Goal: Task Accomplishment & Management: Use online tool/utility

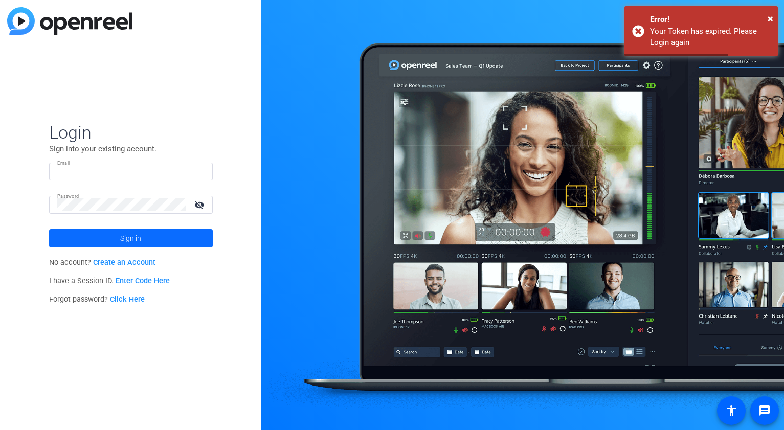
type input "[EMAIL_ADDRESS][DOMAIN_NAME]"
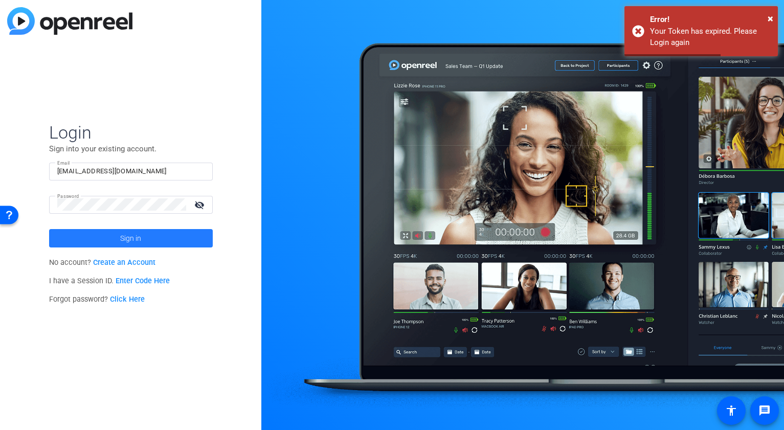
click at [142, 238] on span at bounding box center [131, 238] width 164 height 25
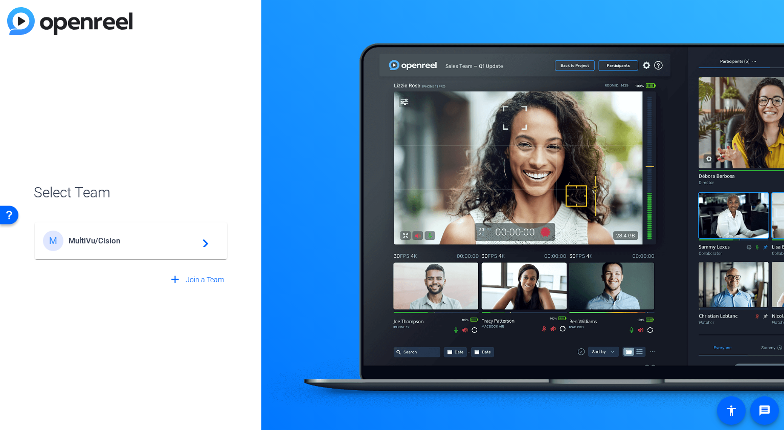
click at [87, 238] on span "MultiVu/Cision" at bounding box center [132, 240] width 128 height 9
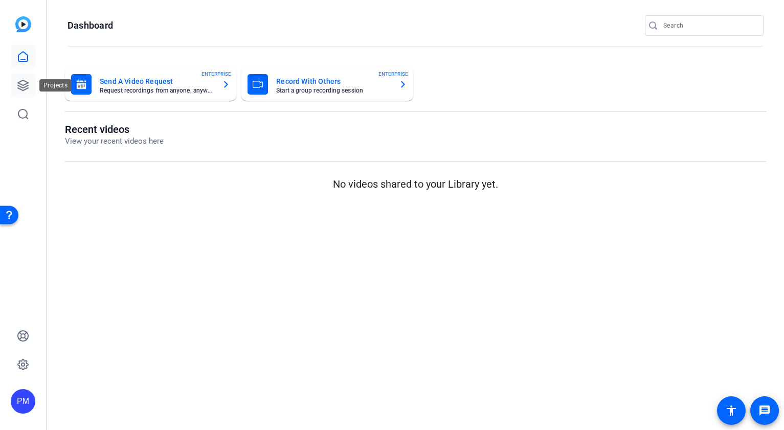
click at [25, 81] on icon at bounding box center [23, 85] width 10 height 10
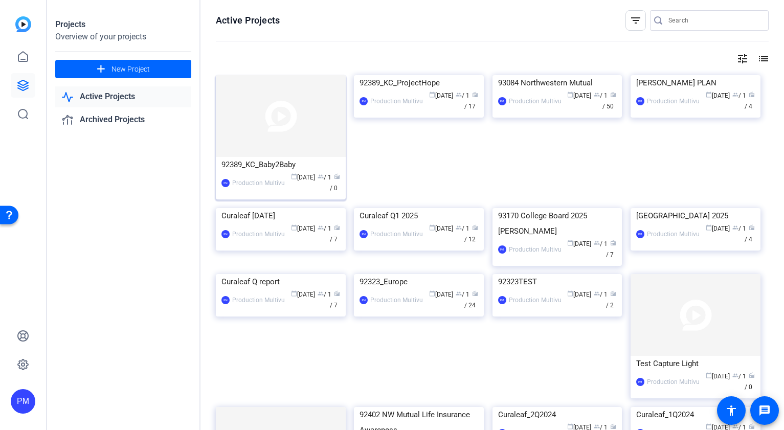
click at [256, 136] on img at bounding box center [281, 116] width 130 height 82
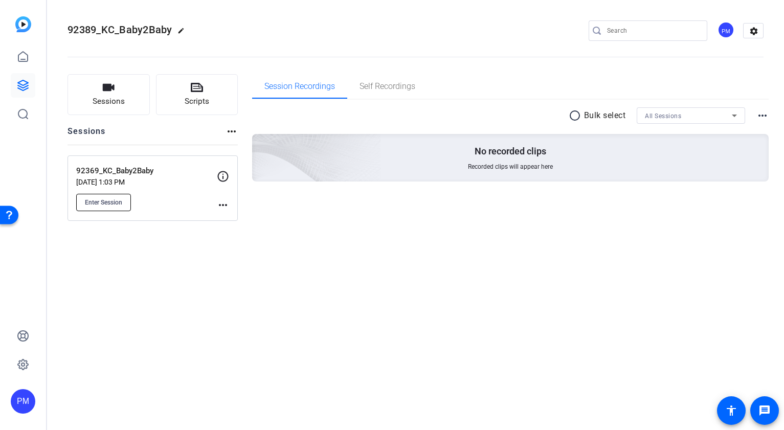
click at [110, 203] on span "Enter Session" at bounding box center [103, 202] width 37 height 8
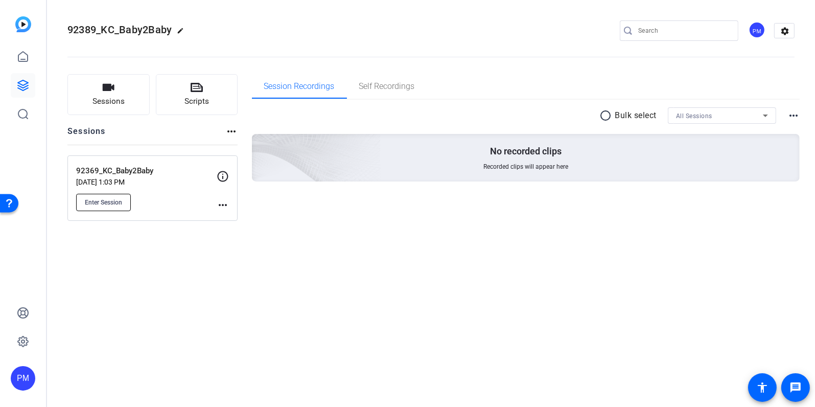
click at [103, 201] on span "Enter Session" at bounding box center [103, 202] width 37 height 8
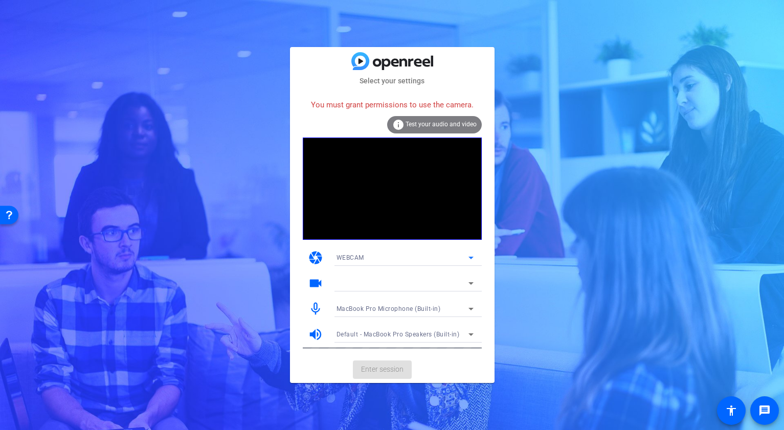
click at [359, 257] on span "WEBCAM" at bounding box center [350, 257] width 28 height 7
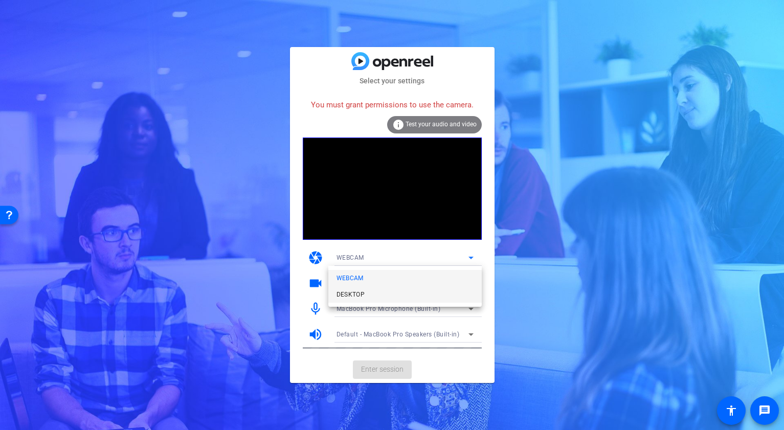
click at [357, 293] on span "DESKTOP" at bounding box center [350, 294] width 29 height 12
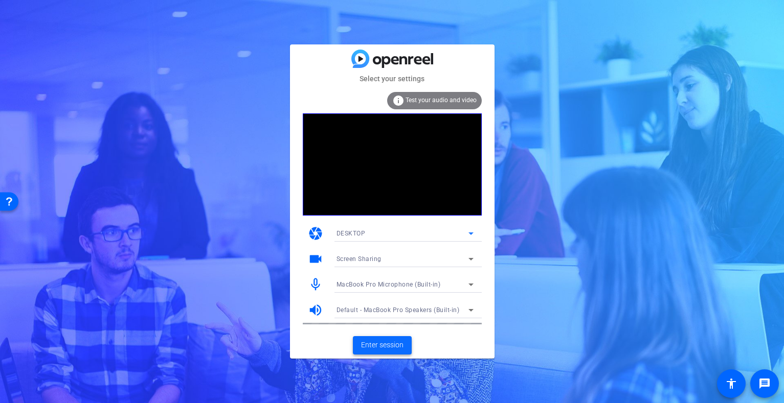
click at [386, 343] on span "Enter session" at bounding box center [382, 345] width 42 height 11
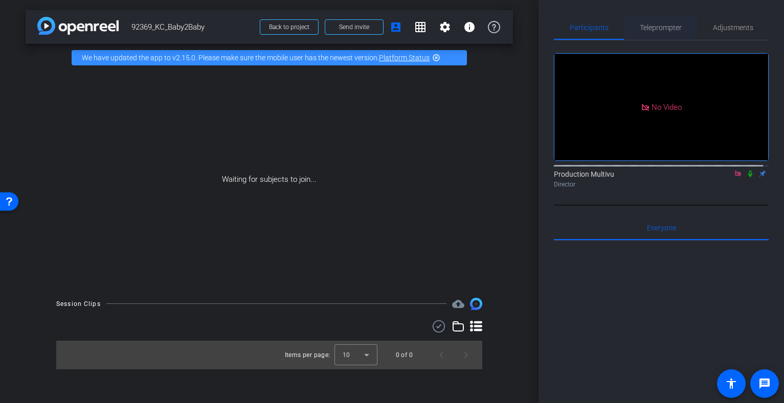
click at [665, 28] on span "Teleprompter" at bounding box center [660, 27] width 42 height 7
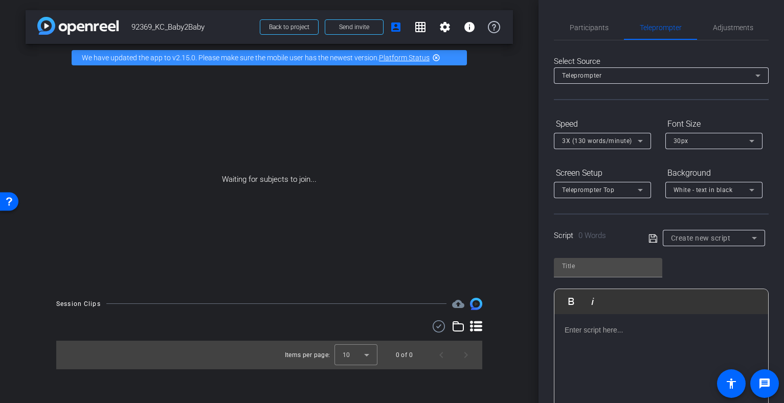
click at [709, 239] on span "Create new script" at bounding box center [701, 238] width 60 height 8
click at [563, 327] on div at bounding box center [392, 201] width 784 height 403
click at [693, 236] on span "Create new script" at bounding box center [701, 238] width 60 height 8
click at [678, 274] on div at bounding box center [392, 201] width 784 height 403
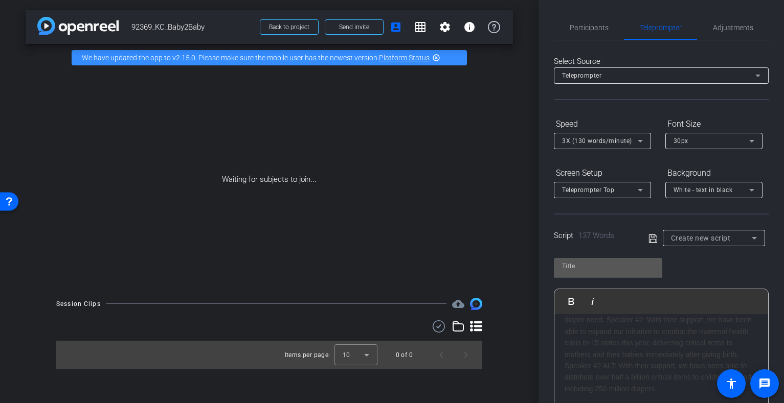
click at [586, 267] on input "text" at bounding box center [608, 266] width 92 height 12
type input "Baby2Baby"
click at [728, 270] on div "Baby2Baby Play Play from this location Play Selected Play and display the selec…" at bounding box center [661, 333] width 215 height 166
click at [688, 338] on div "Speaker #1: Essential baby items do more than meet basic needs — they offer com…" at bounding box center [660, 297] width 193 height 195
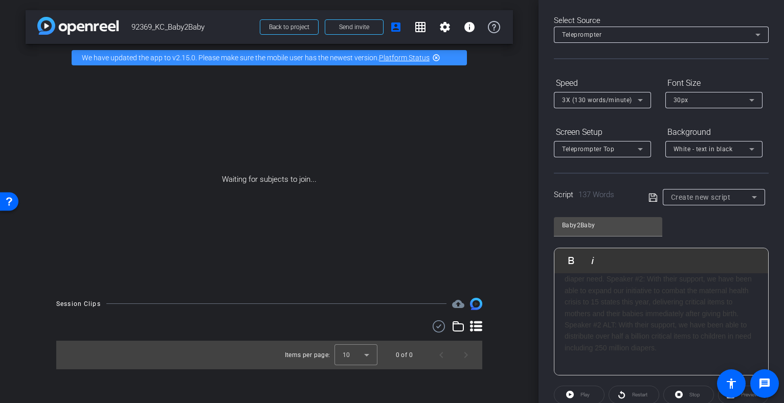
scroll to position [100, 0]
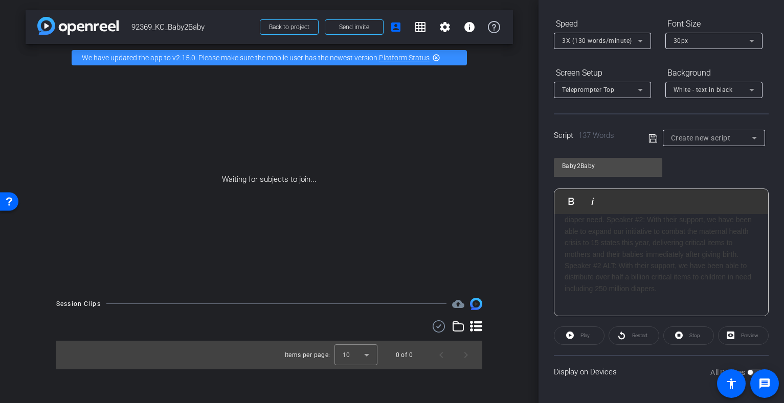
click at [743, 338] on div "Preview" at bounding box center [743, 336] width 51 height 18
click at [739, 337] on div "Preview" at bounding box center [743, 336] width 51 height 18
click at [577, 335] on div "Play" at bounding box center [579, 336] width 51 height 18
click at [736, 335] on div "Preview" at bounding box center [743, 336] width 51 height 18
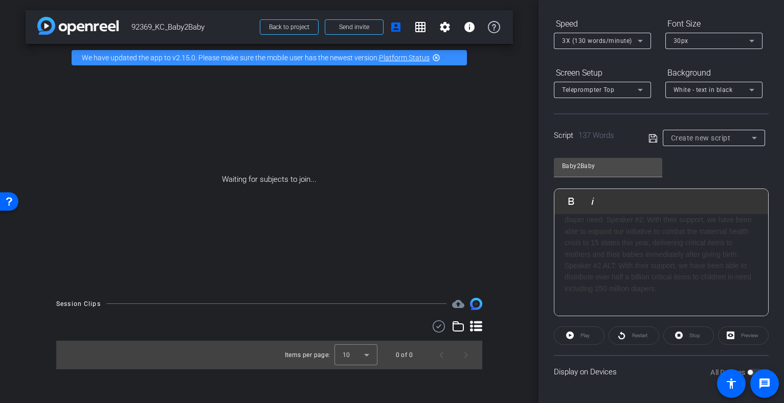
scroll to position [129, 0]
click at [632, 262] on div "Speaker #1: Essential baby items do more than meet basic needs — they offer com…" at bounding box center [660, 197] width 193 height 195
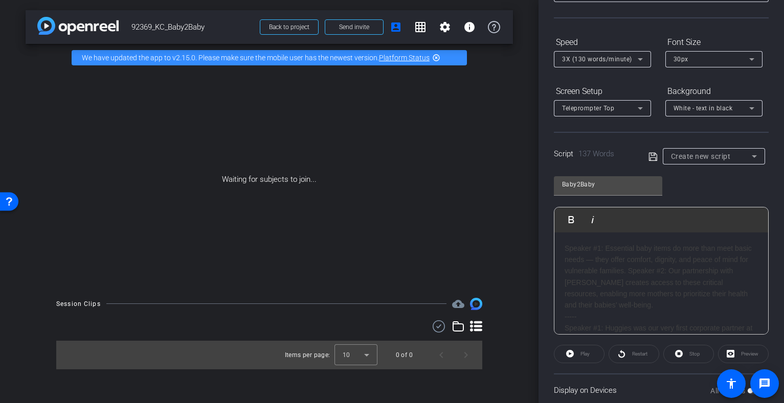
scroll to position [84, 0]
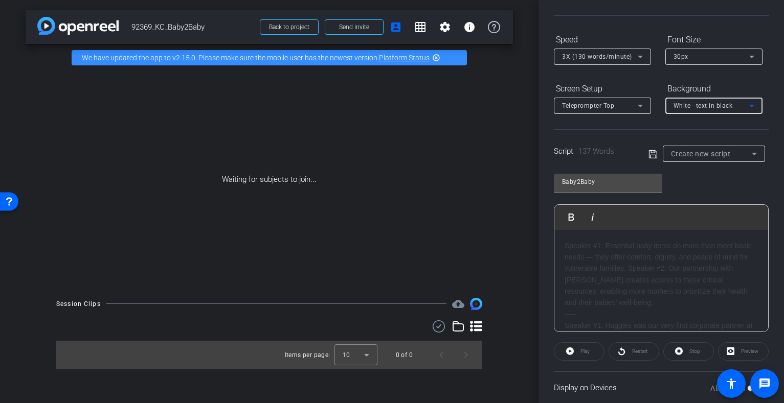
click at [752, 105] on icon at bounding box center [751, 106] width 5 height 3
click at [719, 128] on div "White - text in black" at bounding box center [703, 128] width 61 height 12
click at [739, 311] on div "Speaker #1: Essential baby items do more than meet basic needs — they offer com…" at bounding box center [660, 343] width 193 height 206
click at [744, 353] on div "Preview" at bounding box center [743, 351] width 51 height 18
click at [744, 352] on div "Preview" at bounding box center [743, 351] width 51 height 18
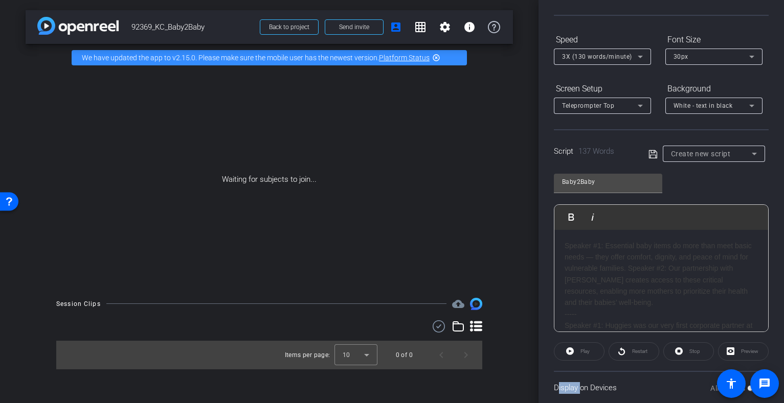
click at [744, 352] on div "Preview" at bounding box center [743, 351] width 51 height 18
click at [568, 391] on div "Display on Devices All Devices" at bounding box center [661, 387] width 215 height 33
click at [555, 390] on div "Display on Devices All Devices" at bounding box center [661, 387] width 215 height 33
click at [554, 385] on div "Display on Devices All Devices" at bounding box center [661, 387] width 215 height 33
click at [611, 390] on div "Display on Devices All Devices" at bounding box center [661, 387] width 215 height 33
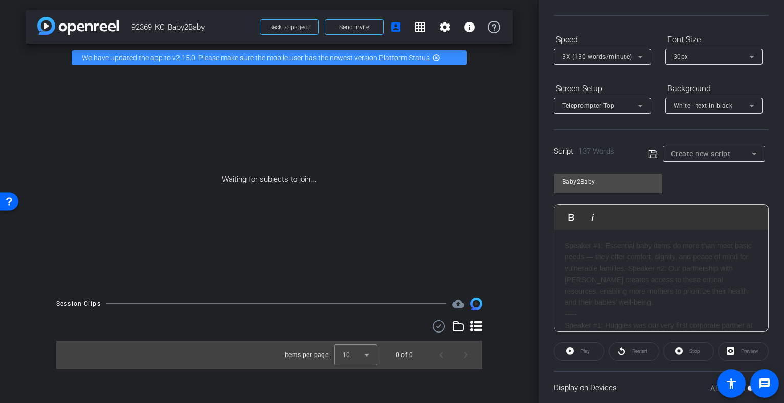
click at [657, 384] on div "Display on Devices All Devices" at bounding box center [661, 387] width 215 height 33
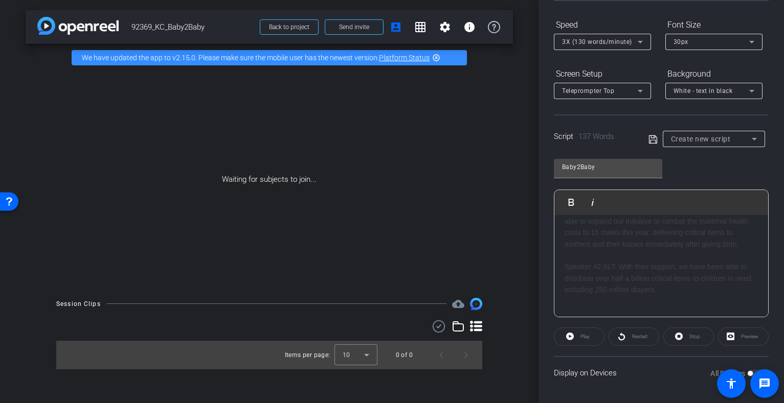
scroll to position [100, 0]
click at [744, 375] on span at bounding box center [731, 384] width 29 height 29
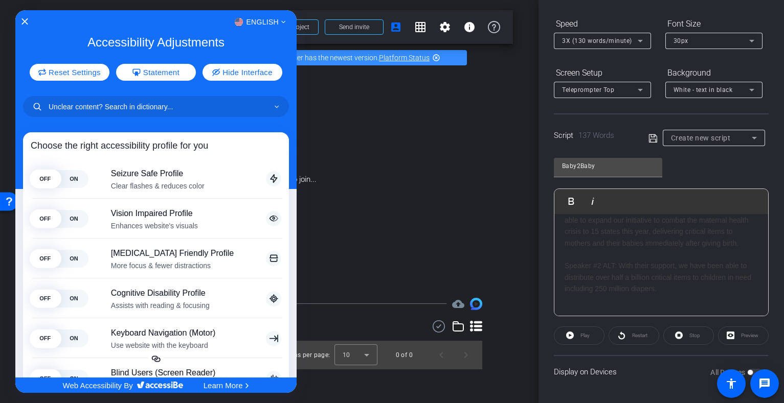
click at [744, 373] on div at bounding box center [392, 201] width 784 height 403
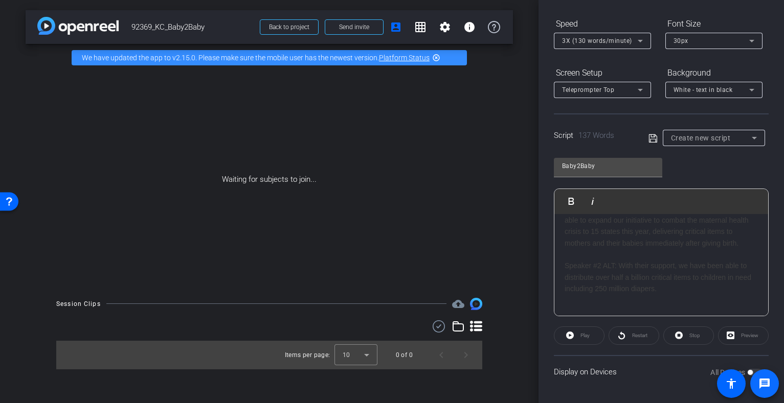
click at [755, 373] on openreel-root "menu arrow_forward_ios keyboard_return Close forward_to_inbox Send invite accou…" at bounding box center [392, 201] width 784 height 403
click at [697, 378] on div "Display on Devices All Devices" at bounding box center [661, 371] width 215 height 33
click at [584, 372] on div "Display on Devices All Devices" at bounding box center [661, 371] width 215 height 33
click at [738, 337] on div "Preview" at bounding box center [743, 336] width 51 height 18
drag, startPoint x: 759, startPoint y: 382, endPoint x: 758, endPoint y: 370, distance: 11.9
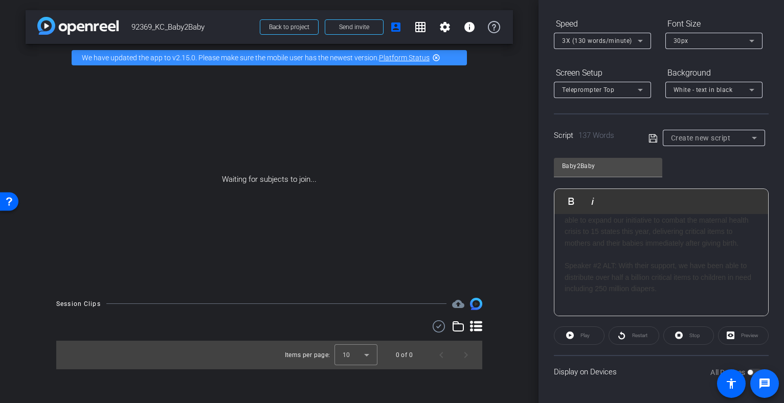
click at [758, 370] on link "message" at bounding box center [764, 384] width 29 height 29
click at [713, 372] on label "All Devices" at bounding box center [728, 373] width 37 height 10
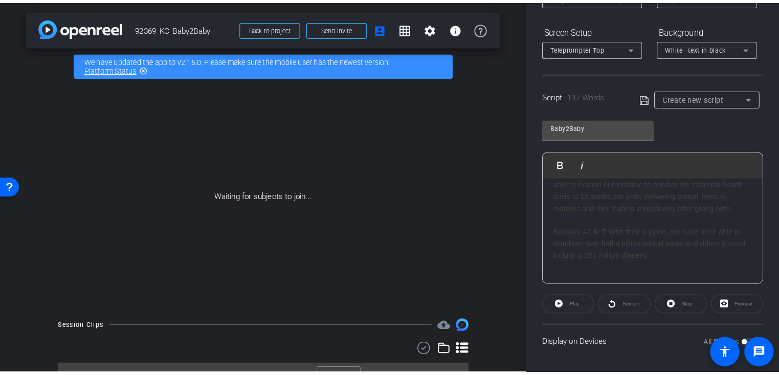
scroll to position [146, 0]
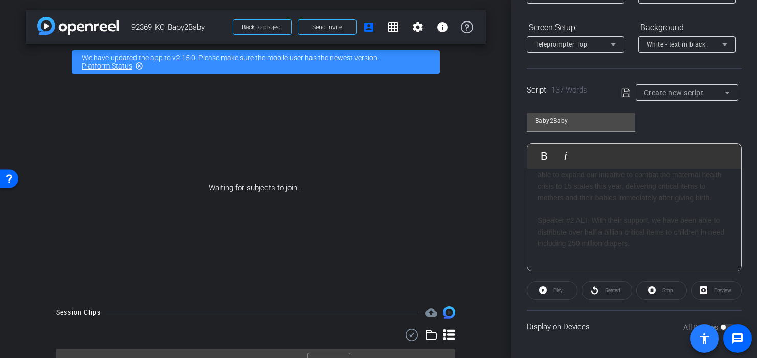
click at [717, 328] on span at bounding box center [704, 338] width 29 height 29
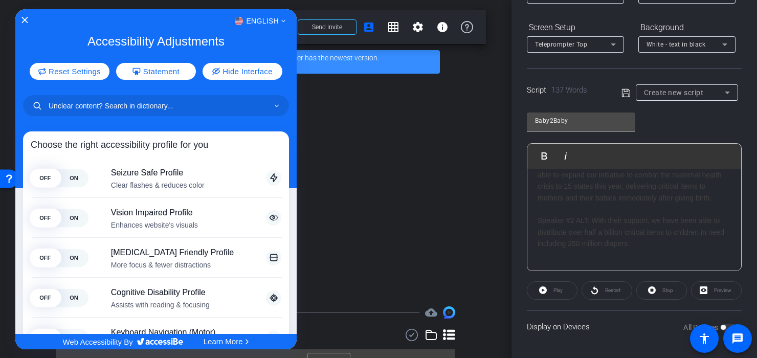
click at [718, 327] on div at bounding box center [378, 179] width 757 height 358
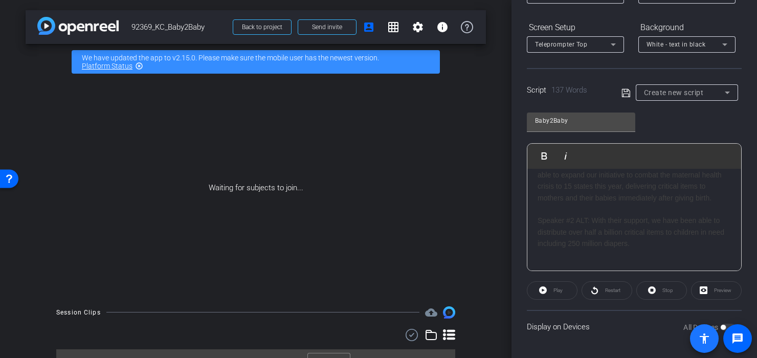
click at [718, 327] on span at bounding box center [704, 338] width 29 height 29
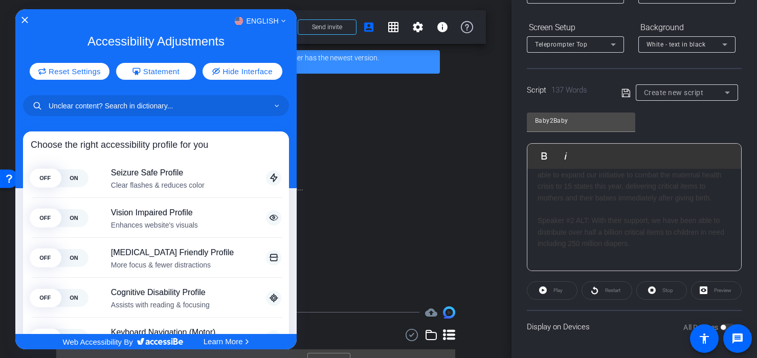
drag, startPoint x: 718, startPoint y: 327, endPoint x: 728, endPoint y: 328, distance: 10.3
click at [728, 328] on div at bounding box center [378, 179] width 757 height 358
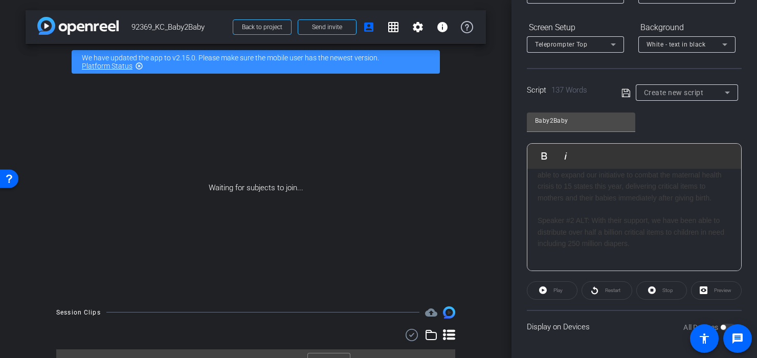
click at [683, 327] on label "All Devices" at bounding box center [701, 327] width 37 height 10
click at [535, 330] on div "Display on Devices All Devices" at bounding box center [634, 326] width 215 height 33
click at [541, 328] on div "Display on Devices All Devices" at bounding box center [634, 326] width 215 height 33
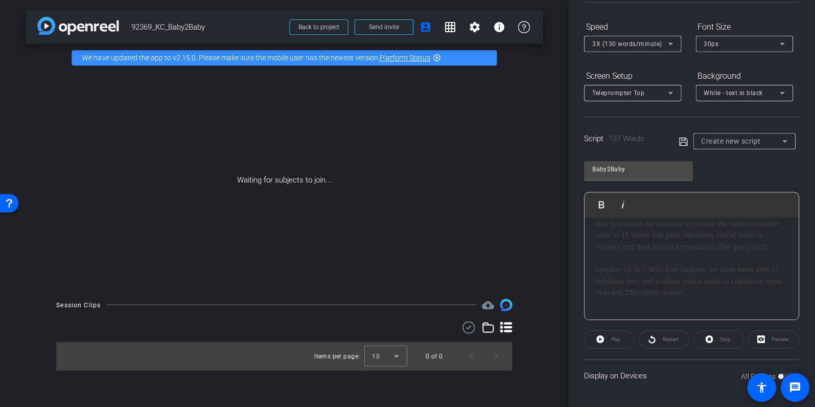
scroll to position [97, 0]
click at [742, 375] on label "All Devices" at bounding box center [760, 376] width 37 height 10
click at [638, 376] on div "Display on Devices All Devices" at bounding box center [692, 375] width 215 height 33
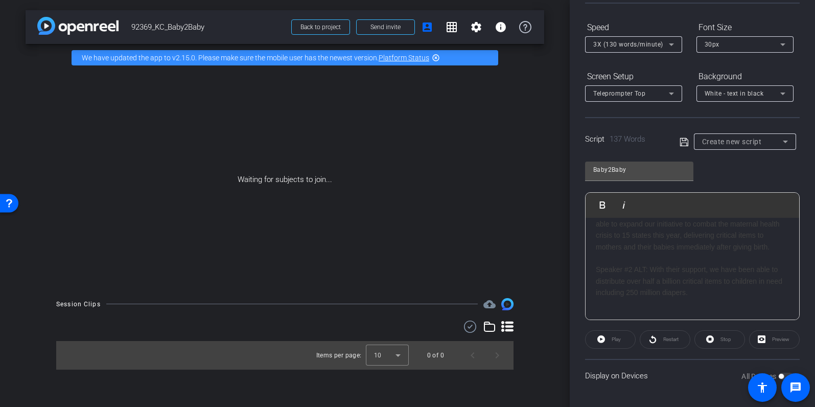
click at [765, 341] on div "Preview" at bounding box center [774, 339] width 51 height 18
click at [765, 339] on div "Preview" at bounding box center [774, 339] width 51 height 18
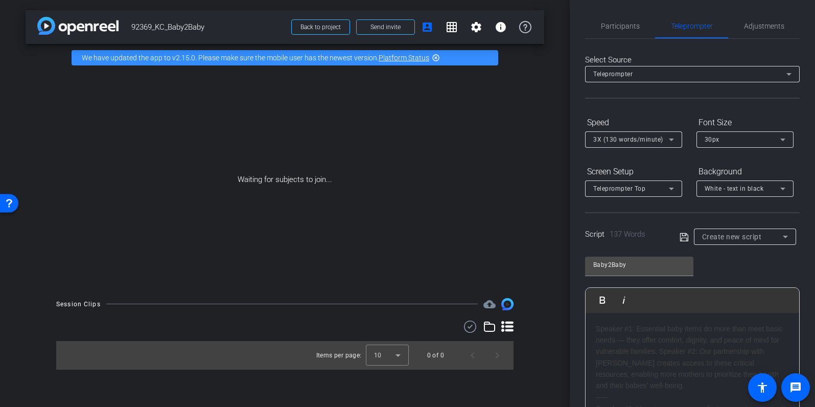
scroll to position [0, 0]
click at [755, 29] on span "Adjustments" at bounding box center [764, 27] width 40 height 7
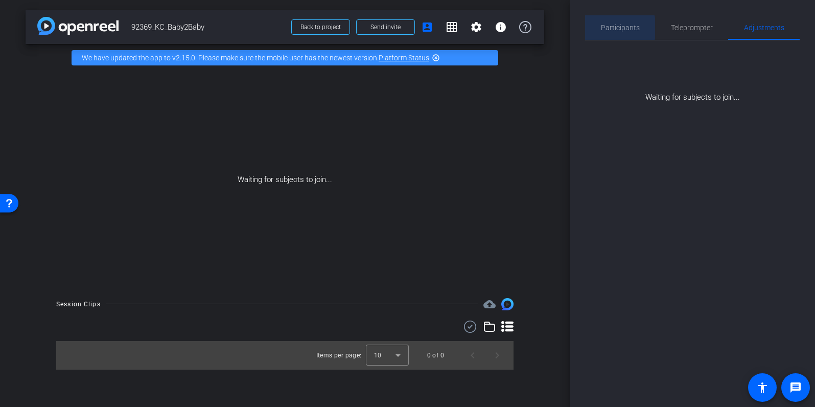
click at [606, 28] on span "Participants" at bounding box center [620, 27] width 39 height 7
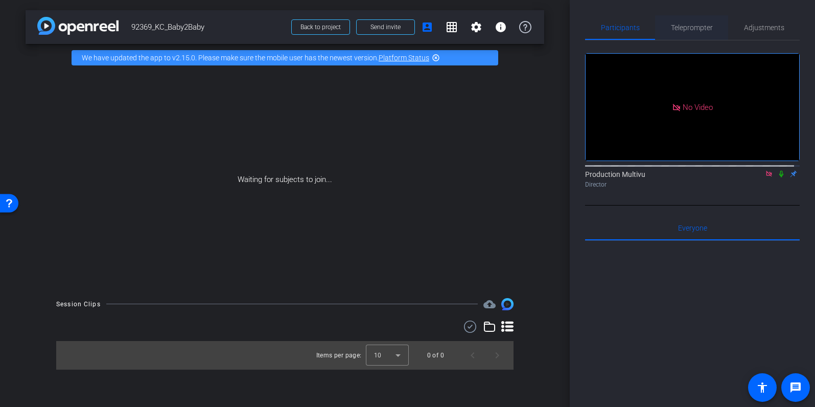
click at [684, 29] on span "Teleprompter" at bounding box center [692, 27] width 42 height 7
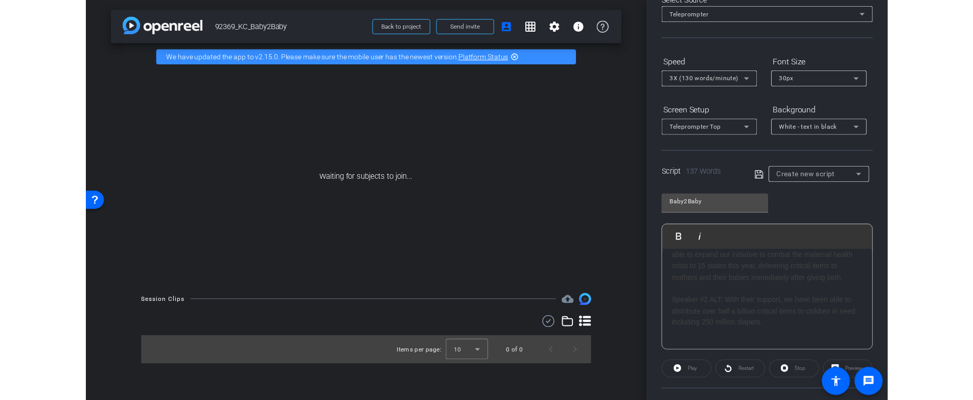
scroll to position [97, 0]
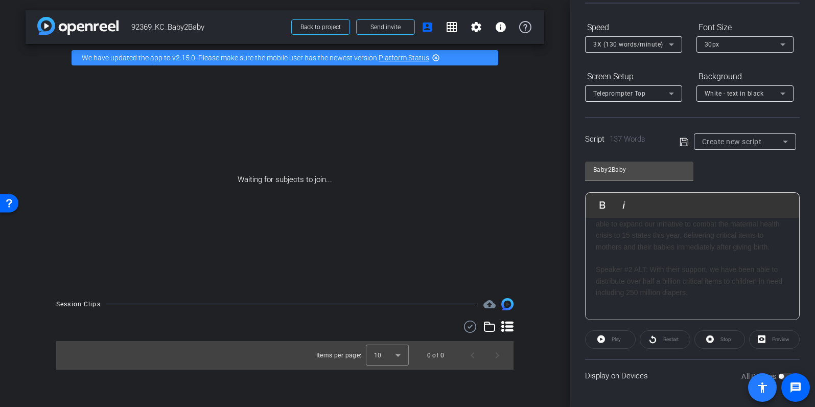
click at [776, 375] on span at bounding box center [762, 387] width 29 height 29
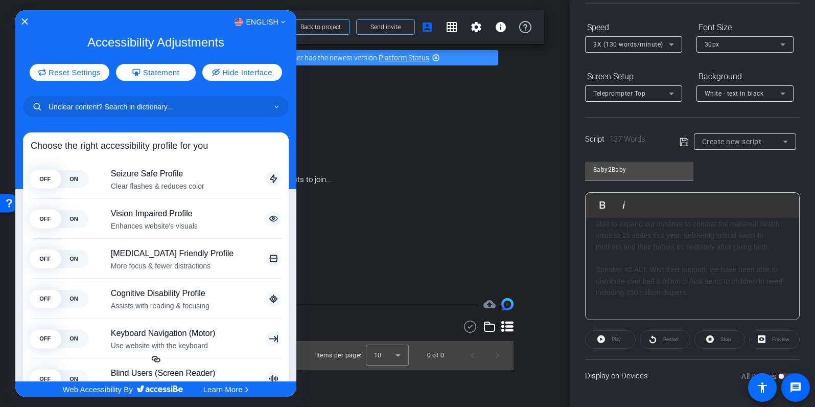
click at [776, 375] on div at bounding box center [407, 203] width 815 height 407
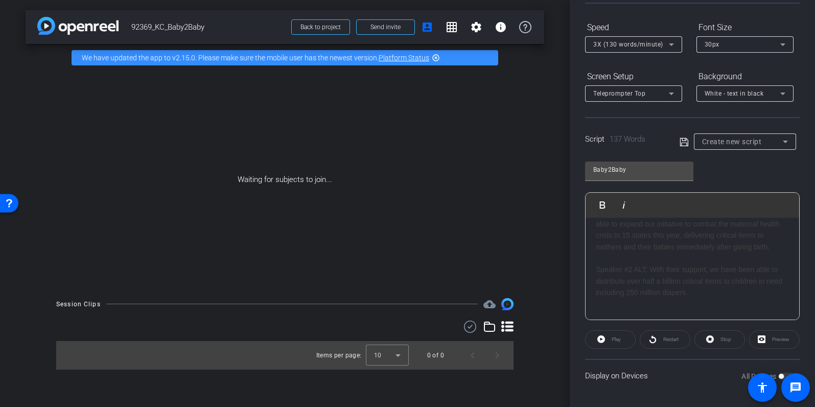
click at [629, 379] on div "Display on Devices All Devices" at bounding box center [692, 375] width 215 height 33
click at [651, 374] on div "Display on Devices All Devices" at bounding box center [692, 375] width 215 height 33
click at [743, 376] on label "All Devices" at bounding box center [760, 376] width 37 height 10
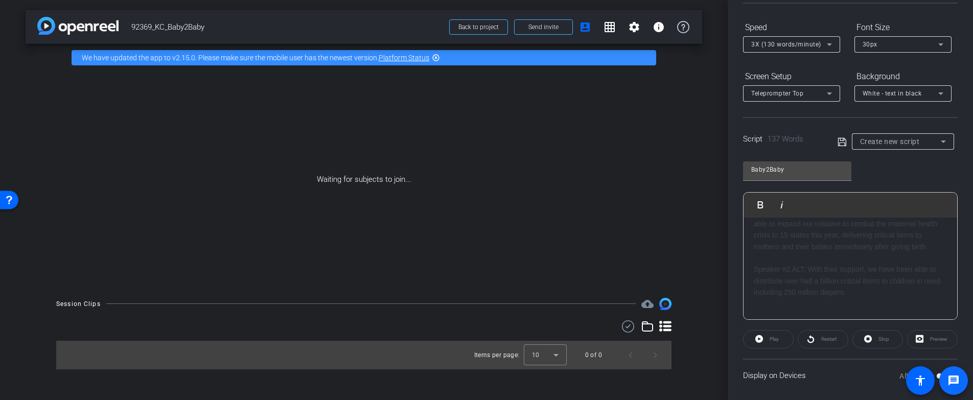
click at [783, 373] on openreel-root "menu arrow_forward_ios keyboard_return Close forward_to_inbox Send invite accou…" at bounding box center [486, 200] width 973 height 400
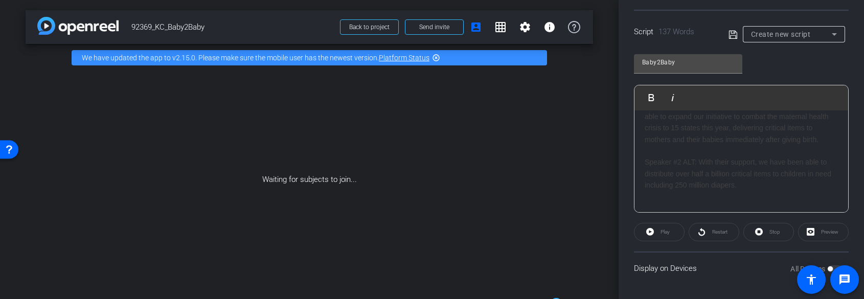
scroll to position [204, 0]
click at [783, 269] on span at bounding box center [811, 279] width 29 height 29
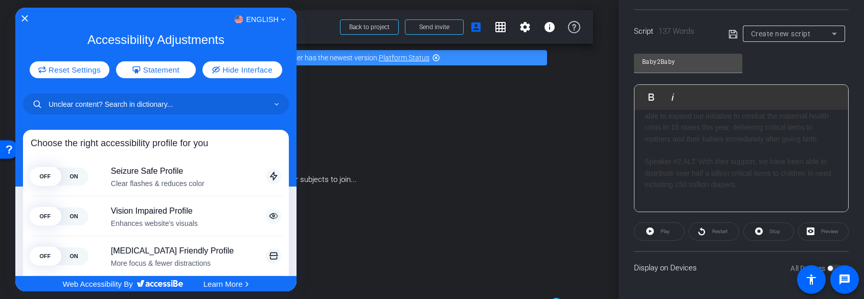
click at [783, 268] on div at bounding box center [432, 149] width 864 height 299
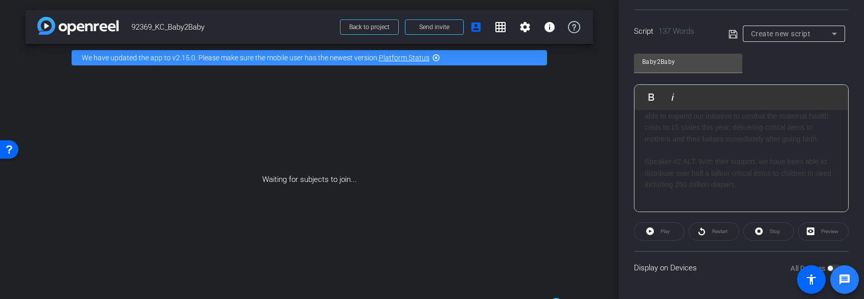
click at [783, 267] on span at bounding box center [844, 279] width 25 height 25
click at [783, 280] on mat-icon "accessibility" at bounding box center [811, 279] width 12 height 12
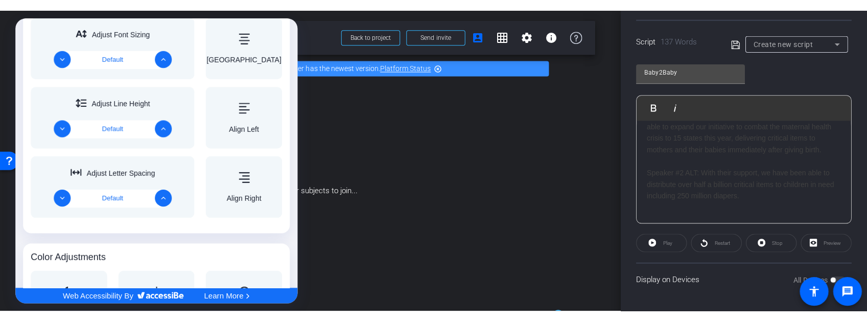
scroll to position [0, 0]
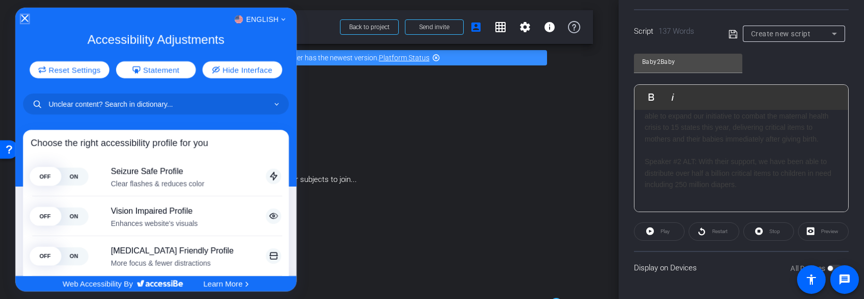
click at [25, 17] on icon "Close Accessibility Interface" at bounding box center [24, 18] width 7 height 7
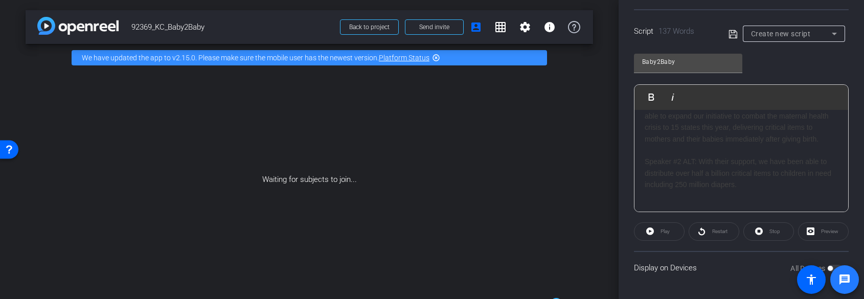
click at [783, 267] on span at bounding box center [844, 279] width 25 height 25
click at [744, 294] on div "Participants Teleprompter Adjustments Production Multivu Director Everyone 0 Ma…" at bounding box center [741, 149] width 245 height 299
click at [5, 295] on div "arrow_back 92369_KC_Baby2Baby Back to project Send invite account_box grid_on s…" at bounding box center [309, 149] width 619 height 299
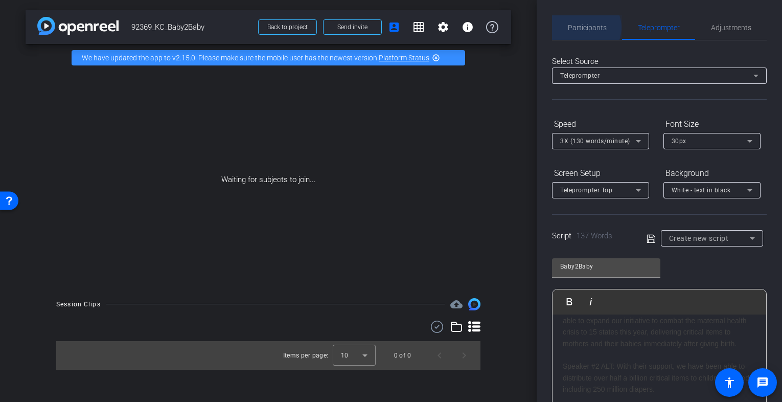
click at [584, 28] on span "Participants" at bounding box center [587, 27] width 39 height 7
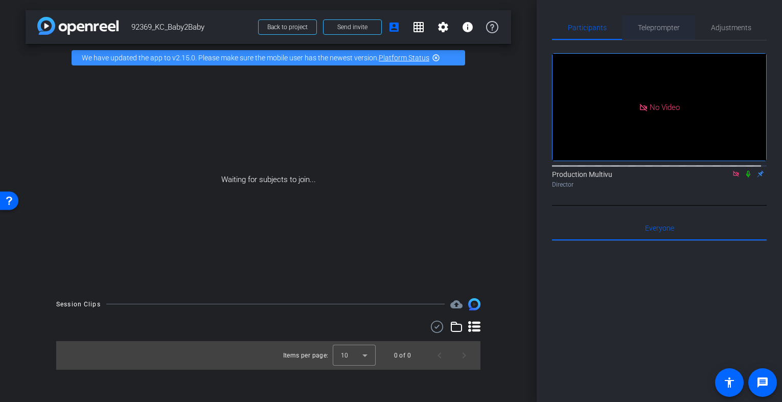
click at [662, 27] on span "Teleprompter" at bounding box center [659, 27] width 42 height 7
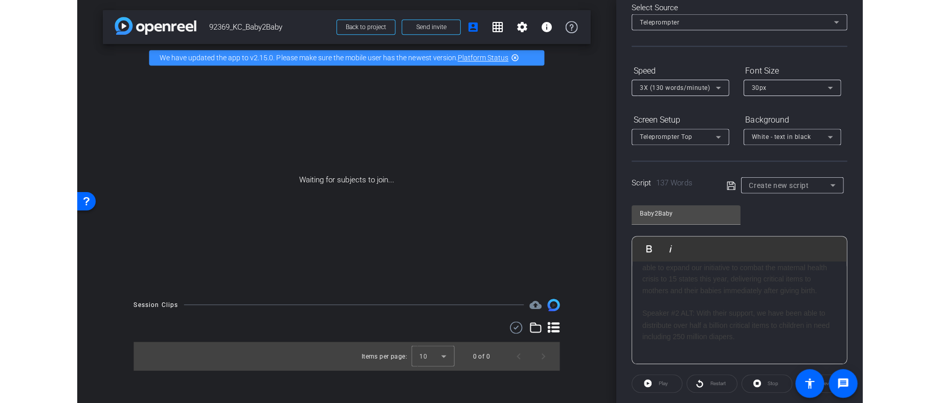
scroll to position [102, 0]
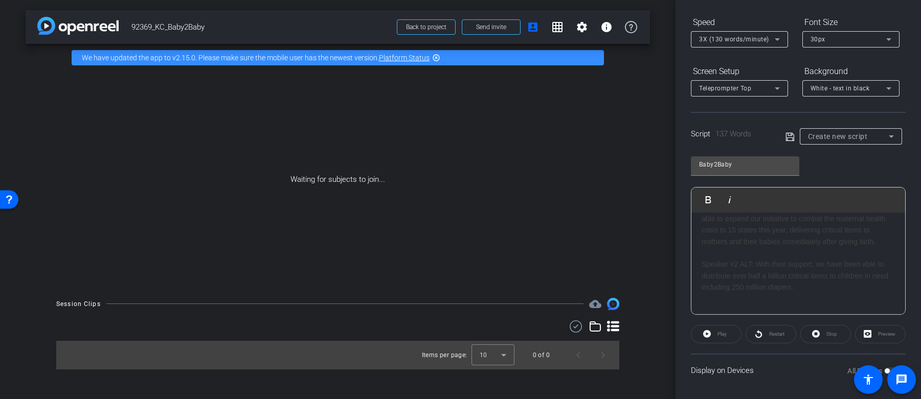
click at [783, 339] on div "Participants Teleprompter Adjustments Production Multivu Director Everyone 0 Ma…" at bounding box center [797, 199] width 245 height 399
click at [783, 341] on html "Accessibility Screen-Reader Guide, Feedback, and Issue Reporting | New window m…" at bounding box center [460, 199] width 921 height 399
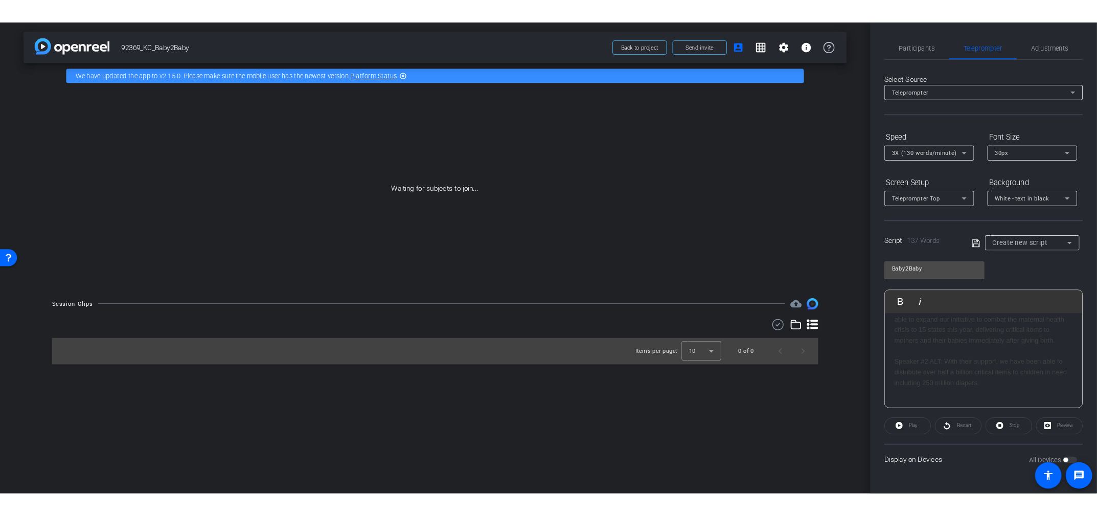
scroll to position [135, 0]
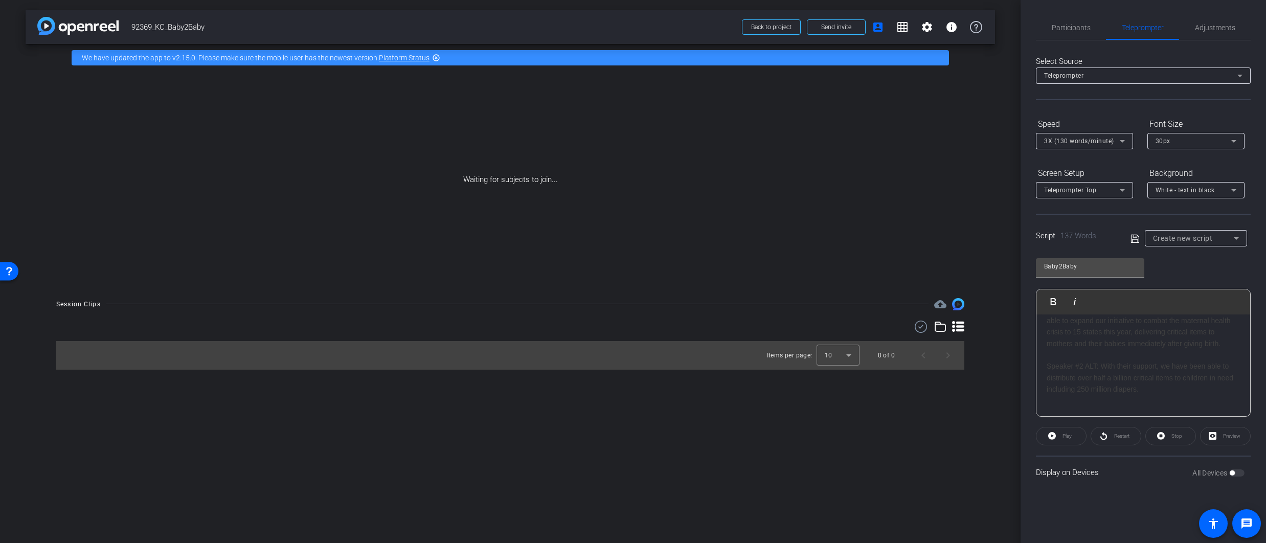
click at [783, 429] on div "All Devices" at bounding box center [1218, 473] width 52 height 10
click at [783, 429] on div "Display on Devices All Devices" at bounding box center [1143, 471] width 215 height 33
click at [783, 429] on div "All Devices" at bounding box center [1218, 473] width 52 height 10
click at [783, 429] on div "Preview" at bounding box center [1225, 436] width 51 height 18
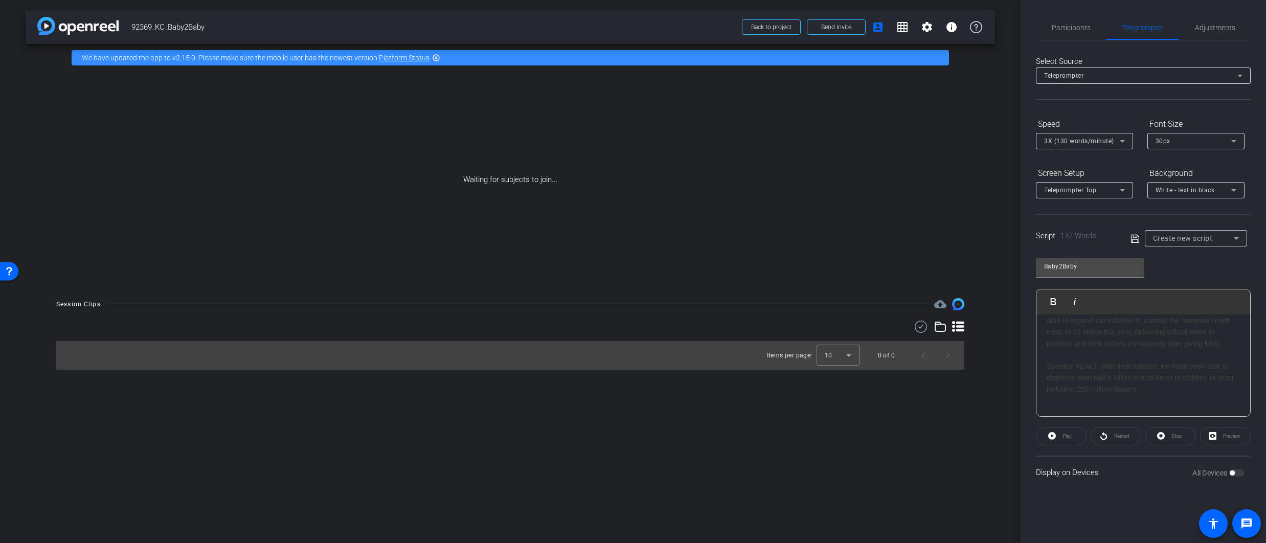
click at [783, 429] on div "Play" at bounding box center [1061, 436] width 51 height 18
click at [783, 429] on div "All Devices" at bounding box center [1218, 473] width 52 height 10
click at [783, 429] on div "Participants Teleprompter Adjustments Production Multivu Director Everyone 0 Ma…" at bounding box center [1142, 271] width 245 height 543
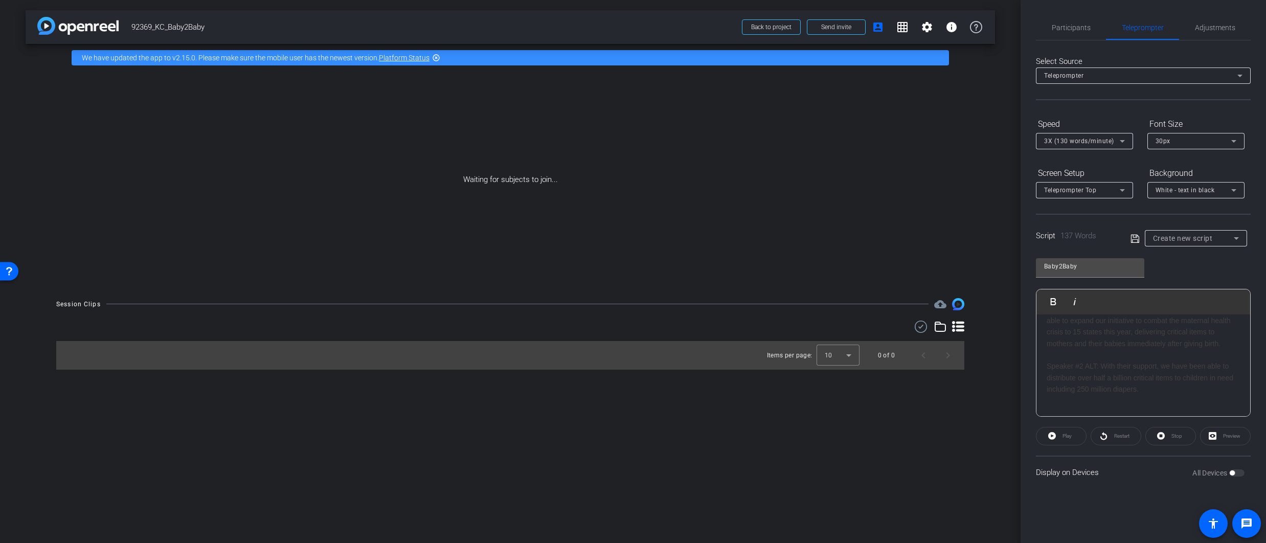
click at [783, 429] on div "Display on Devices All Devices" at bounding box center [1143, 471] width 215 height 33
click at [783, 309] on button "Italic" at bounding box center [1074, 301] width 19 height 20
click at [783, 429] on div "Play" at bounding box center [1061, 436] width 51 height 18
click at [783, 429] on div "All Devices" at bounding box center [1218, 473] width 52 height 10
click at [783, 429] on div "Display on Devices All Devices" at bounding box center [1143, 471] width 215 height 33
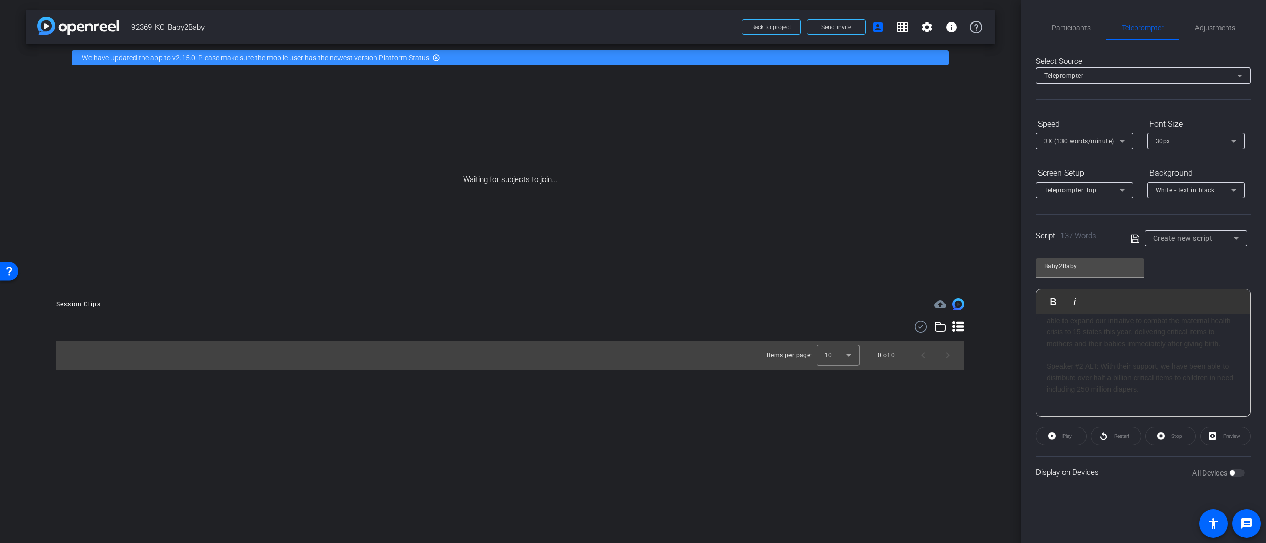
click at [783, 429] on div "All Devices" at bounding box center [1218, 473] width 52 height 10
click at [783, 429] on label "All Devices" at bounding box center [1210, 473] width 37 height 10
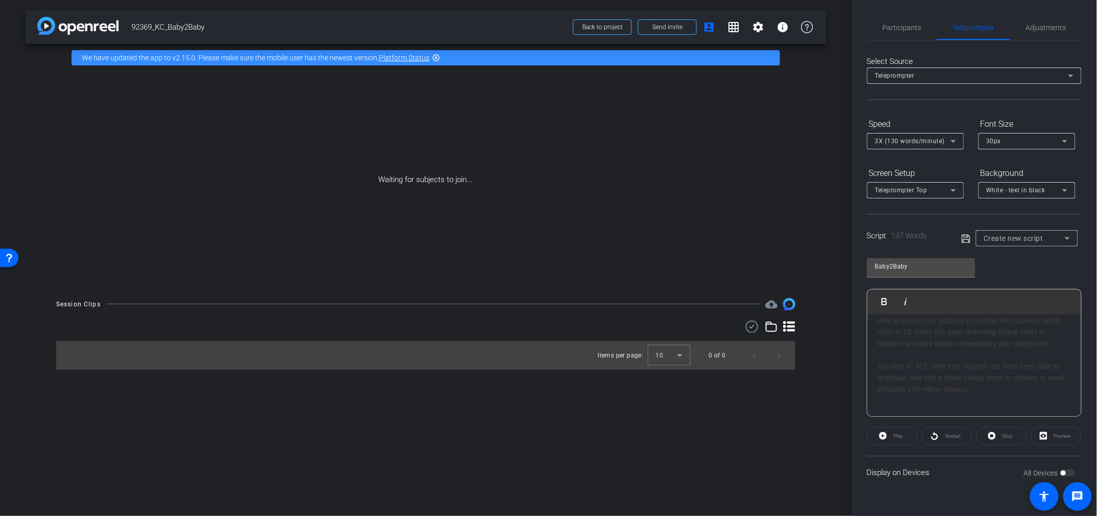
click at [783, 429] on div "Preview" at bounding box center [1056, 436] width 51 height 18
drag, startPoint x: 892, startPoint y: 438, endPoint x: 905, endPoint y: 433, distance: 13.6
click at [783, 429] on div "Play" at bounding box center [892, 436] width 51 height 18
click at [783, 429] on div "Restart" at bounding box center [947, 436] width 51 height 18
click at [783, 429] on div "Stop" at bounding box center [1001, 436] width 51 height 18
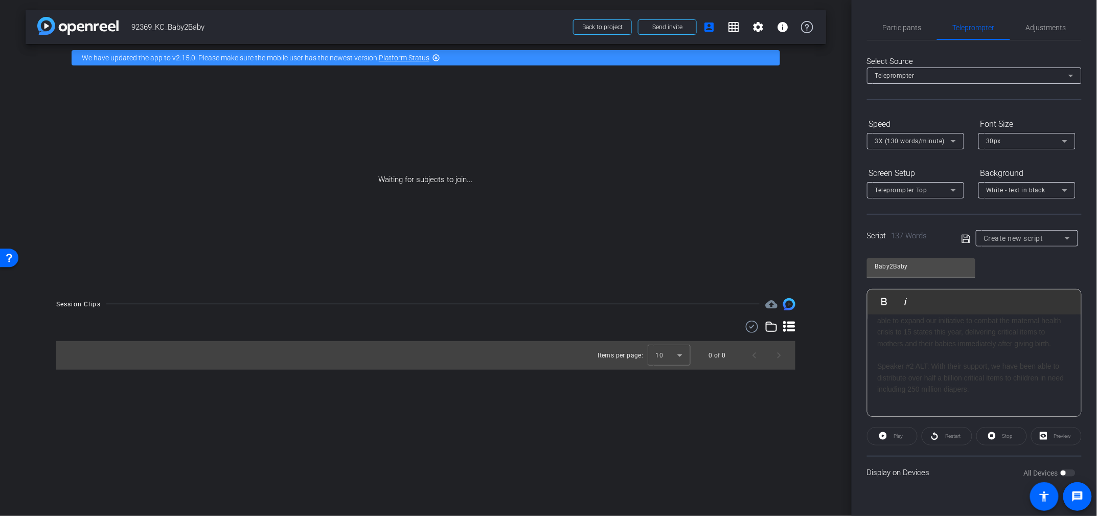
click at [783, 429] on div "Preview" at bounding box center [1056, 436] width 51 height 18
click at [783, 25] on span "Teleprompter" at bounding box center [974, 27] width 42 height 7
click at [783, 429] on div "Display on Devices All Devices" at bounding box center [974, 471] width 215 height 33
click at [783, 21] on span "Adjustments" at bounding box center [1046, 27] width 40 height 25
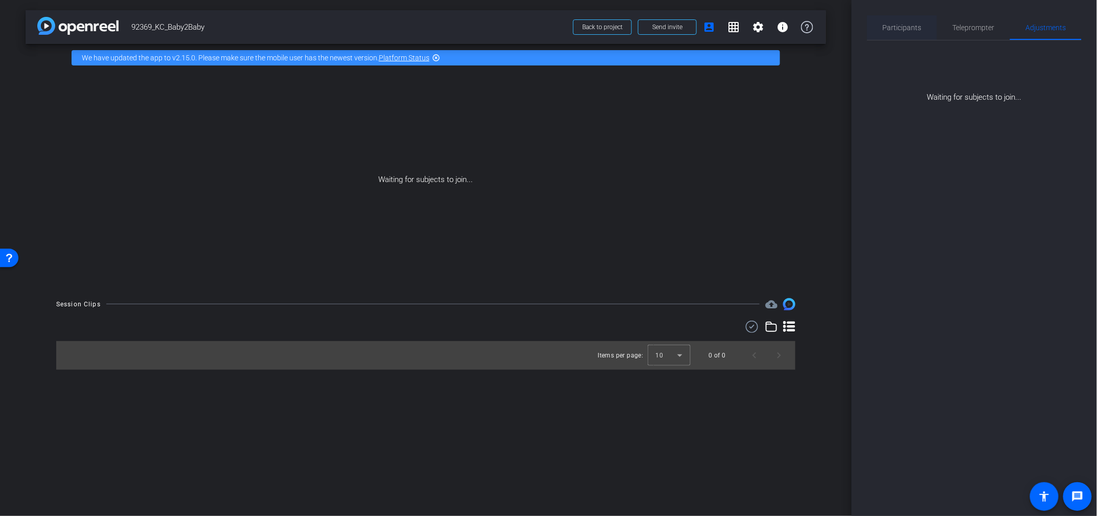
click at [783, 29] on span "Participants" at bounding box center [902, 27] width 39 height 7
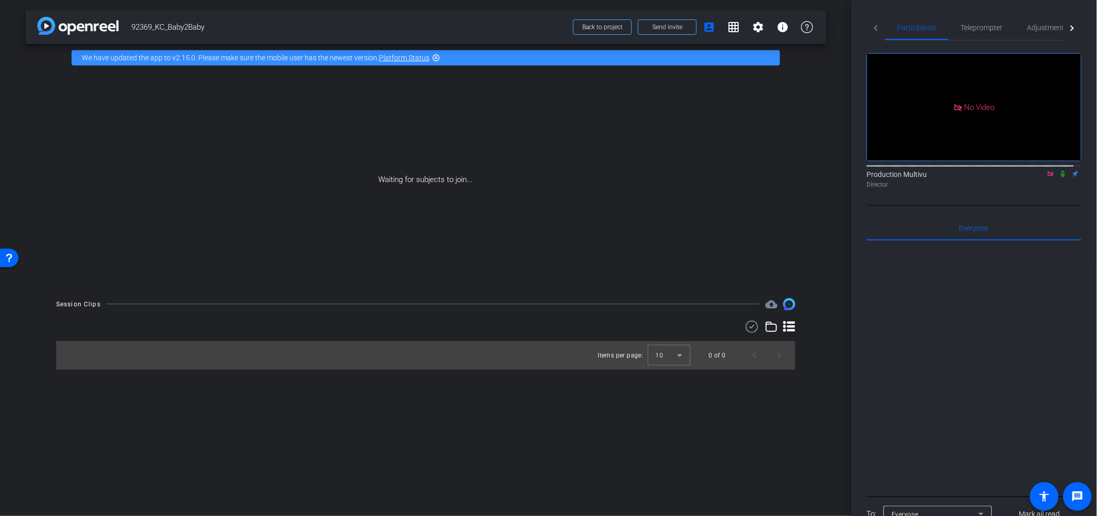
click at [783, 170] on icon at bounding box center [1063, 173] width 8 height 7
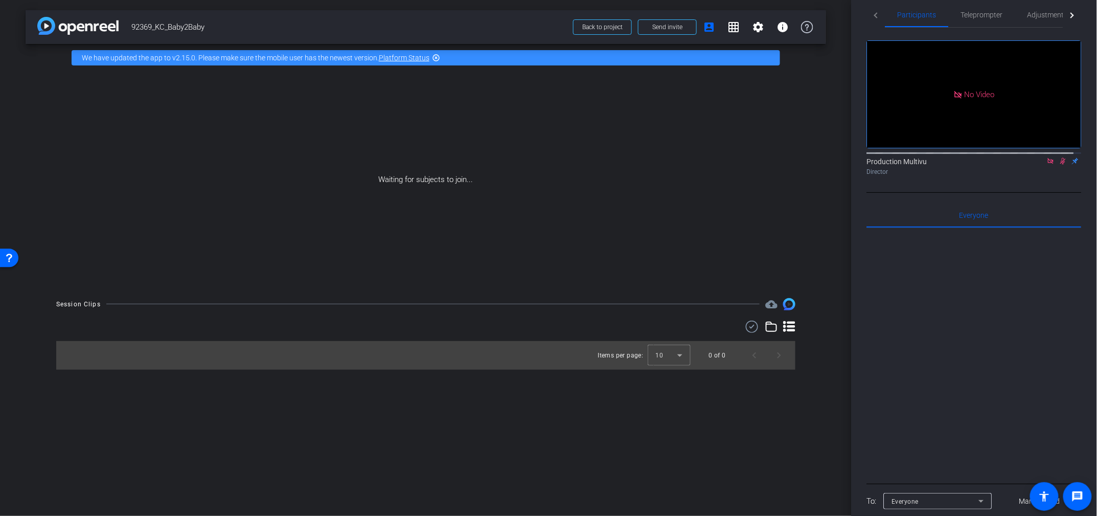
scroll to position [0, 0]
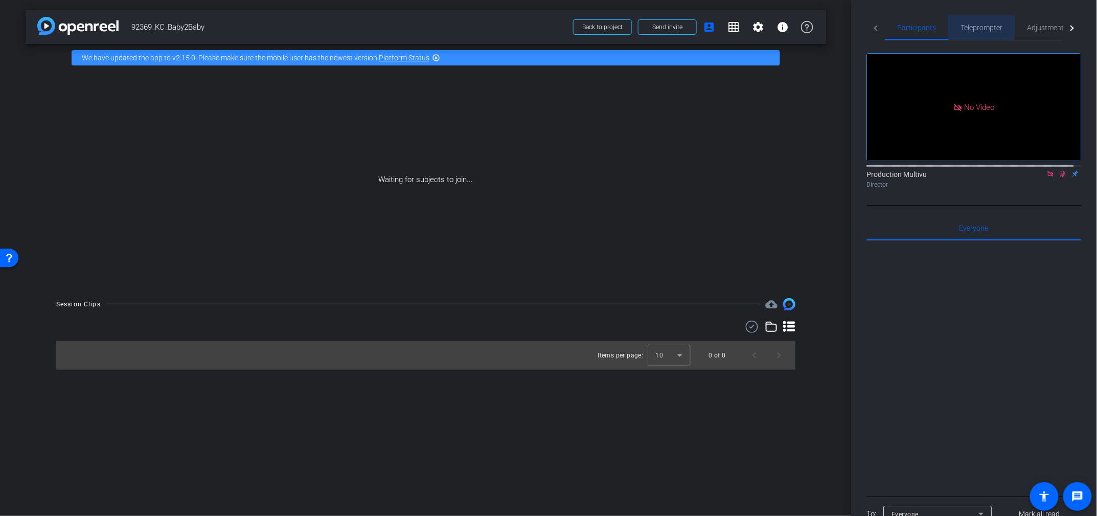
click at [783, 27] on span "Teleprompter" at bounding box center [982, 27] width 42 height 7
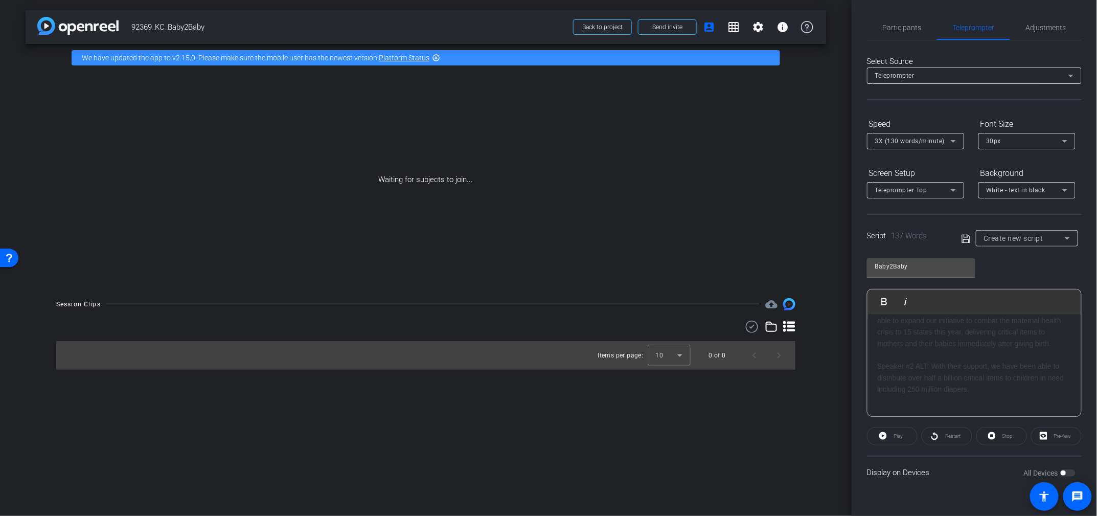
click at [783, 429] on div "All Devices" at bounding box center [1049, 473] width 52 height 10
click at [783, 429] on div "Preview" at bounding box center [1056, 436] width 51 height 18
click at [783, 429] on div "Play" at bounding box center [892, 436] width 51 height 18
click at [783, 429] on div "Restart" at bounding box center [947, 436] width 51 height 18
click at [783, 429] on div "Stop" at bounding box center [1001, 436] width 51 height 18
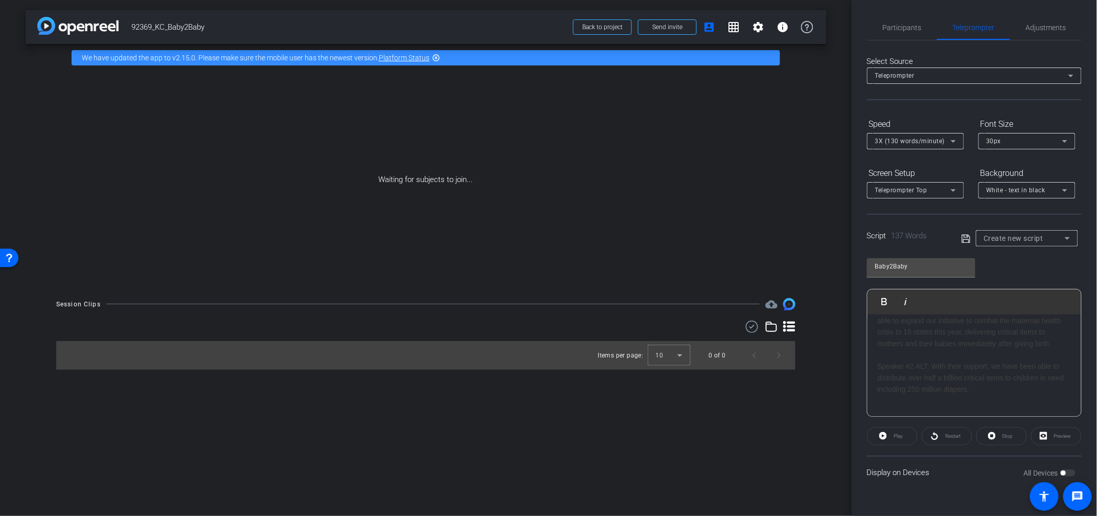
click at [783, 429] on div "Preview" at bounding box center [1056, 436] width 51 height 18
click at [783, 267] on input "Baby2Baby" at bounding box center [921, 266] width 92 height 12
click at [783, 266] on input "Baby2Baby" at bounding box center [921, 266] width 92 height 12
click at [429, 429] on div "arrow_back 92369_KC_Baby2Baby Back to project Send invite account_box grid_on s…" at bounding box center [426, 258] width 852 height 516
click at [783, 21] on span "Participants" at bounding box center [902, 27] width 39 height 25
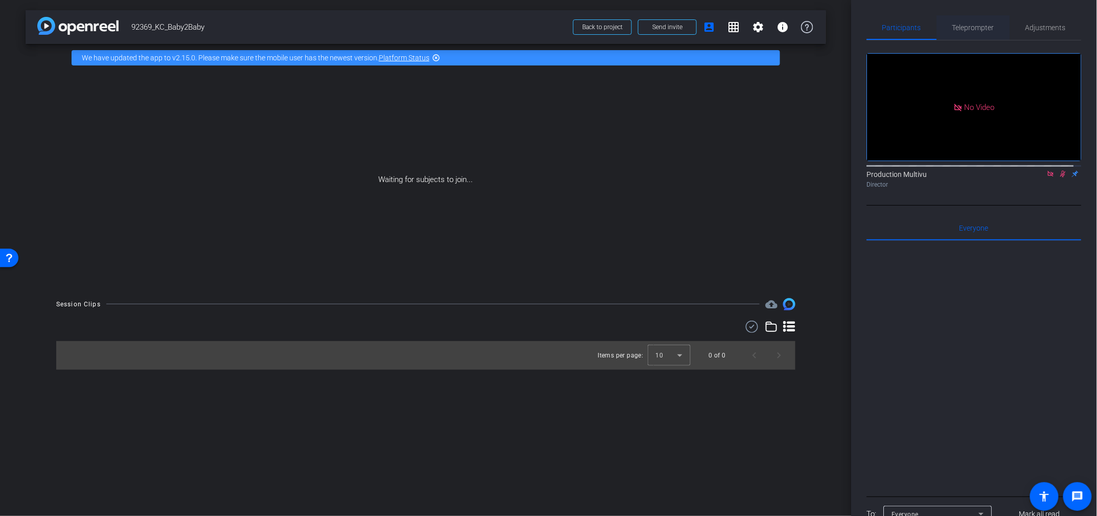
click at [783, 26] on span "Teleprompter" at bounding box center [974, 27] width 42 height 7
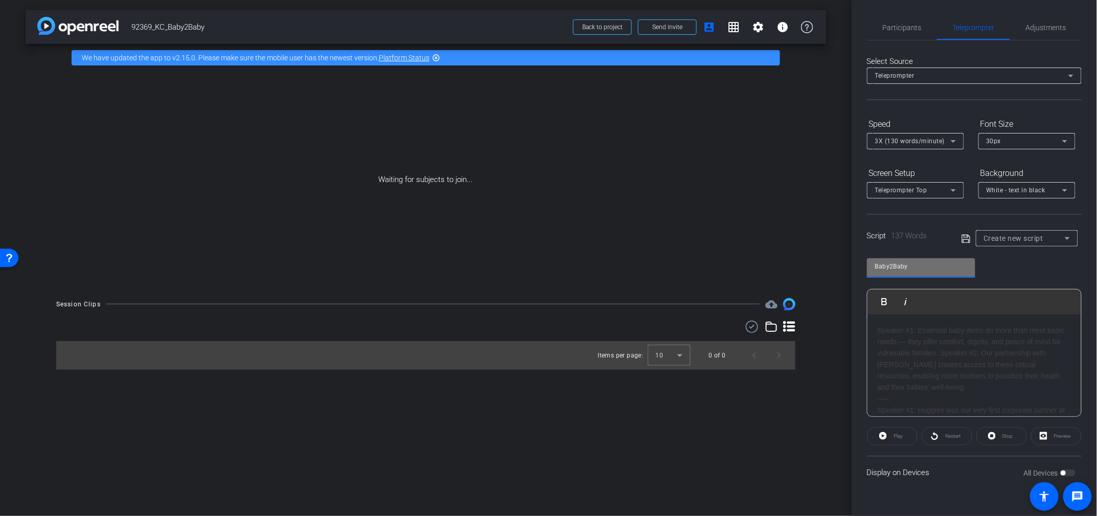
click at [783, 270] on input "Baby2Baby" at bounding box center [921, 266] width 92 height 12
click at [783, 349] on div "​ Speaker #1: Essential baby items do more than meet basic needs — they offer c…" at bounding box center [974, 428] width 193 height 206
click at [783, 429] on div "Play" at bounding box center [892, 436] width 51 height 18
click at [783, 429] on div "Restart" at bounding box center [947, 436] width 51 height 18
click at [783, 429] on div "Stop" at bounding box center [1001, 436] width 51 height 18
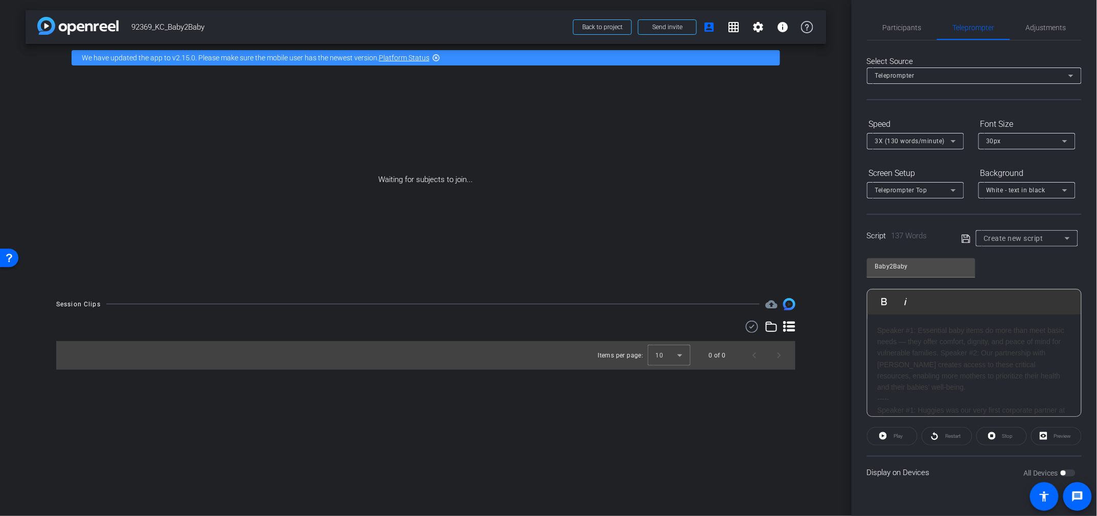
click at [783, 429] on div "Preview" at bounding box center [1056, 436] width 51 height 18
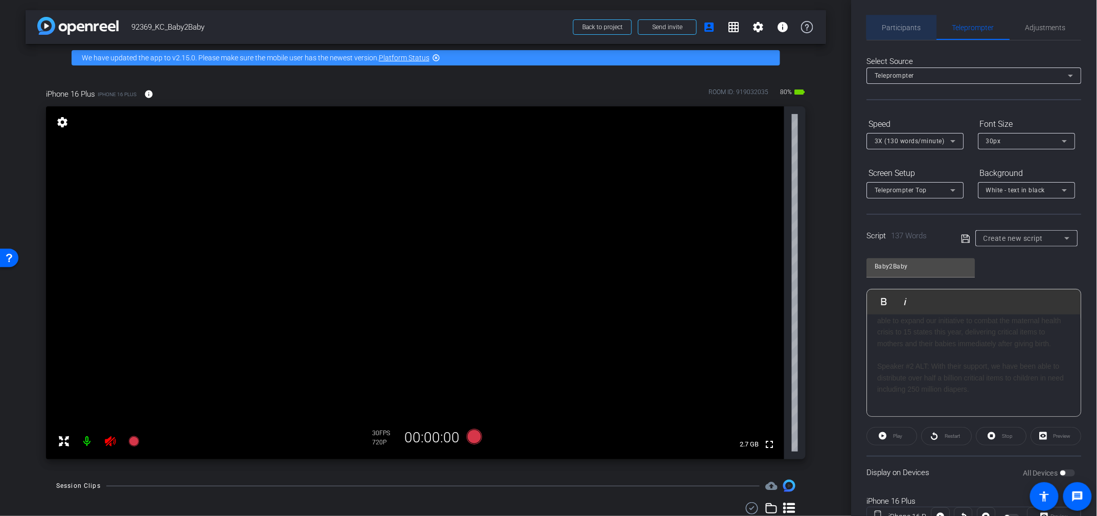
click at [783, 26] on span "Participants" at bounding box center [902, 27] width 39 height 7
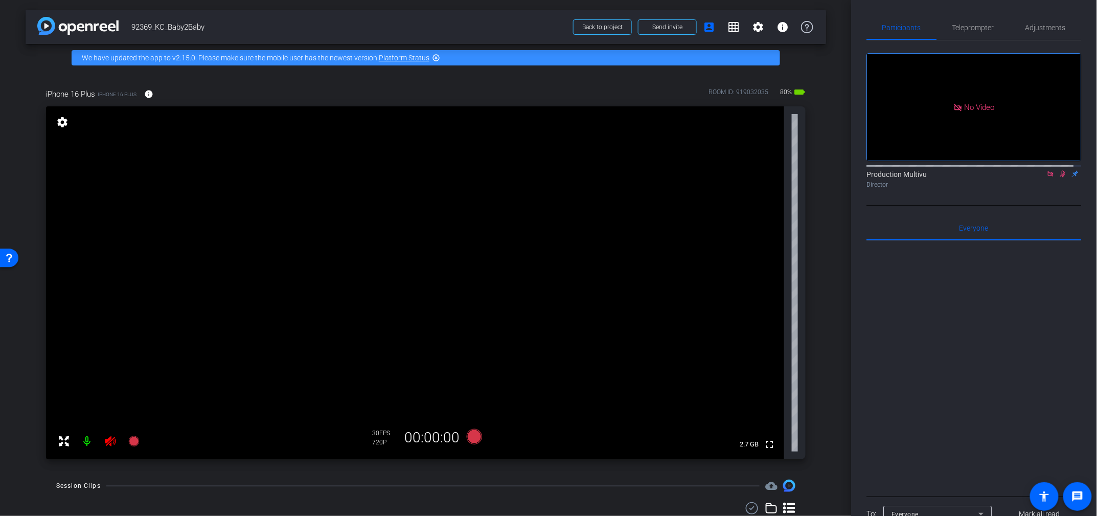
click at [783, 171] on icon at bounding box center [1064, 174] width 6 height 7
click at [110, 429] on icon at bounding box center [110, 441] width 12 height 12
click at [783, 27] on span "Adjustments" at bounding box center [1046, 27] width 40 height 7
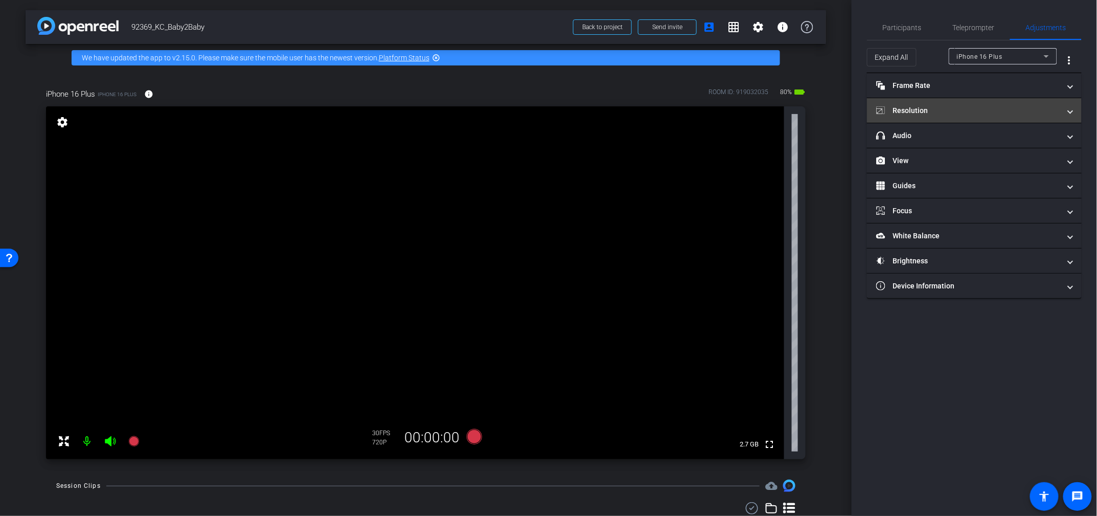
click at [783, 110] on mat-panel-title "Resolution" at bounding box center [968, 110] width 184 height 11
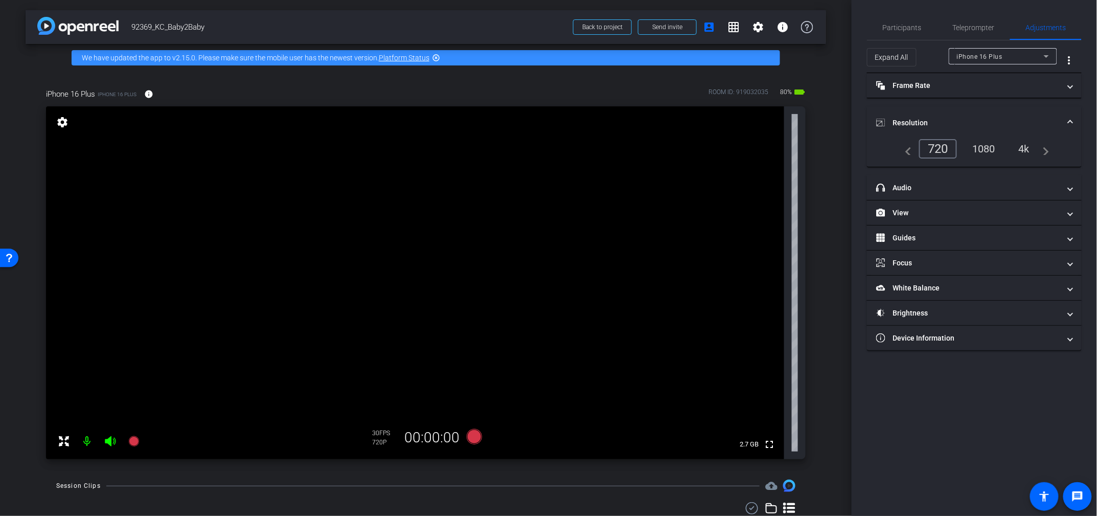
click at [783, 146] on div "4k" at bounding box center [1024, 148] width 27 height 17
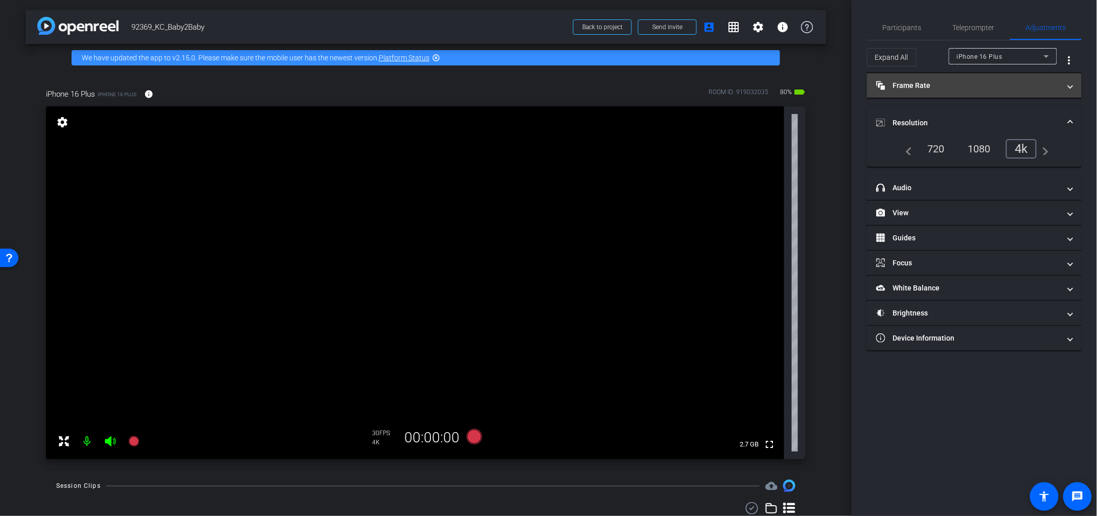
click at [783, 83] on mat-panel-title "Frame Rate Frame Rate" at bounding box center [968, 85] width 184 height 11
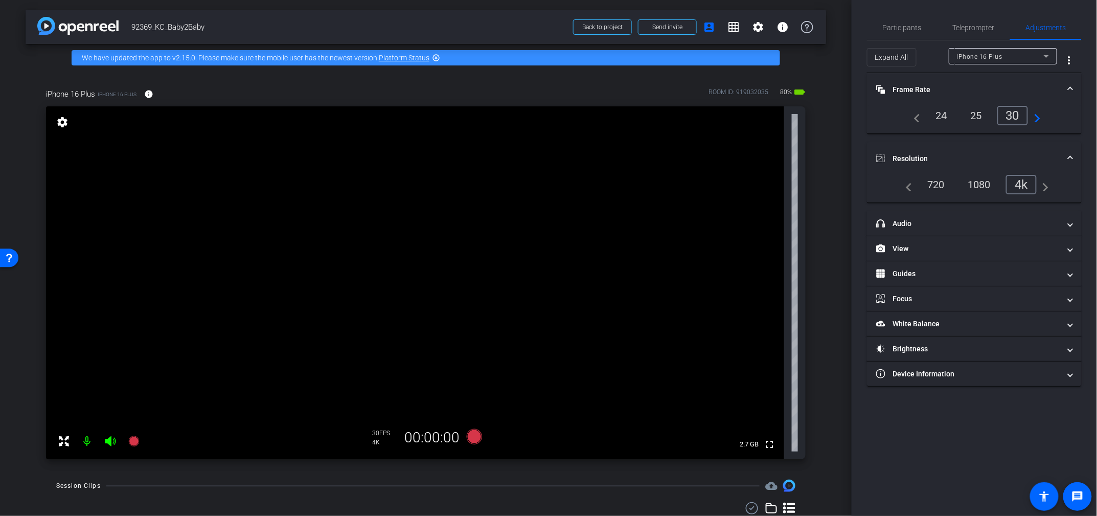
click at [783, 113] on div "30" at bounding box center [1012, 115] width 31 height 19
click at [783, 185] on div "4k" at bounding box center [1021, 184] width 31 height 19
click at [783, 24] on span "Teleprompter" at bounding box center [974, 27] width 42 height 7
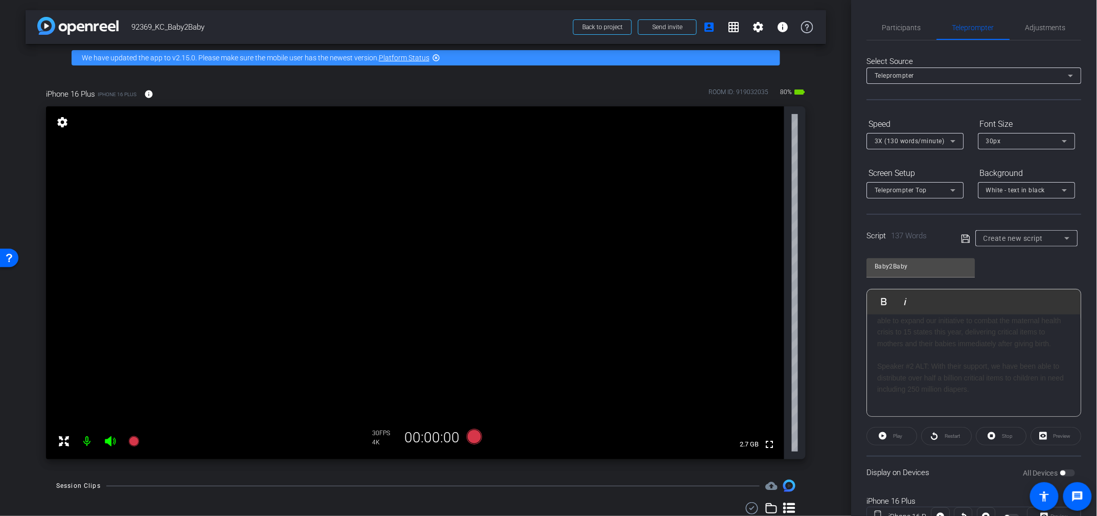
click at [783, 235] on div "Script 137 Words" at bounding box center [907, 236] width 80 height 12
click at [776, 30] on mat-icon "info" at bounding box center [782, 27] width 12 height 12
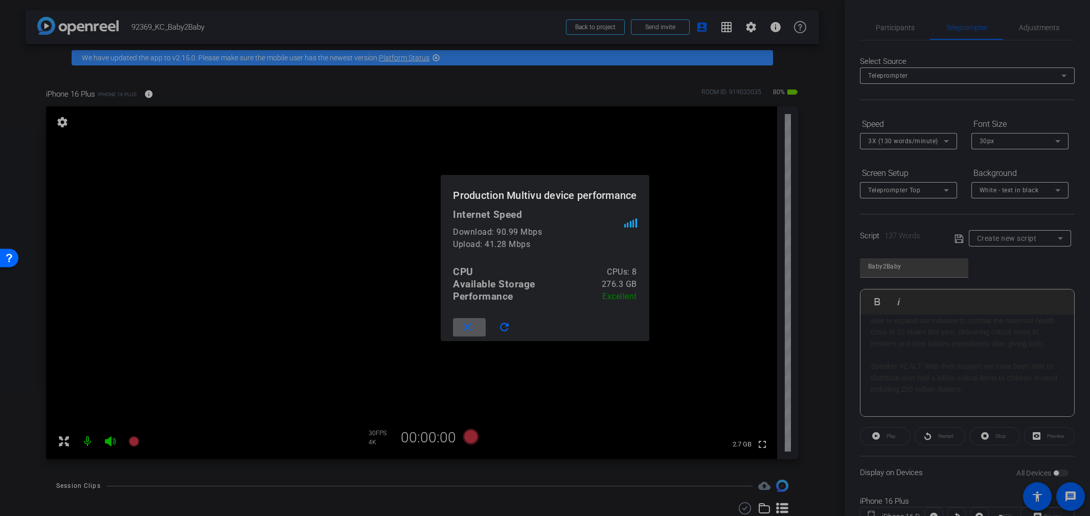
click at [767, 30] on div at bounding box center [545, 258] width 1090 height 516
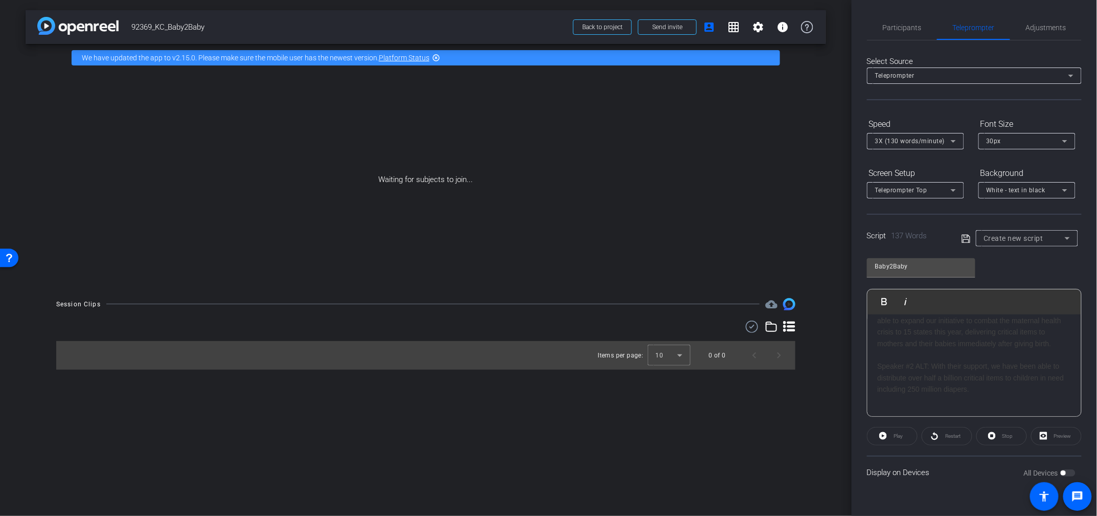
click at [783, 238] on icon at bounding box center [966, 238] width 8 height 8
click at [783, 429] on span "Preview" at bounding box center [1062, 436] width 17 height 6
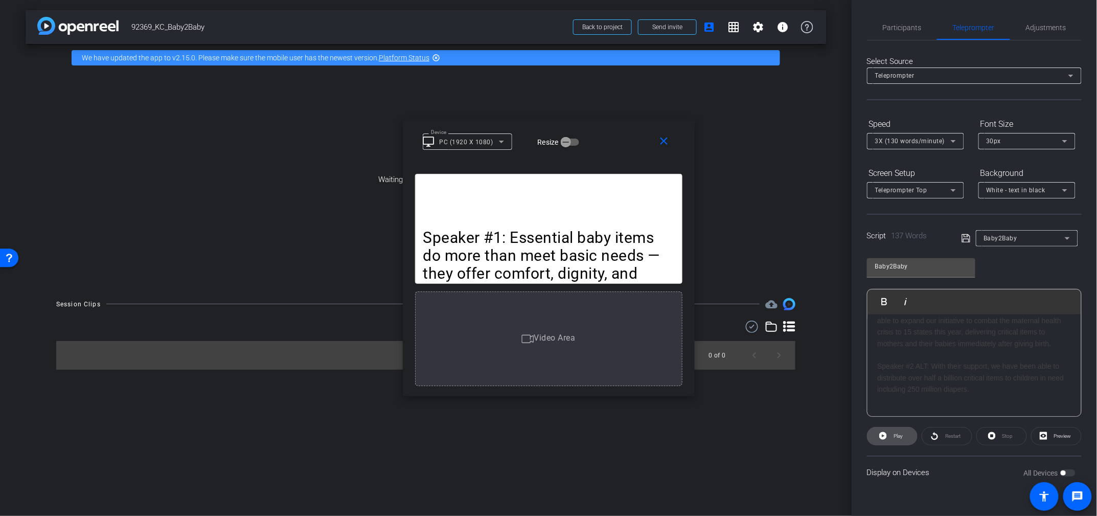
click at [783, 429] on span "Play" at bounding box center [898, 436] width 9 height 6
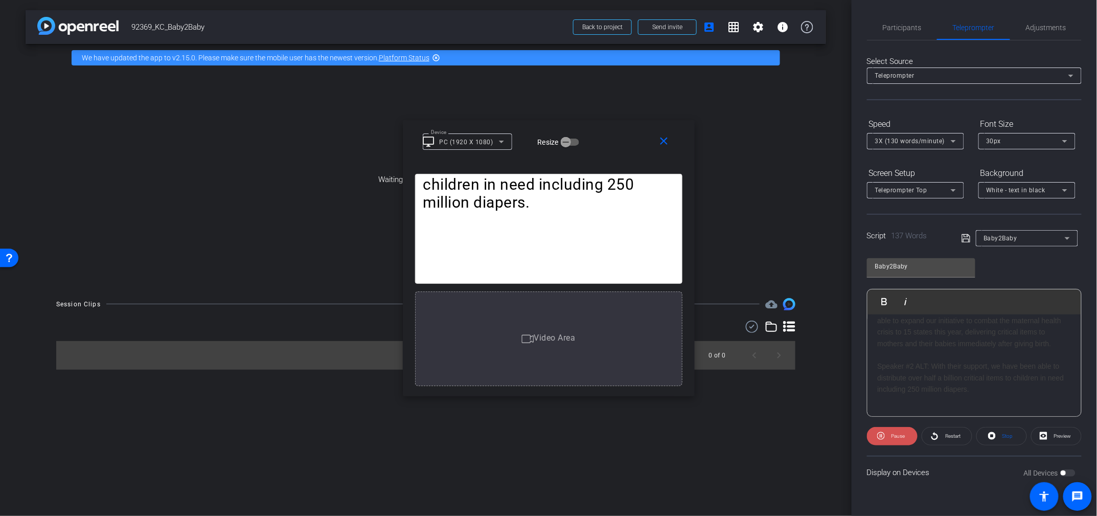
click at [783, 429] on span "Pause" at bounding box center [898, 436] width 14 height 6
click at [783, 355] on div "​ Speaker #1: Essential baby items do more than meet basic needs — they offer c…" at bounding box center [974, 428] width 193 height 206
drag, startPoint x: 913, startPoint y: 393, endPoint x: 876, endPoint y: 395, distance: 37.4
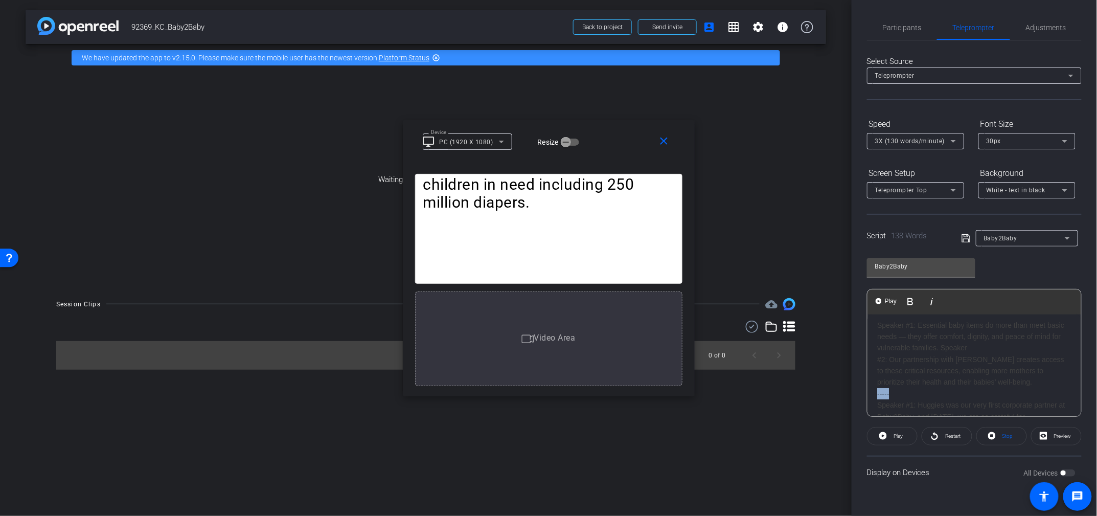
click at [783, 395] on div "Speaker #1: Essential baby items do more than meet basic needs — they offer com…" at bounding box center [974, 428] width 214 height 238
click at [783, 381] on div "Speaker #1: Essential baby items do more than meet basic needs — they offer com…" at bounding box center [974, 369] width 193 height 195
click at [783, 373] on div "Speaker #1: Essential baby items do more than meet basic needs — they offer com…" at bounding box center [974, 310] width 193 height 206
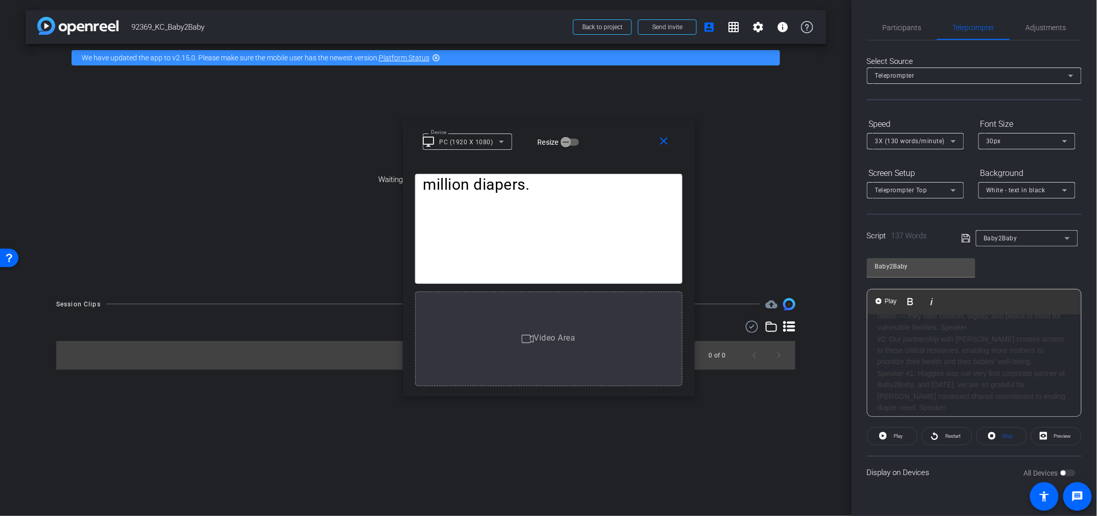
scroll to position [0, 0]
click at [783, 141] on icon at bounding box center [953, 141] width 12 height 12
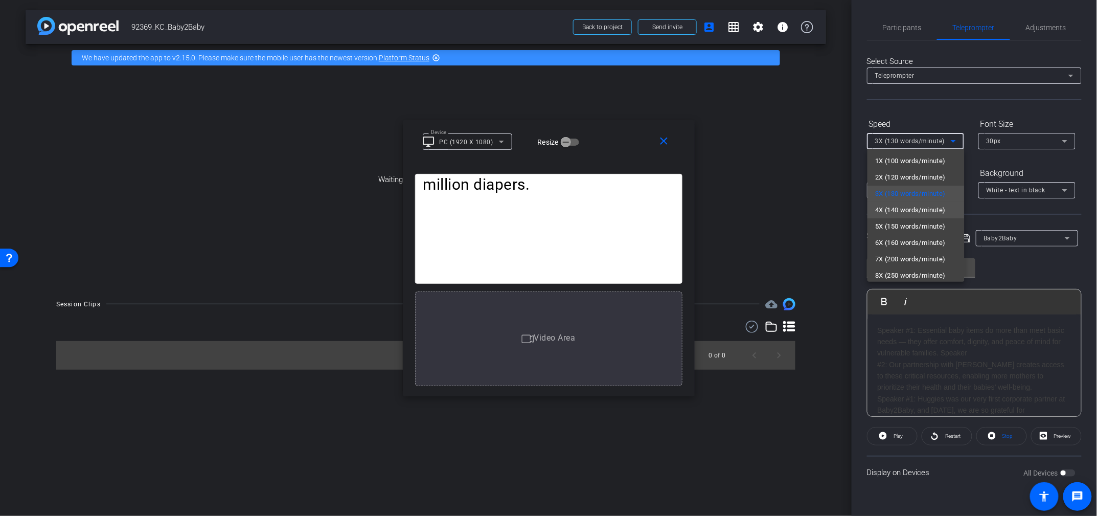
click at [783, 209] on span "4X (140 words/minute)" at bounding box center [911, 210] width 71 height 12
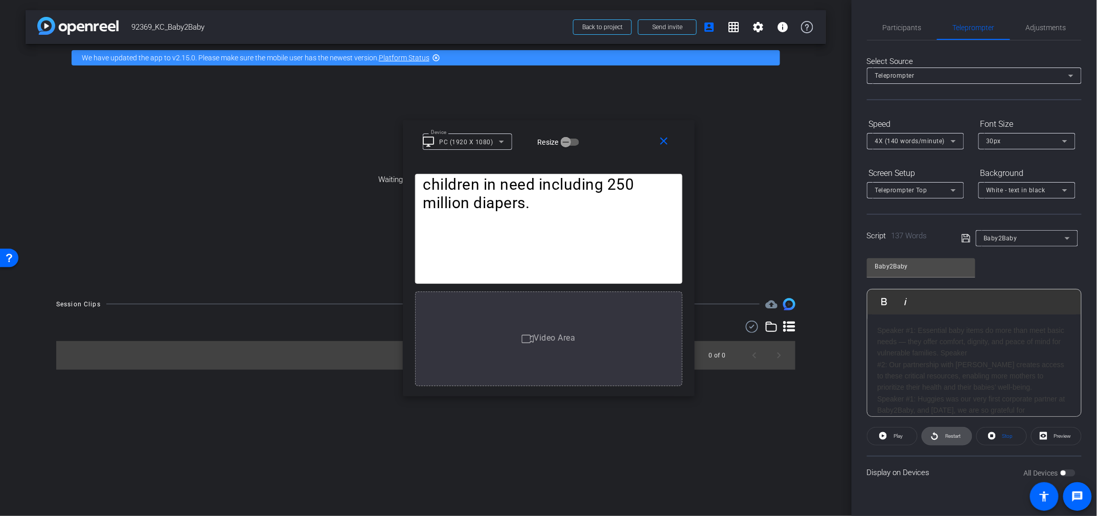
click at [783, 429] on span "Restart" at bounding box center [952, 436] width 18 height 14
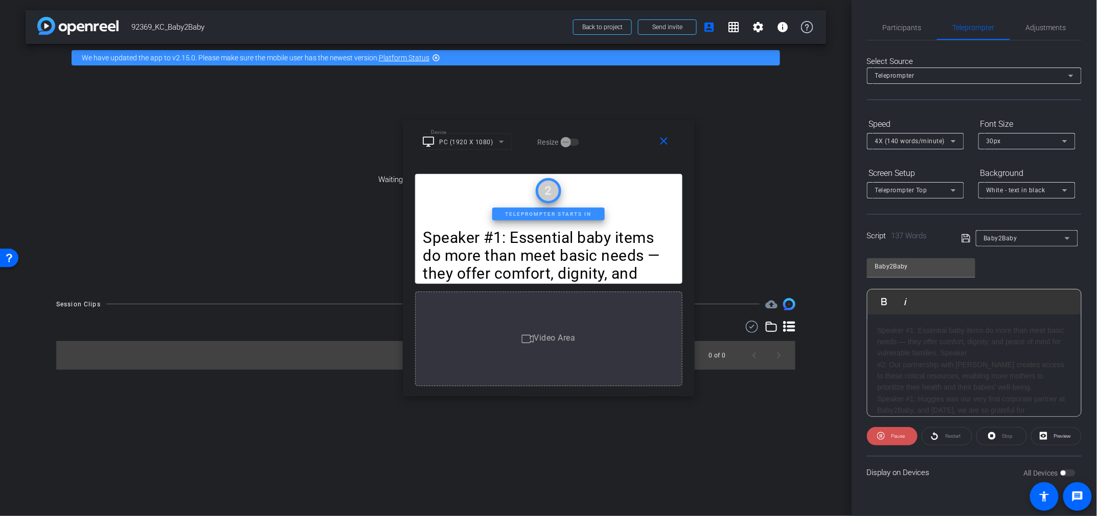
click at [783, 429] on span "Pause" at bounding box center [898, 436] width 14 height 6
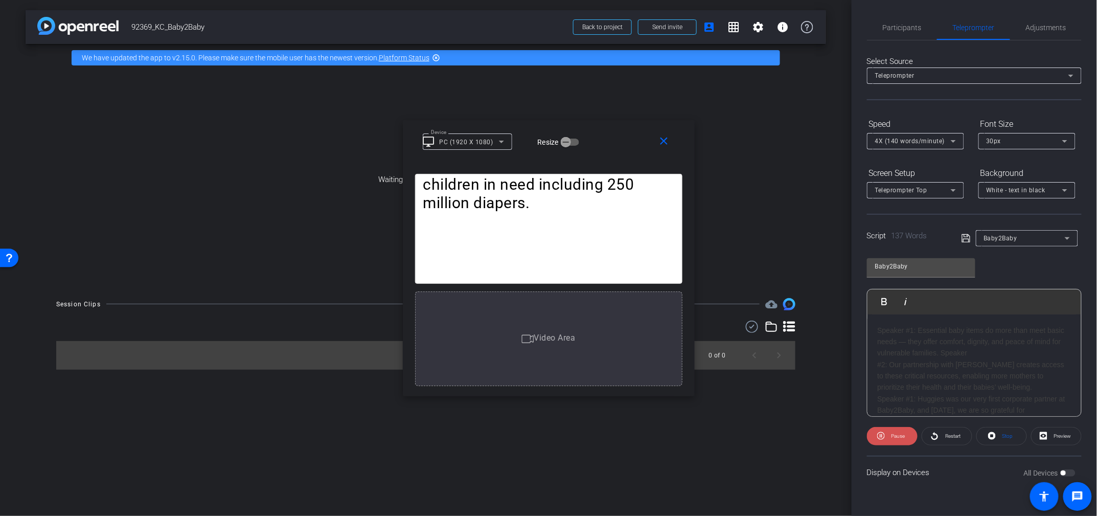
click at [783, 429] on span "Pause" at bounding box center [898, 436] width 14 height 6
click at [783, 354] on div "Speaker #1: Essential baby items do more than meet basic needs — they offer com…" at bounding box center [974, 422] width 193 height 195
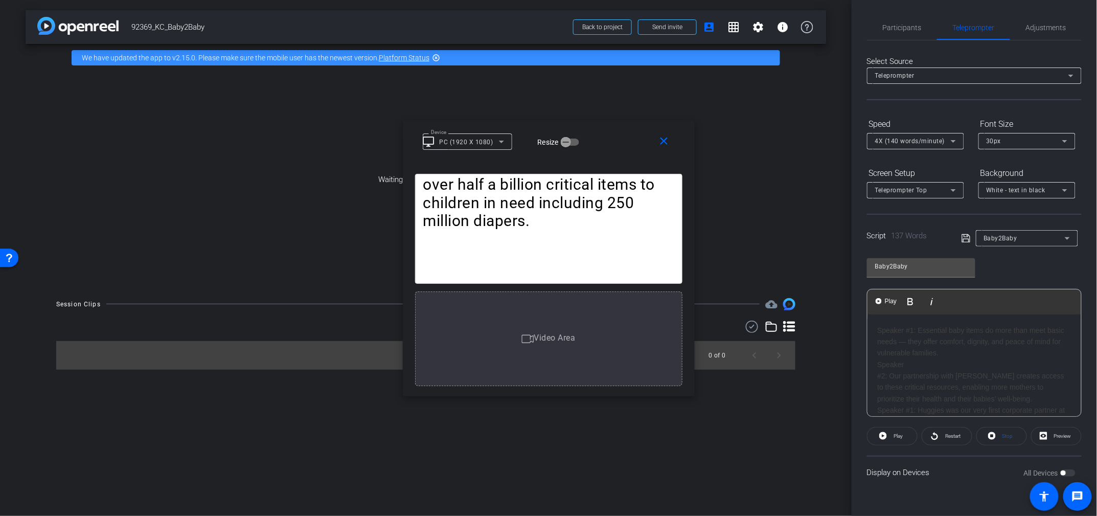
click at [783, 375] on div "Speaker #1: Essential baby items do more than meet basic needs — they offer com…" at bounding box center [974, 428] width 193 height 206
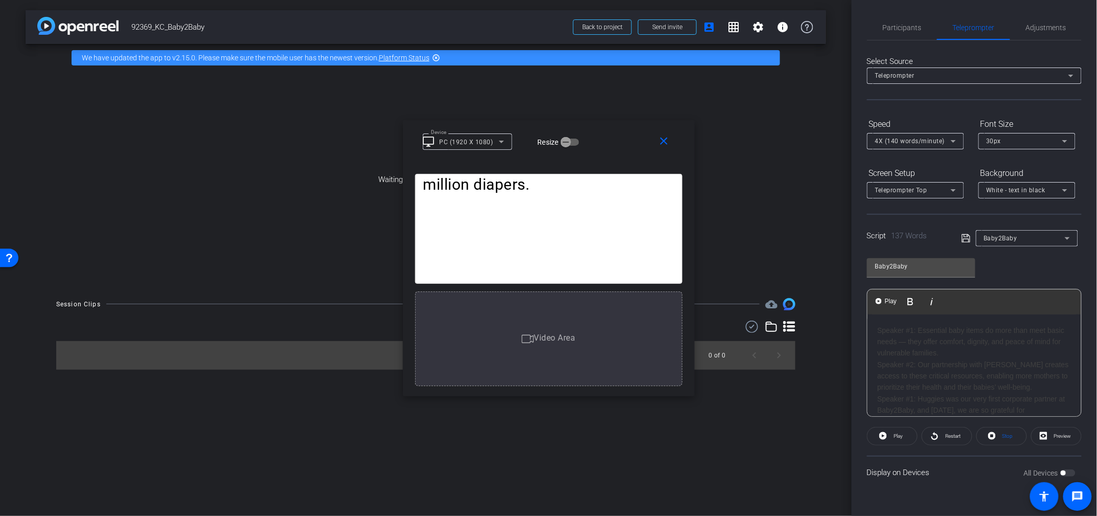
click at [783, 352] on div "Speaker #1: Essential baby items do more than meet basic needs — they offer com…" at bounding box center [974, 422] width 193 height 195
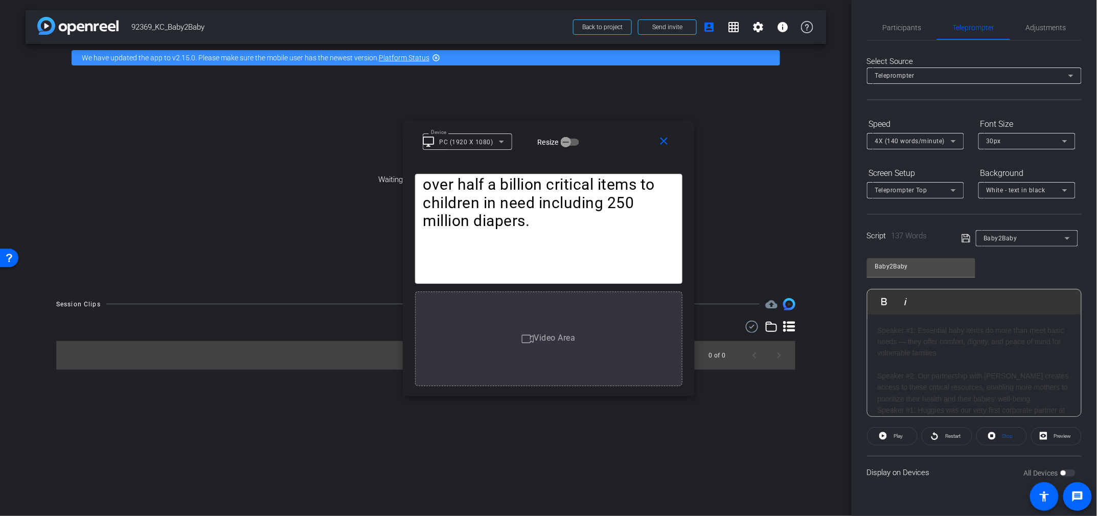
click at [783, 377] on div "Speaker #1: Essential baby items do more than meet basic needs — they offer com…" at bounding box center [974, 428] width 193 height 206
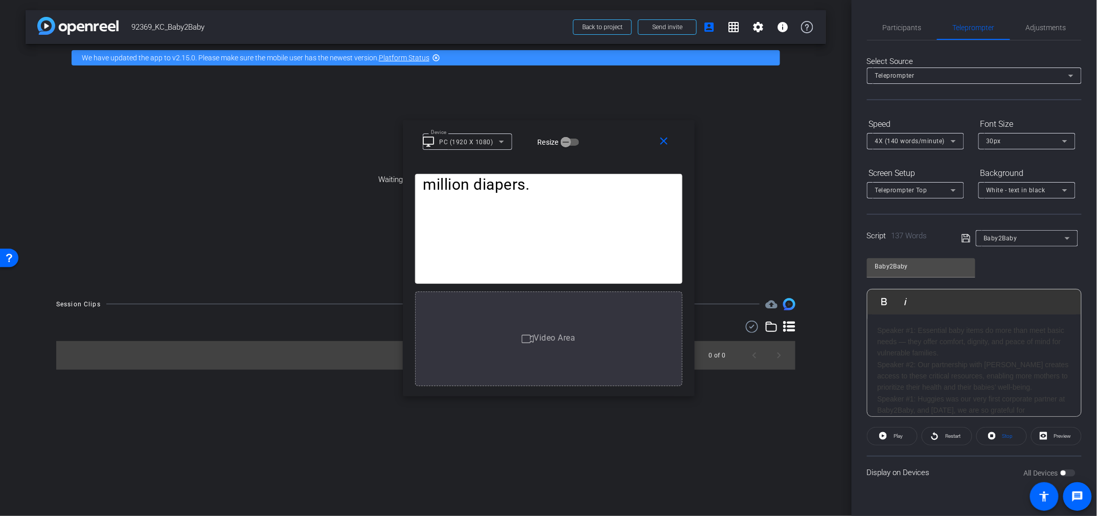
click at [783, 351] on div "Speaker #1: Essential baby items do more than meet basic needs — they offer com…" at bounding box center [974, 422] width 193 height 195
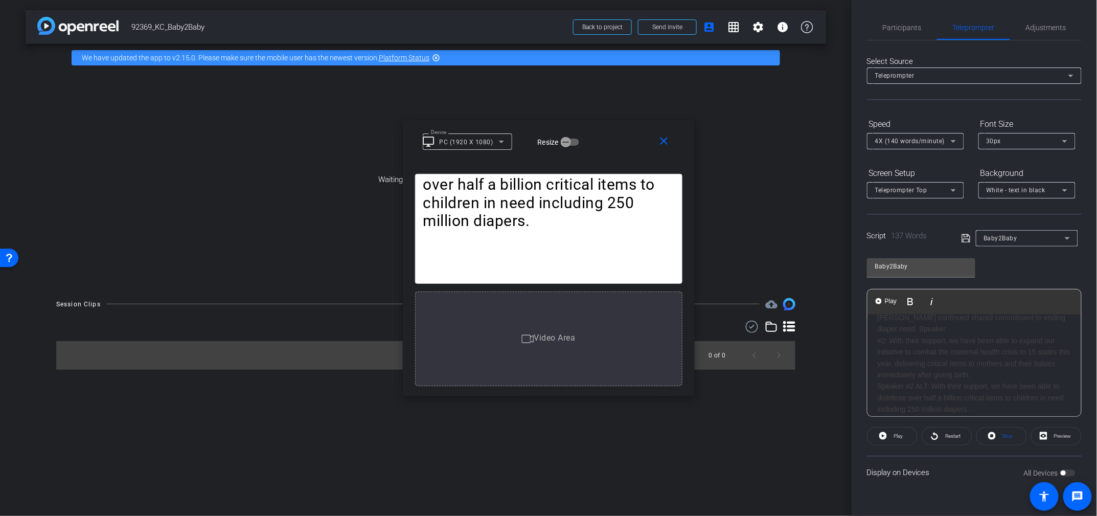
scroll to position [119, 0]
click at [783, 372] on div "Speaker #1: Essential baby items do more than meet basic needs — they offer com…" at bounding box center [974, 308] width 193 height 206
click at [783, 362] on div "Speaker #1: Essential baby items do more than meet basic needs — they offer com…" at bounding box center [974, 352] width 193 height 217
click at [783, 364] on div "Speaker #1: Essential baby items do more than meet basic needs — they offer com…" at bounding box center [974, 352] width 193 height 217
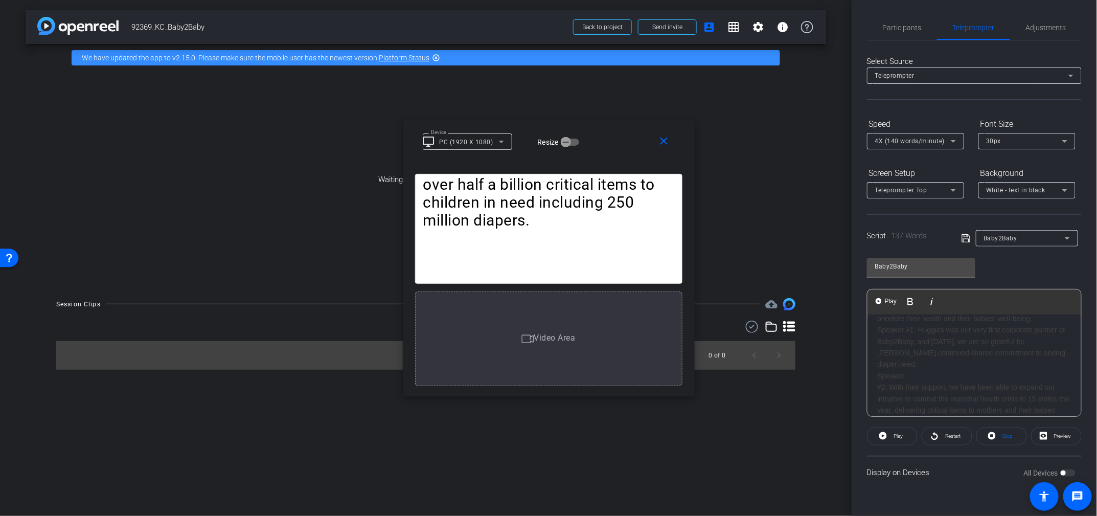
click at [783, 387] on div "Speaker #1: Essential baby items do more than meet basic needs — they offer com…" at bounding box center [974, 364] width 214 height 261
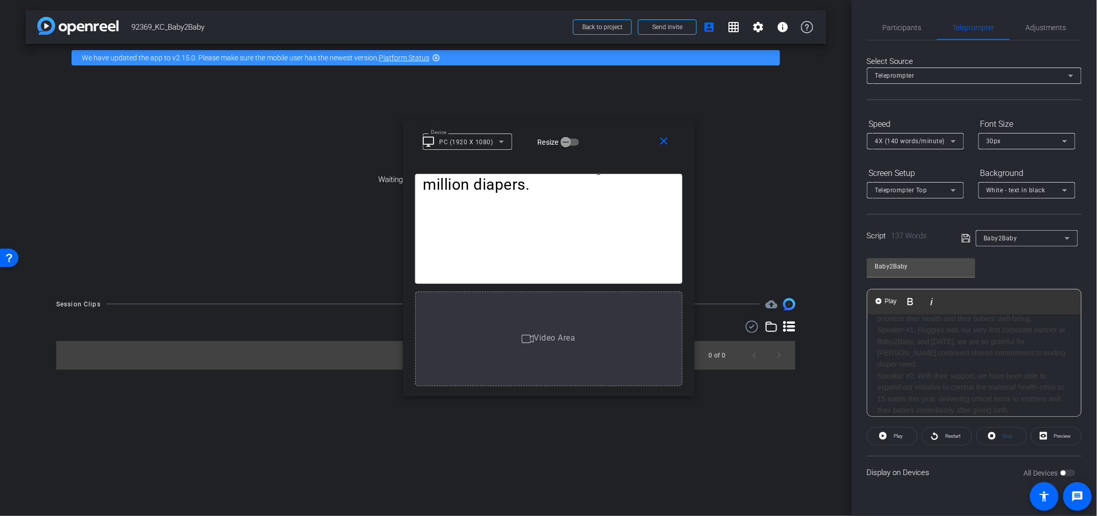
click at [783, 361] on div "Speaker #1: Essential baby items do more than meet basic needs — they offer com…" at bounding box center [974, 352] width 193 height 217
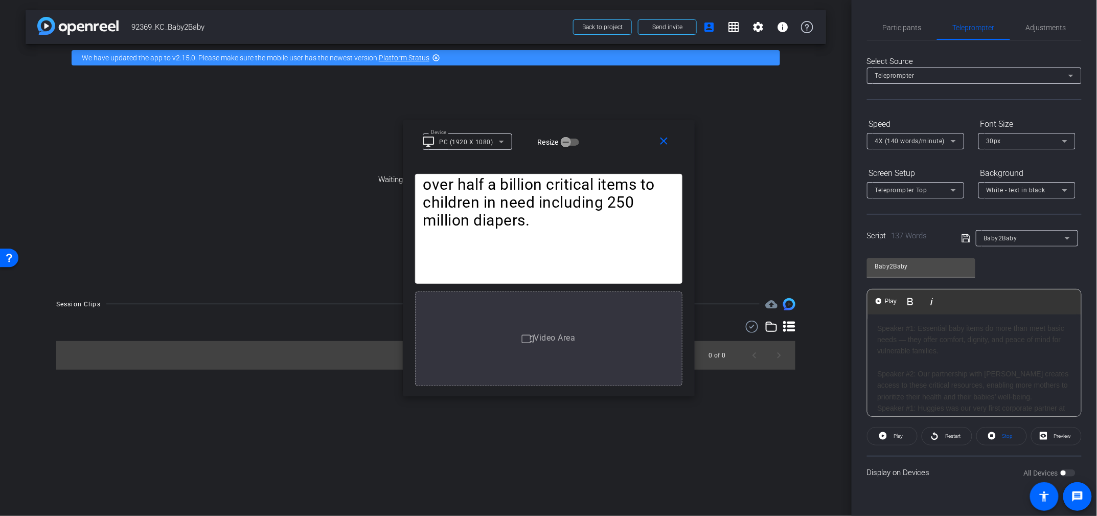
scroll to position [0, 0]
click at [783, 429] on span "Restart" at bounding box center [952, 436] width 15 height 6
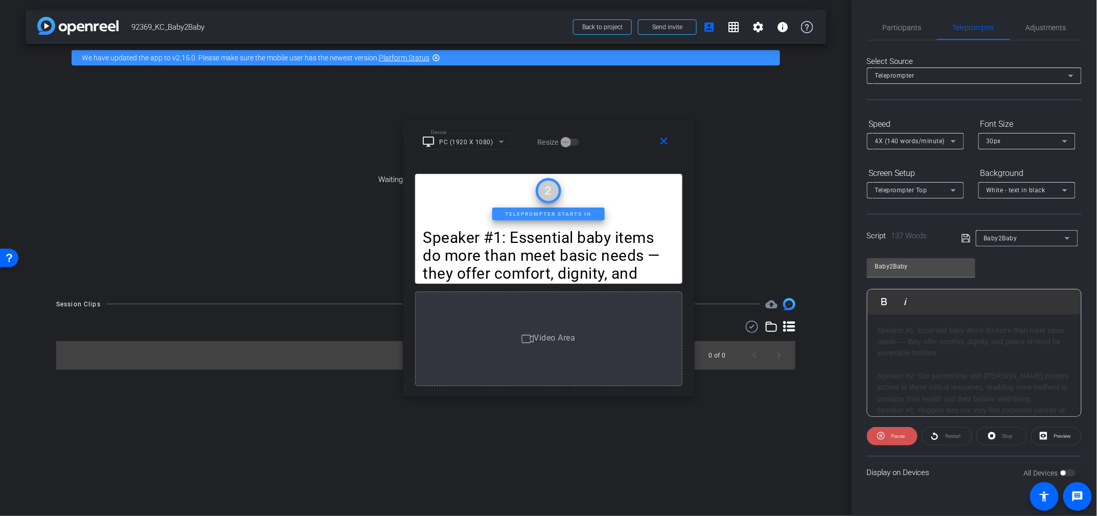
click at [783, 429] on span "Pause" at bounding box center [898, 436] width 14 height 6
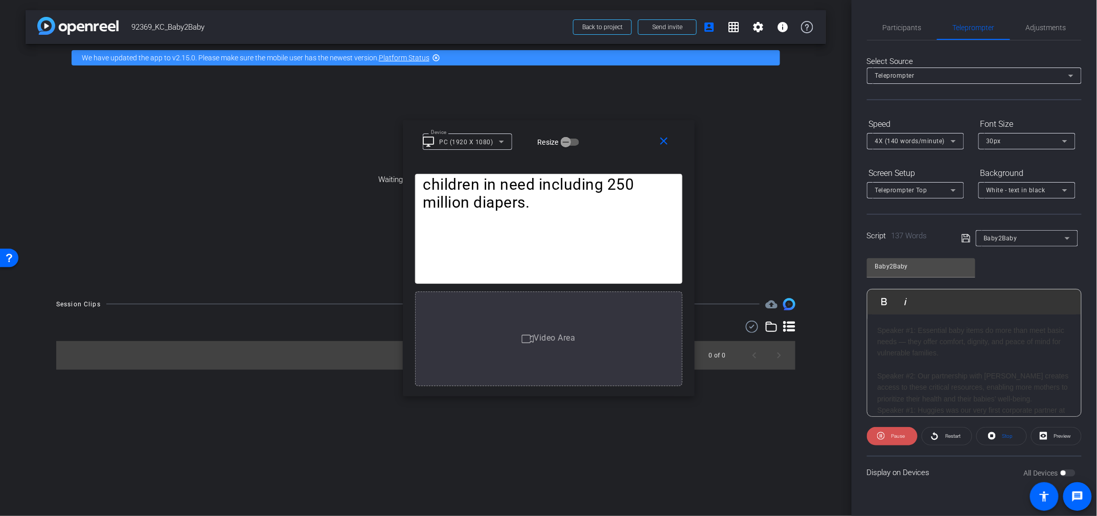
click at [783, 429] on span "Pause" at bounding box center [898, 436] width 14 height 6
click at [783, 358] on div "Speaker #1: Essential baby items do more than meet basic needs — they offer com…" at bounding box center [974, 439] width 193 height 229
click at [783, 387] on div "Speaker #1: Essential baby items do more than meet basic needs — they offer com…" at bounding box center [974, 428] width 193 height 229
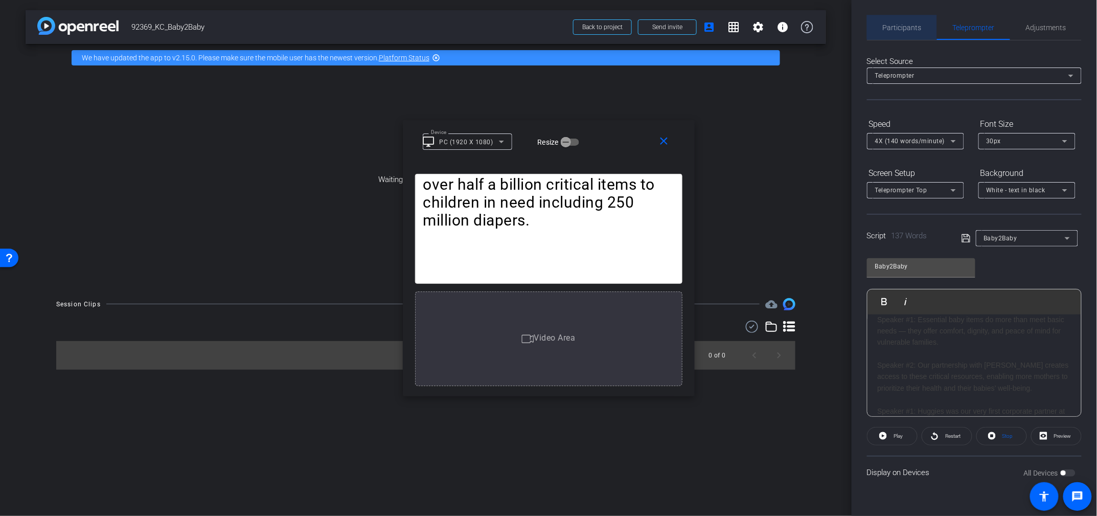
click at [783, 26] on span "Participants" at bounding box center [902, 27] width 39 height 7
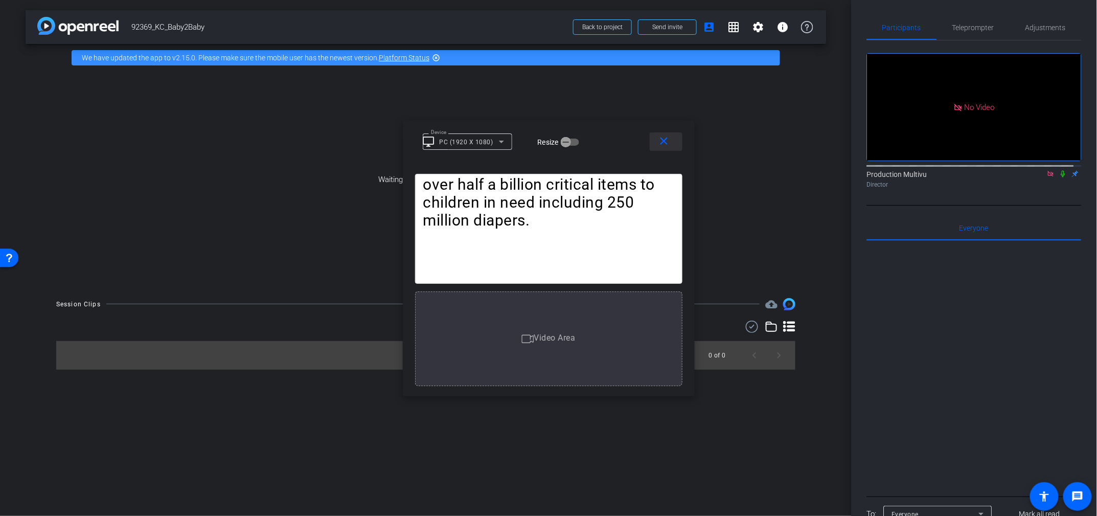
click at [666, 140] on mat-icon "close" at bounding box center [663, 141] width 13 height 13
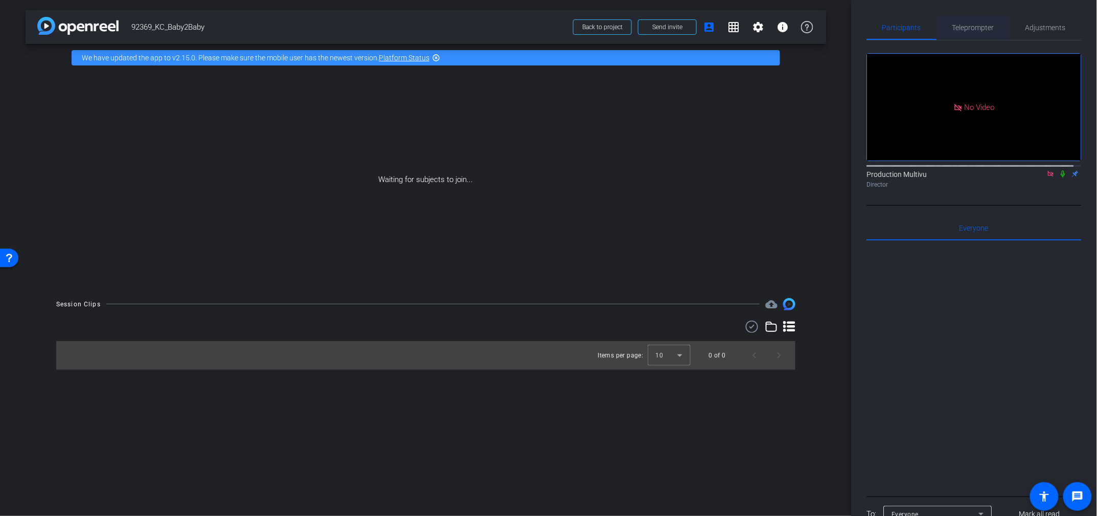
click at [783, 24] on span "Teleprompter" at bounding box center [974, 27] width 42 height 7
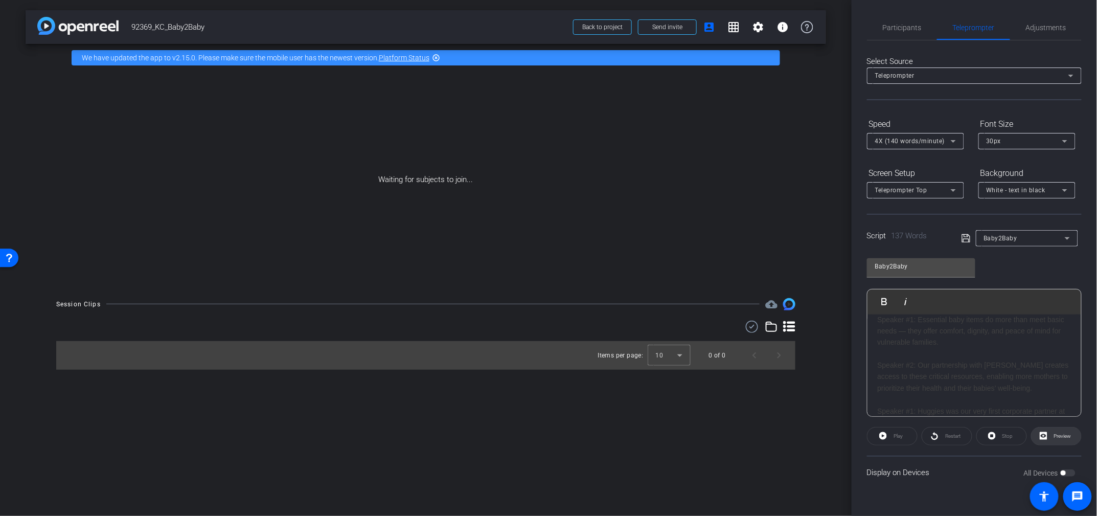
click at [783, 429] on span "Preview" at bounding box center [1062, 436] width 17 height 6
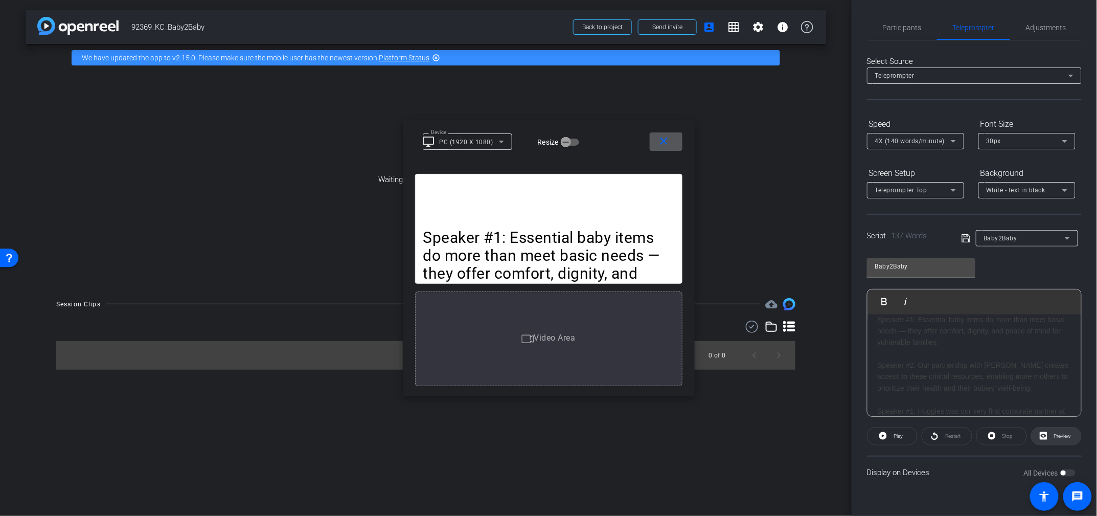
click at [783, 429] on span "Preview" at bounding box center [1062, 436] width 17 height 6
click at [669, 138] on mat-icon "close" at bounding box center [663, 141] width 13 height 13
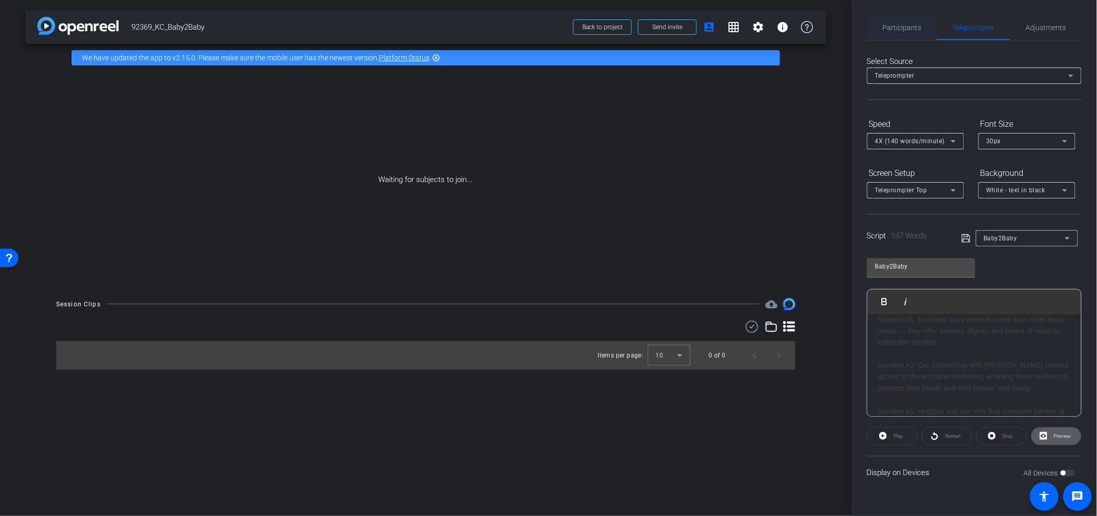
click at [783, 25] on span "Participants" at bounding box center [902, 27] width 39 height 7
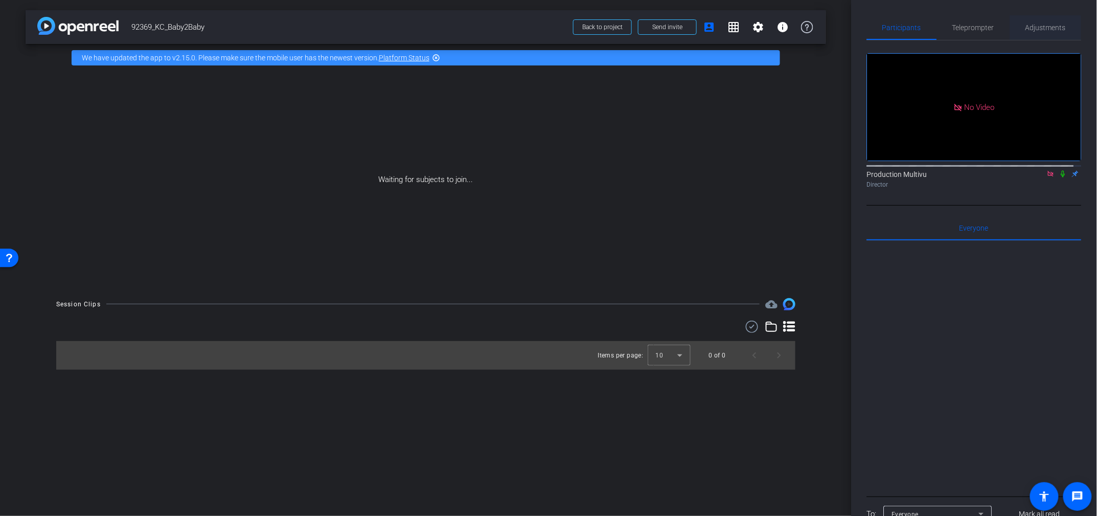
click at [783, 28] on span "Adjustments" at bounding box center [1046, 27] width 40 height 7
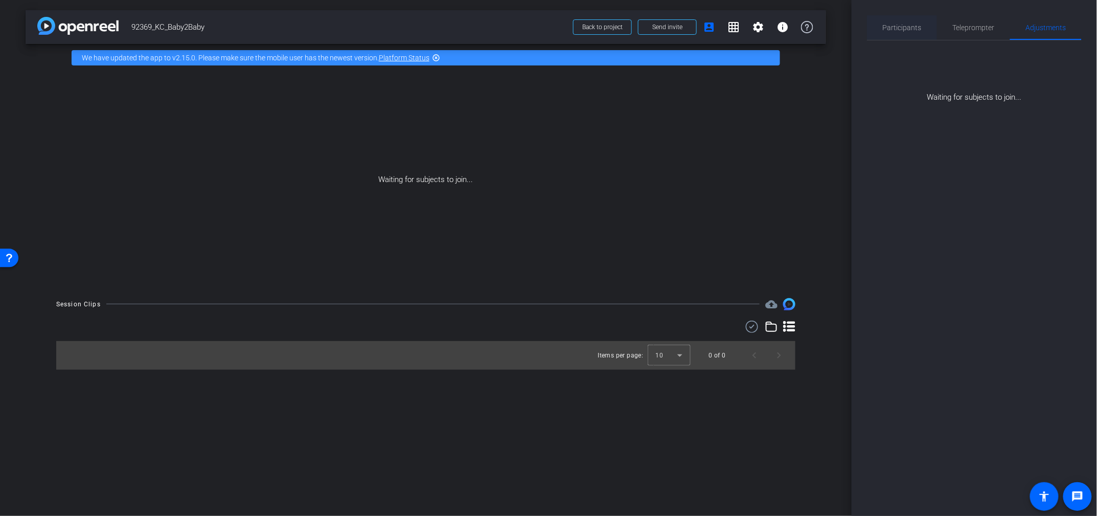
click at [783, 25] on span "Participants" at bounding box center [902, 27] width 39 height 7
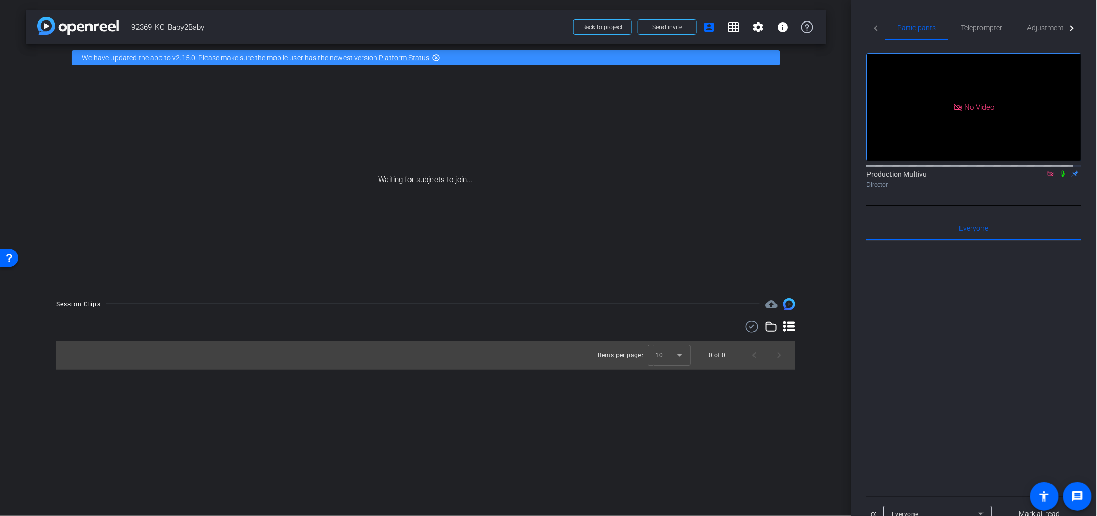
click at [783, 171] on icon at bounding box center [1063, 174] width 4 height 7
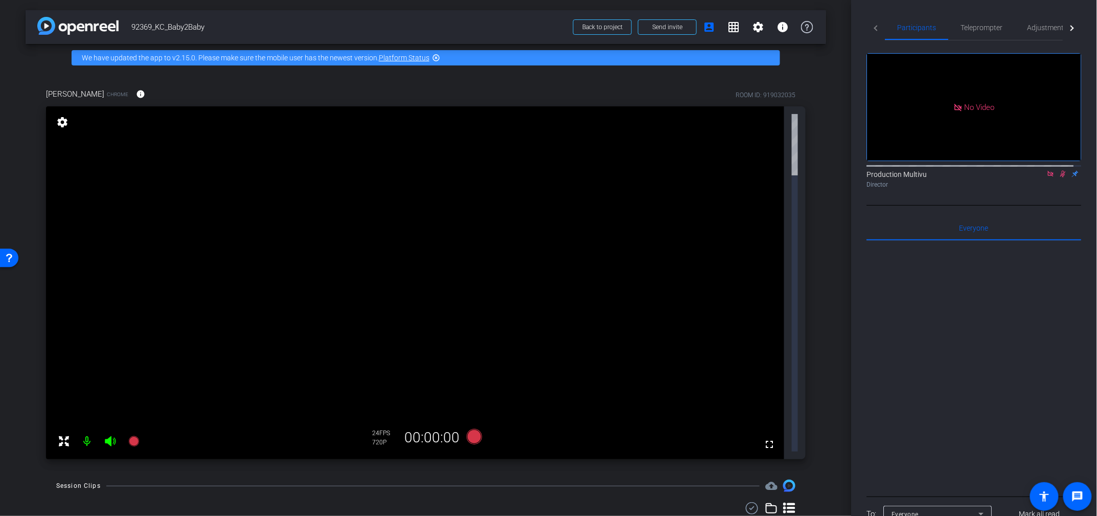
click at [783, 171] on icon at bounding box center [1064, 174] width 6 height 7
click at [107, 429] on icon at bounding box center [110, 441] width 11 height 10
click at [111, 429] on icon at bounding box center [110, 441] width 11 height 10
click at [783, 25] on span "Adjustments" at bounding box center [1047, 27] width 40 height 7
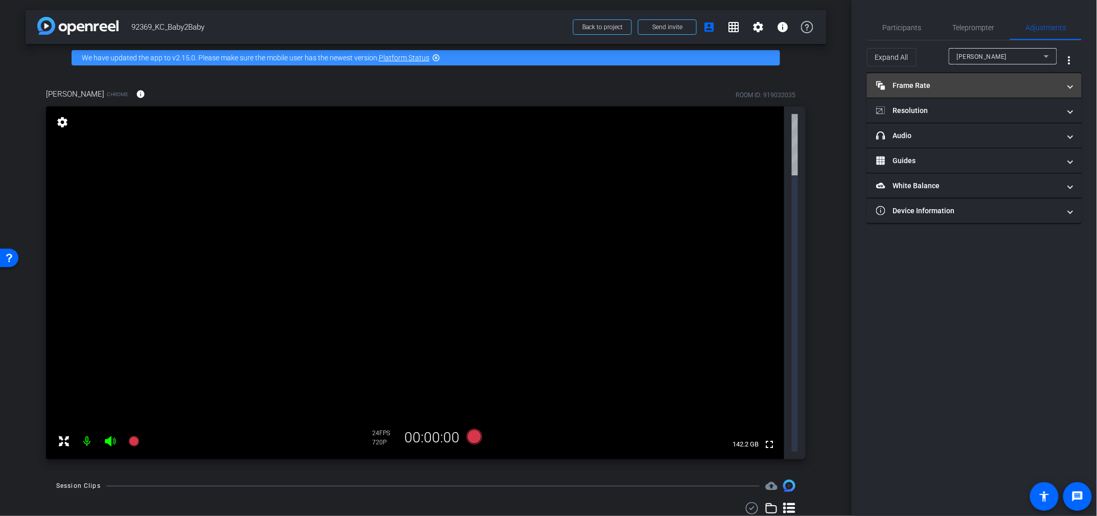
click at [783, 88] on mat-panel-title "Frame Rate Frame Rate" at bounding box center [968, 85] width 184 height 11
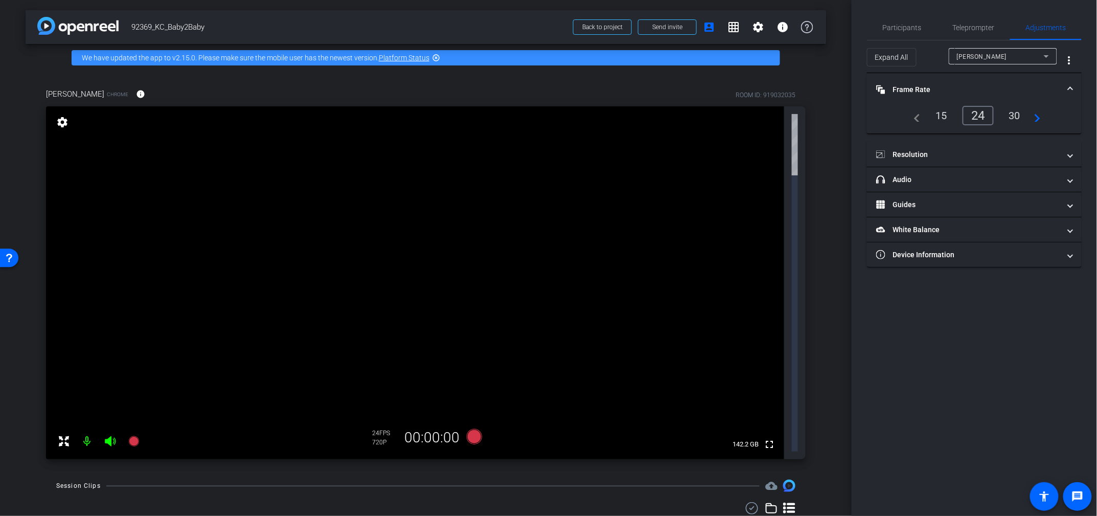
click at [783, 110] on div "30" at bounding box center [1014, 115] width 27 height 17
click at [783, 155] on mat-panel-title "Resolution" at bounding box center [968, 154] width 184 height 11
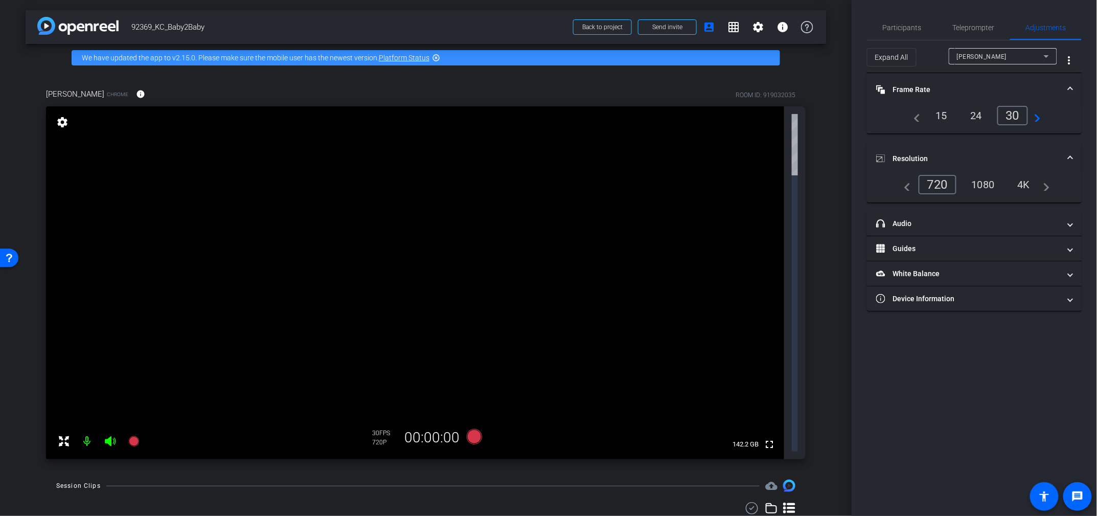
click at [783, 184] on div "4K" at bounding box center [1024, 184] width 28 height 17
click at [783, 182] on div "1080" at bounding box center [981, 183] width 38 height 17
click at [783, 182] on div "4K" at bounding box center [1025, 184] width 28 height 17
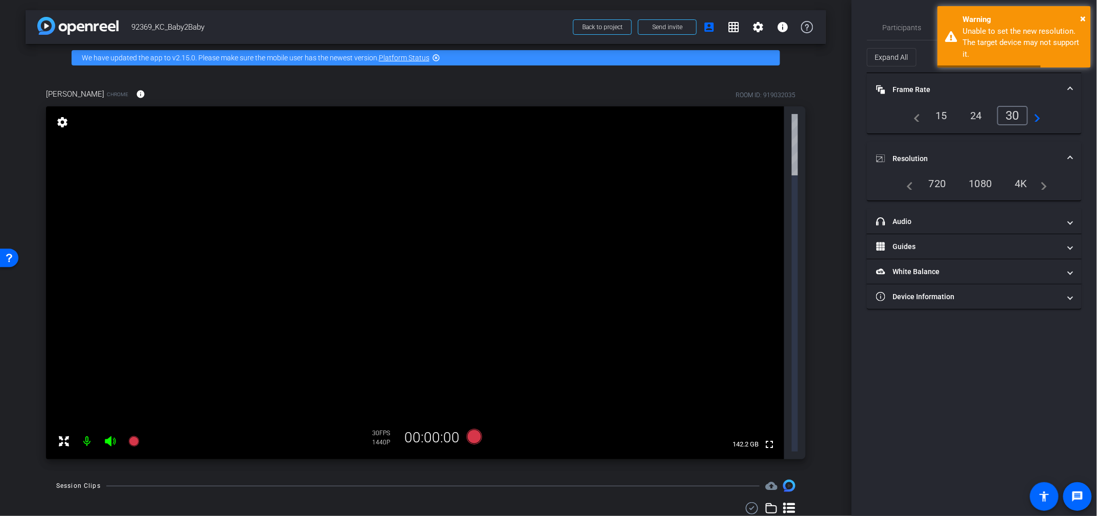
click at [783, 179] on div "1080" at bounding box center [981, 183] width 38 height 17
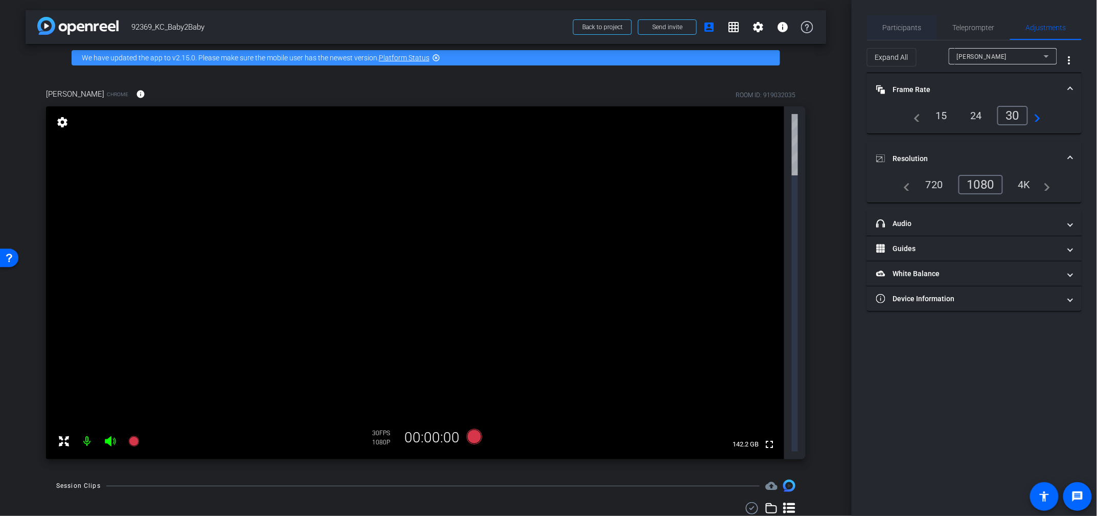
click at [783, 25] on span "Participants" at bounding box center [902, 27] width 39 height 7
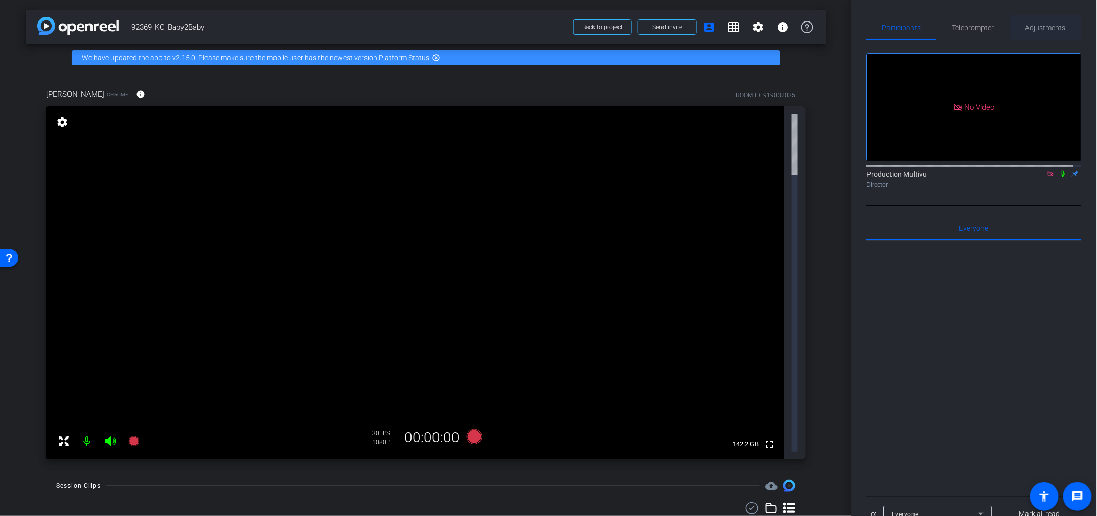
click at [783, 25] on span "Adjustments" at bounding box center [1046, 27] width 40 height 7
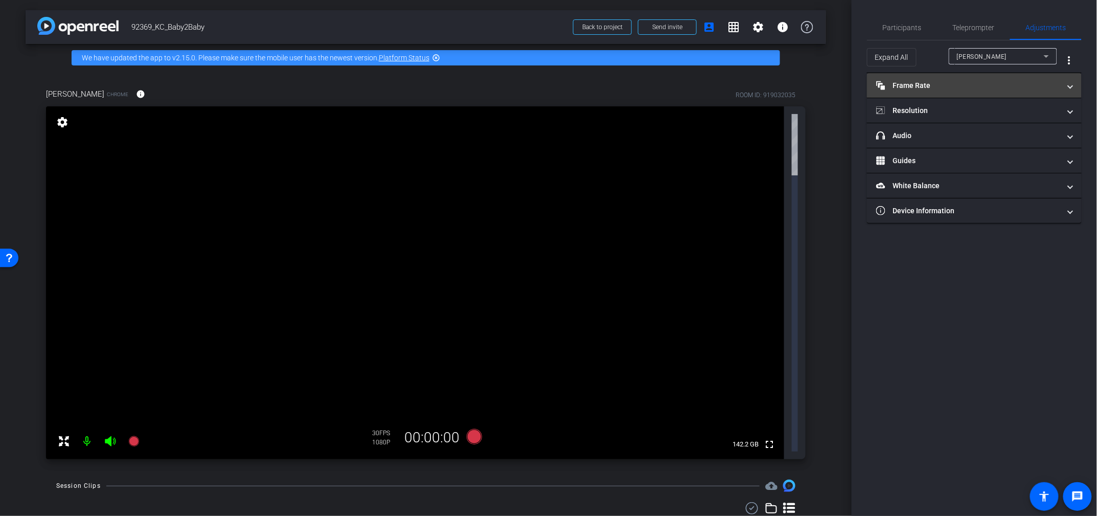
click at [783, 83] on mat-panel-title "Frame Rate Frame Rate" at bounding box center [968, 85] width 184 height 11
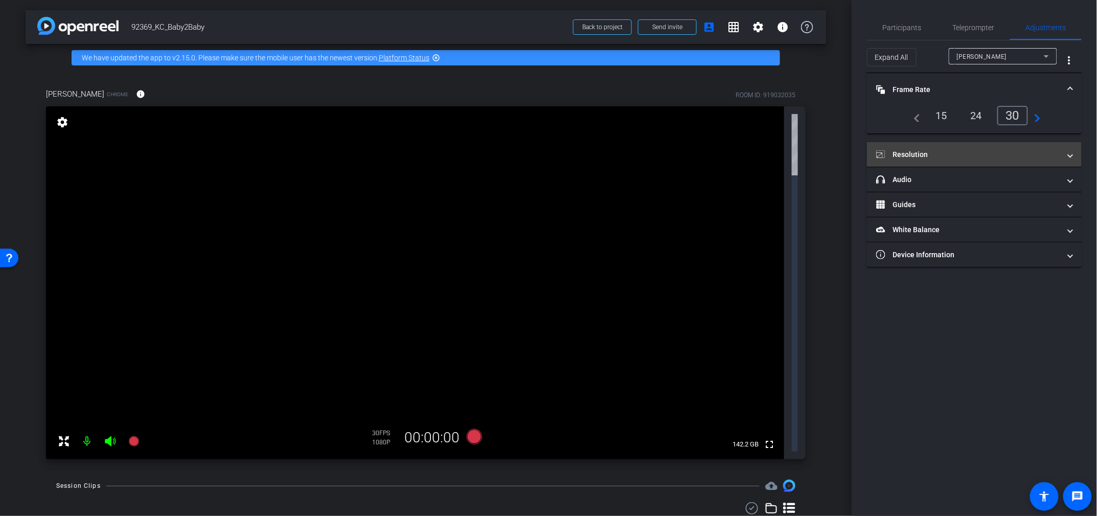
click at [783, 152] on mat-panel-title "Resolution" at bounding box center [968, 154] width 184 height 11
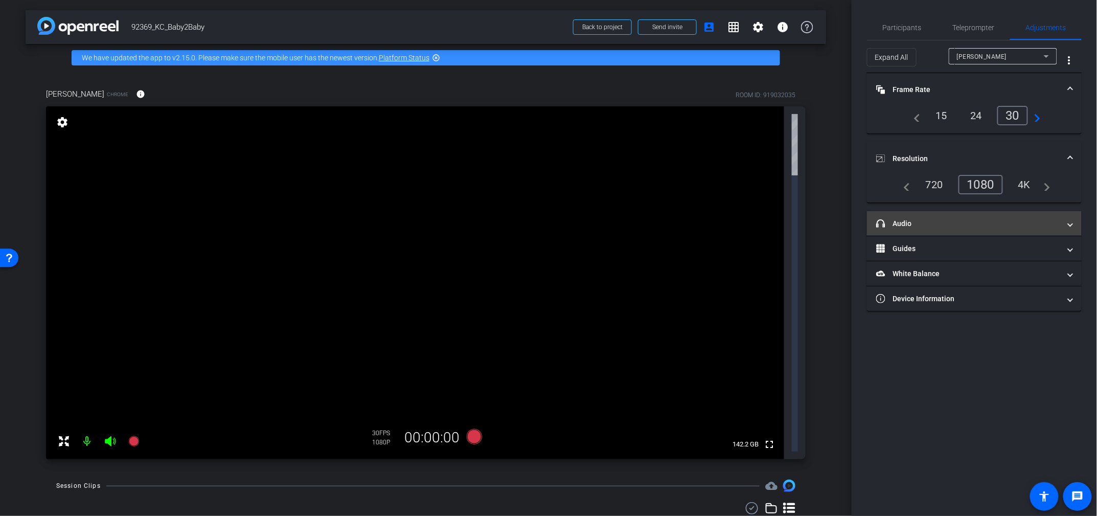
click at [783, 221] on mat-panel-title "headphone icon Audio" at bounding box center [968, 223] width 184 height 11
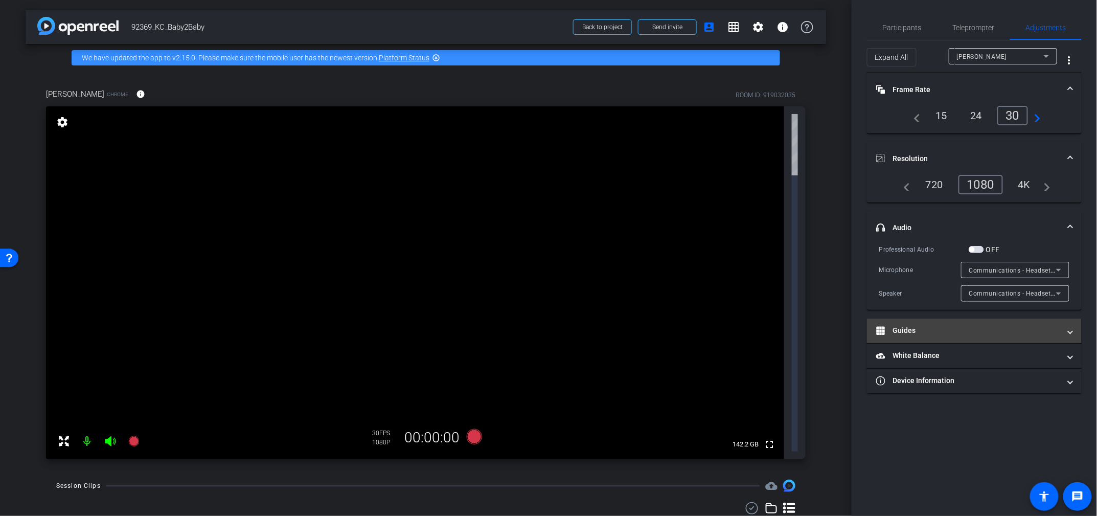
click at [783, 328] on mat-panel-title "Guides" at bounding box center [968, 330] width 184 height 11
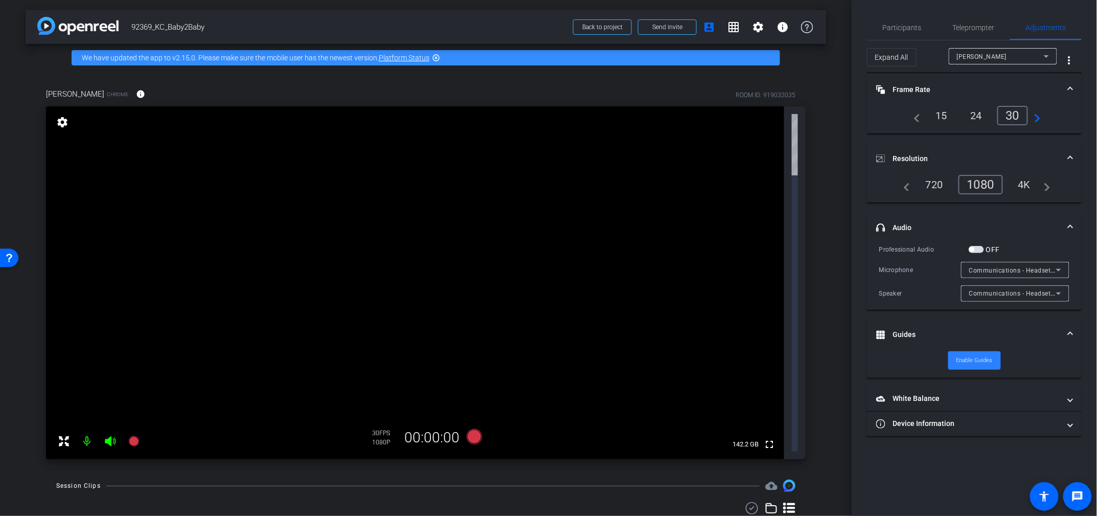
click at [783, 356] on span "Enable Guides" at bounding box center [974, 360] width 36 height 15
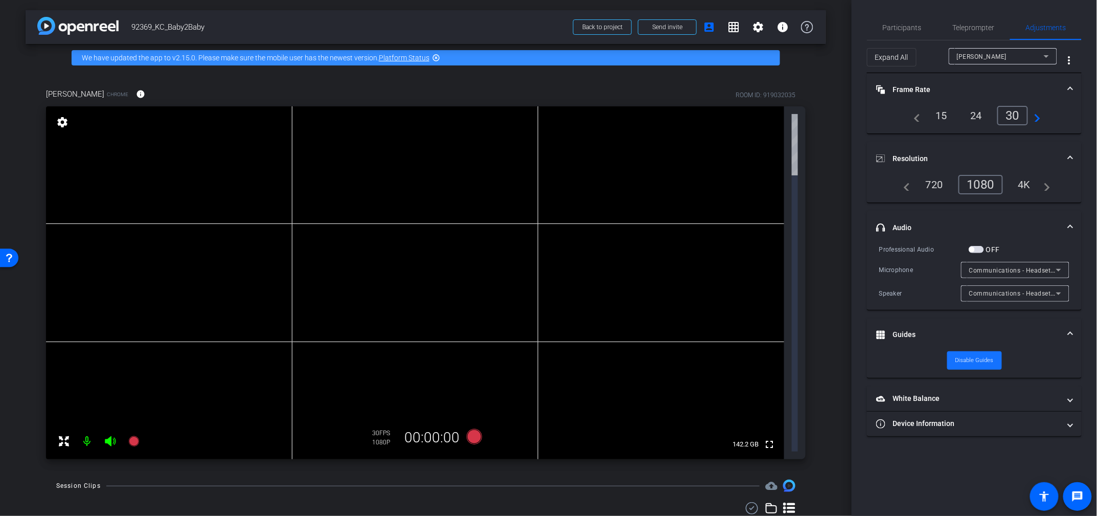
click at [783, 355] on span "Disable Guides" at bounding box center [974, 360] width 38 height 15
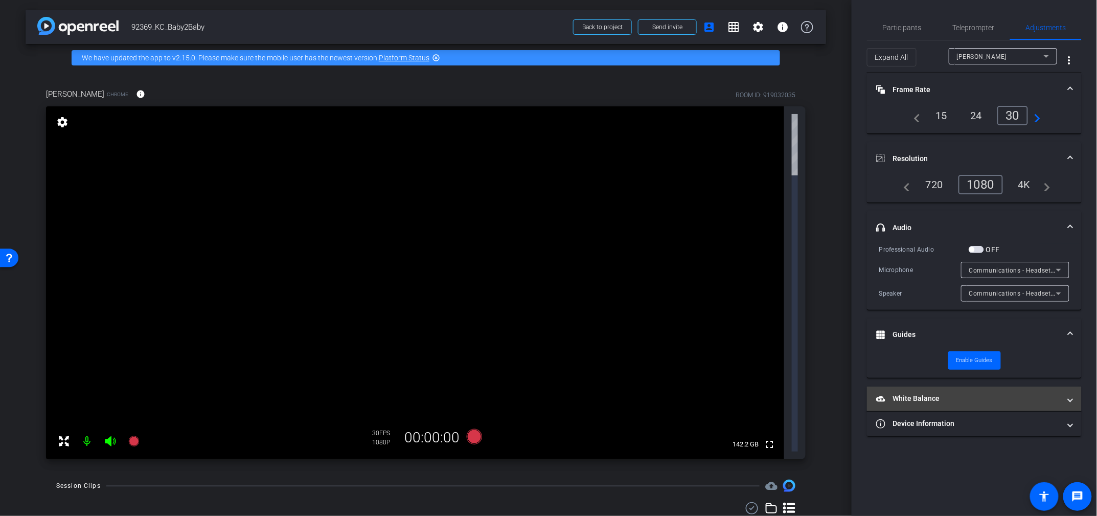
click at [783, 401] on mat-panel-title "White Balance White Balance" at bounding box center [968, 398] width 184 height 11
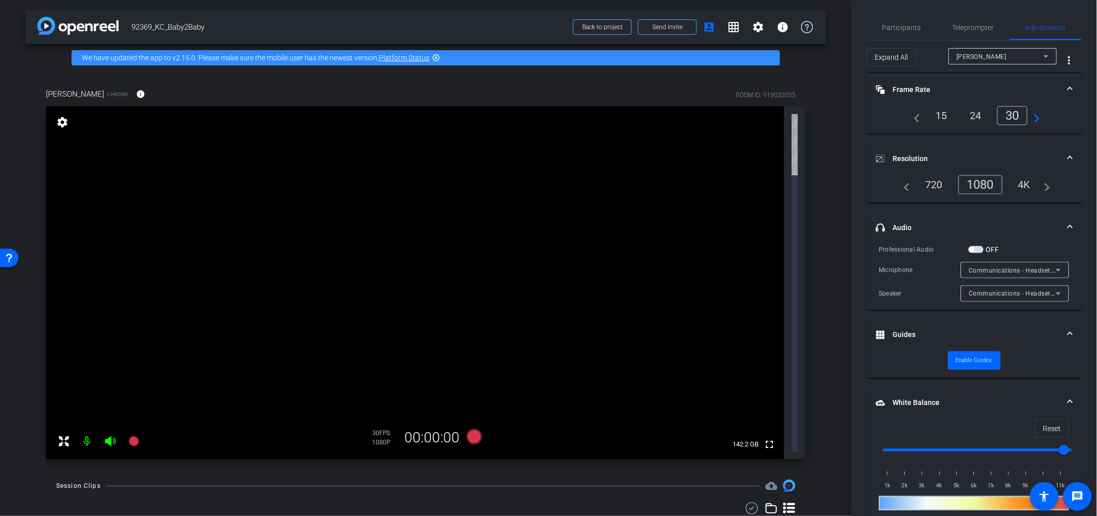
click at [783, 398] on mat-panel-title "White Balance White Balance" at bounding box center [968, 402] width 184 height 11
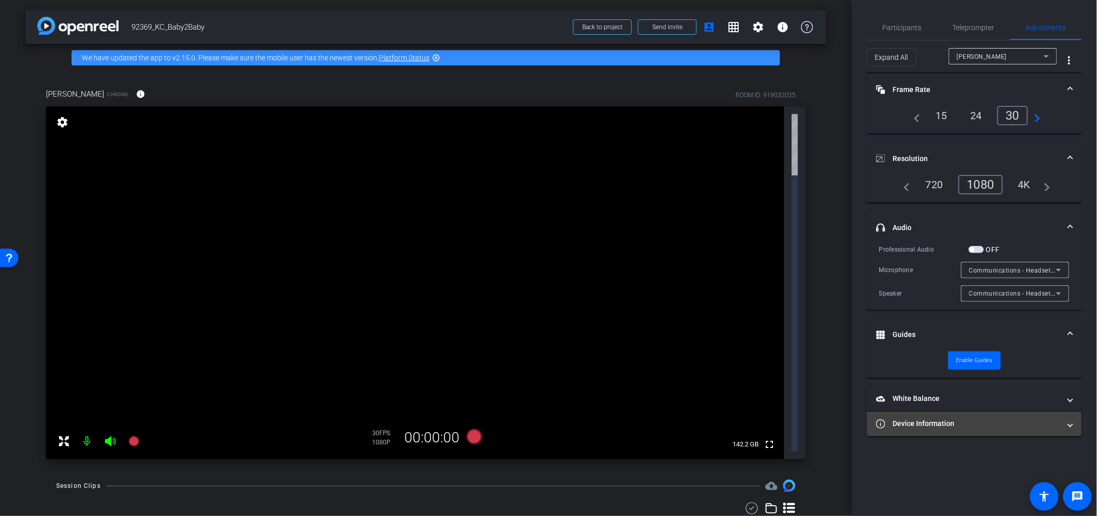
click at [783, 423] on mat-panel-title "Device Information" at bounding box center [968, 423] width 184 height 11
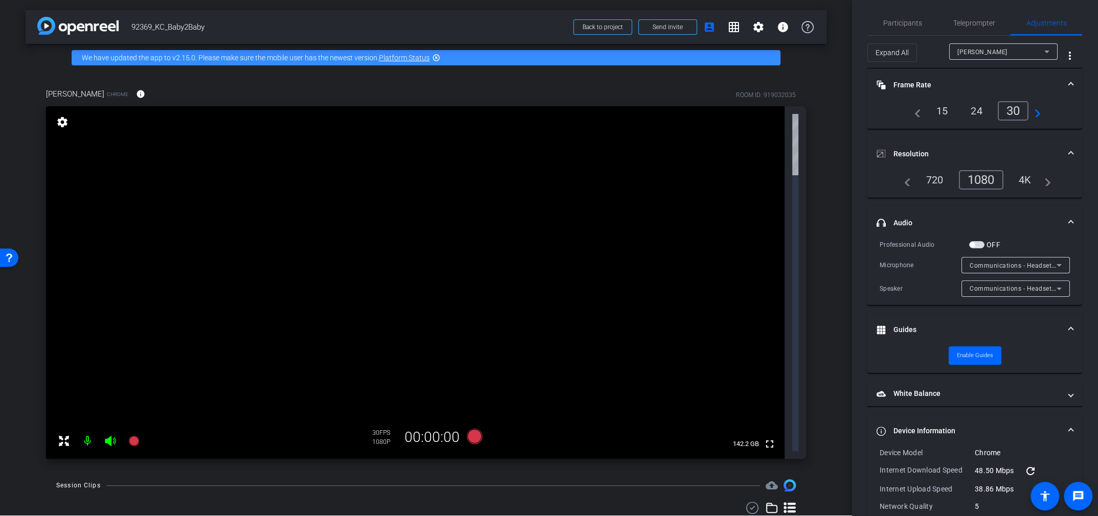
scroll to position [0, 0]
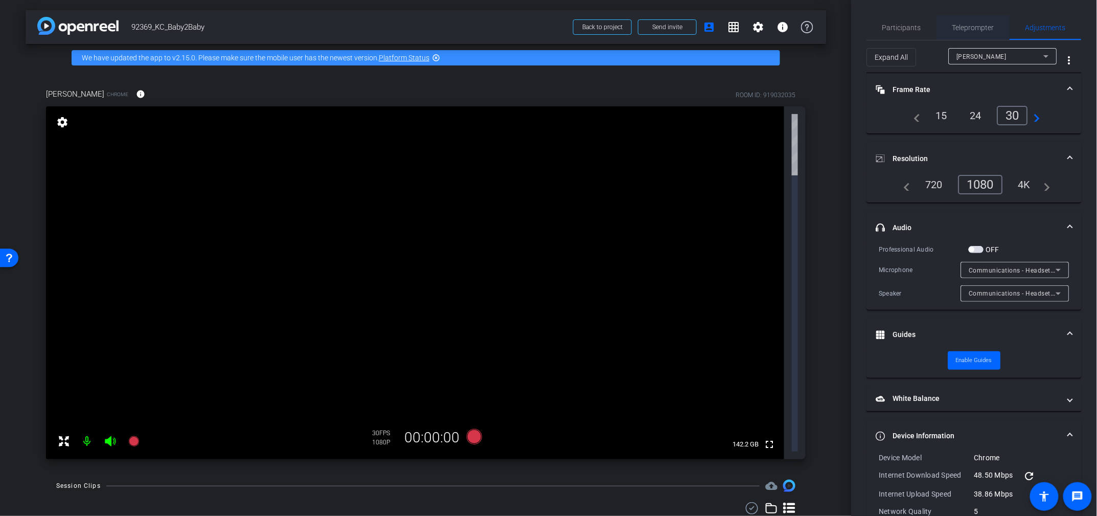
click at [783, 28] on span "Teleprompter" at bounding box center [974, 27] width 42 height 7
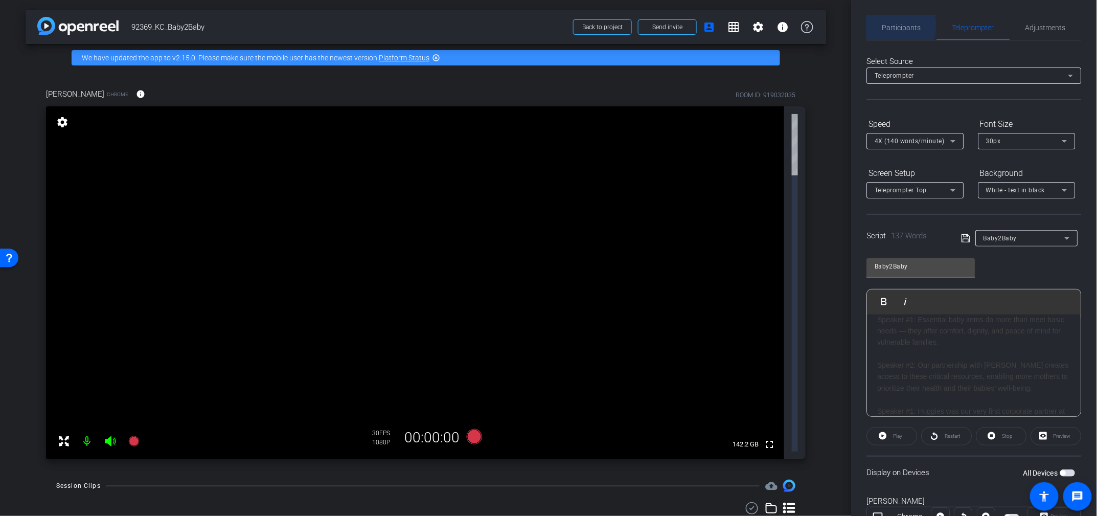
click at [783, 25] on span "Participants" at bounding box center [902, 27] width 39 height 7
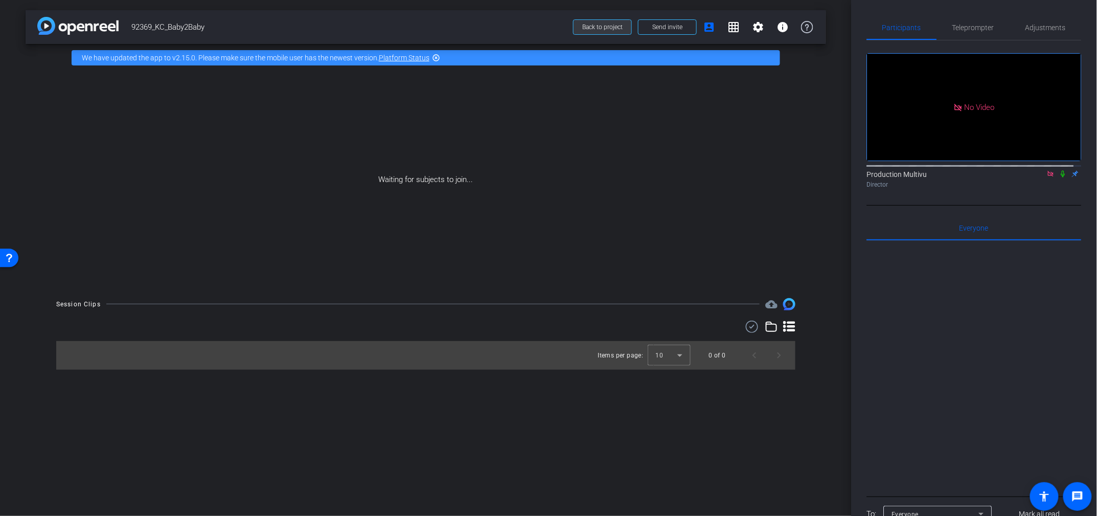
click at [610, 29] on span "Back to project" at bounding box center [602, 27] width 40 height 7
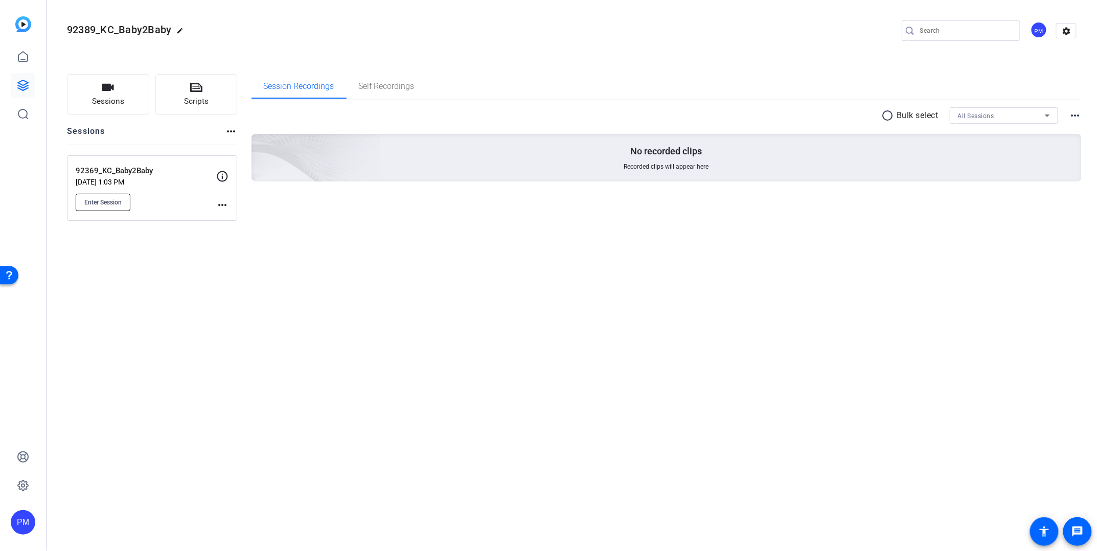
click at [109, 201] on span "Enter Session" at bounding box center [102, 202] width 37 height 8
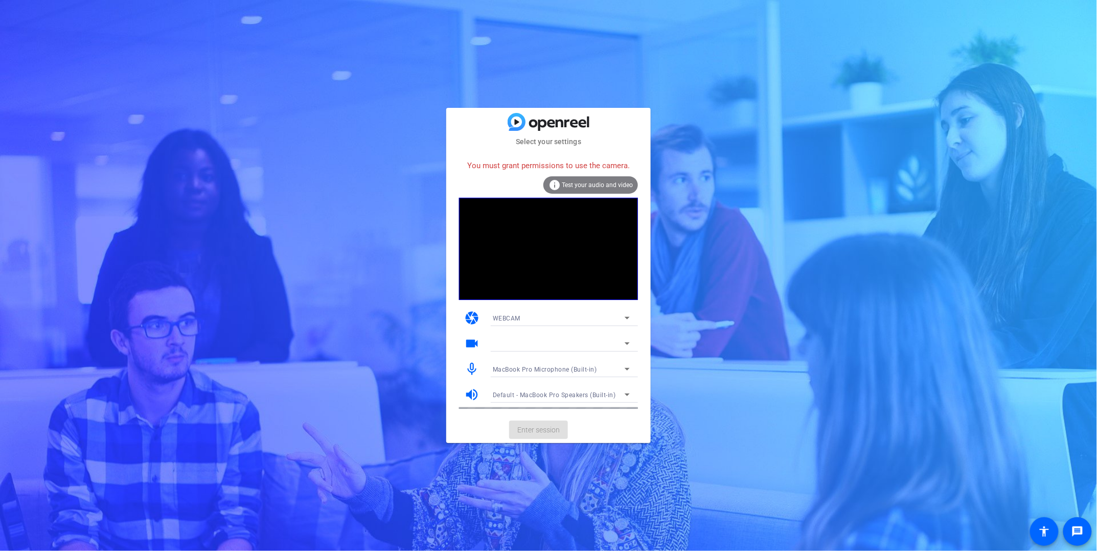
click at [536, 313] on div "WEBCAM" at bounding box center [559, 318] width 132 height 13
click at [528, 337] on mat-option "WEBCAM" at bounding box center [561, 339] width 153 height 16
click at [517, 318] on span "WEBCAM" at bounding box center [507, 318] width 28 height 7
click at [522, 356] on mat-option "DESKTOP" at bounding box center [561, 355] width 153 height 16
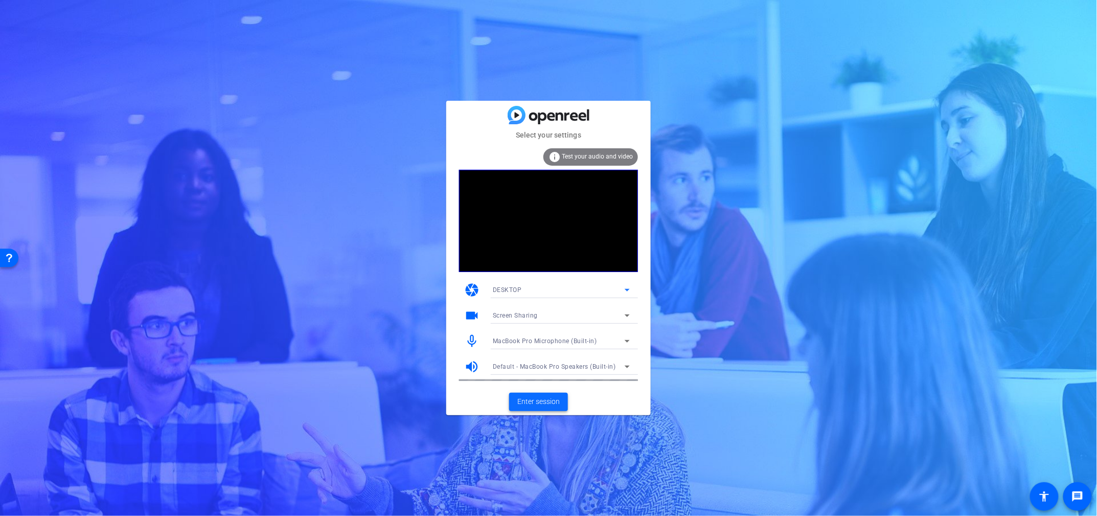
click at [541, 401] on span "Enter session" at bounding box center [538, 401] width 42 height 11
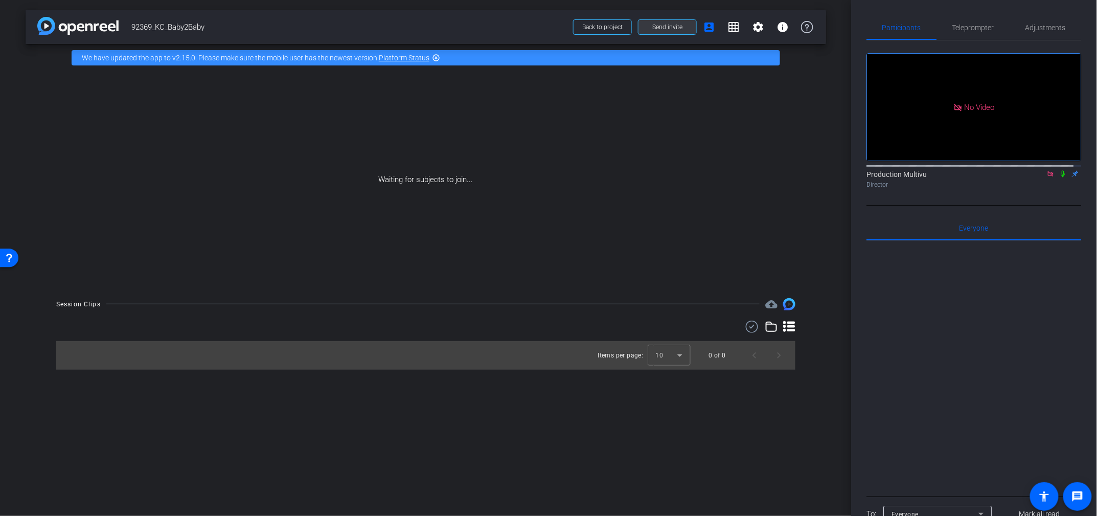
click at [668, 28] on span "Send invite" at bounding box center [667, 27] width 30 height 8
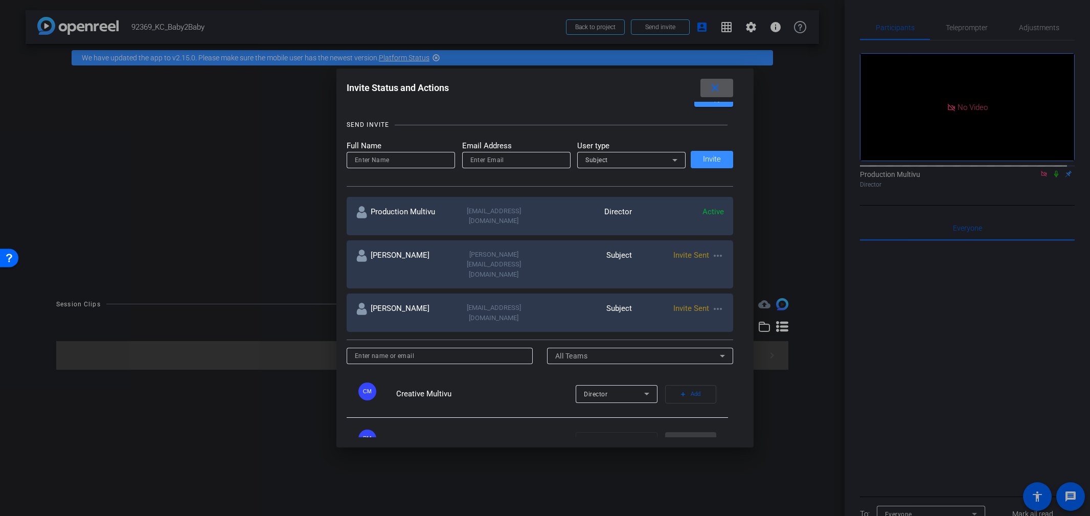
scroll to position [102, 0]
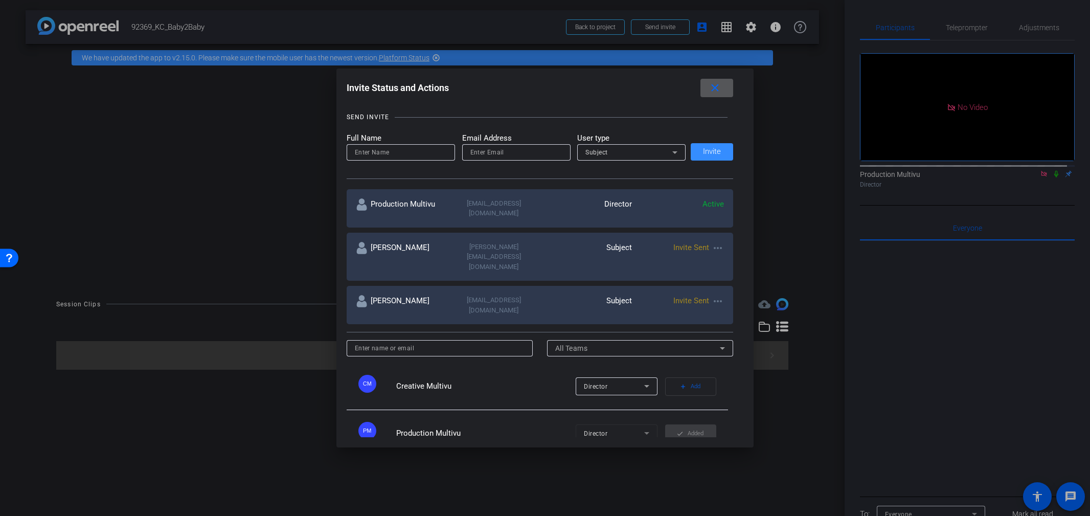
click at [656, 295] on div "Invite Sent more_horiz" at bounding box center [678, 305] width 92 height 20
click at [381, 149] on input at bounding box center [401, 152] width 92 height 12
type input "Cindy"
click at [491, 153] on input "email" at bounding box center [516, 152] width 92 height 12
type input "Cindy.masters@kcc.com"
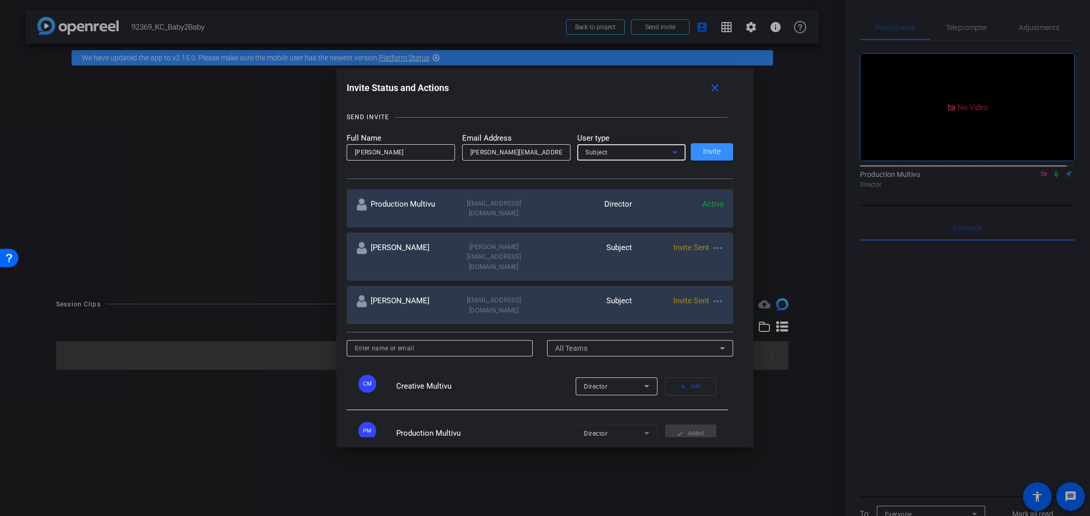
click at [672, 152] on icon at bounding box center [674, 152] width 5 height 3
click at [602, 189] on span "Watcher" at bounding box center [595, 189] width 26 height 12
click at [711, 155] on span "Invite" at bounding box center [712, 152] width 18 height 8
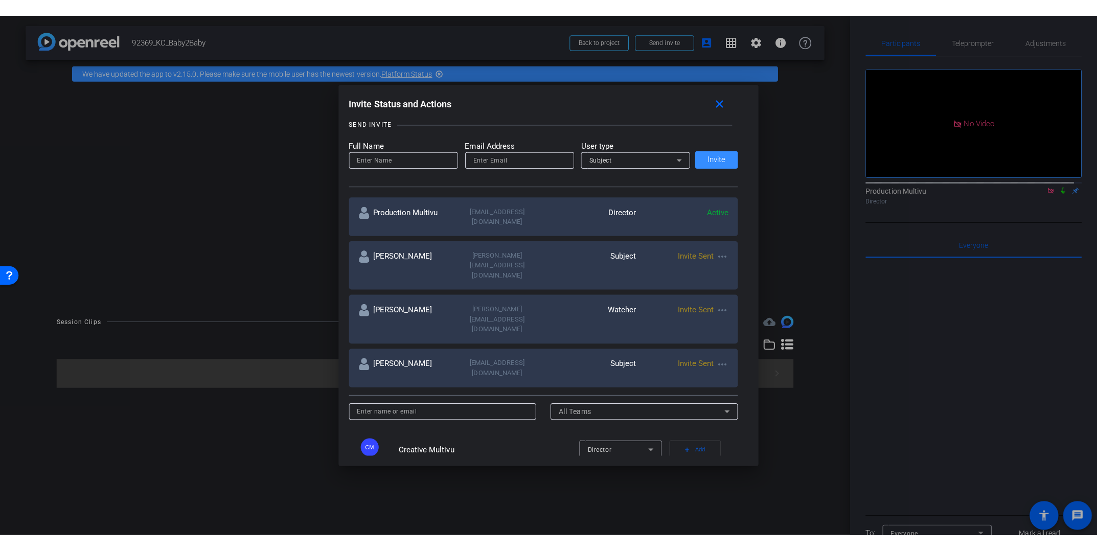
scroll to position [0, 0]
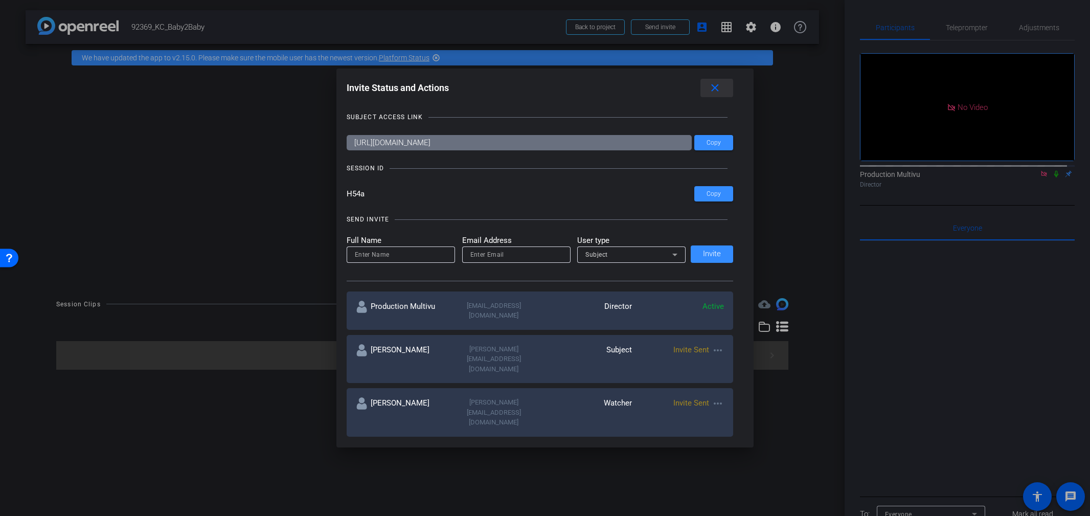
click at [716, 88] on mat-icon "close" at bounding box center [714, 88] width 13 height 13
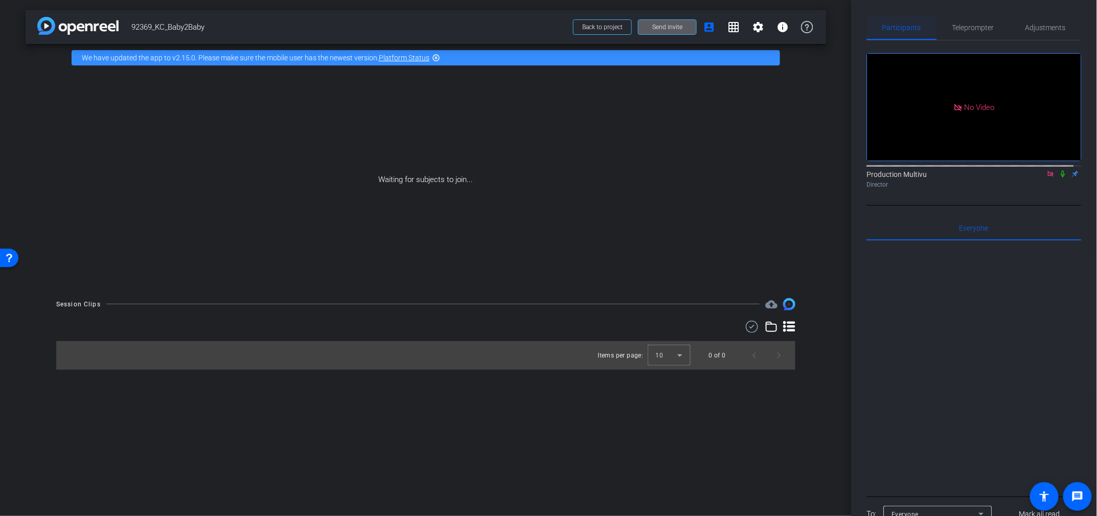
click at [897, 29] on span "Participants" at bounding box center [902, 27] width 39 height 7
click at [974, 25] on span "Teleprompter" at bounding box center [974, 27] width 42 height 7
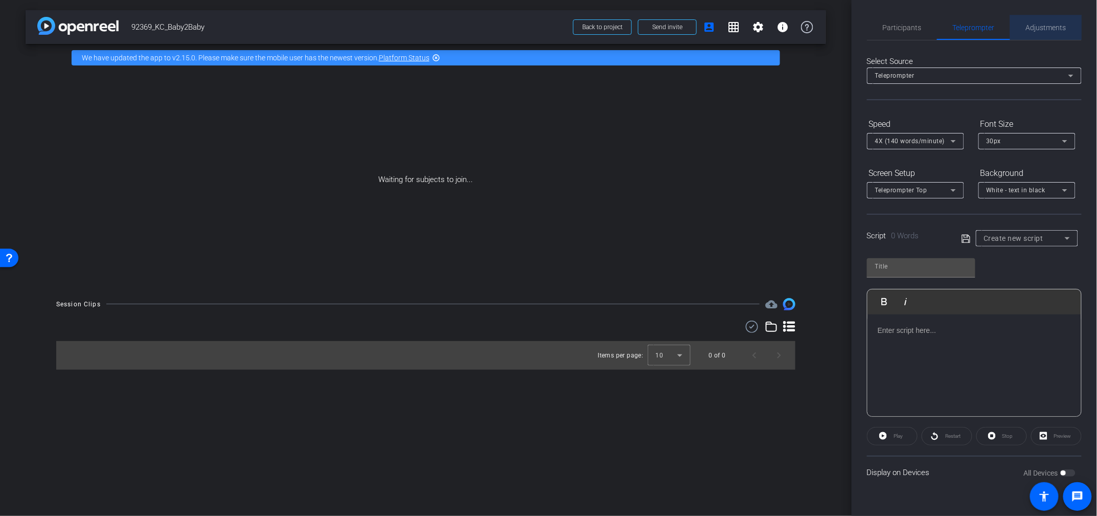
click at [1050, 26] on span "Adjustments" at bounding box center [1046, 27] width 40 height 7
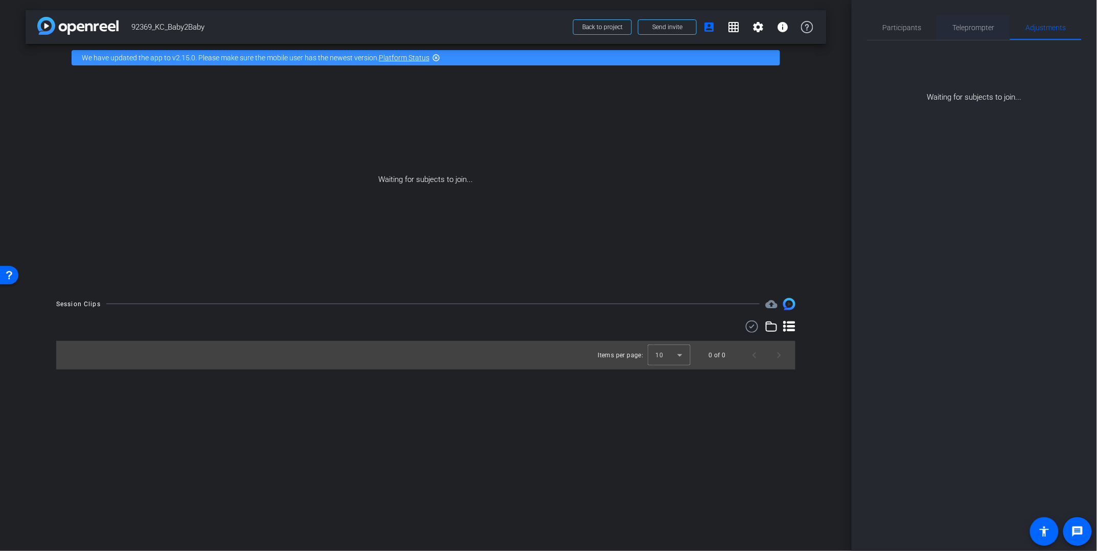
click at [984, 28] on span "Teleprompter" at bounding box center [974, 27] width 42 height 7
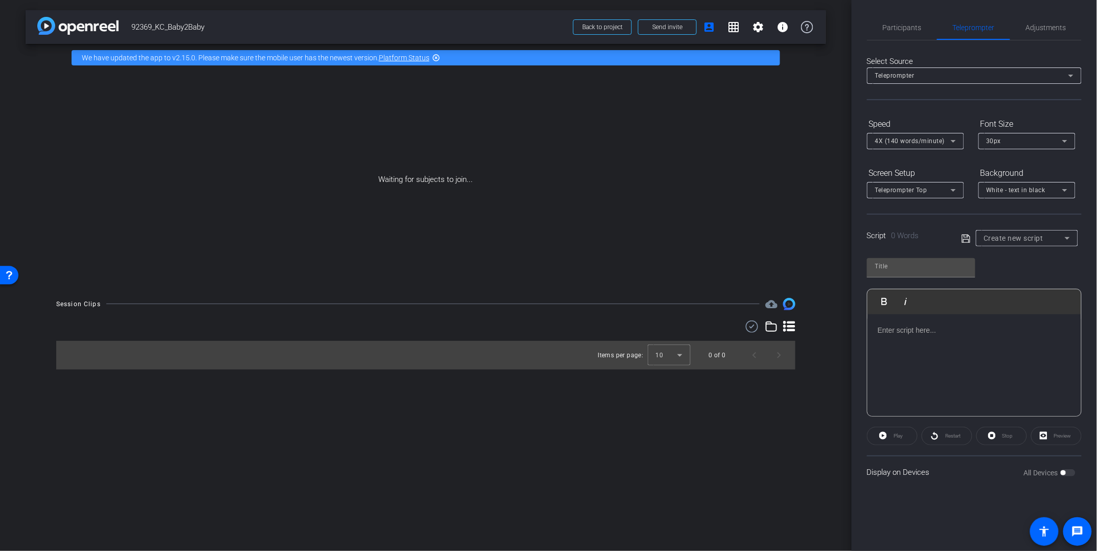
click at [879, 329] on p at bounding box center [974, 330] width 193 height 11
click at [969, 353] on div "Speaker #1: Essential baby items do more than meet basic needs — they offer com…" at bounding box center [974, 422] width 193 height 195
drag, startPoint x: 910, startPoint y: 331, endPoint x: 871, endPoint y: 330, distance: 38.9
click at [871, 330] on div "Speaker #1: Essential baby items do more than meet basic needs — they offer com…" at bounding box center [974, 353] width 214 height 238
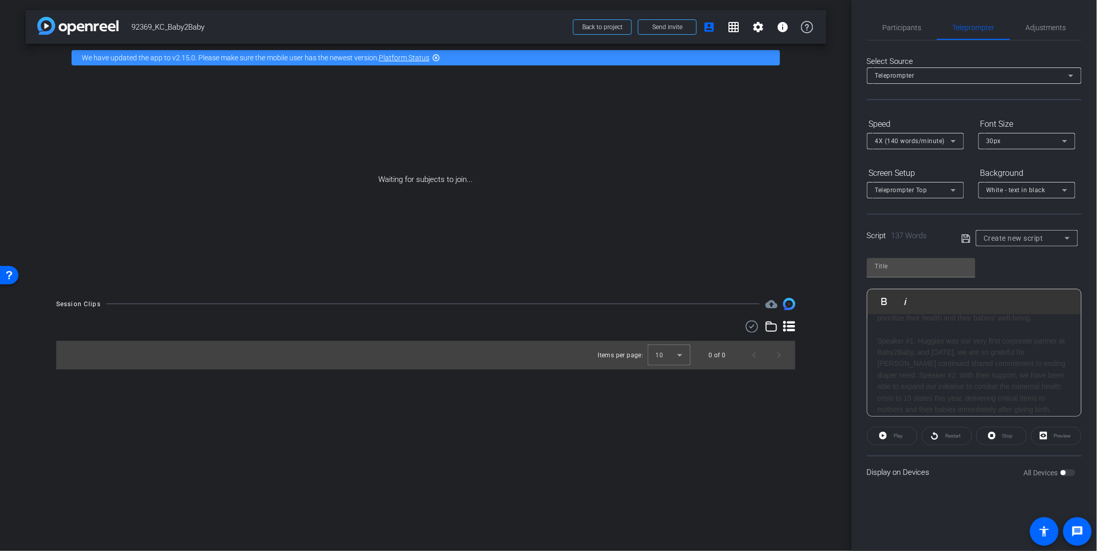
type input "Default title 1525"
click at [918, 375] on div "Speaker #1: Essential baby items do more than meet basic needs — they offer com…" at bounding box center [974, 347] width 193 height 206
click at [904, 28] on span "Participants" at bounding box center [902, 27] width 39 height 7
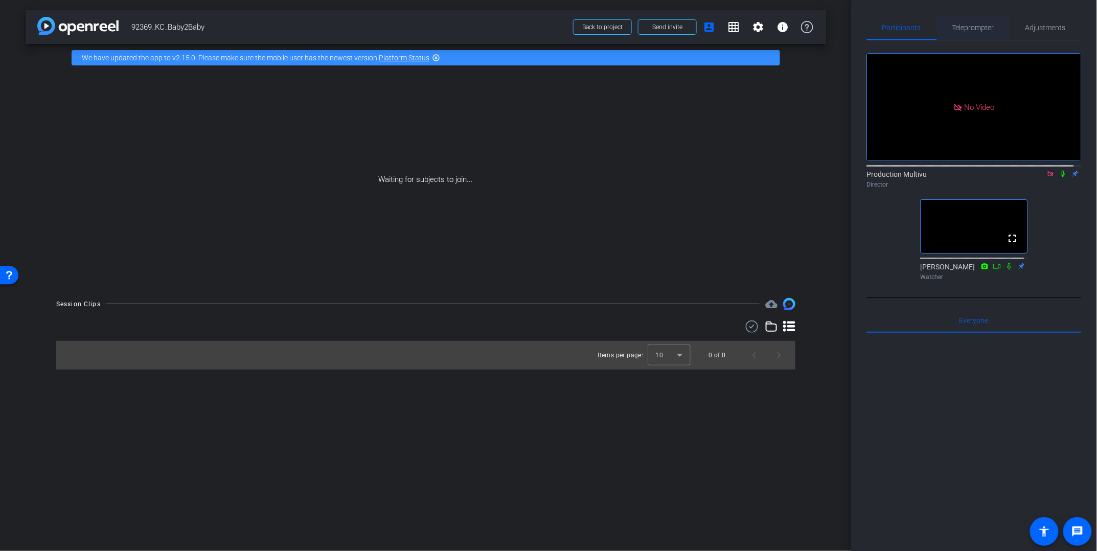
click at [965, 26] on span "Teleprompter" at bounding box center [974, 27] width 42 height 7
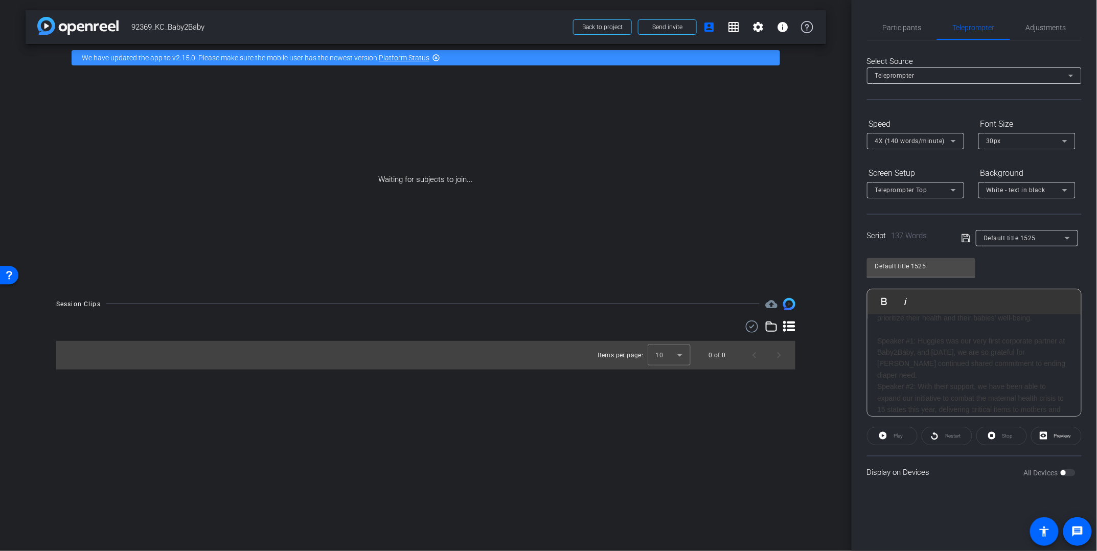
click at [932, 375] on div "Speaker #1: Essential baby items do more than meet basic needs — they offer com…" at bounding box center [974, 352] width 193 height 217
click at [1035, 367] on div "Speaker #1: Essential baby items do more than meet basic needs — they offer com…" at bounding box center [974, 295] width 193 height 229
click at [900, 27] on span "Participants" at bounding box center [902, 27] width 39 height 7
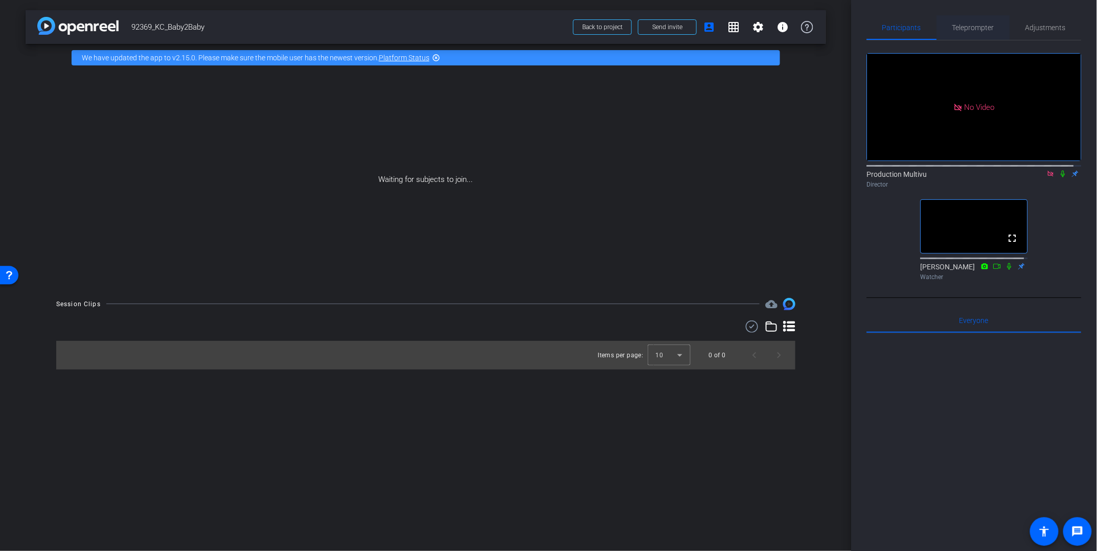
click at [975, 27] on span "Teleprompter" at bounding box center [974, 27] width 42 height 7
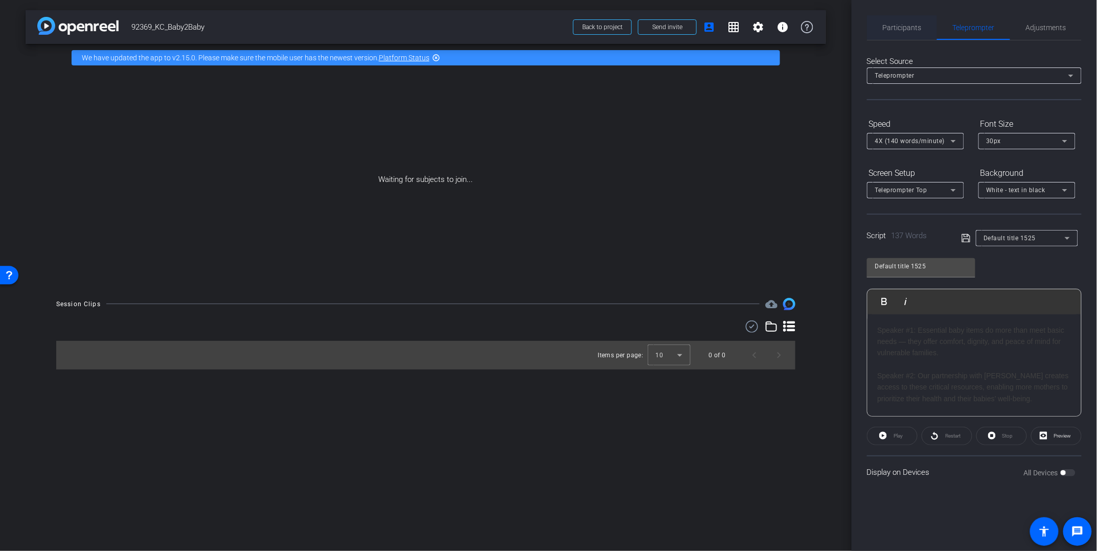
click at [904, 24] on span "Participants" at bounding box center [902, 27] width 39 height 7
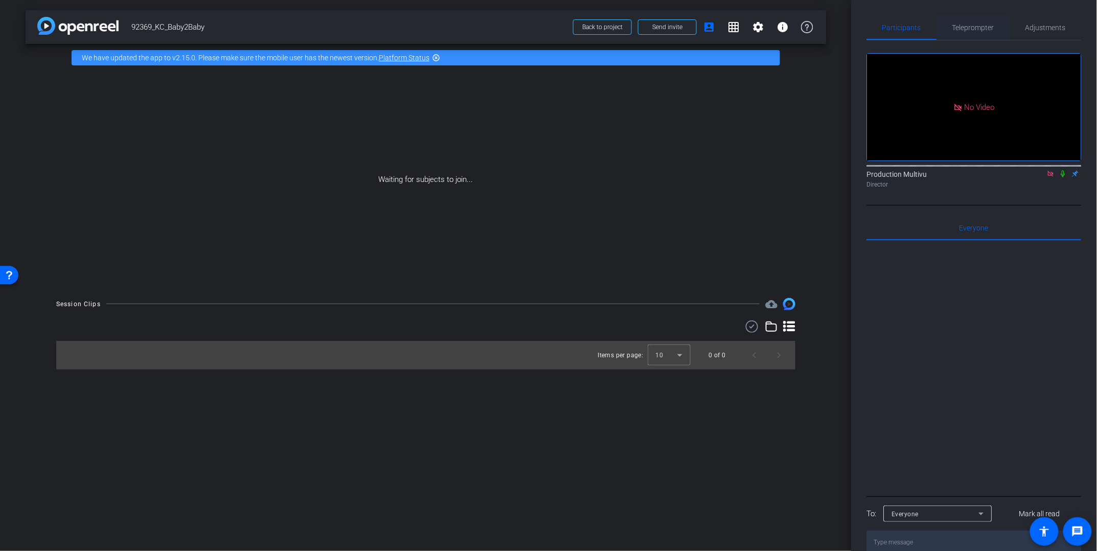
click at [970, 24] on span "Teleprompter" at bounding box center [974, 27] width 42 height 7
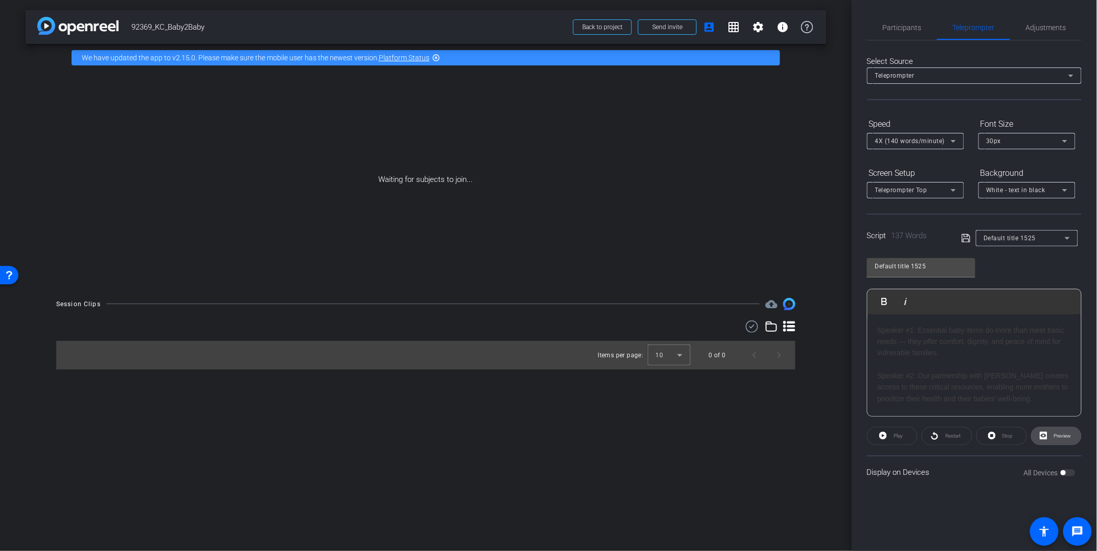
click at [1061, 433] on span "Preview" at bounding box center [1062, 436] width 17 height 6
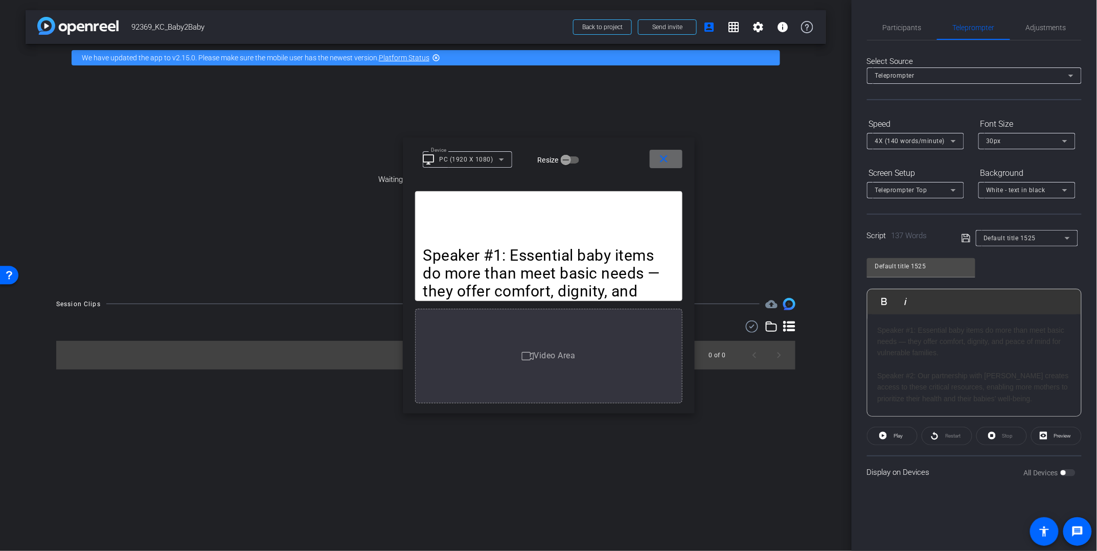
click at [669, 156] on mat-icon "close" at bounding box center [663, 159] width 13 height 13
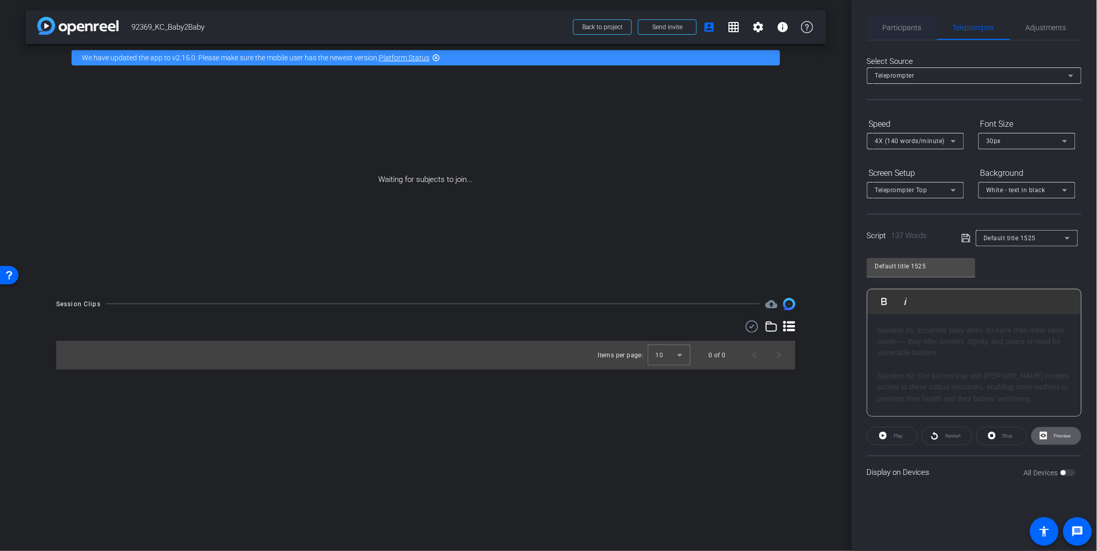
click at [895, 27] on span "Participants" at bounding box center [902, 27] width 39 height 7
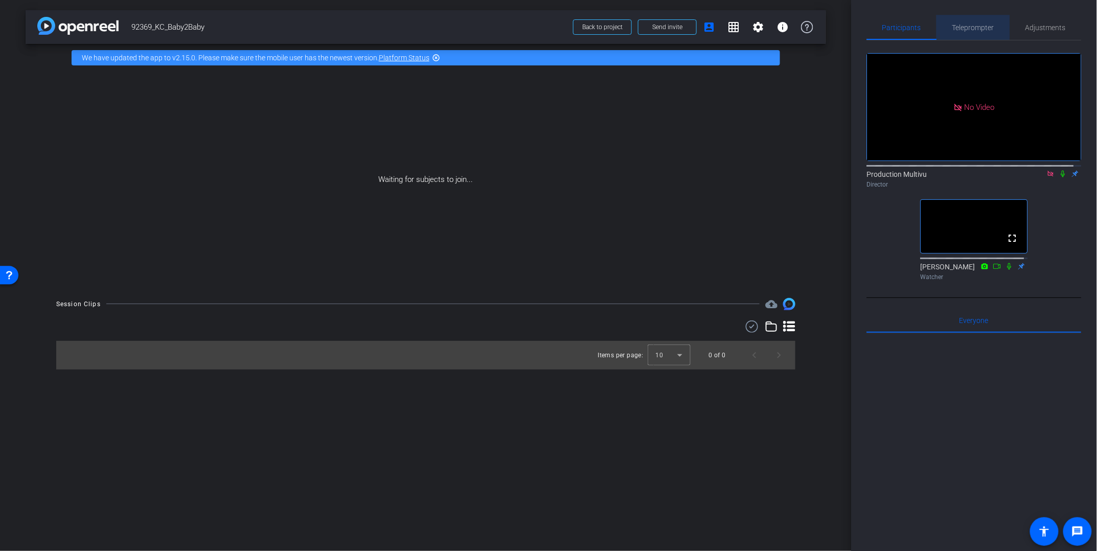
click at [973, 26] on span "Teleprompter" at bounding box center [974, 27] width 42 height 7
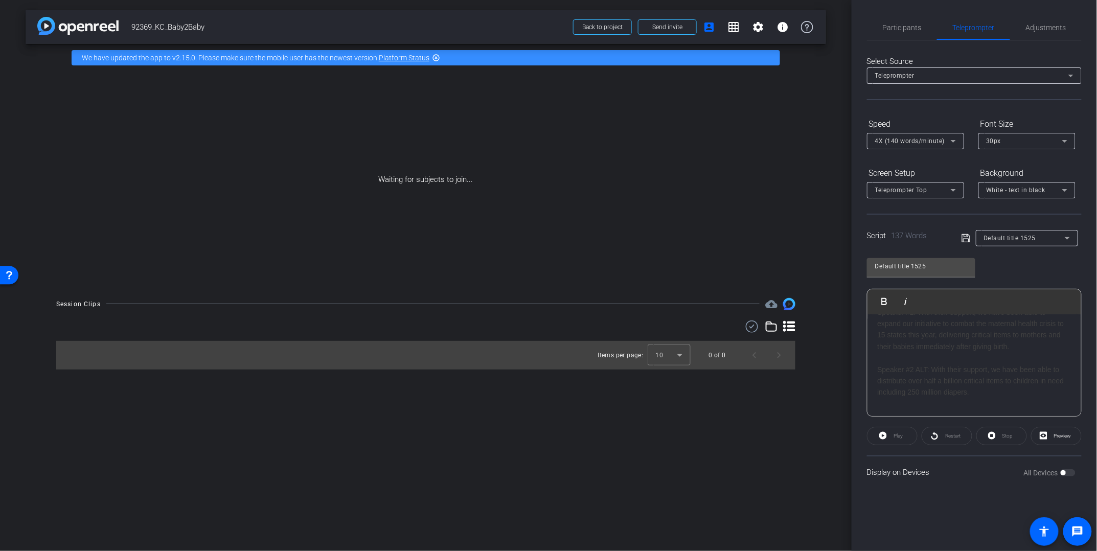
scroll to position [170, 0]
click at [963, 365] on div "Speaker #1: Essential baby items do more than meet basic needs — they offer com…" at bounding box center [974, 274] width 193 height 240
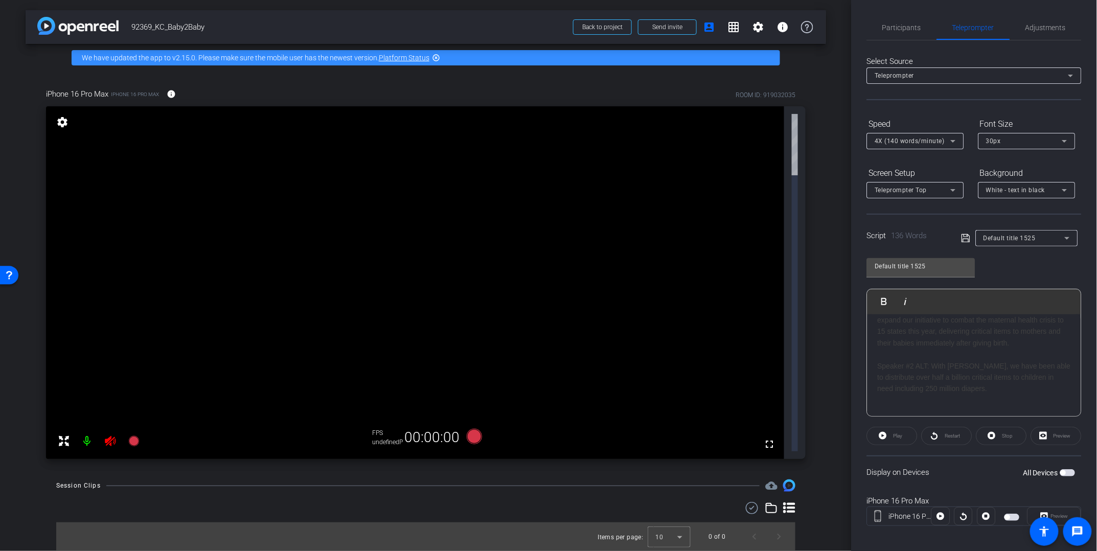
scroll to position [181, 0]
click at [109, 442] on icon at bounding box center [110, 441] width 11 height 10
click at [1043, 27] on span "Adjustments" at bounding box center [1046, 27] width 40 height 7
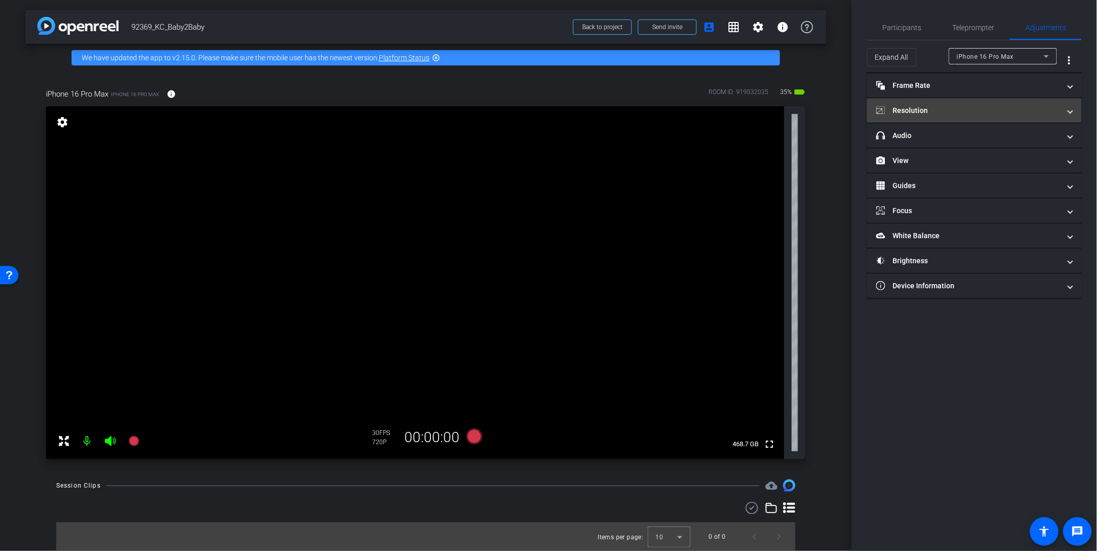
click at [957, 112] on mat-panel-title "Resolution" at bounding box center [968, 110] width 184 height 11
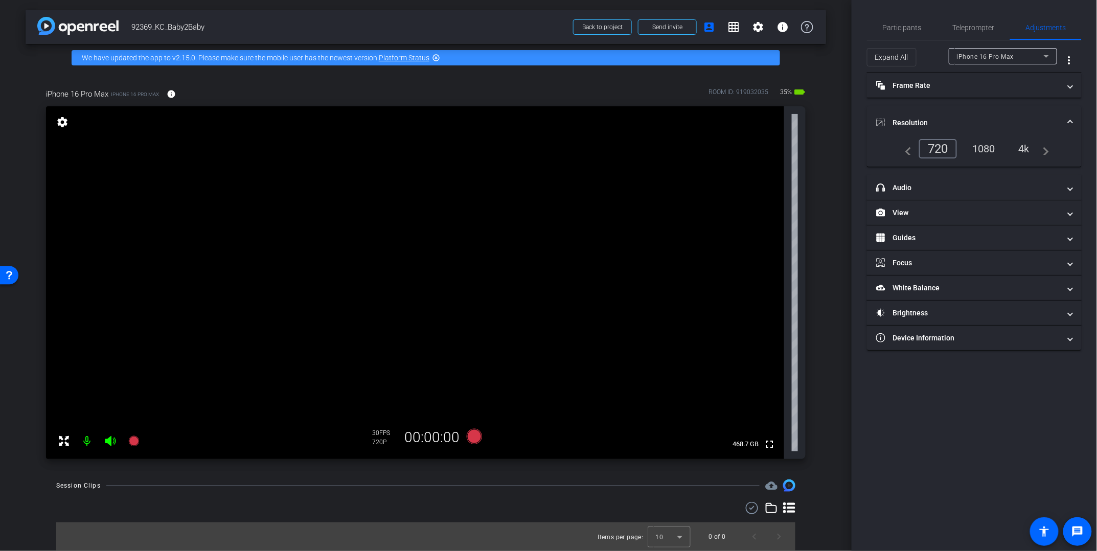
click at [1029, 148] on div "4k" at bounding box center [1024, 148] width 27 height 17
click at [965, 182] on mat-panel-title "headphone icon Audio" at bounding box center [968, 187] width 184 height 11
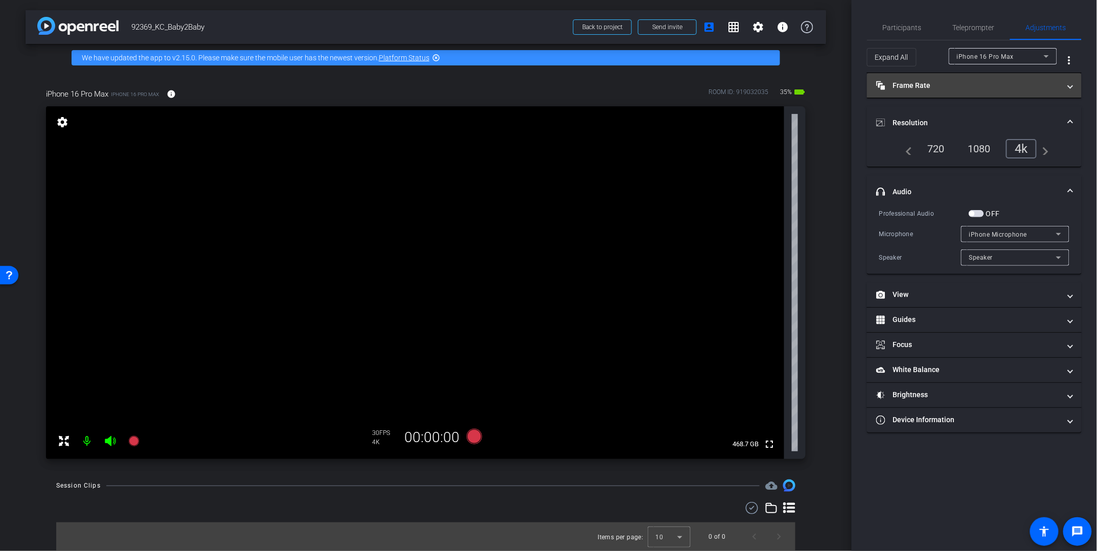
click at [982, 87] on mat-panel-title "Frame Rate Frame Rate" at bounding box center [968, 85] width 184 height 11
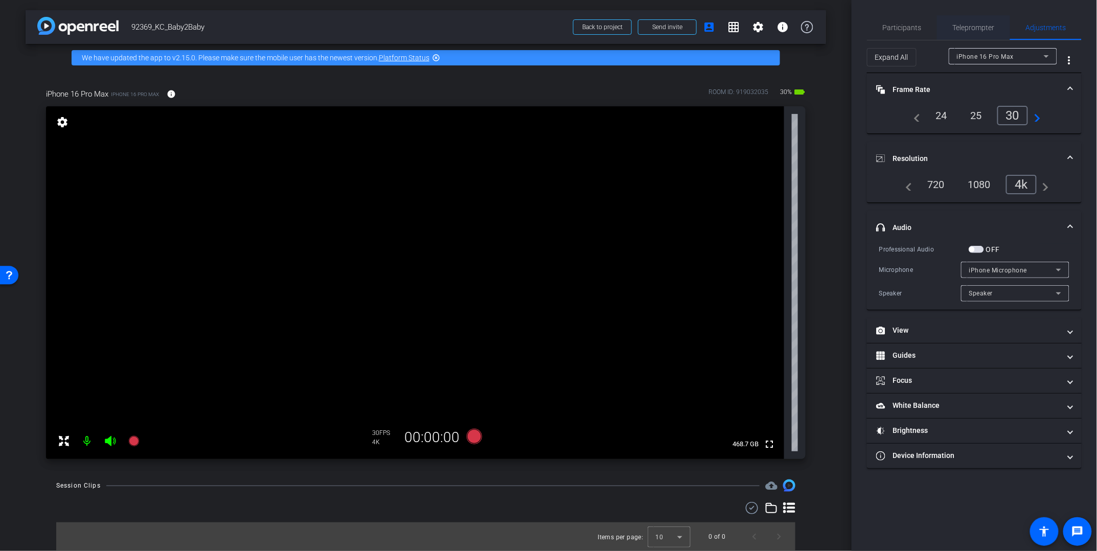
click at [971, 26] on span "Teleprompter" at bounding box center [974, 27] width 42 height 7
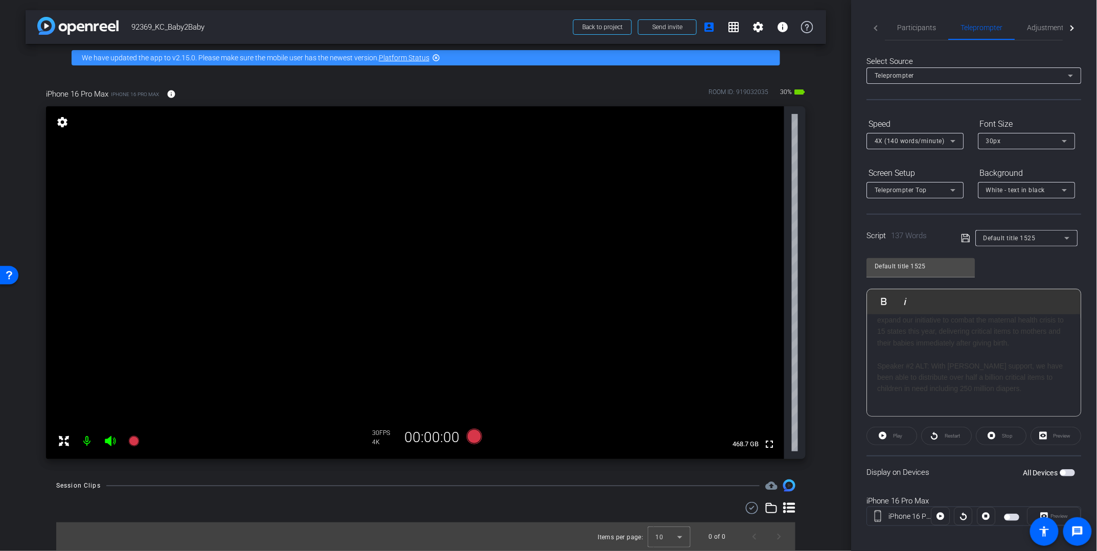
click at [1054, 435] on div "Preview" at bounding box center [1056, 436] width 51 height 18
click at [962, 236] on icon at bounding box center [966, 238] width 8 height 8
click at [995, 373] on div "Speaker #1: Essential baby items do more than meet basic needs — they offer com…" at bounding box center [974, 274] width 193 height 240
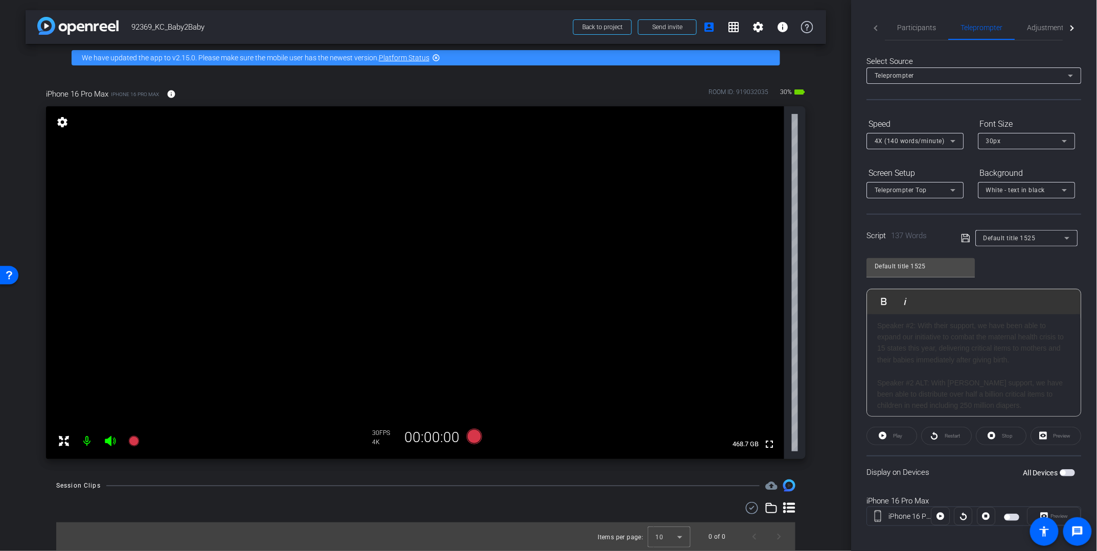
click at [949, 339] on div "Speaker #1: Essential baby items do more than meet basic needs — they offer com…" at bounding box center [974, 291] width 193 height 240
click at [965, 236] on icon at bounding box center [966, 238] width 9 height 12
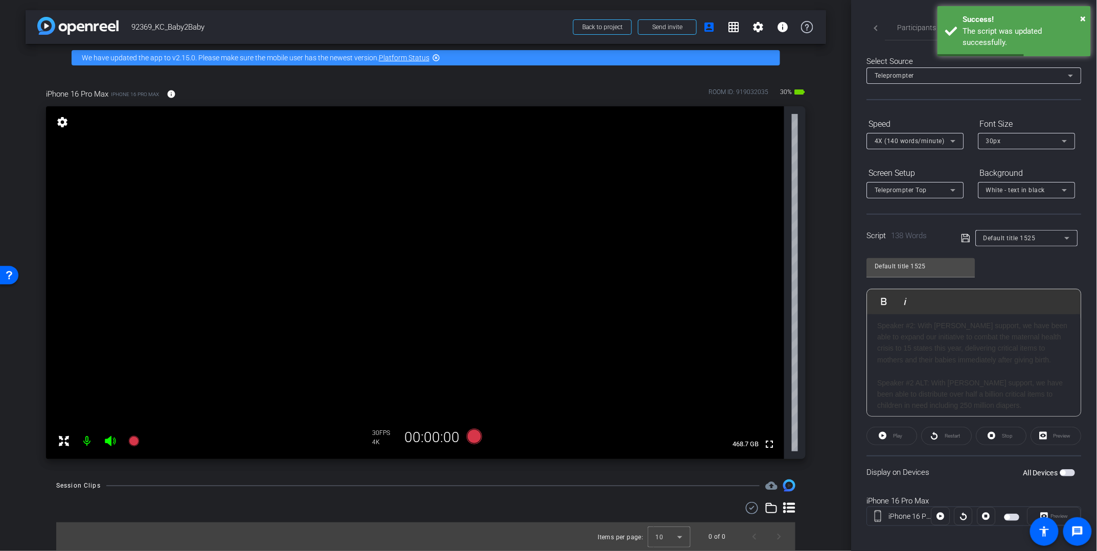
click at [1055, 437] on div "Preview" at bounding box center [1056, 436] width 51 height 18
click at [1056, 438] on div "Preview" at bounding box center [1056, 436] width 51 height 18
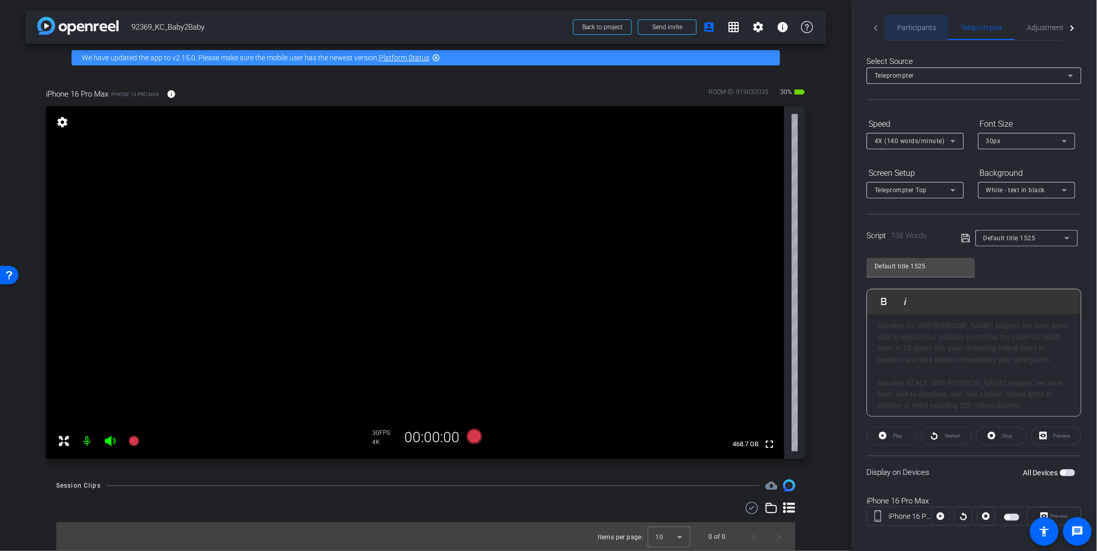
click at [914, 25] on span "Participants" at bounding box center [917, 27] width 39 height 7
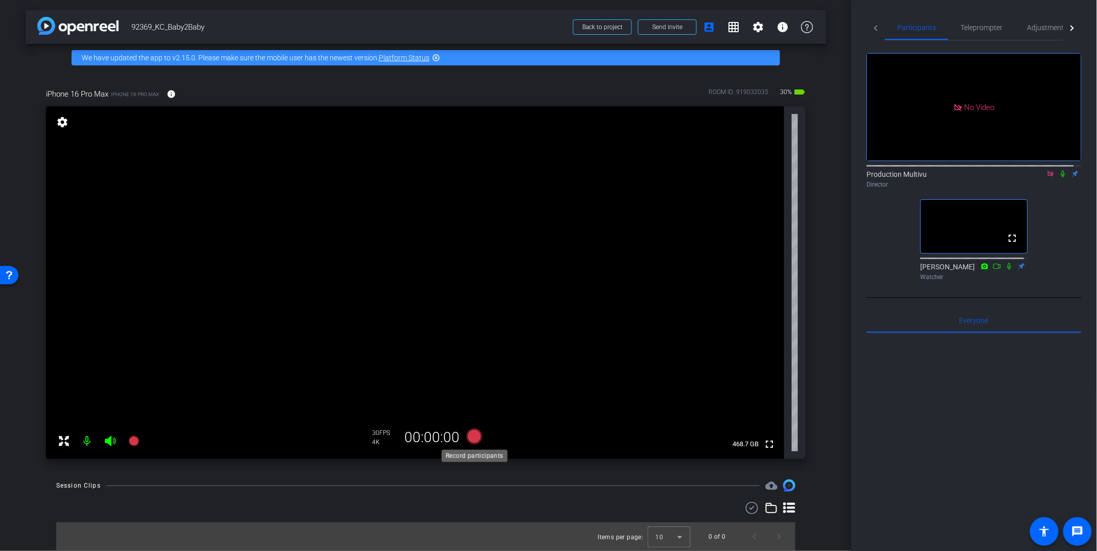
click at [474, 437] on icon at bounding box center [474, 436] width 15 height 15
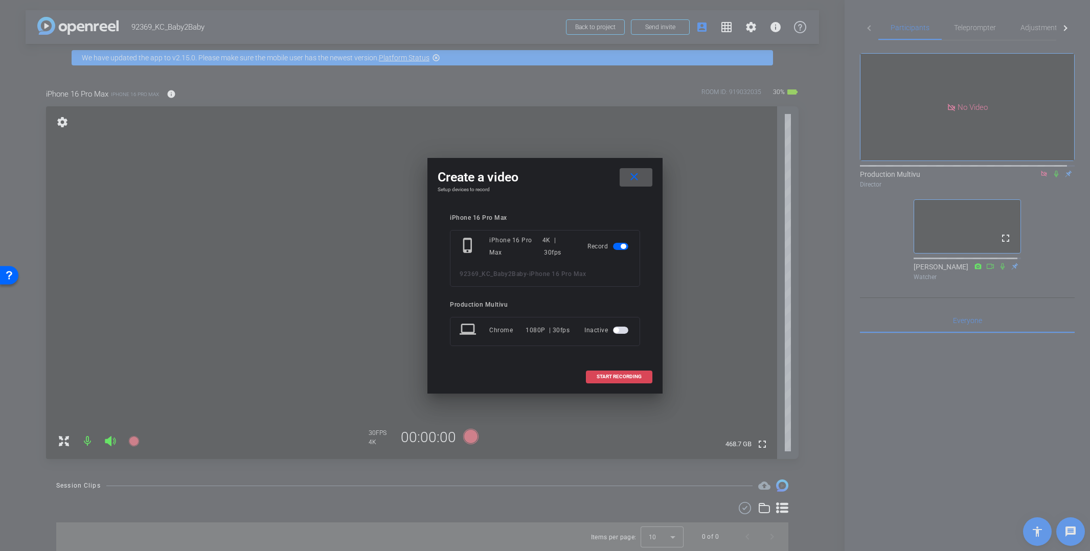
click at [631, 373] on span at bounding box center [618, 376] width 65 height 25
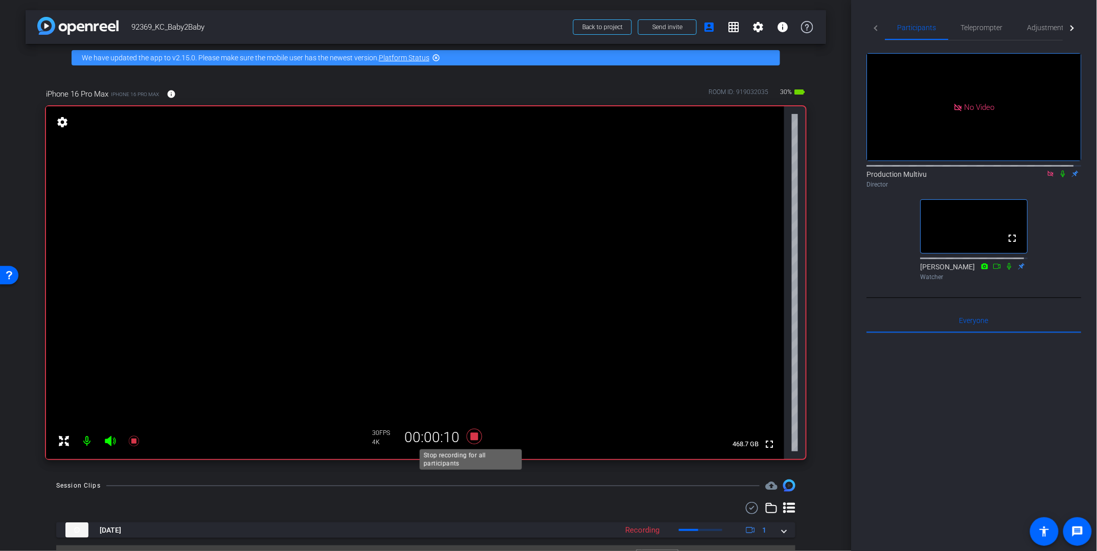
click at [469, 435] on icon at bounding box center [474, 436] width 15 height 15
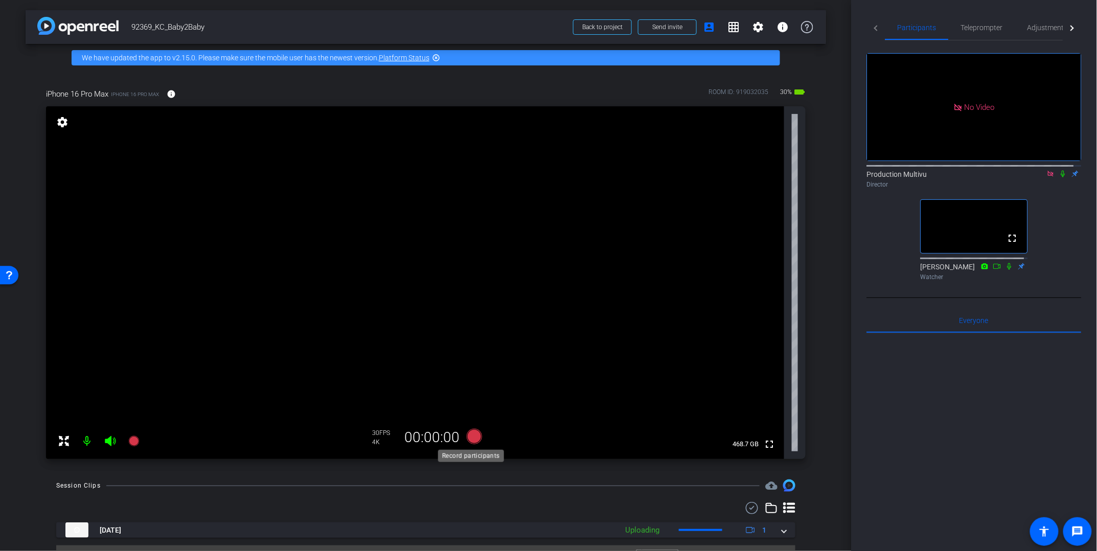
click at [472, 435] on icon at bounding box center [474, 436] width 15 height 15
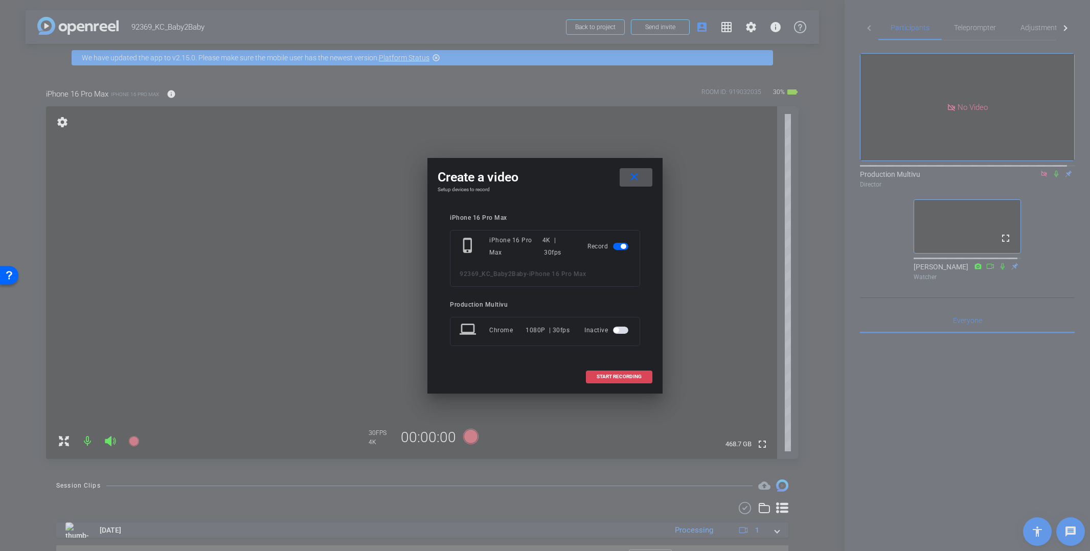
click at [634, 378] on span "START RECORDING" at bounding box center [619, 376] width 45 height 5
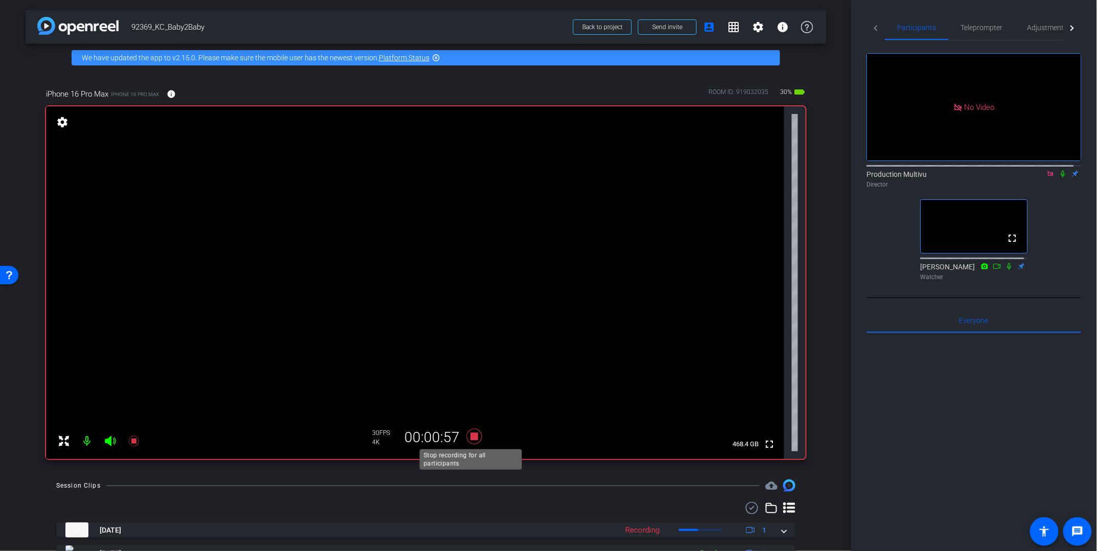
click at [472, 437] on icon at bounding box center [474, 436] width 15 height 15
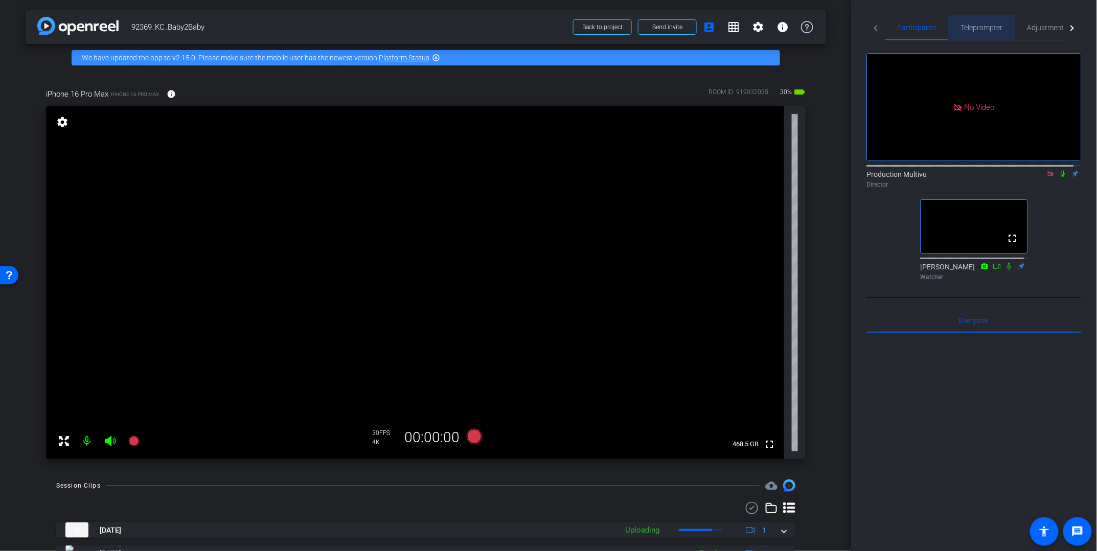
click at [986, 27] on span "Teleprompter" at bounding box center [982, 27] width 42 height 7
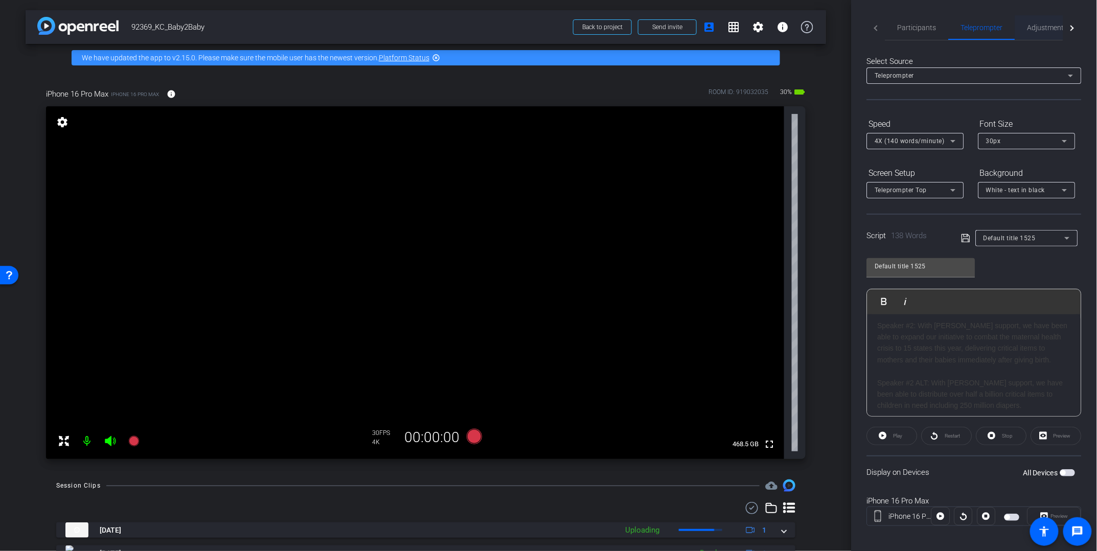
click at [1053, 29] on span "Adjustments" at bounding box center [1047, 27] width 40 height 7
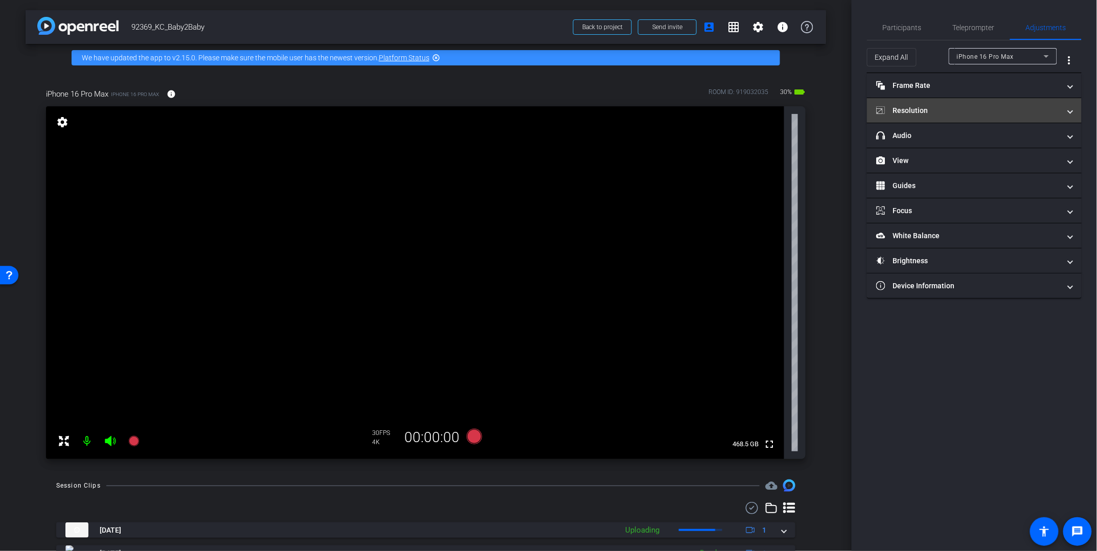
click at [930, 112] on mat-panel-title "Resolution" at bounding box center [968, 110] width 184 height 11
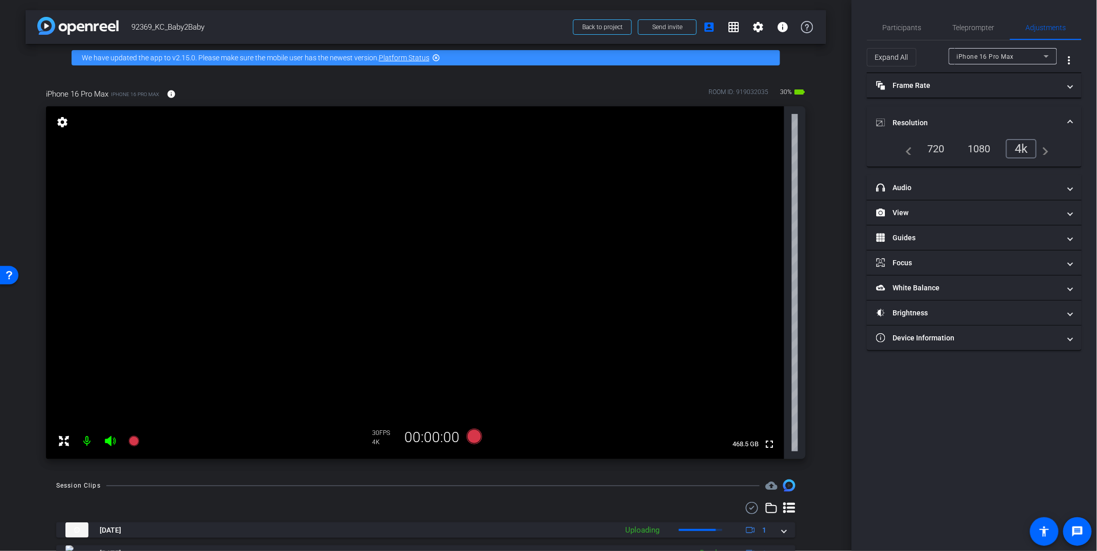
click at [1021, 149] on div "4k" at bounding box center [1021, 148] width 31 height 19
click at [1010, 81] on mat-panel-title "Frame Rate Frame Rate" at bounding box center [968, 85] width 184 height 11
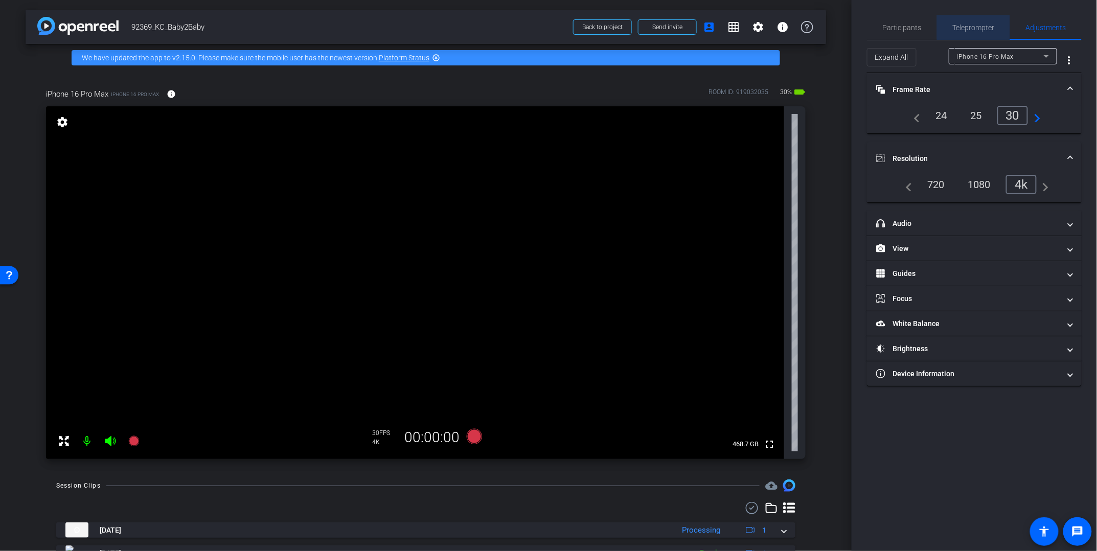
click at [977, 25] on span "Teleprompter" at bounding box center [974, 27] width 42 height 7
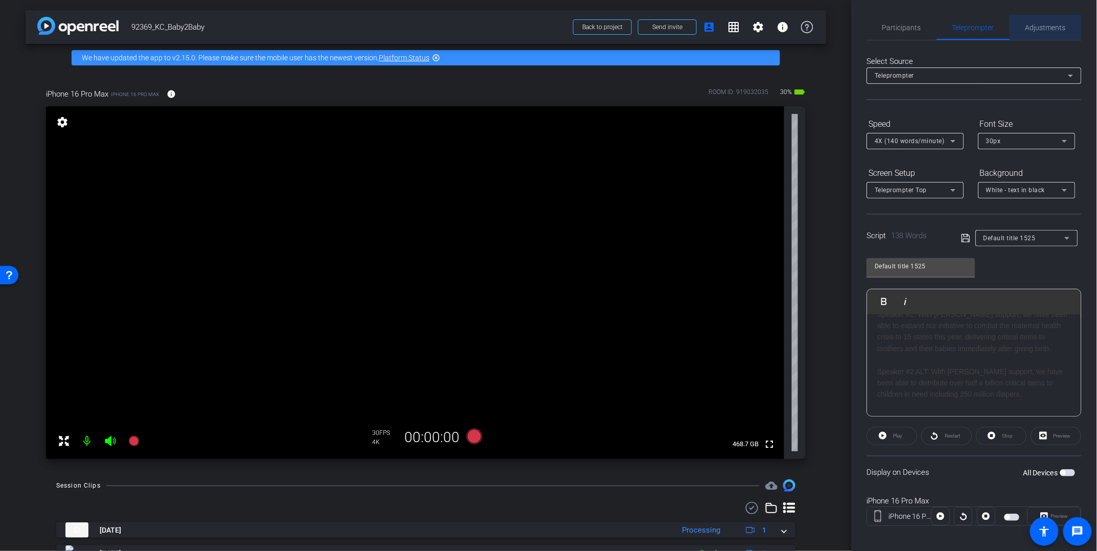
click at [1043, 24] on span "Adjustments" at bounding box center [1046, 27] width 40 height 7
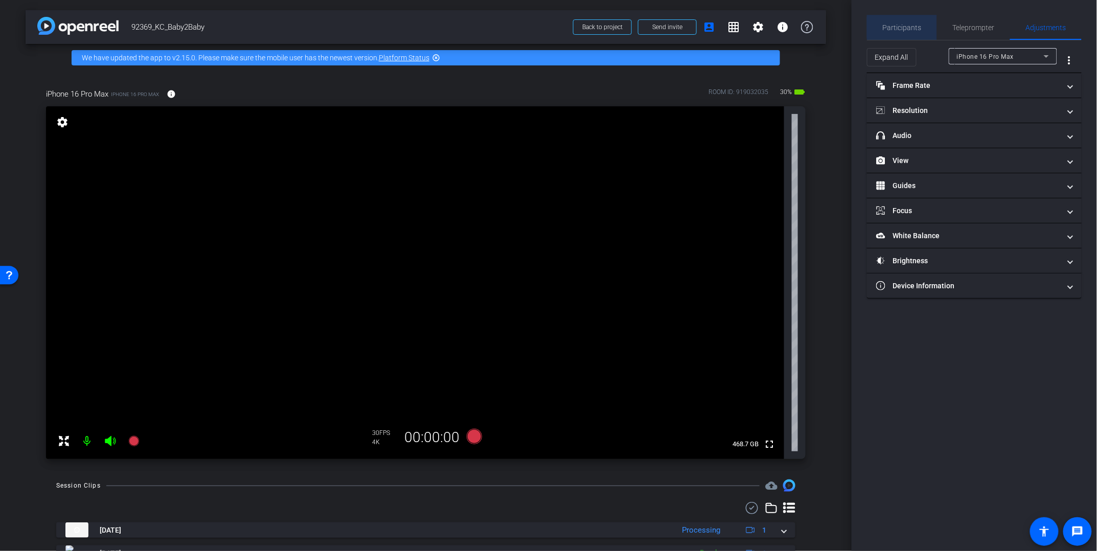
click at [913, 27] on span "Participants" at bounding box center [902, 27] width 39 height 7
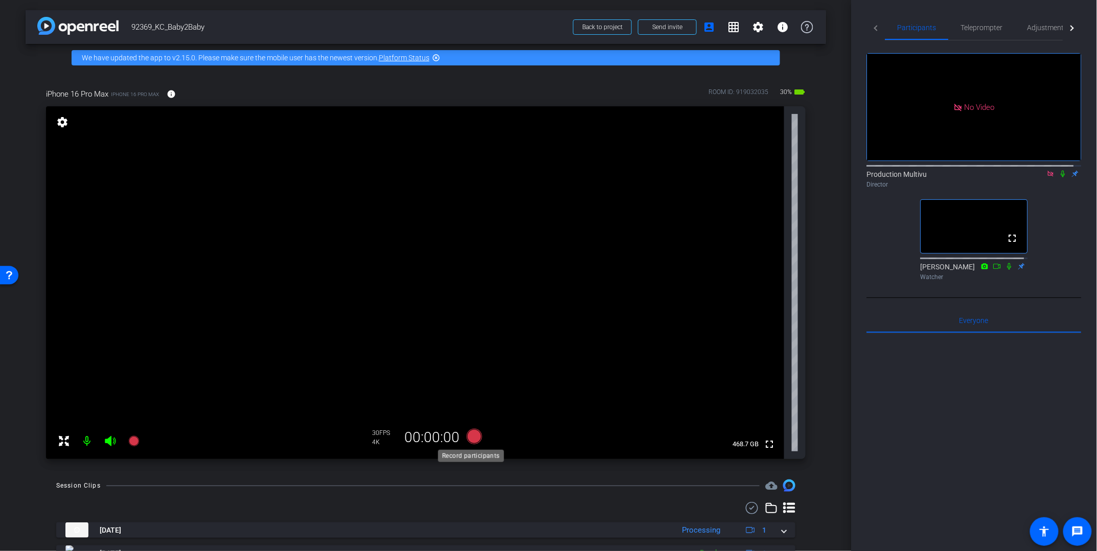
click at [472, 437] on icon at bounding box center [474, 436] width 15 height 15
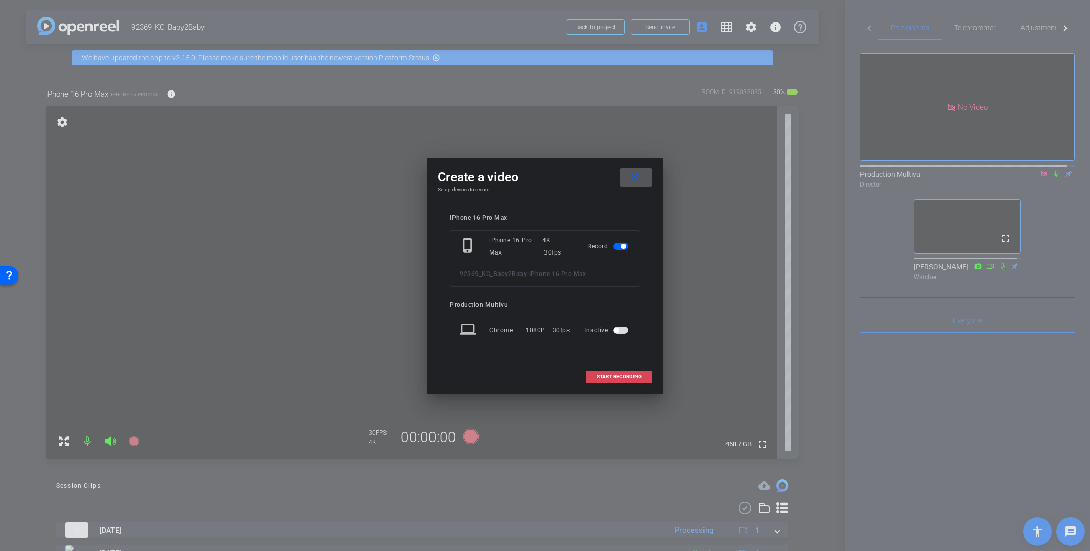
click at [622, 377] on span "START RECORDING" at bounding box center [619, 376] width 45 height 5
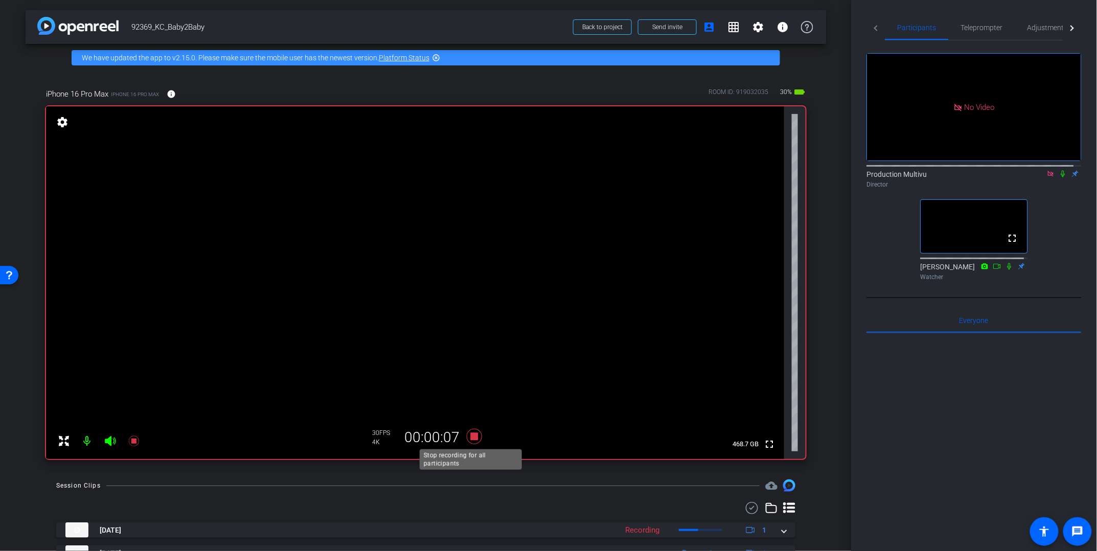
click at [473, 435] on icon at bounding box center [474, 436] width 15 height 15
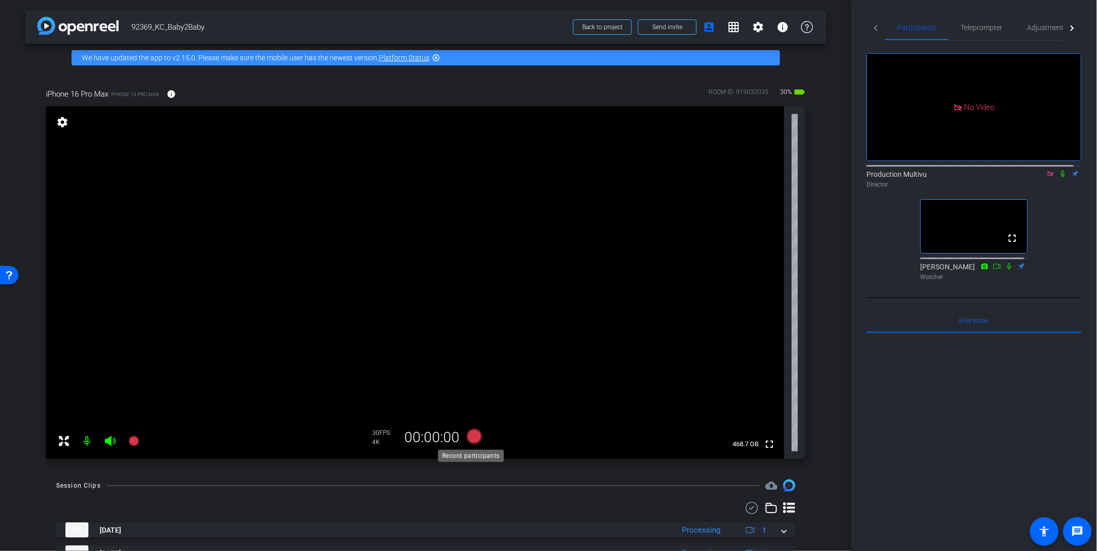
click at [470, 436] on icon at bounding box center [474, 436] width 15 height 15
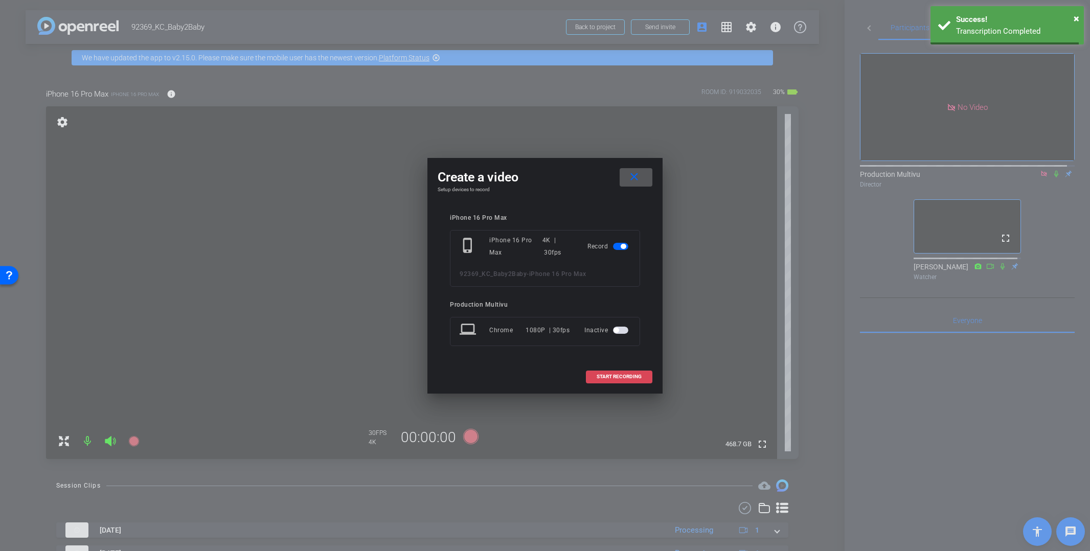
click at [633, 374] on span "START RECORDING" at bounding box center [619, 376] width 45 height 5
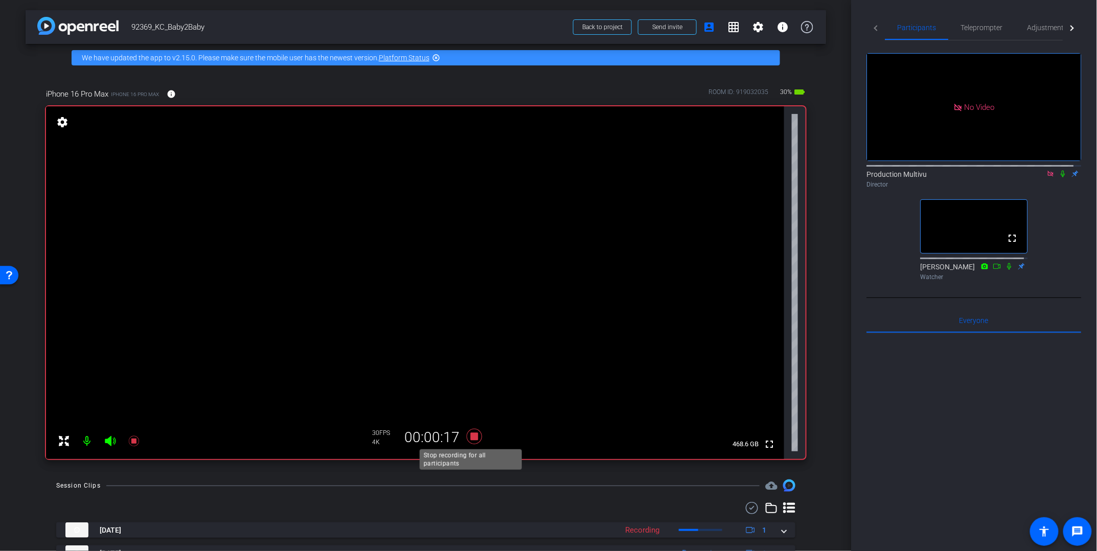
click at [473, 435] on icon at bounding box center [474, 436] width 15 height 15
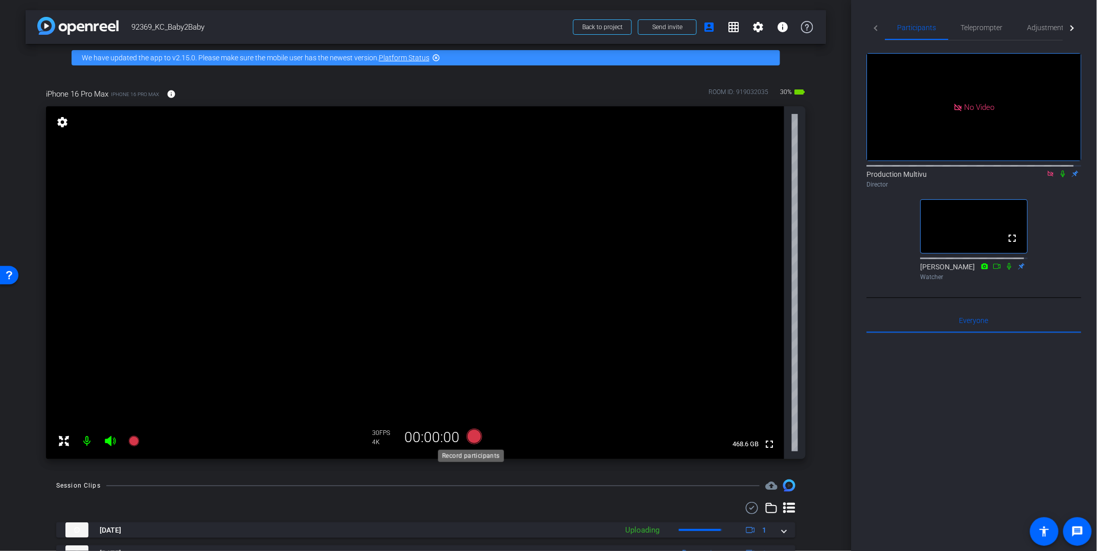
click at [471, 437] on icon at bounding box center [474, 436] width 15 height 15
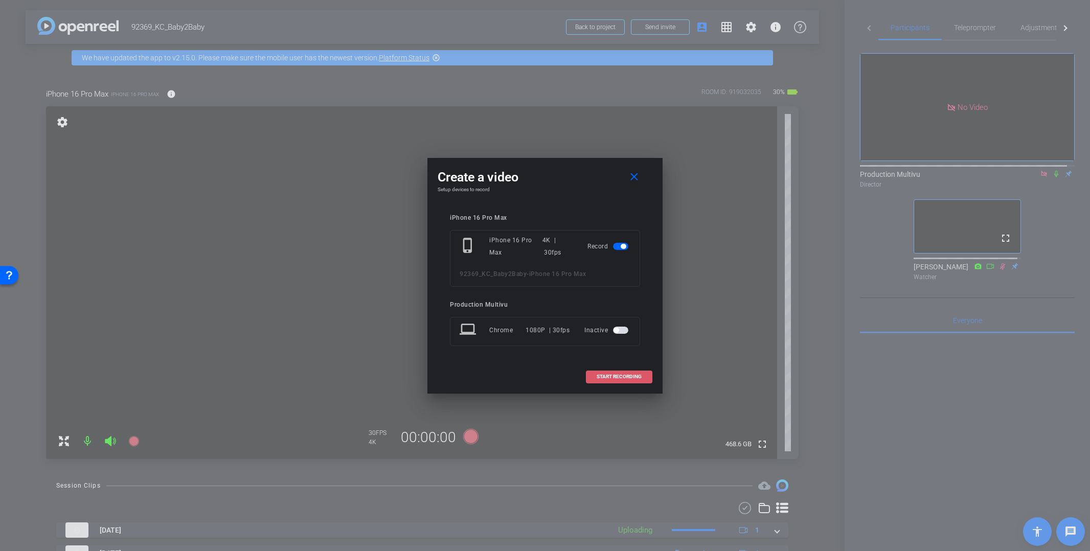
click at [625, 375] on span "START RECORDING" at bounding box center [619, 376] width 45 height 5
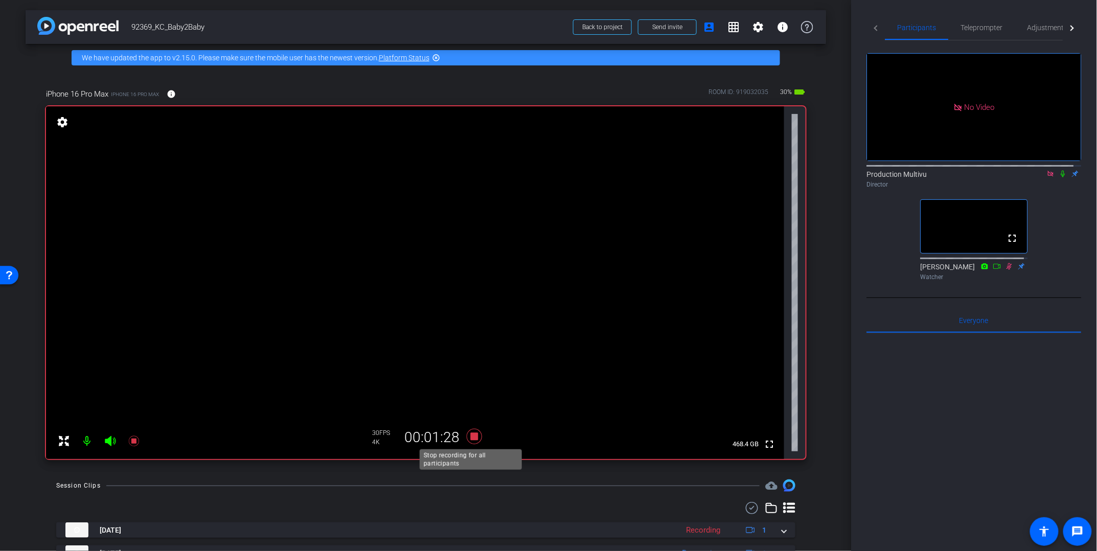
click at [470, 435] on icon at bounding box center [474, 436] width 15 height 15
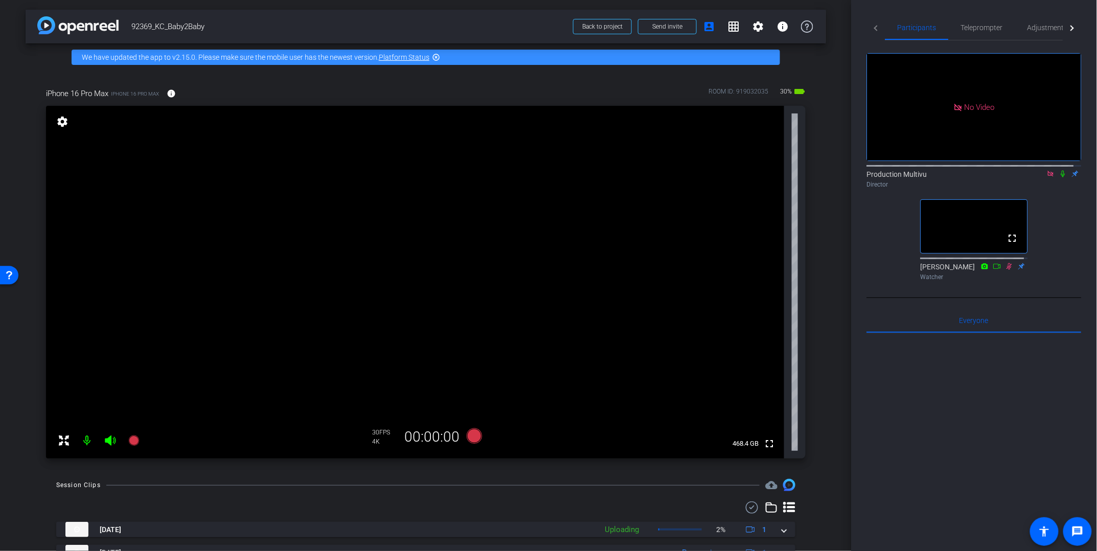
scroll to position [0, 0]
click at [471, 437] on icon at bounding box center [474, 436] width 15 height 15
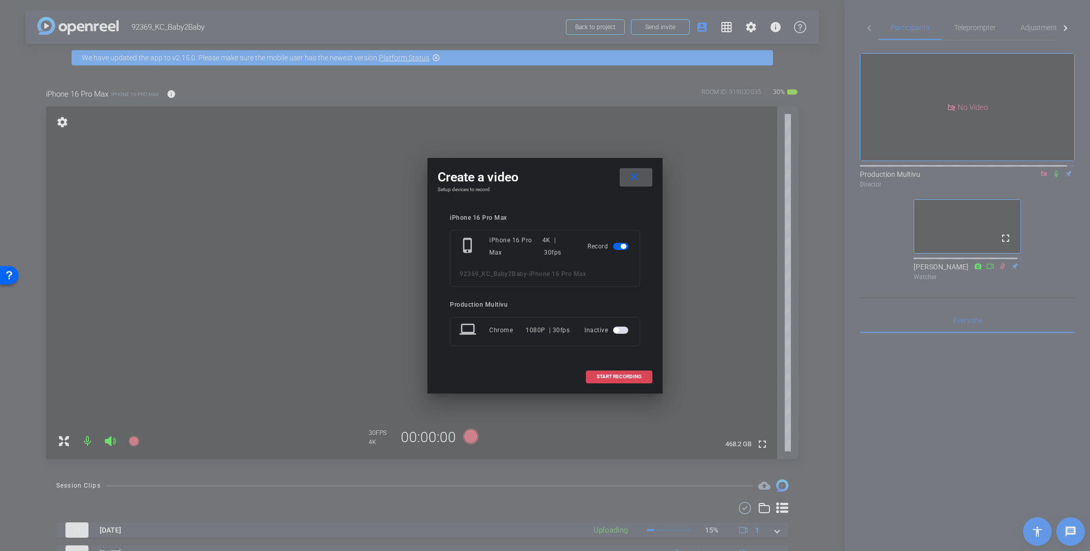
click at [627, 375] on span "START RECORDING" at bounding box center [619, 376] width 45 height 5
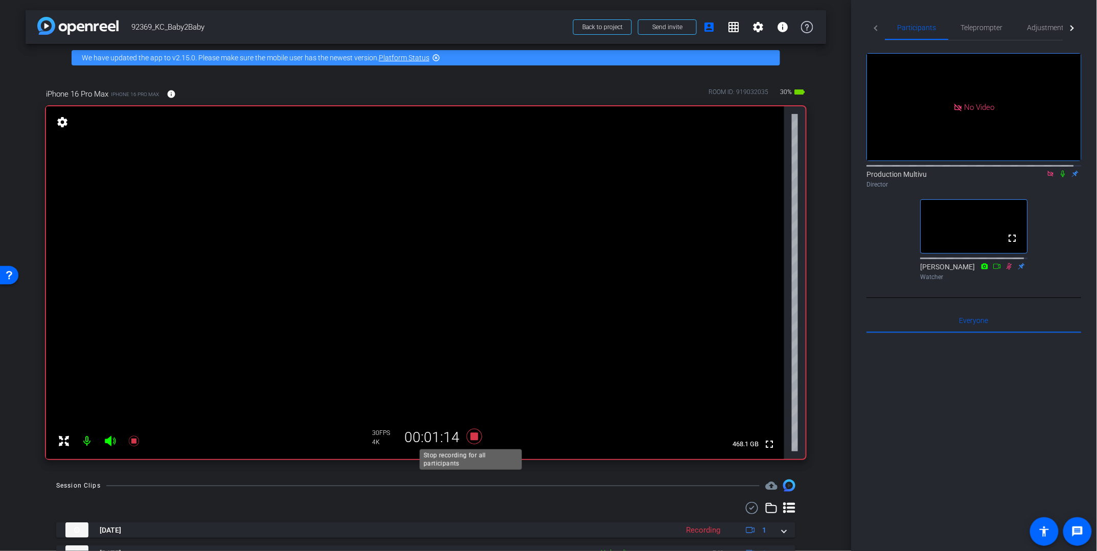
click at [468, 435] on icon at bounding box center [474, 436] width 15 height 15
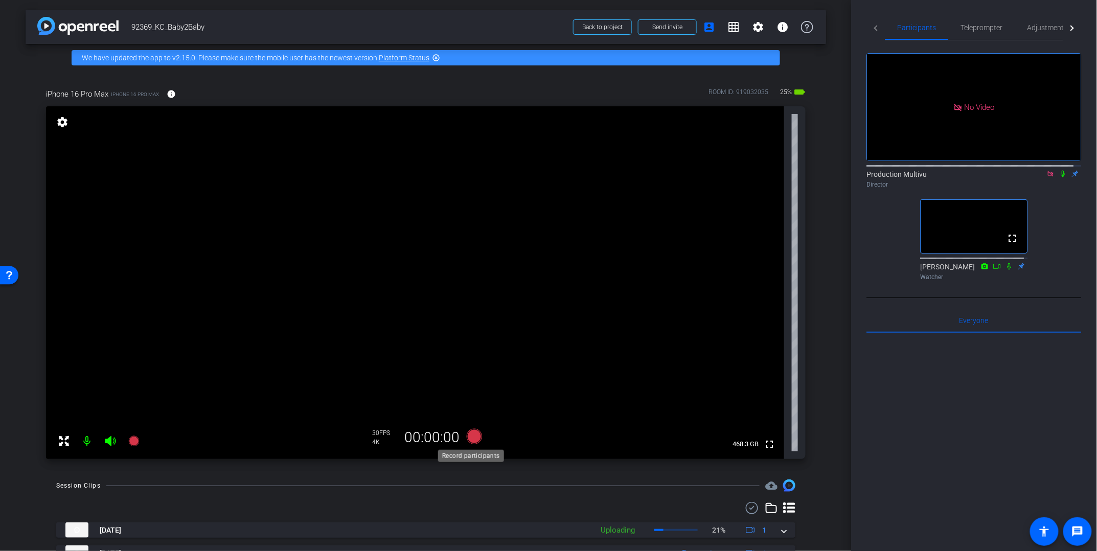
click at [471, 435] on icon at bounding box center [474, 436] width 15 height 15
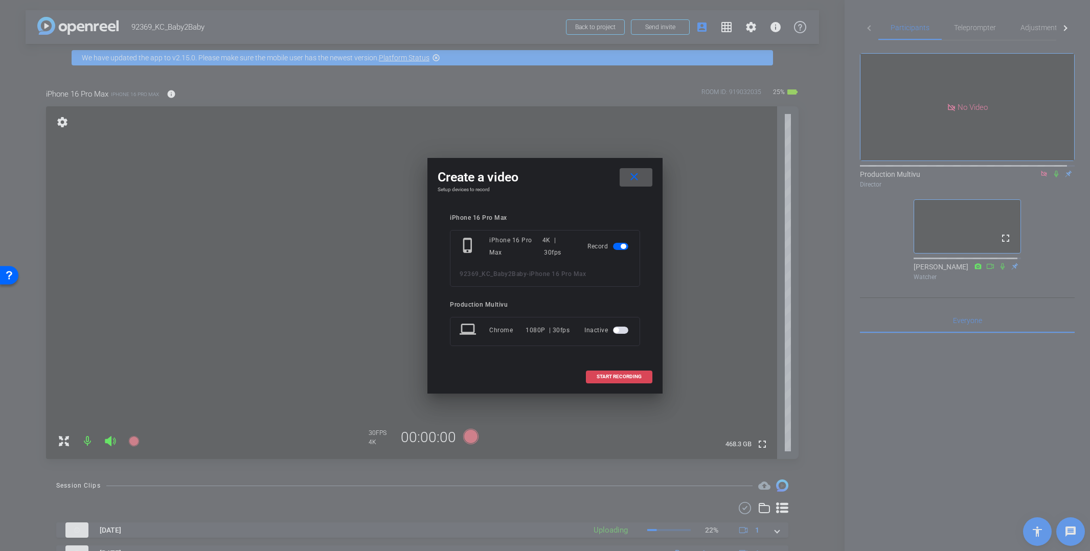
click at [628, 378] on span "START RECORDING" at bounding box center [619, 376] width 45 height 5
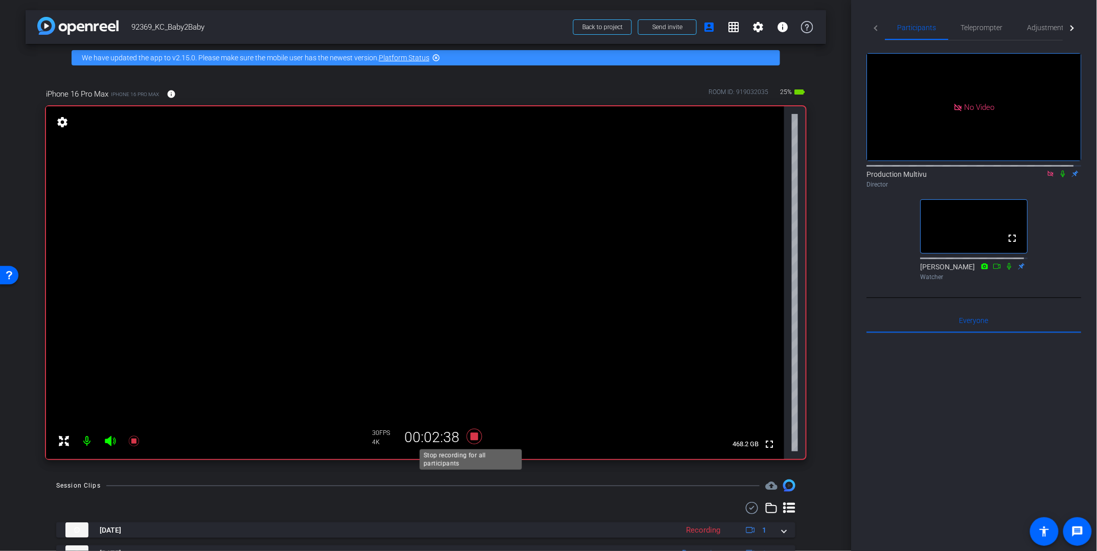
click at [470, 432] on icon at bounding box center [474, 436] width 15 height 15
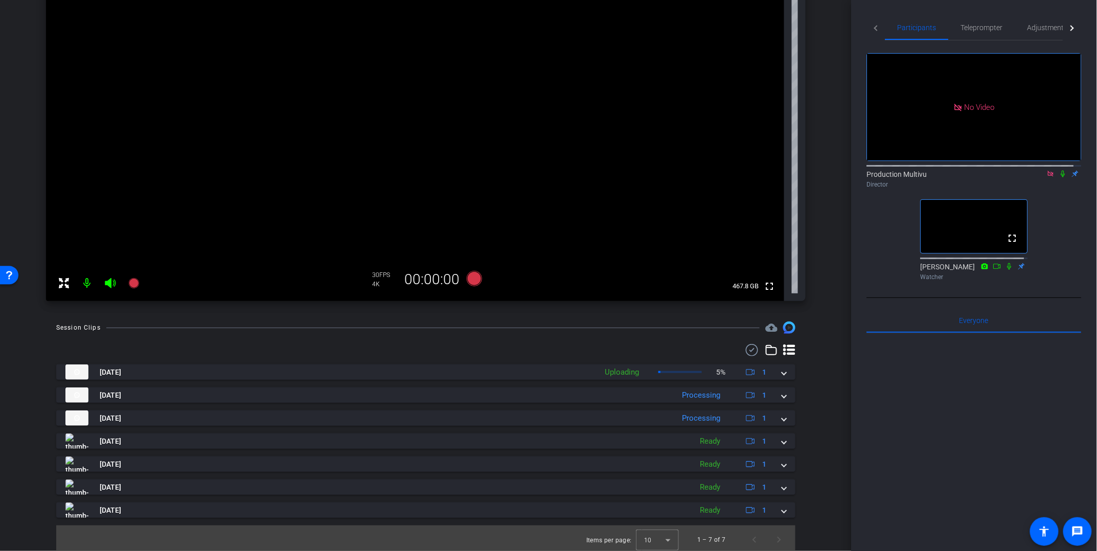
scroll to position [161, 0]
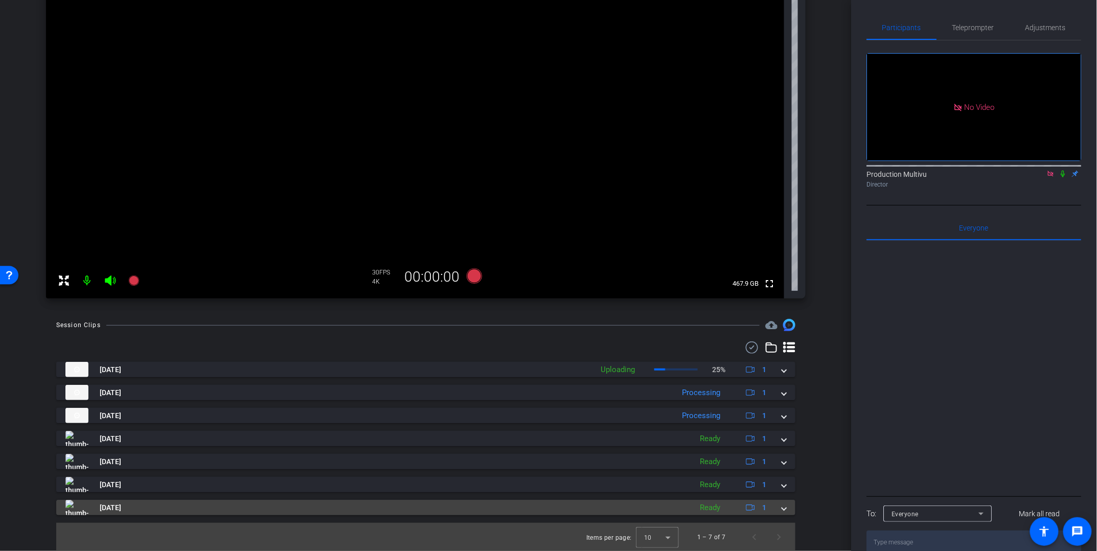
click at [169, 507] on mat-panel-title "Sep 3, 2025" at bounding box center [375, 507] width 621 height 15
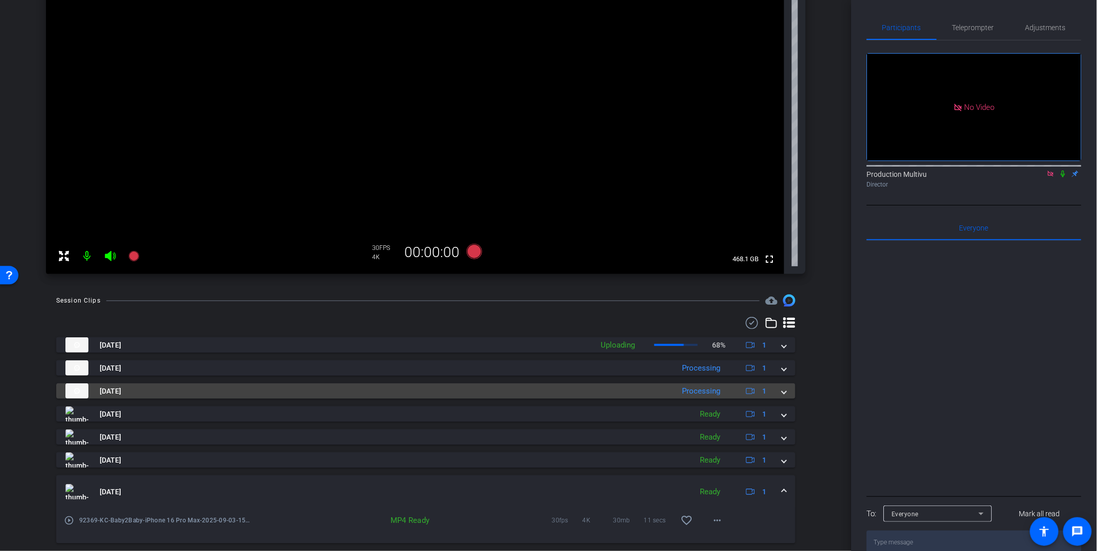
scroll to position [192, 0]
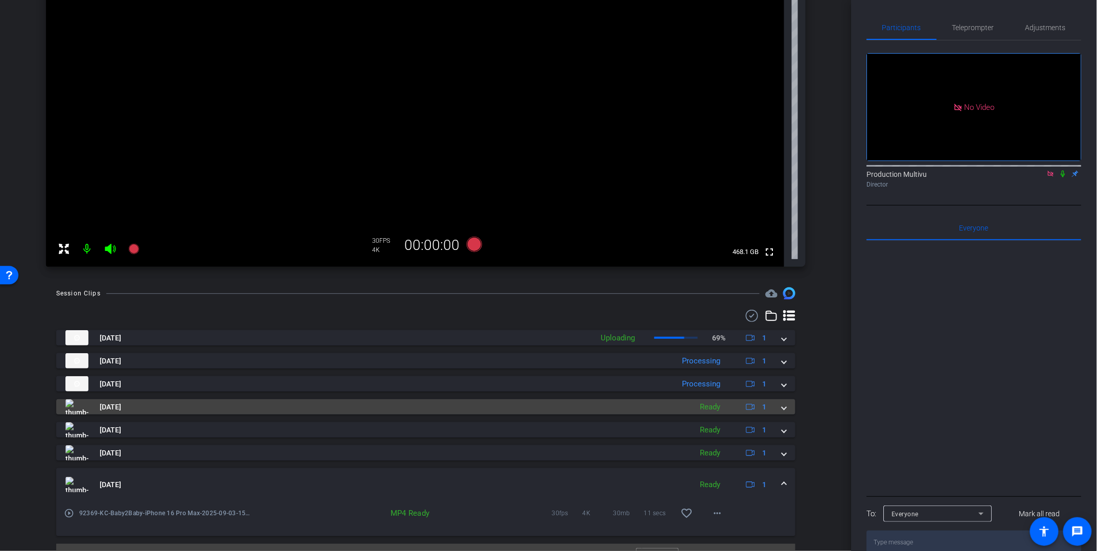
click at [154, 408] on mat-panel-title "Sep 3, 2025" at bounding box center [375, 406] width 621 height 15
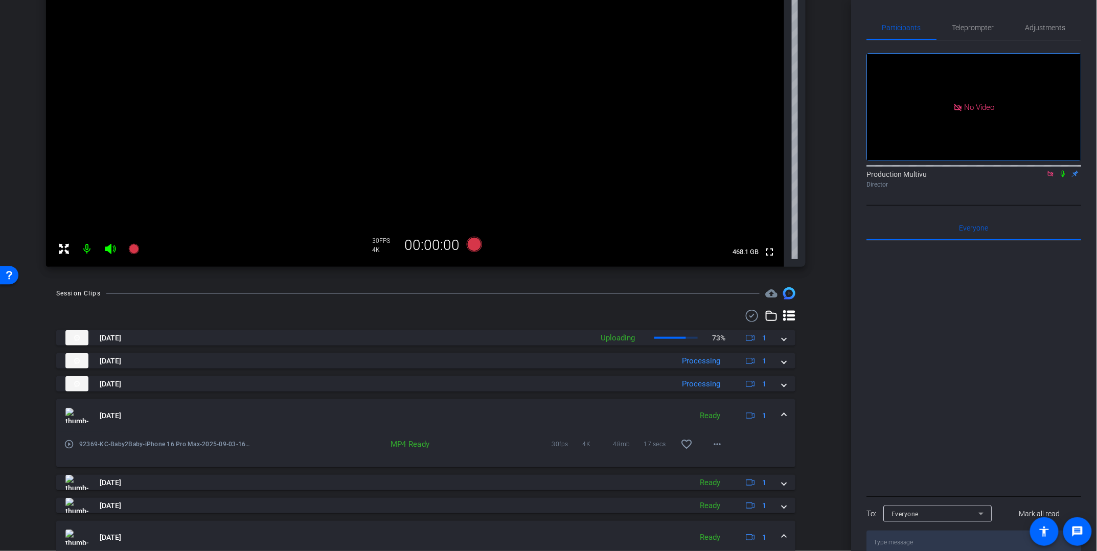
click at [68, 443] on mat-icon "play_circle_outline" at bounding box center [69, 444] width 10 height 10
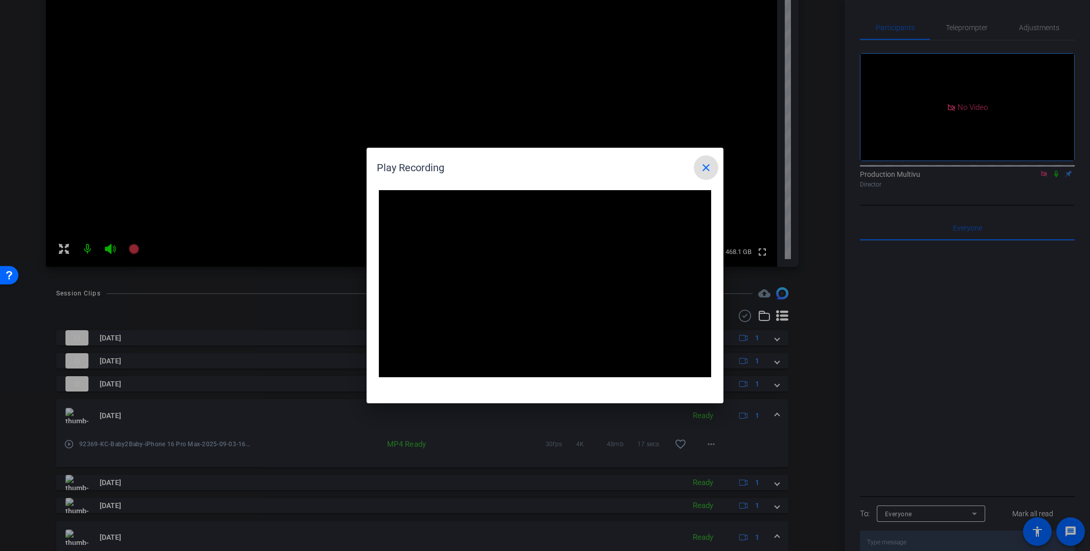
click at [707, 167] on mat-icon "close" at bounding box center [706, 168] width 12 height 12
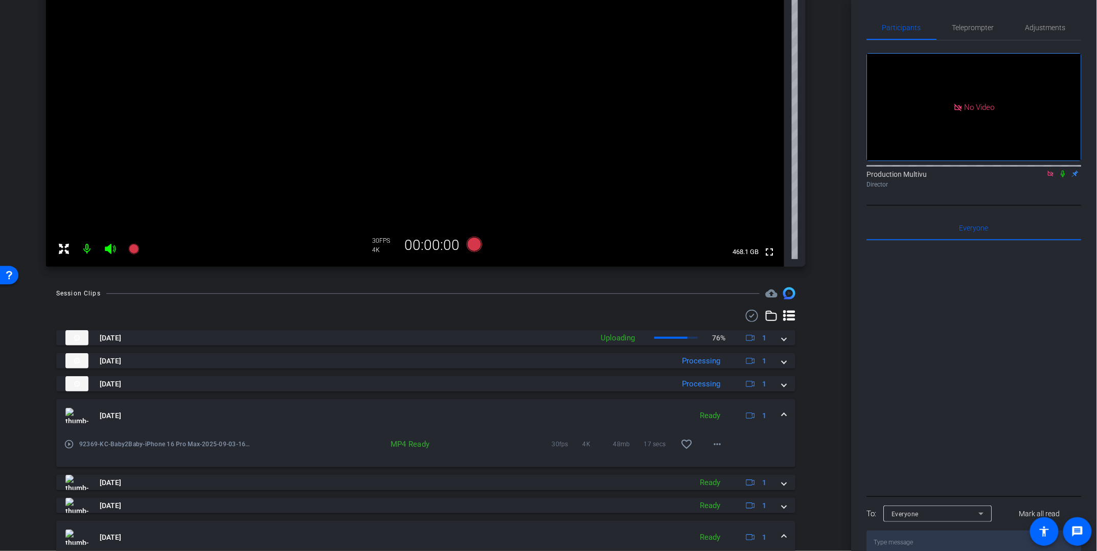
click at [71, 443] on mat-icon "play_circle_outline" at bounding box center [69, 444] width 10 height 10
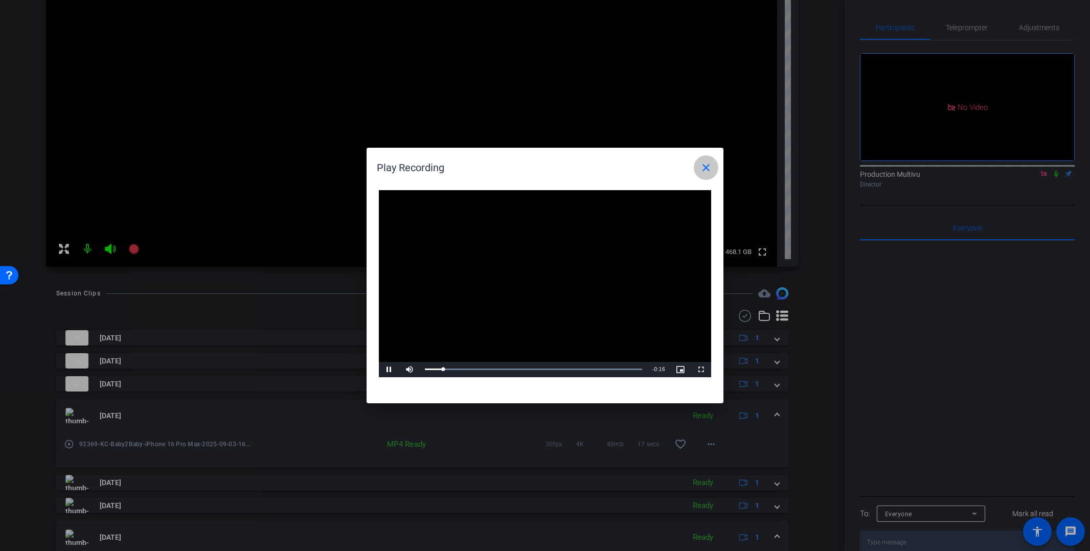
click at [707, 166] on mat-icon "close" at bounding box center [706, 168] width 12 height 12
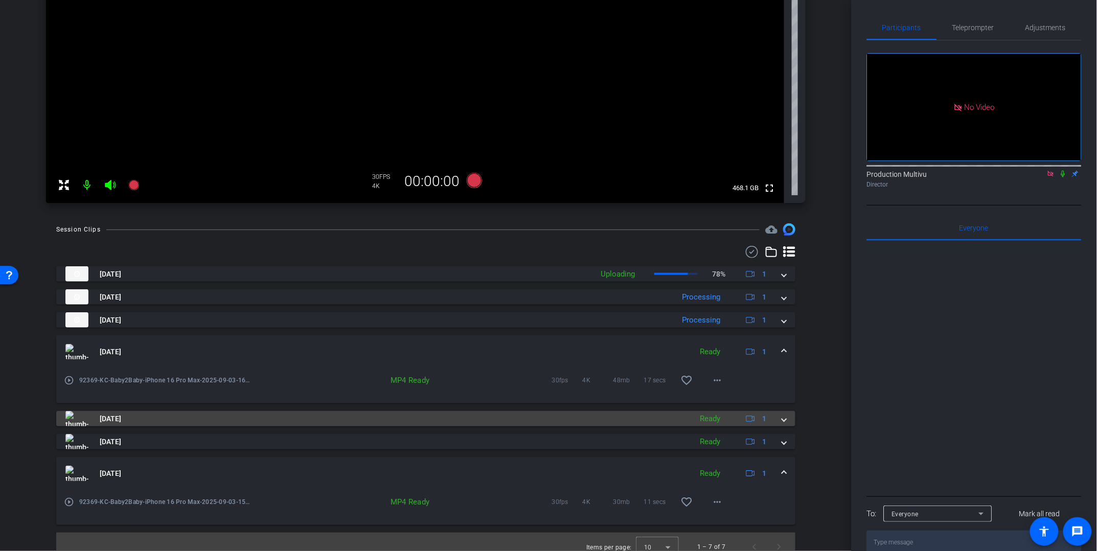
scroll to position [266, 0]
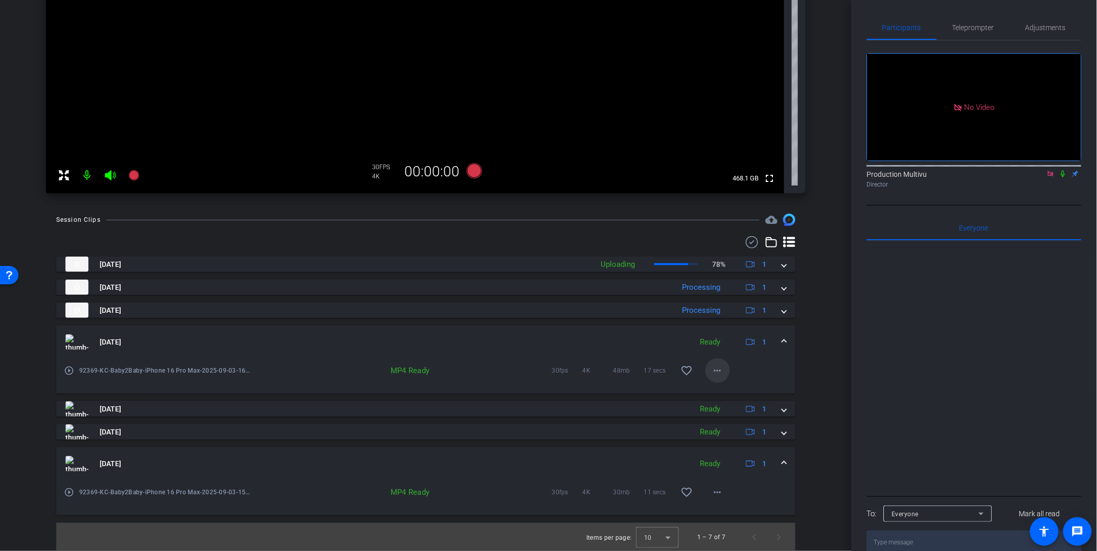
click at [712, 370] on mat-icon "more_horiz" at bounding box center [718, 370] width 12 height 12
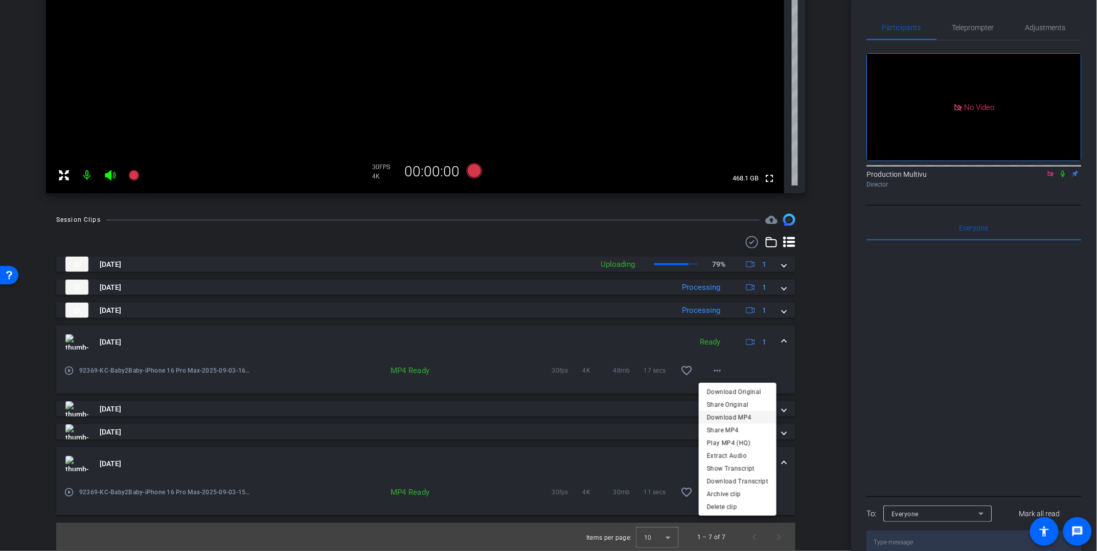
click at [722, 417] on span "Download MP4" at bounding box center [737, 417] width 61 height 12
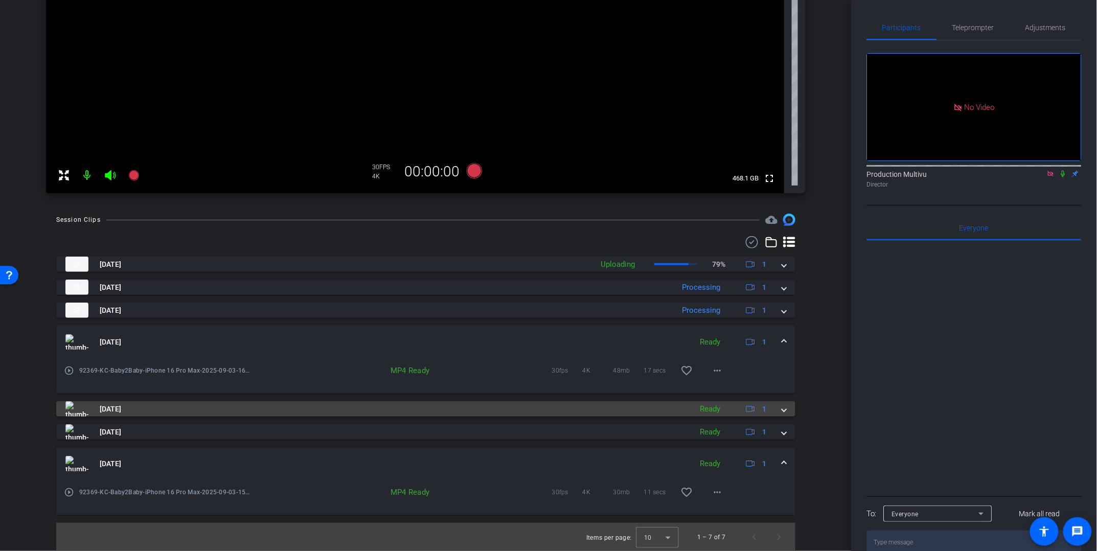
click at [723, 407] on mat-panel-description "Ready 1" at bounding box center [734, 408] width 79 height 15
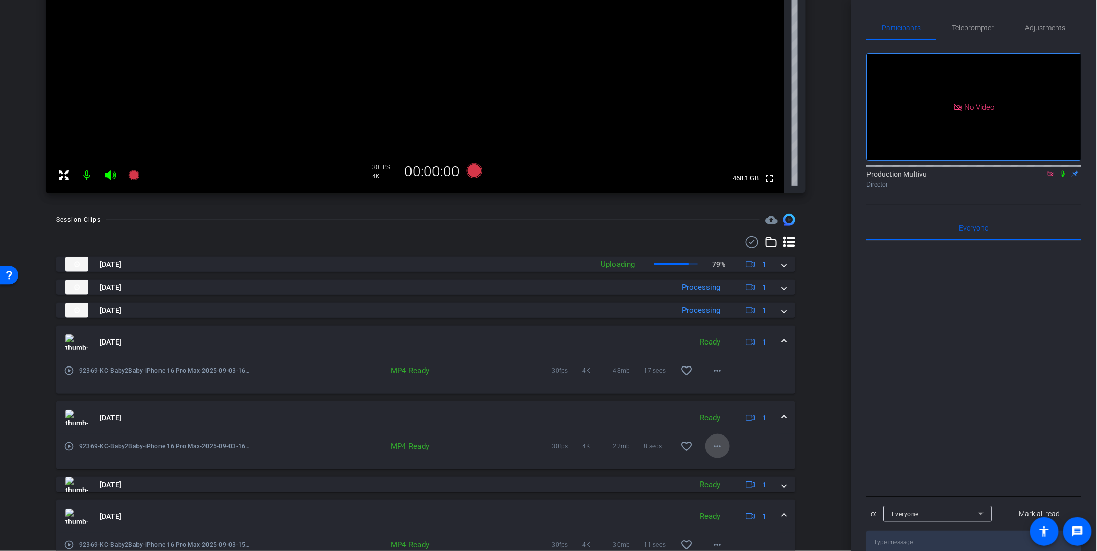
click at [712, 445] on mat-icon "more_horiz" at bounding box center [718, 446] width 12 height 12
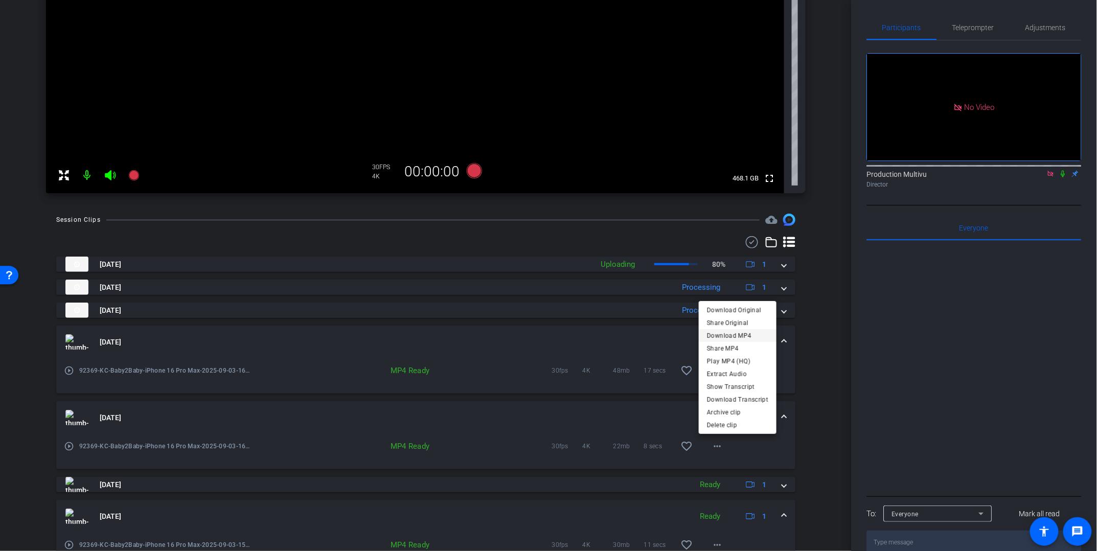
click at [718, 334] on span "Download MP4" at bounding box center [737, 336] width 61 height 12
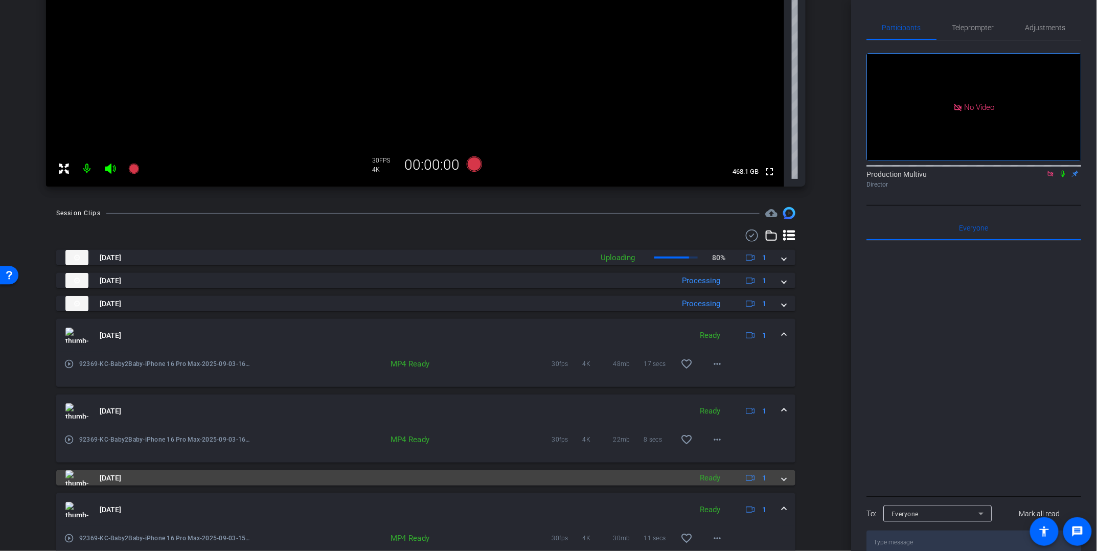
scroll to position [291, 0]
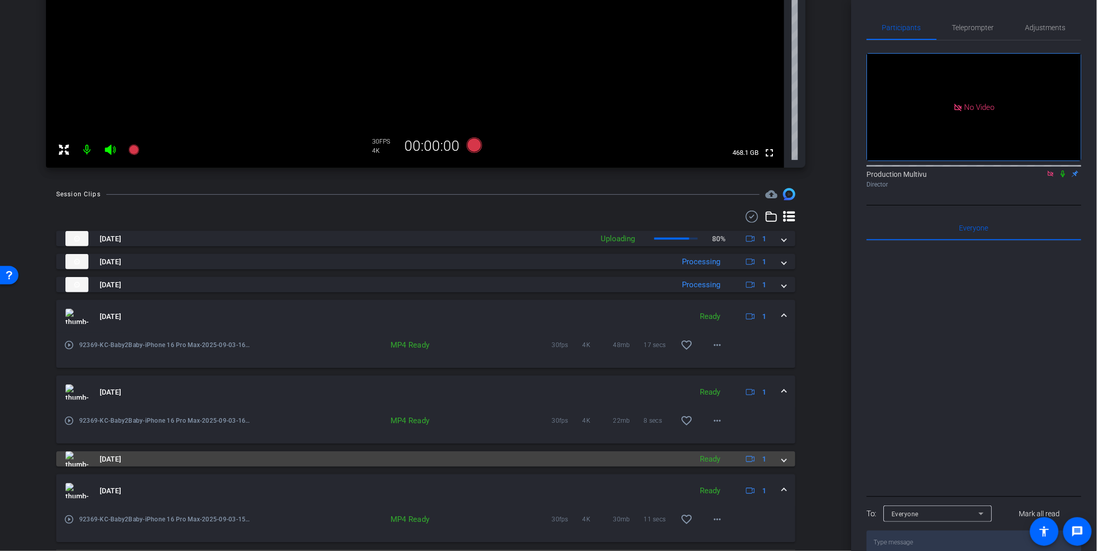
click at [724, 458] on mat-panel-description "Ready 1" at bounding box center [734, 458] width 79 height 15
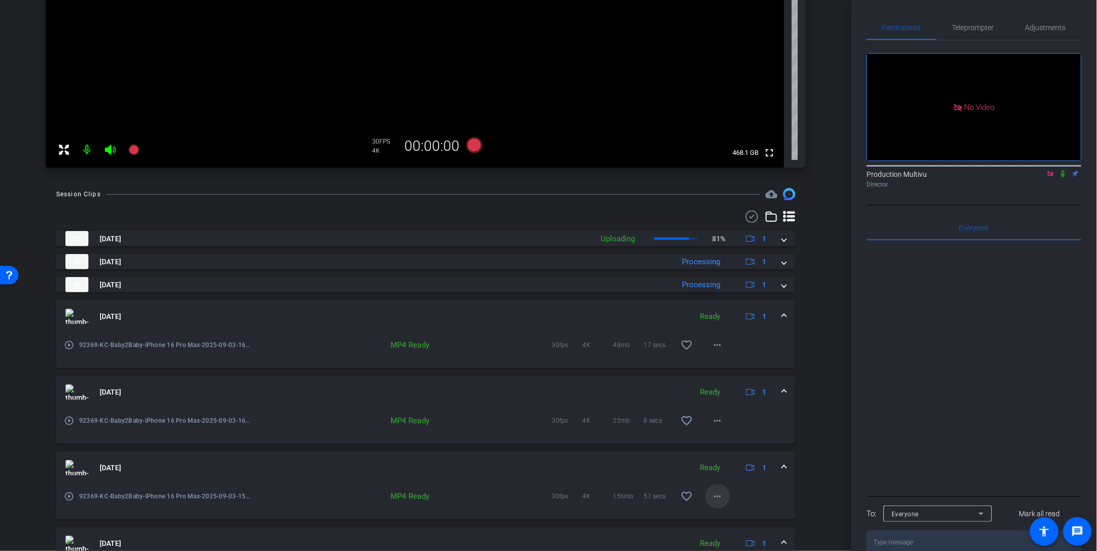
click at [713, 496] on mat-icon "more_horiz" at bounding box center [718, 496] width 12 height 12
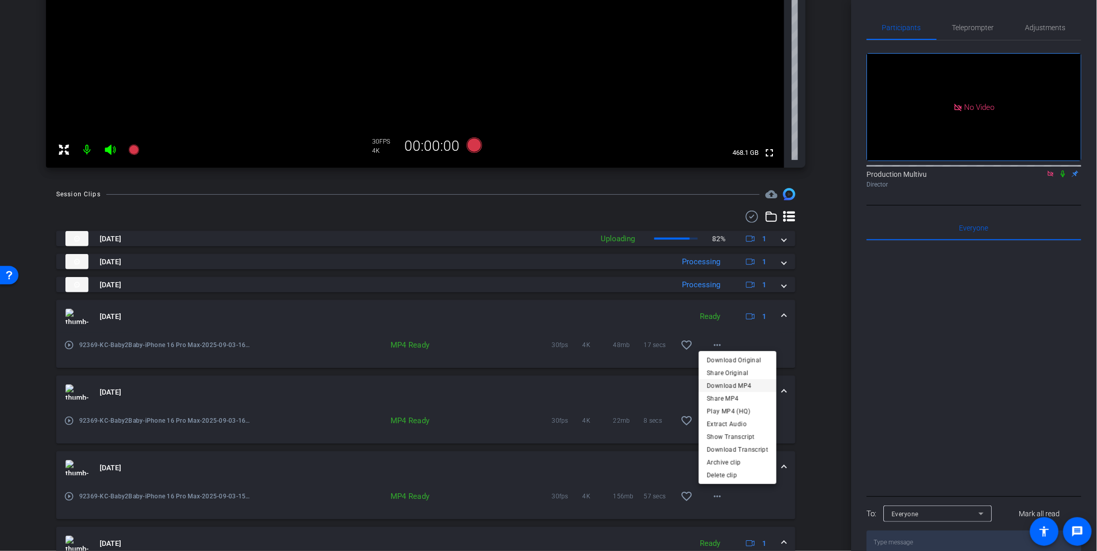
click at [725, 383] on span "Download MP4" at bounding box center [737, 385] width 61 height 12
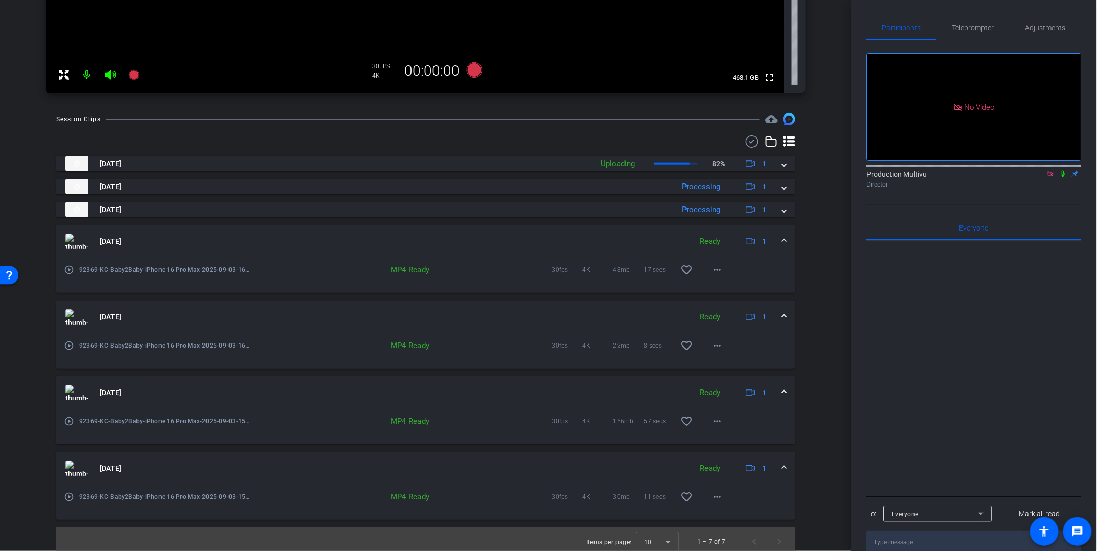
scroll to position [371, 0]
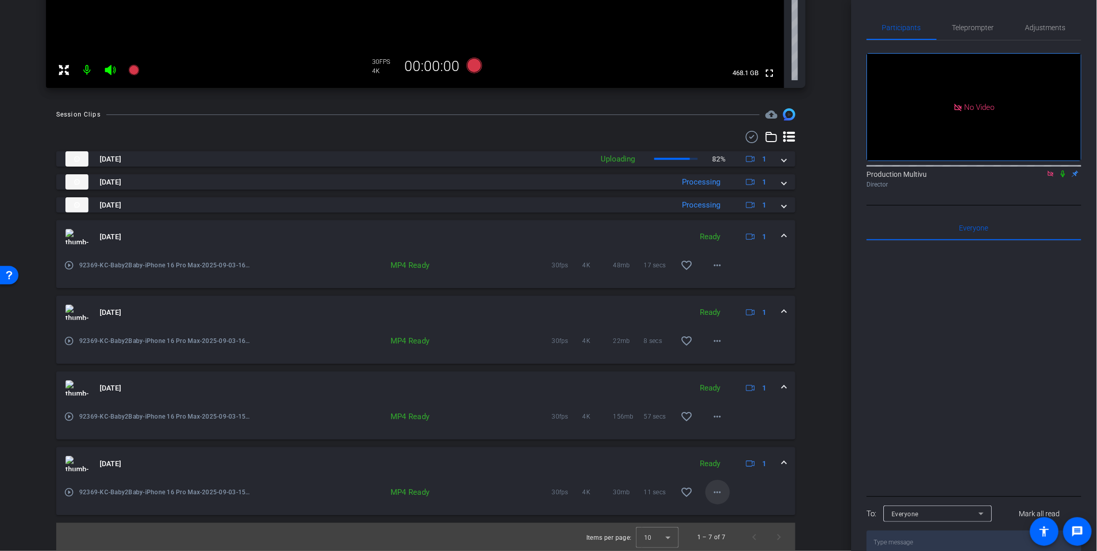
click at [712, 489] on mat-icon "more_horiz" at bounding box center [718, 492] width 12 height 12
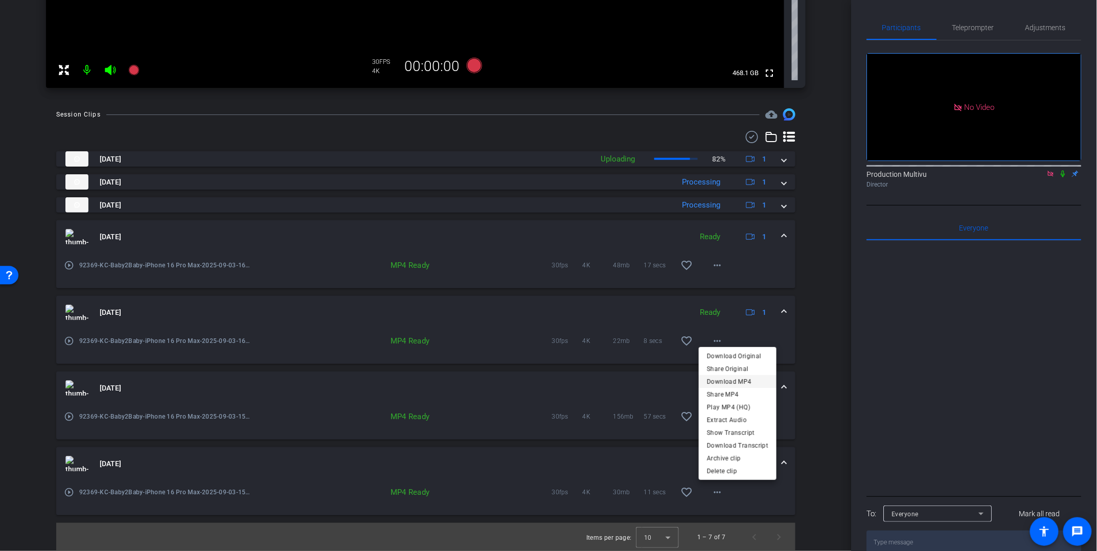
click at [731, 381] on span "Download MP4" at bounding box center [737, 381] width 61 height 12
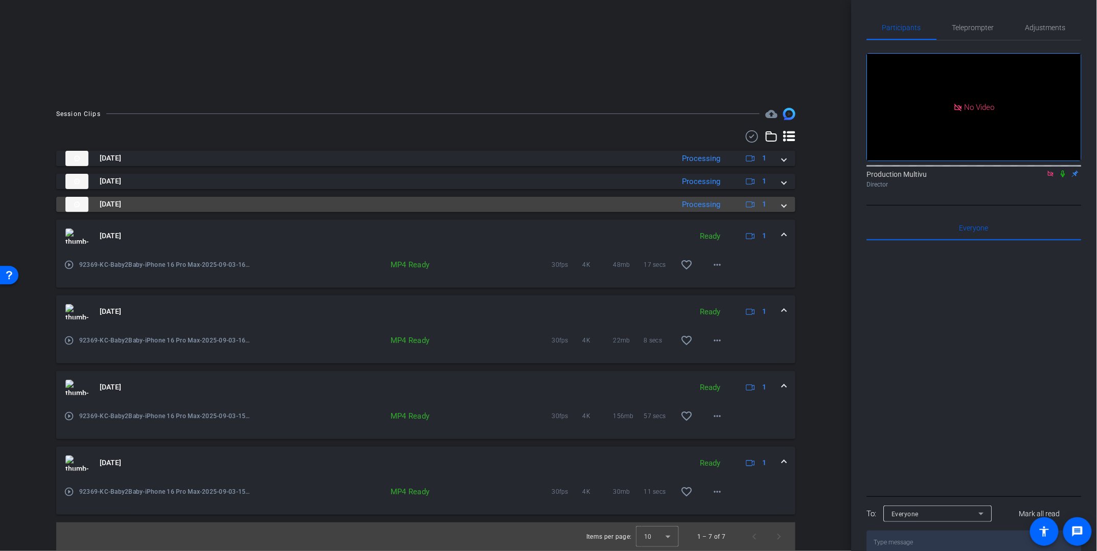
scroll to position [180, 0]
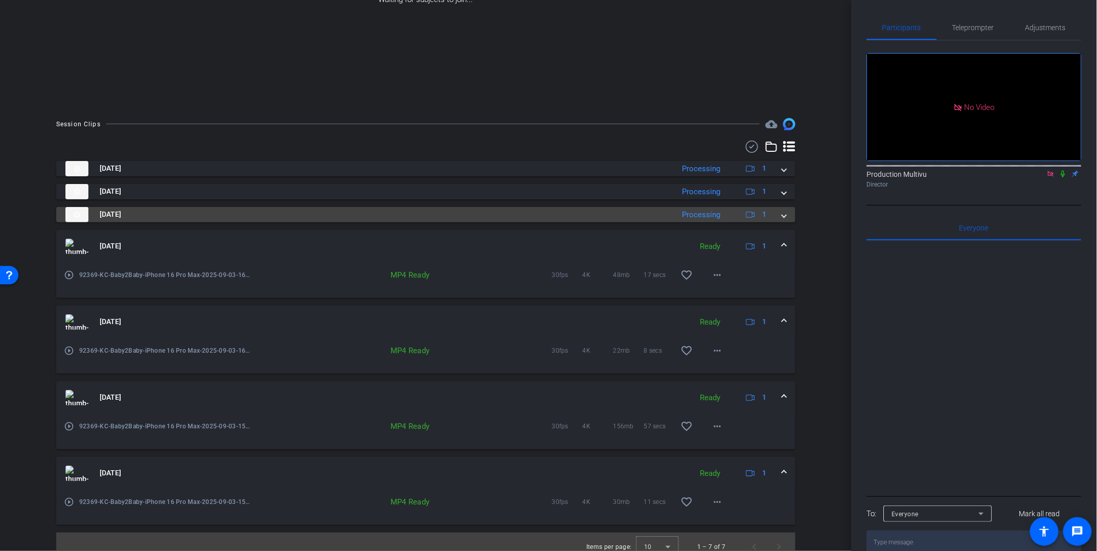
click at [636, 210] on mat-panel-title "Sep 3, 2025" at bounding box center [366, 214] width 603 height 15
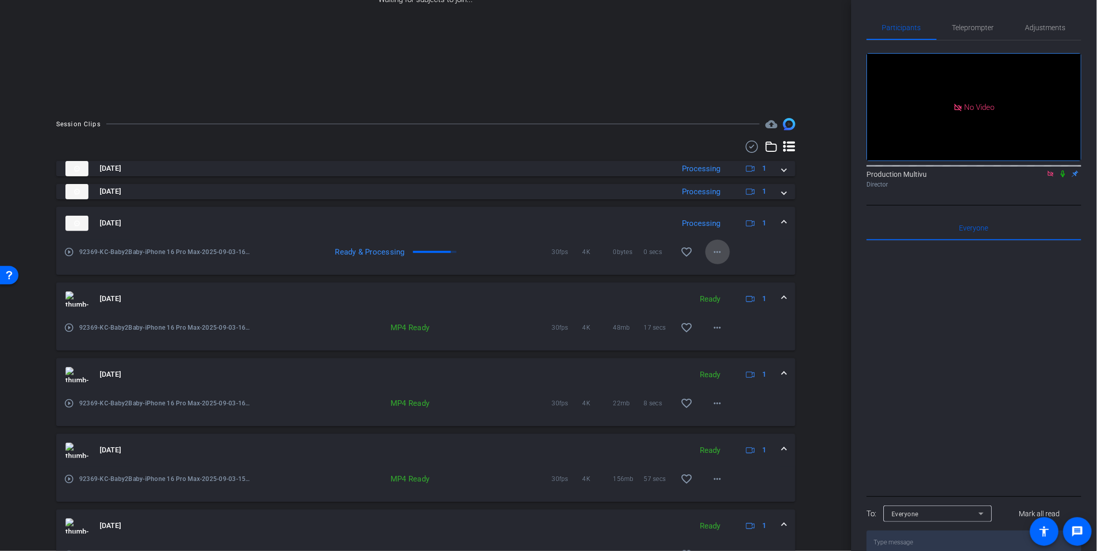
click at [714, 254] on mat-icon "more_horiz" at bounding box center [718, 252] width 12 height 12
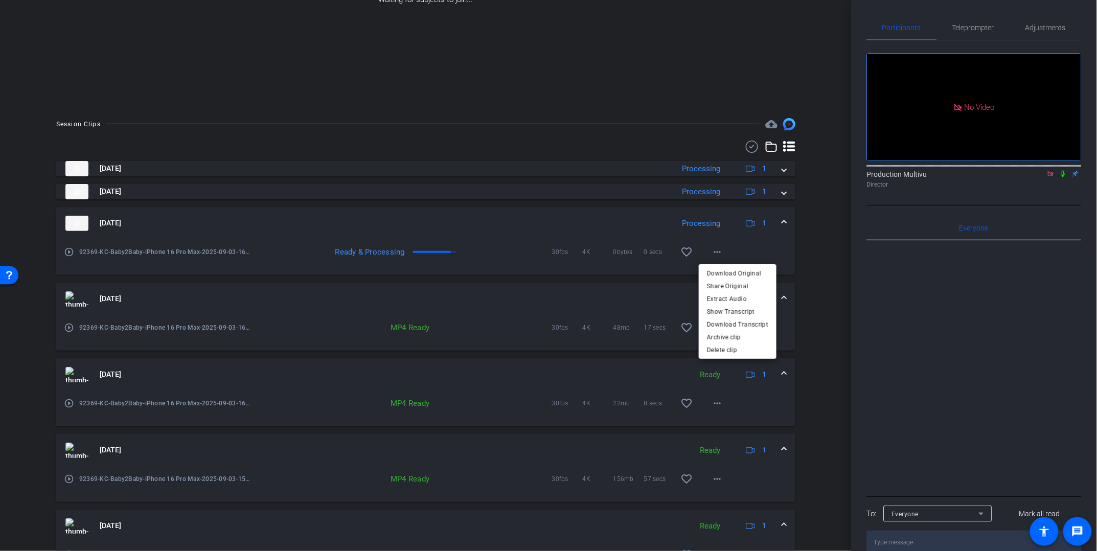
click at [616, 220] on div at bounding box center [548, 275] width 1097 height 551
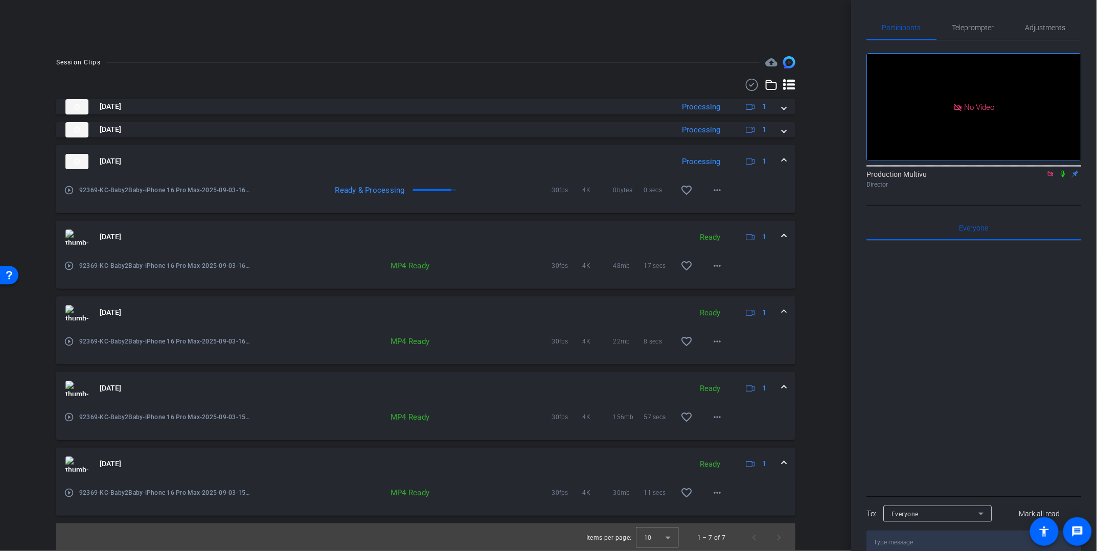
scroll to position [242, 0]
click at [70, 491] on mat-icon "play_circle_outline" at bounding box center [69, 492] width 10 height 10
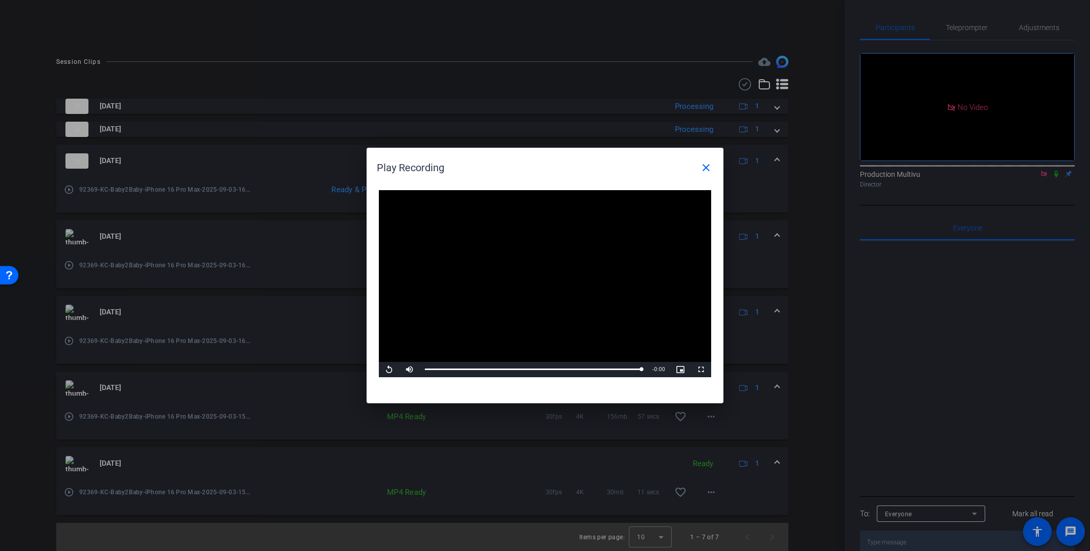
click at [65, 416] on div at bounding box center [545, 275] width 1090 height 551
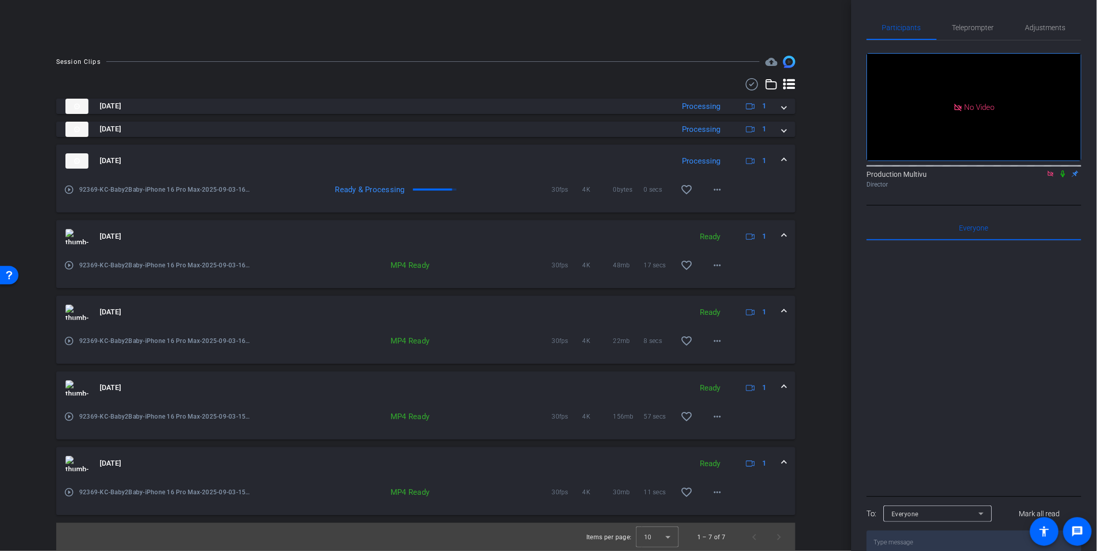
click at [69, 417] on mat-icon "play_circle_outline" at bounding box center [69, 416] width 10 height 10
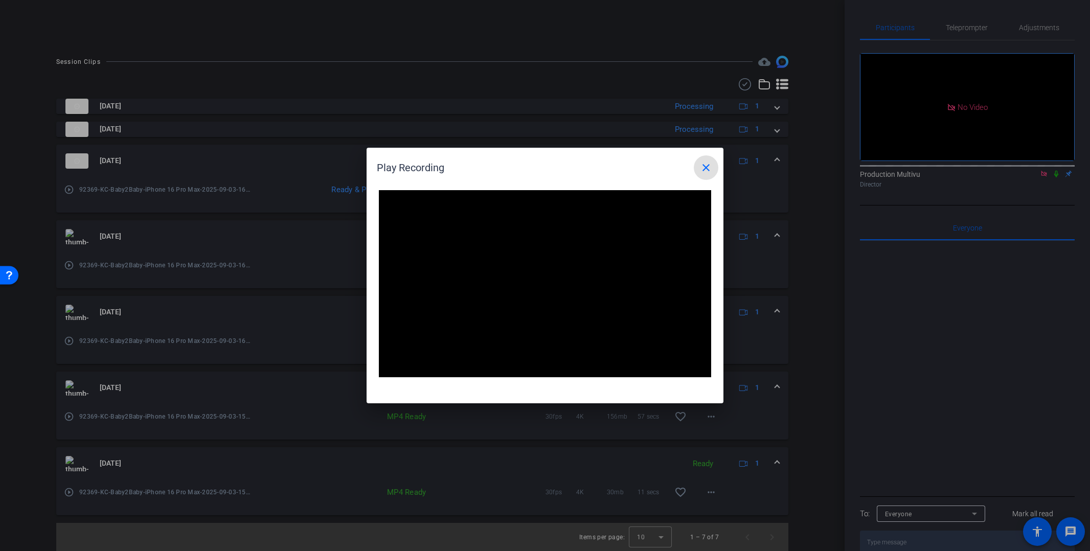
click at [674, 492] on div at bounding box center [545, 275] width 1090 height 551
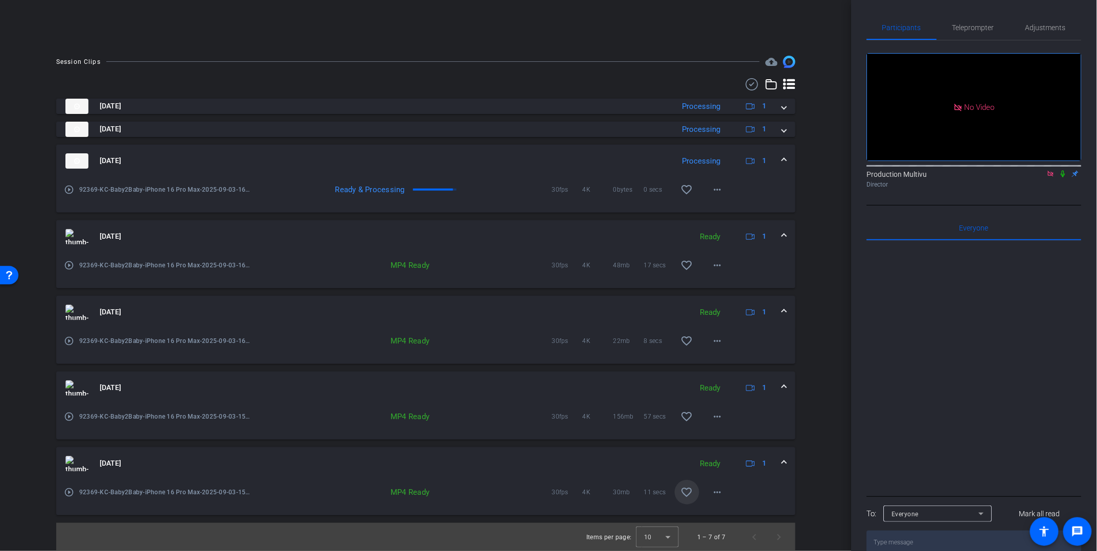
click at [681, 493] on mat-icon "favorite_border" at bounding box center [687, 492] width 12 height 12
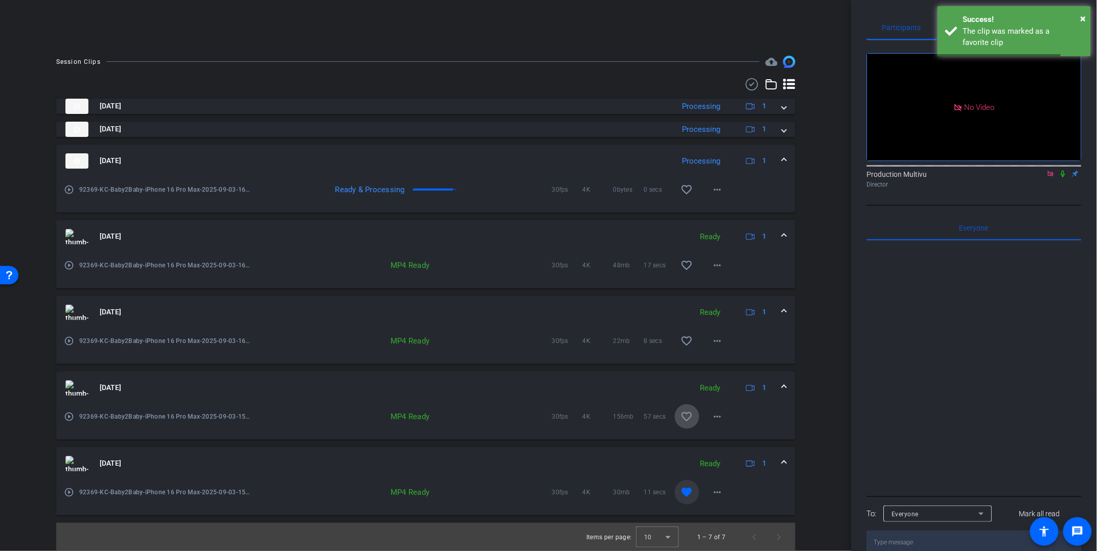
click at [681, 414] on mat-icon "favorite_border" at bounding box center [687, 416] width 12 height 12
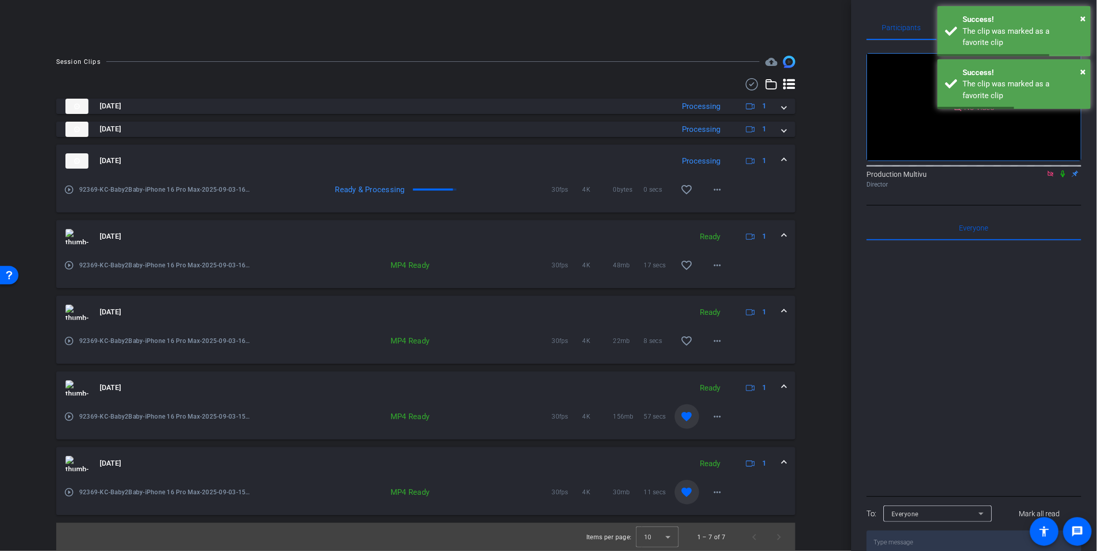
click at [72, 415] on mat-icon "play_circle_outline" at bounding box center [69, 416] width 10 height 10
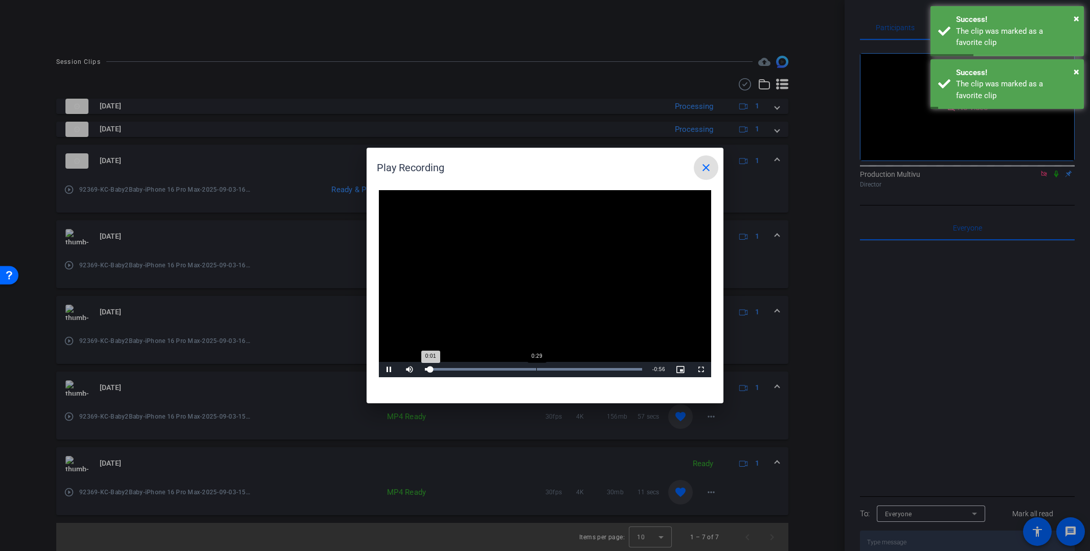
click at [535, 368] on div "Loaded : 100.00% 0:29 0:01" at bounding box center [533, 369] width 217 height 3
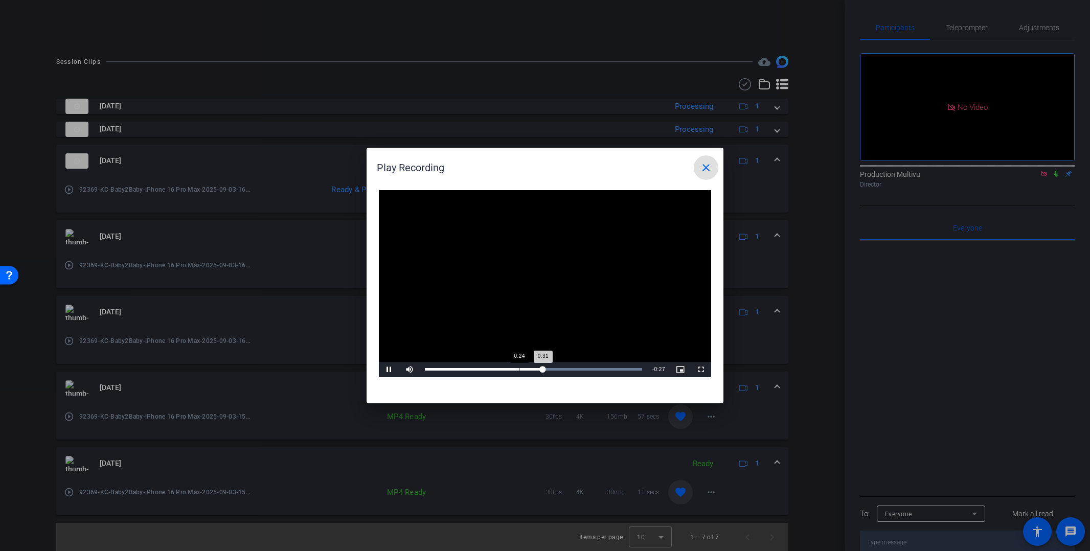
click at [519, 367] on div "Loaded : 100.00% 0:24 0:31" at bounding box center [533, 369] width 227 height 15
click at [706, 166] on mat-icon "close" at bounding box center [706, 168] width 12 height 12
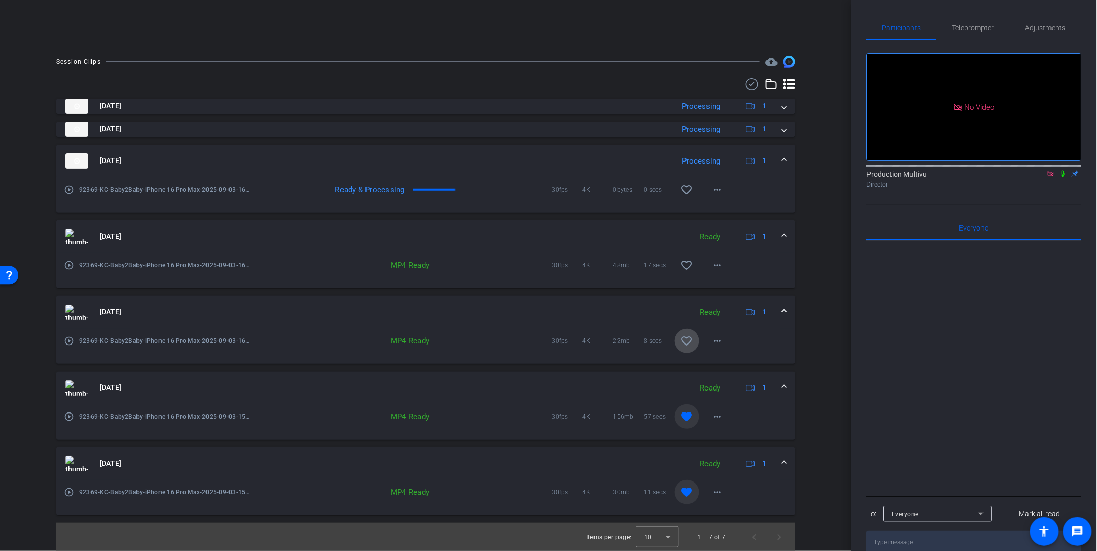
click at [681, 339] on mat-icon "favorite_border" at bounding box center [687, 341] width 12 height 12
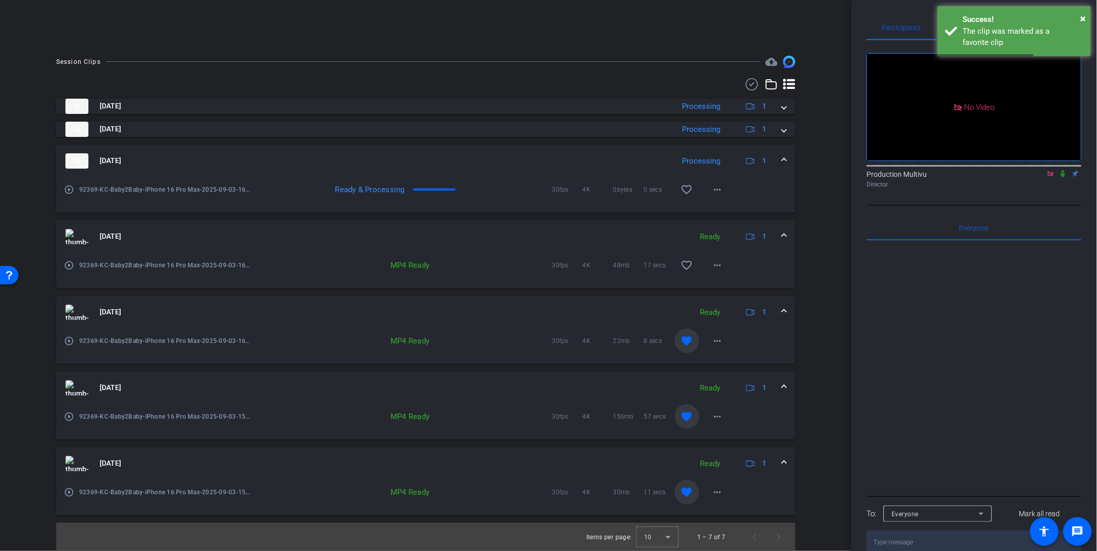
click at [68, 261] on mat-icon "play_circle_outline" at bounding box center [69, 265] width 10 height 10
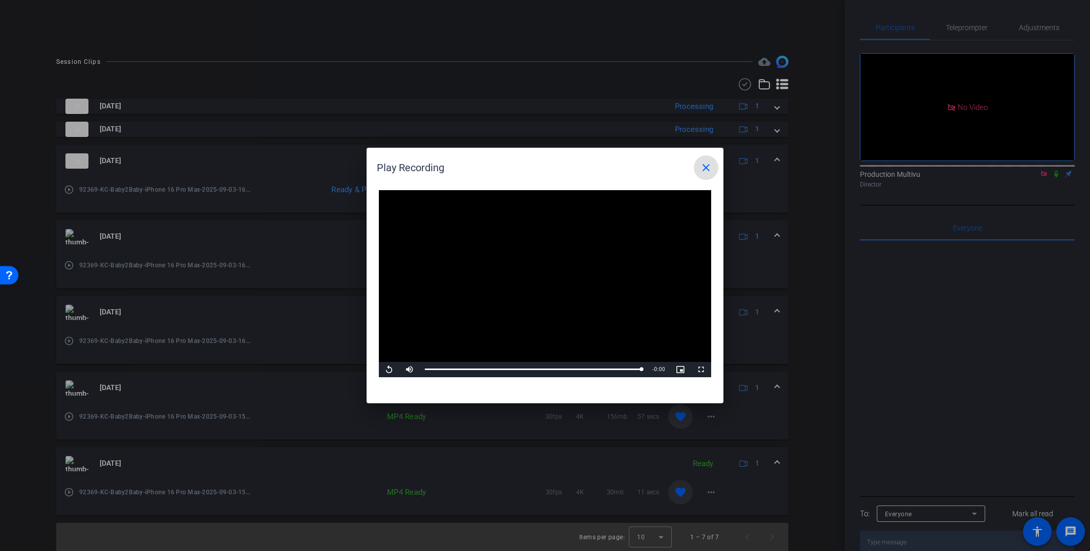
click at [705, 162] on mat-icon "close" at bounding box center [706, 168] width 12 height 12
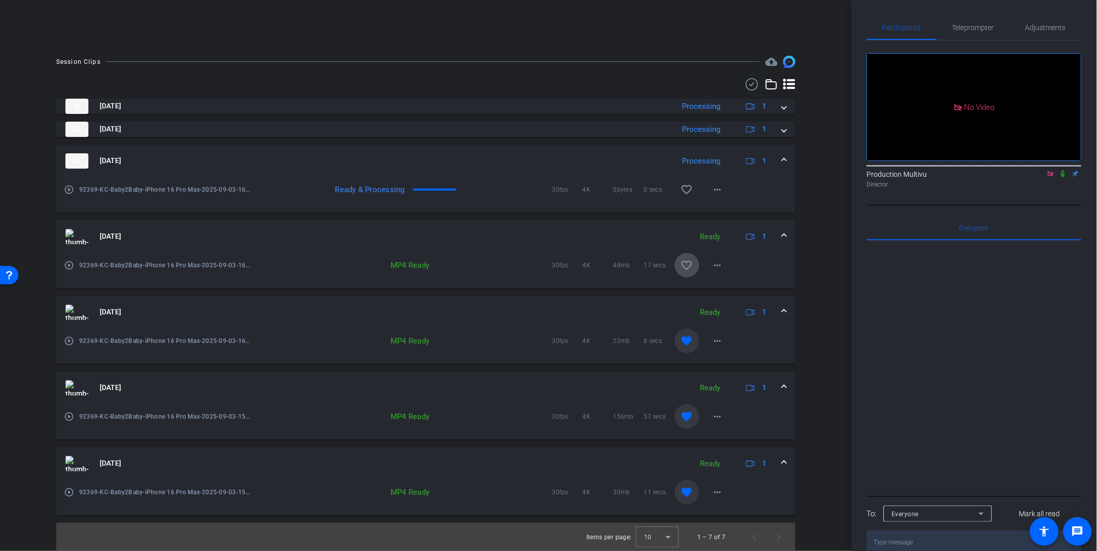
click at [683, 260] on mat-icon "favorite_border" at bounding box center [687, 265] width 12 height 12
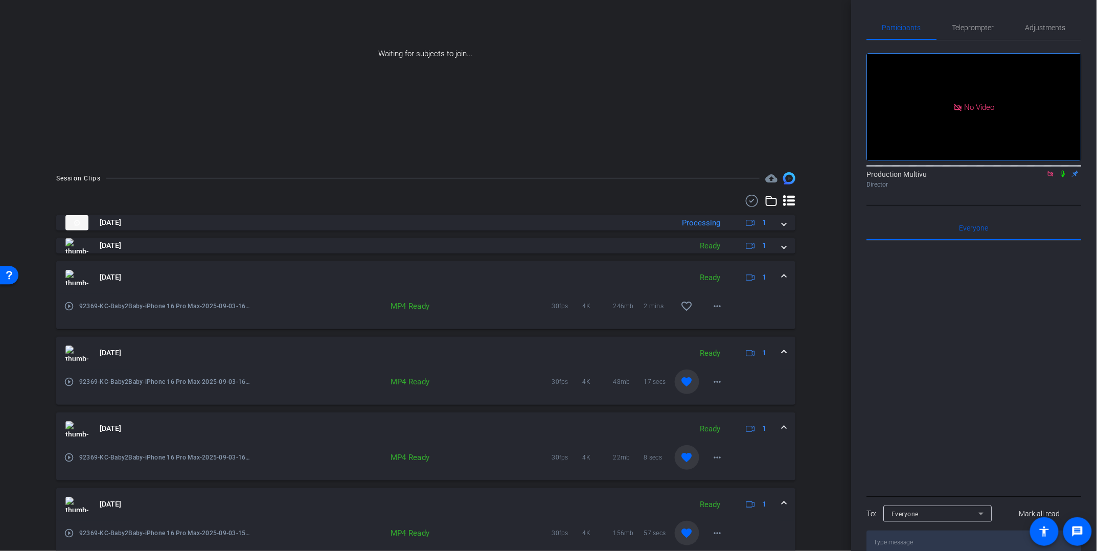
scroll to position [133, 0]
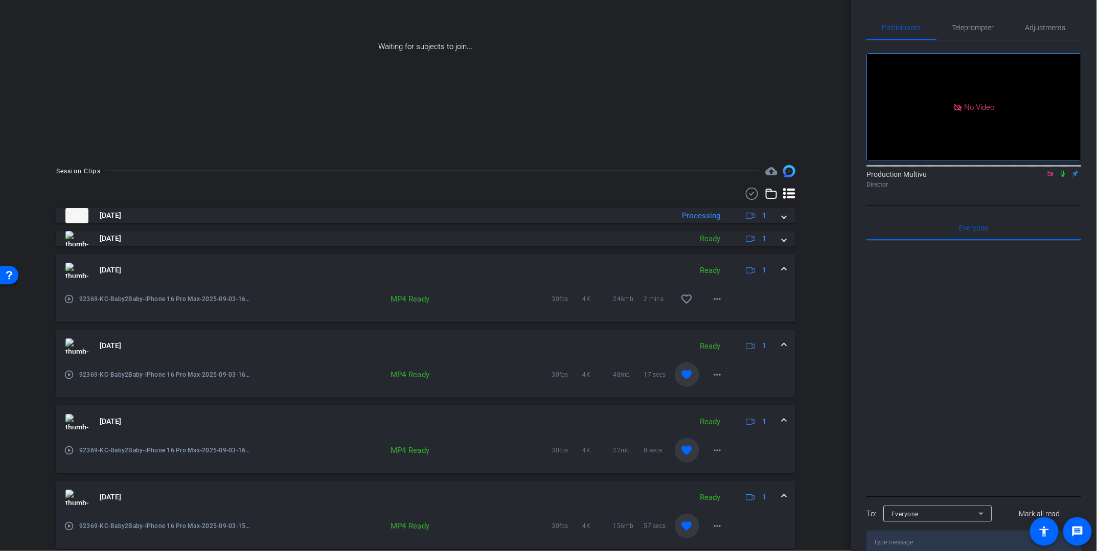
click at [69, 299] on mat-icon "play_circle_outline" at bounding box center [69, 299] width 10 height 10
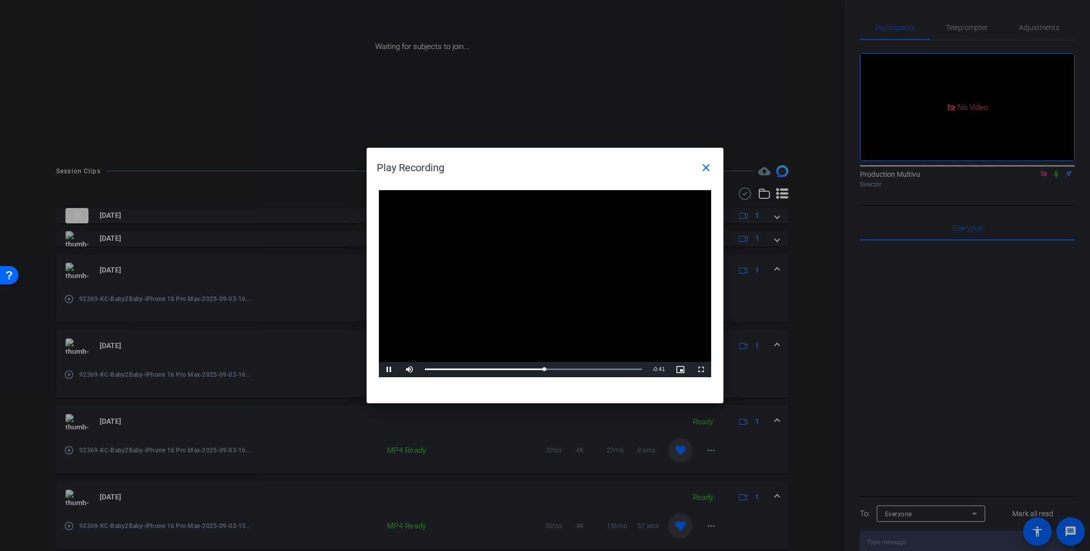
drag, startPoint x: 656, startPoint y: 164, endPoint x: 498, endPoint y: 157, distance: 157.6
click at [498, 157] on div "Play Recording close" at bounding box center [547, 167] width 341 height 25
click at [706, 166] on mat-icon "close" at bounding box center [706, 168] width 12 height 12
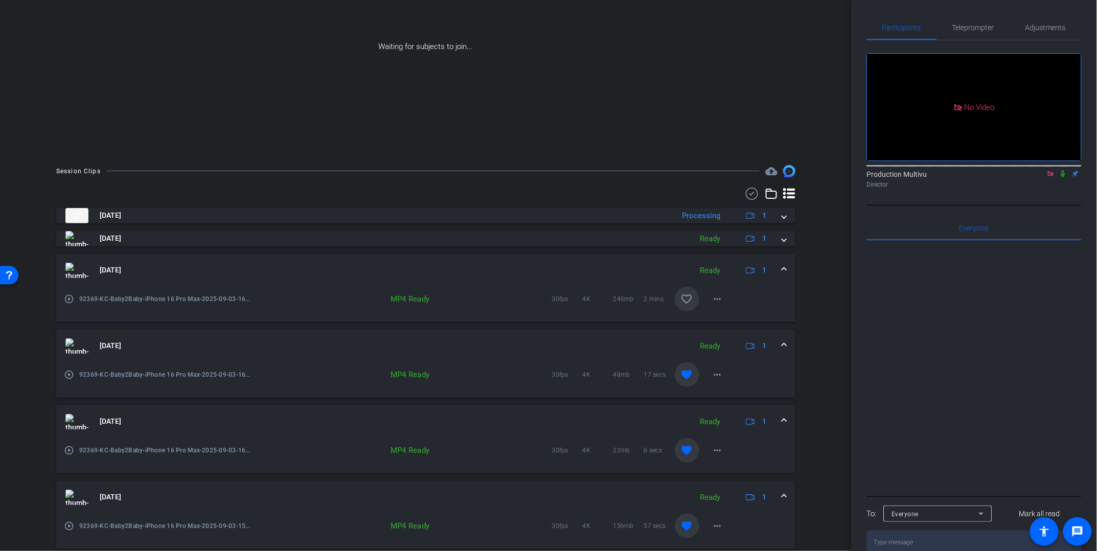
click at [684, 296] on mat-icon "favorite_border" at bounding box center [687, 299] width 12 height 12
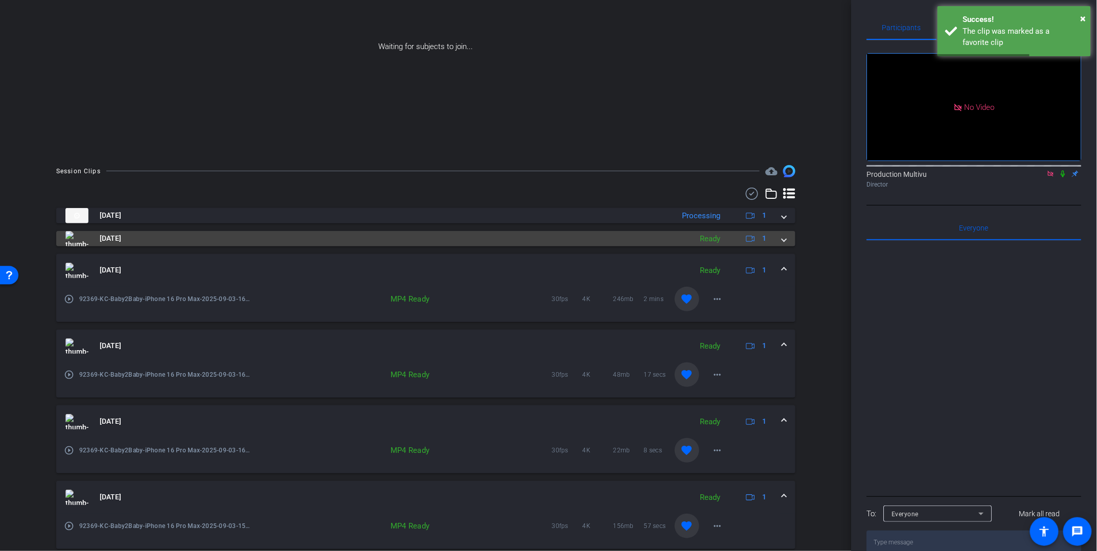
click at [154, 239] on mat-panel-title "Sep 3, 2025" at bounding box center [375, 238] width 621 height 15
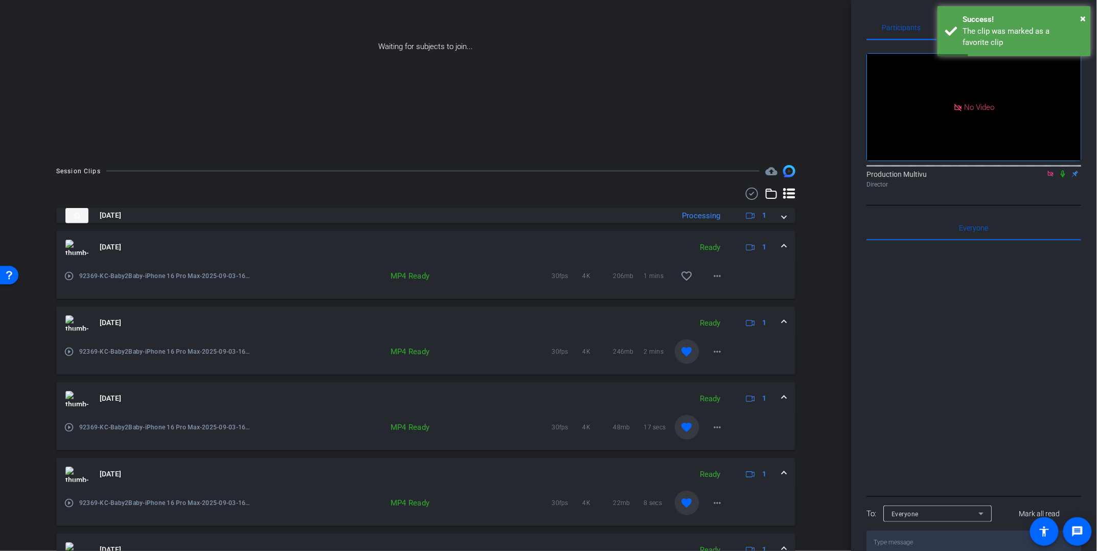
click at [70, 273] on mat-icon "play_circle_outline" at bounding box center [69, 276] width 10 height 10
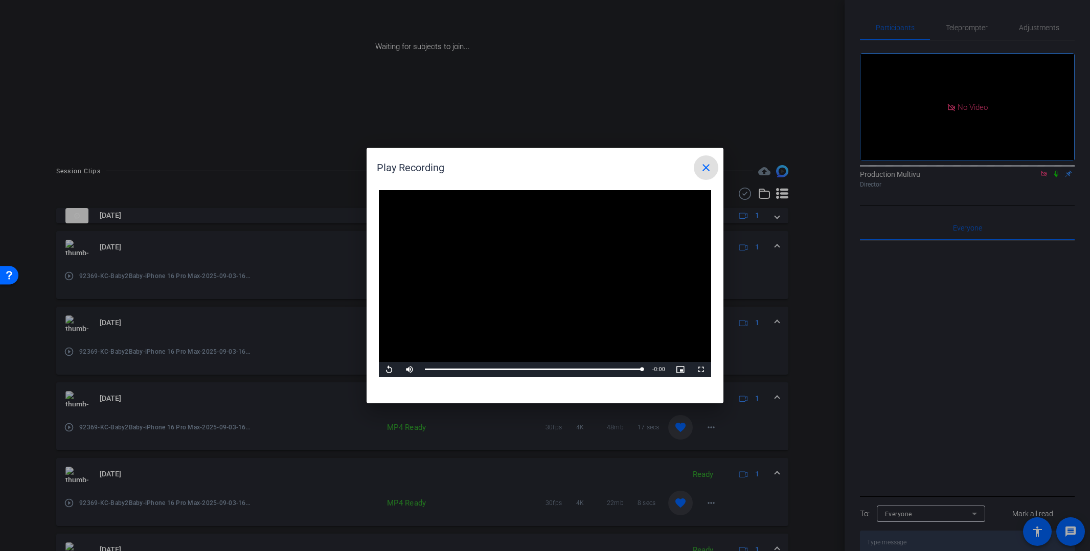
click at [707, 164] on mat-icon "close" at bounding box center [706, 168] width 12 height 12
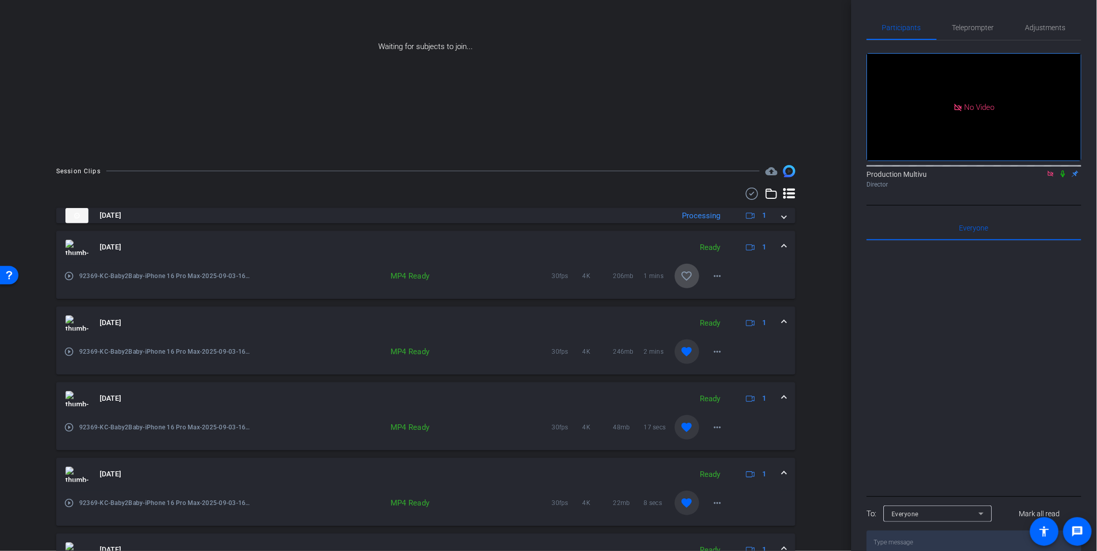
click at [681, 275] on mat-icon "favorite_border" at bounding box center [687, 276] width 12 height 12
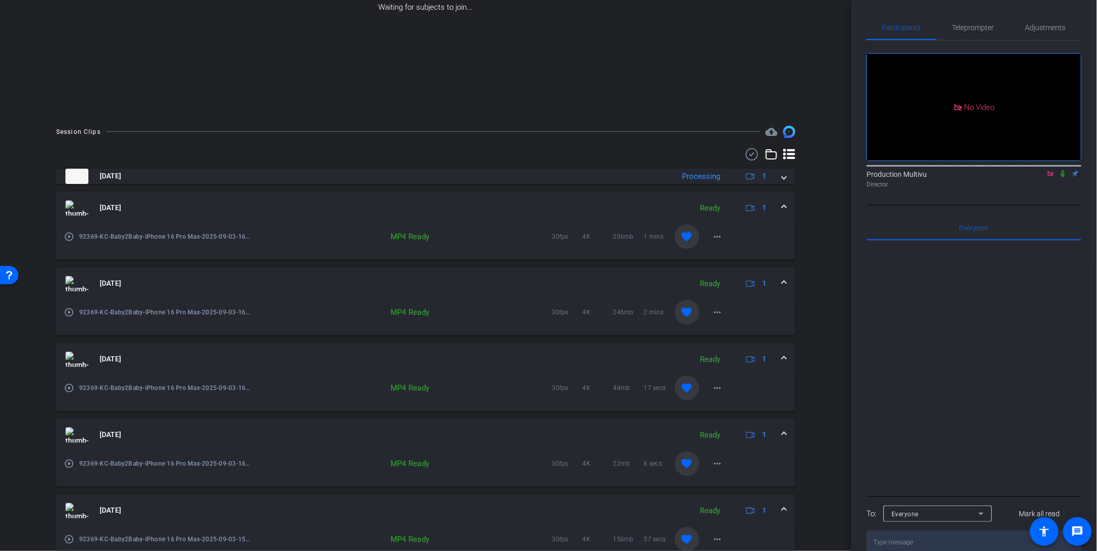
scroll to position [170, 0]
click at [67, 238] on mat-icon "play_circle_outline" at bounding box center [69, 239] width 10 height 10
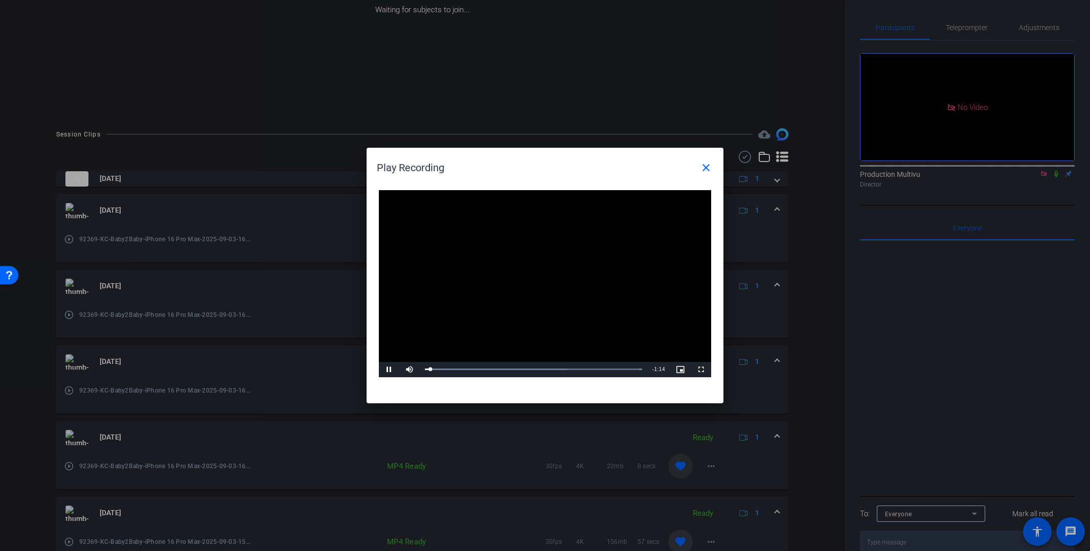
drag, startPoint x: 718, startPoint y: 393, endPoint x: 786, endPoint y: 440, distance: 83.1
click at [786, 440] on div "Play Recording close Video Player is loading. Play Video Pause Mute Current Tim…" at bounding box center [545, 275] width 1090 height 551
click at [705, 164] on mat-icon "close" at bounding box center [706, 168] width 12 height 12
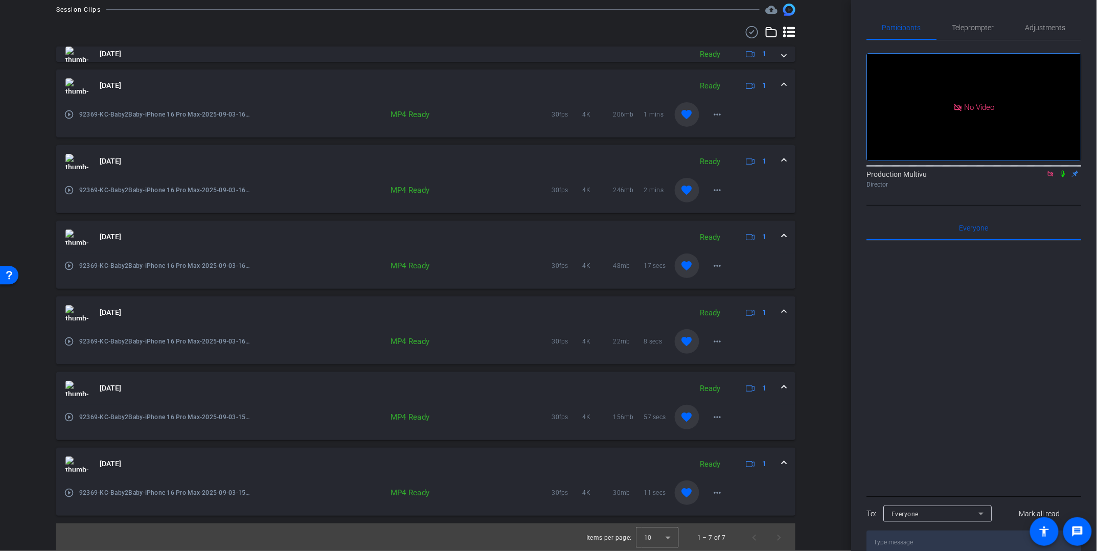
scroll to position [295, 0]
click at [712, 187] on mat-icon "more_horiz" at bounding box center [718, 190] width 12 height 12
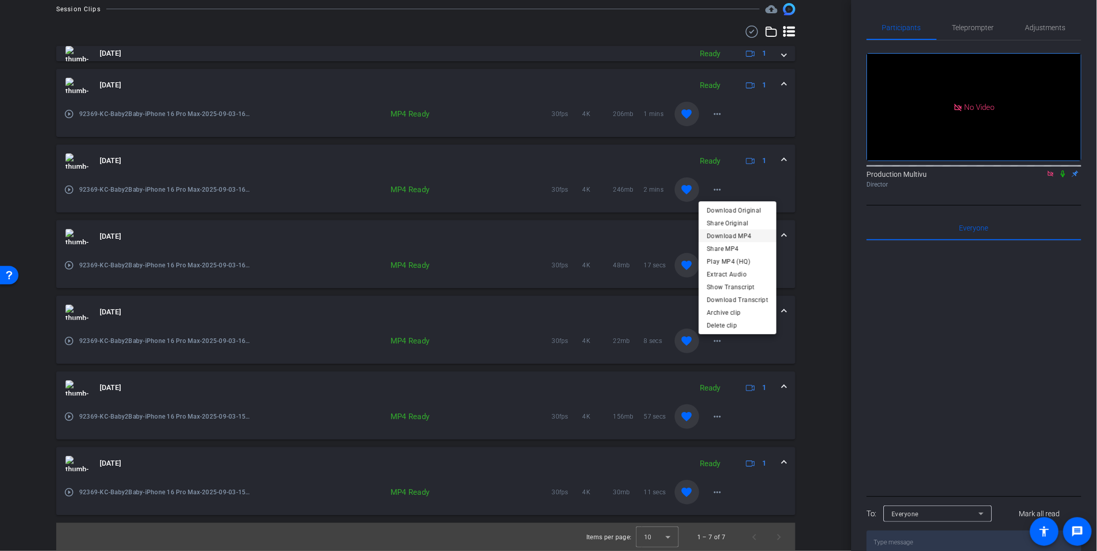
click at [718, 237] on span "Download MP4" at bounding box center [737, 236] width 61 height 12
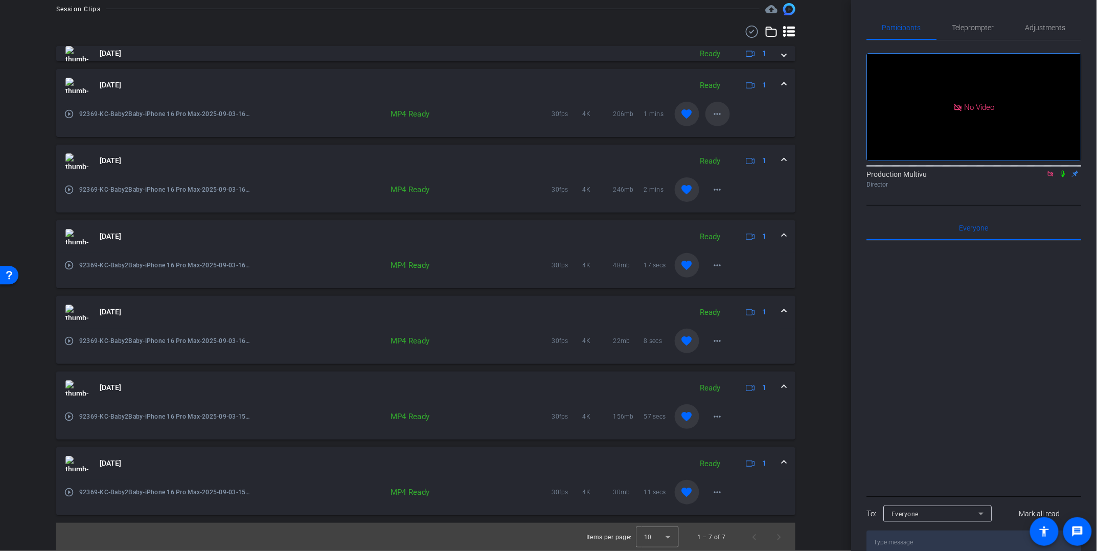
click at [712, 113] on mat-icon "more_horiz" at bounding box center [718, 114] width 12 height 12
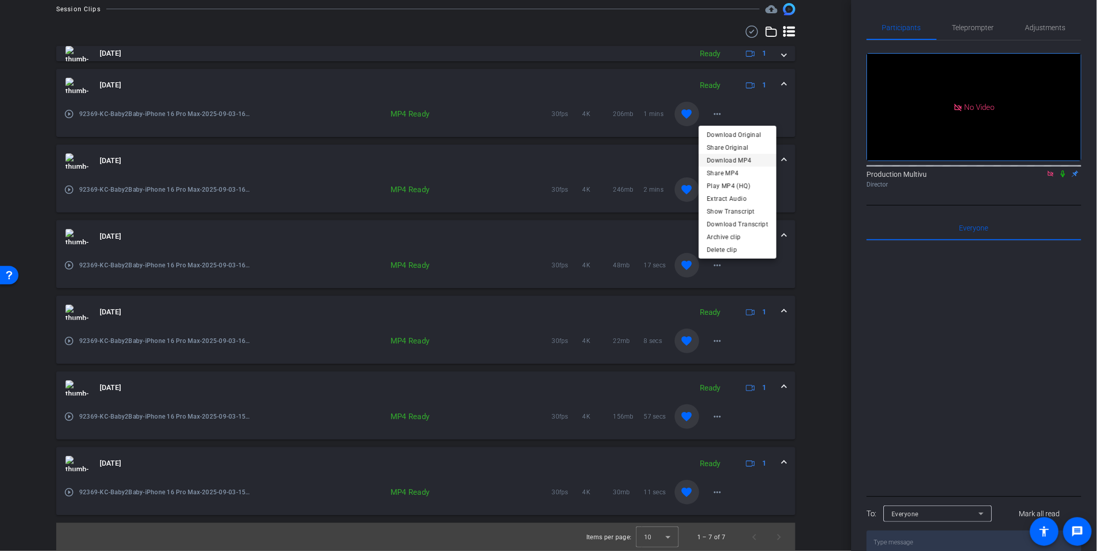
click at [725, 161] on span "Download MP4" at bounding box center [737, 160] width 61 height 12
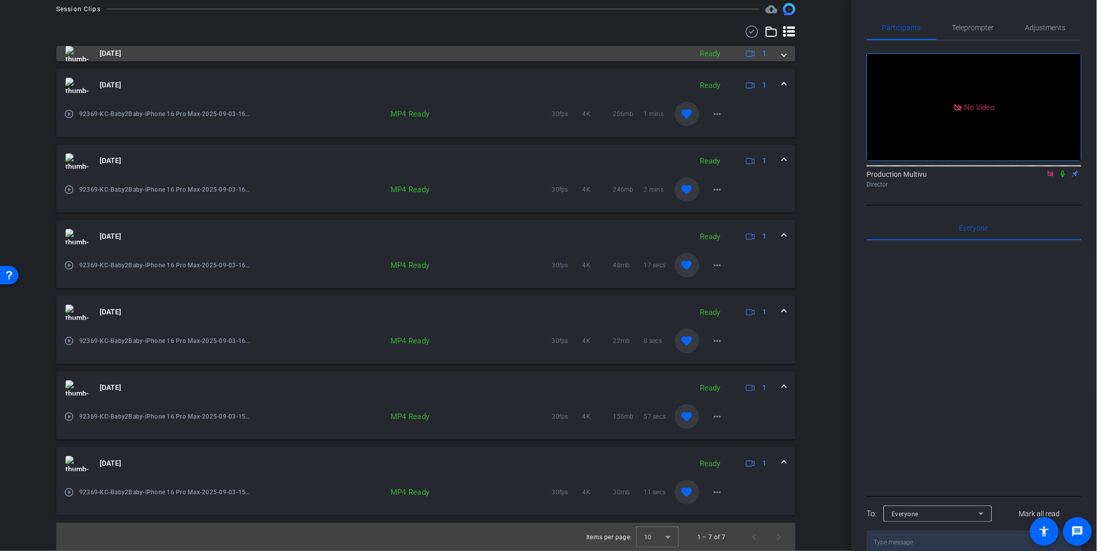
click at [158, 52] on mat-panel-title "Sep 3, 2025" at bounding box center [375, 53] width 621 height 15
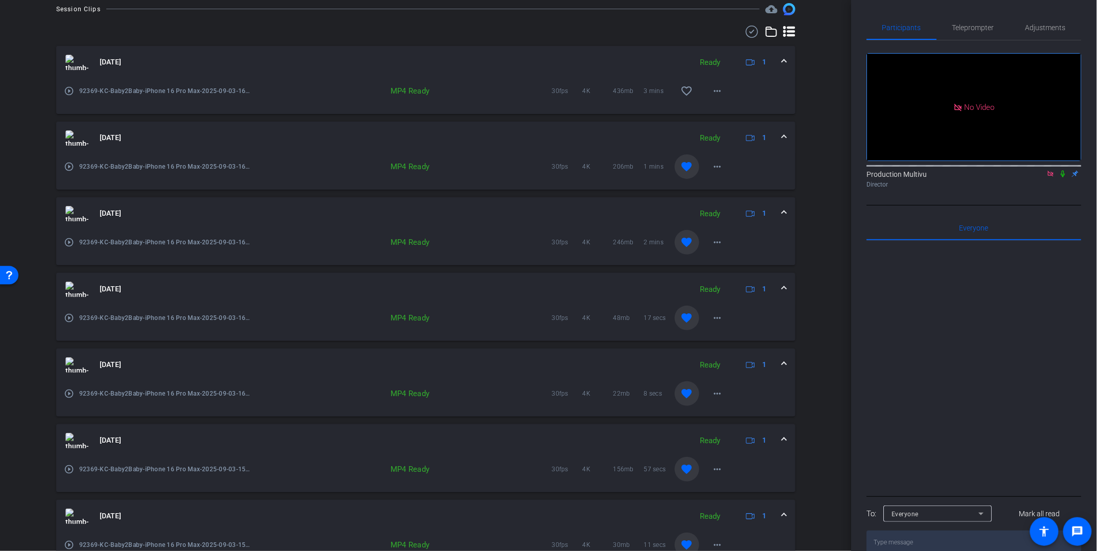
click at [67, 90] on mat-icon "play_circle_outline" at bounding box center [69, 91] width 10 height 10
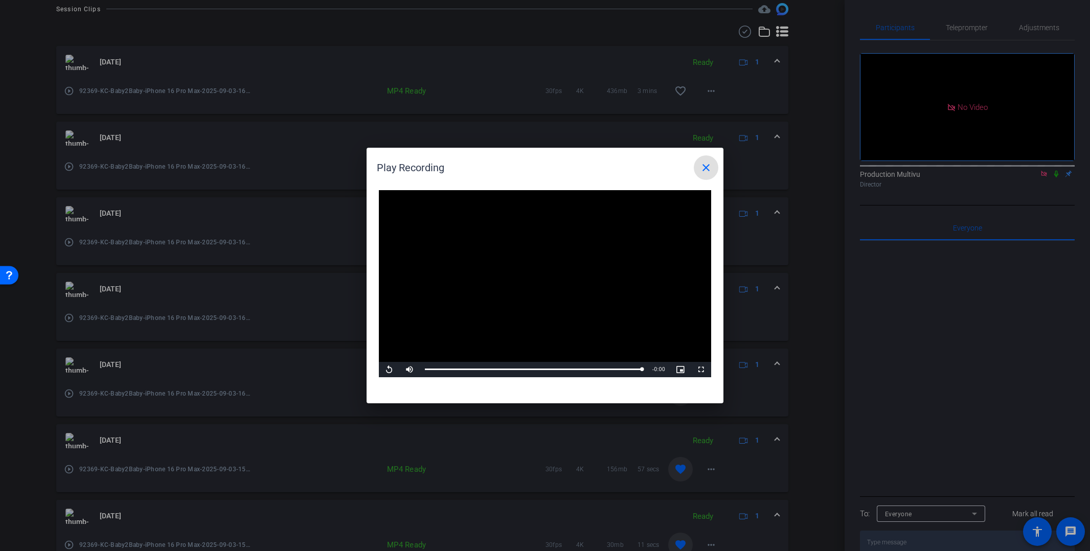
click at [704, 165] on mat-icon "close" at bounding box center [706, 168] width 12 height 12
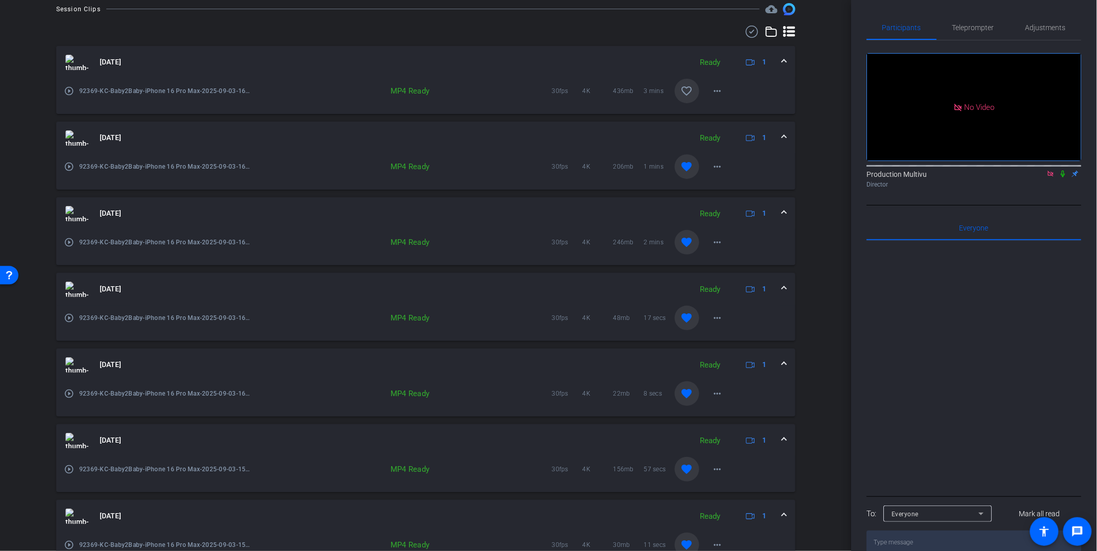
click at [682, 89] on mat-icon "favorite_border" at bounding box center [687, 91] width 12 height 12
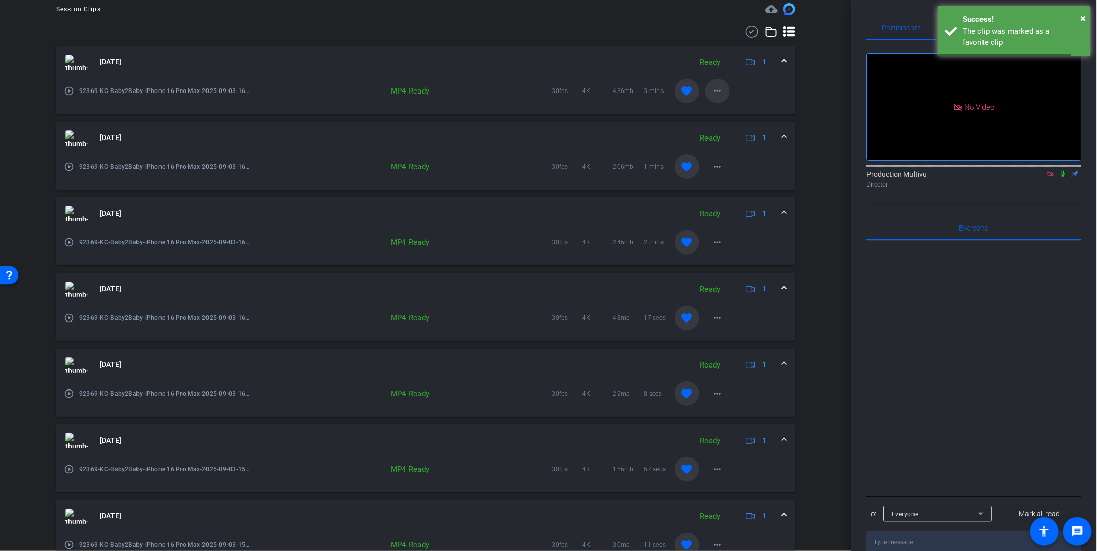
click at [712, 92] on mat-icon "more_horiz" at bounding box center [718, 91] width 12 height 12
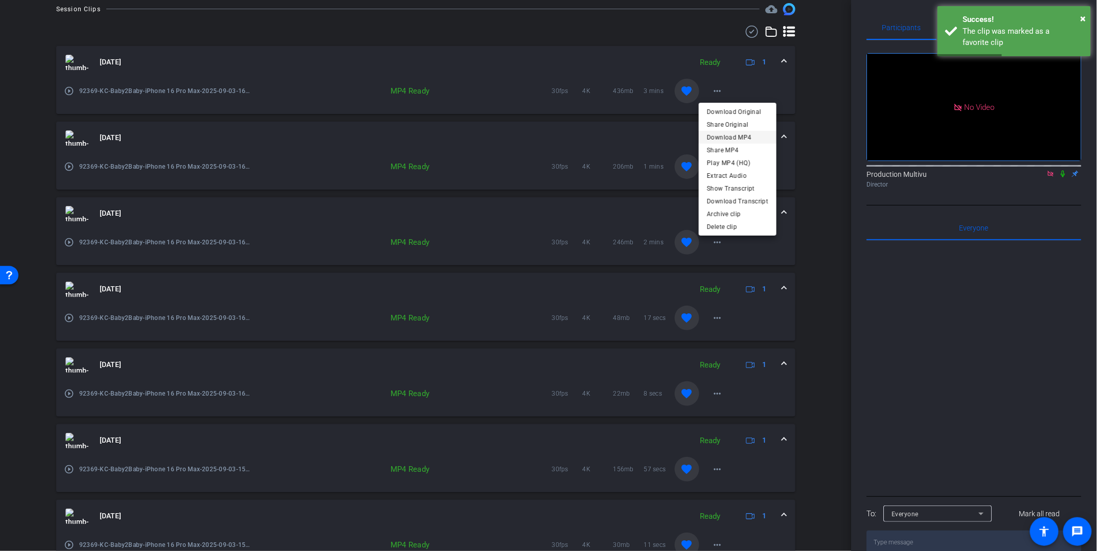
click at [720, 135] on span "Download MP4" at bounding box center [737, 137] width 61 height 12
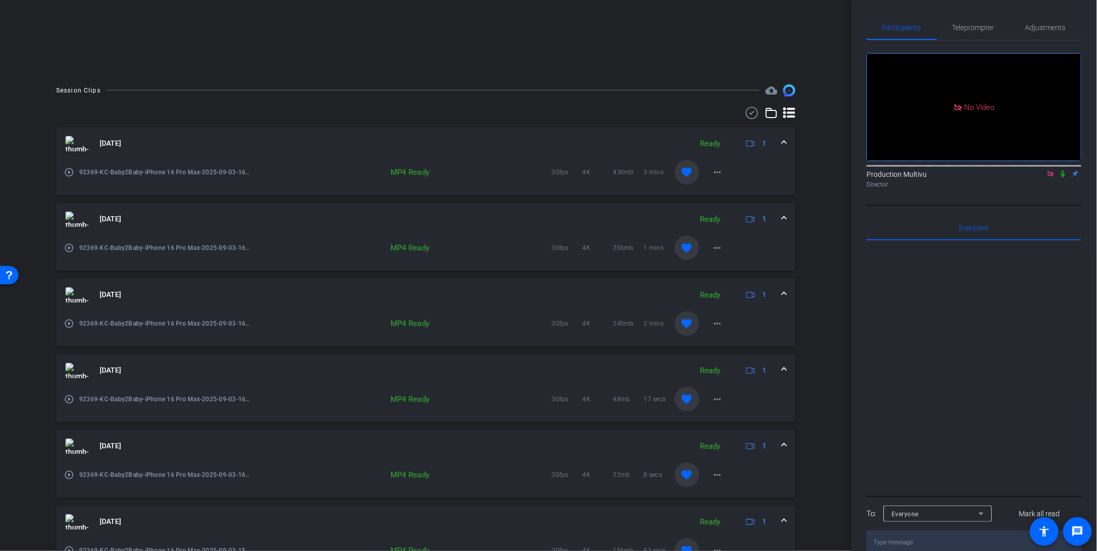
scroll to position [0, 0]
